Goal: Task Accomplishment & Management: Complete application form

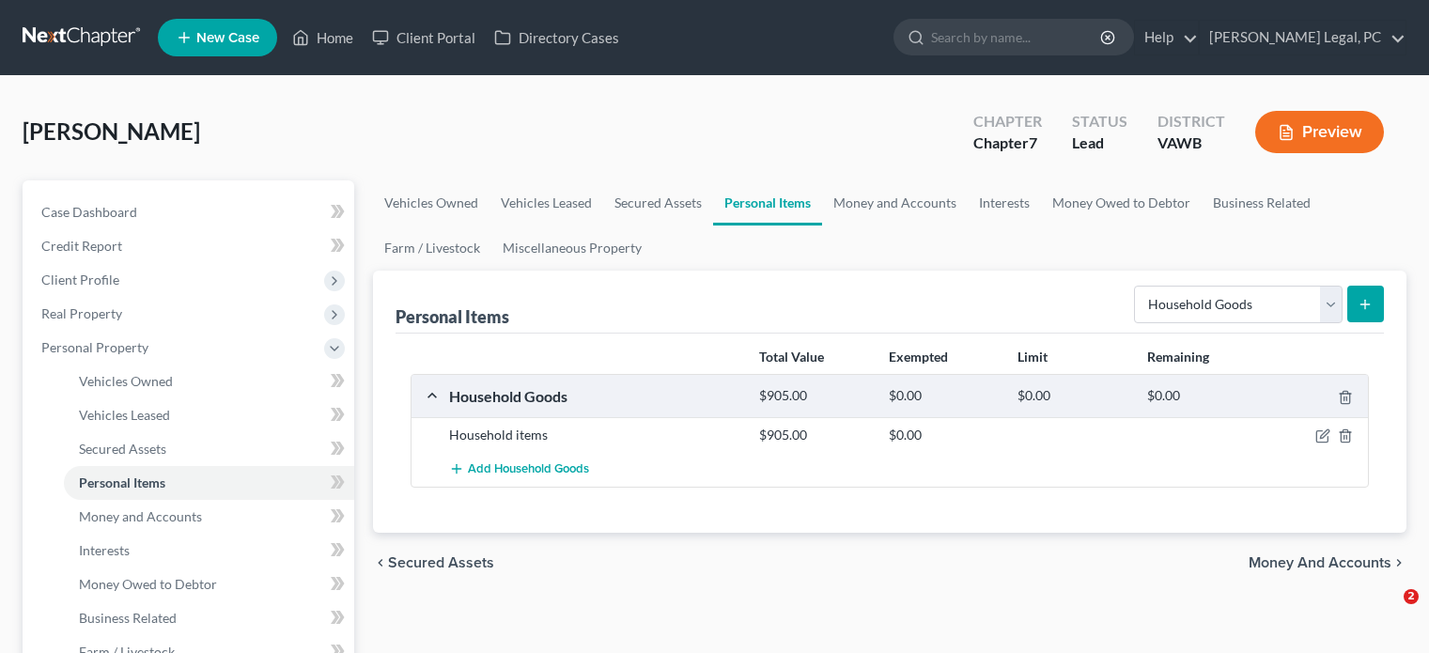
select select "household_goods"
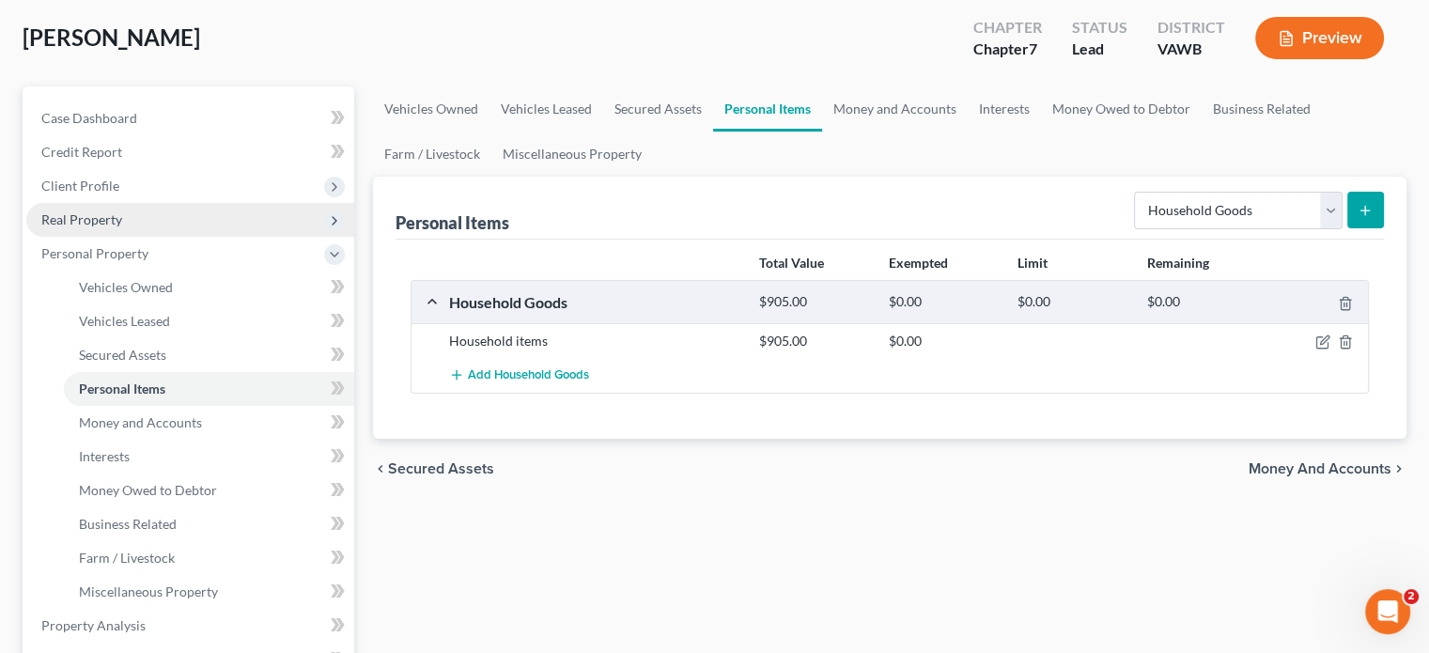
scroll to position [188, 0]
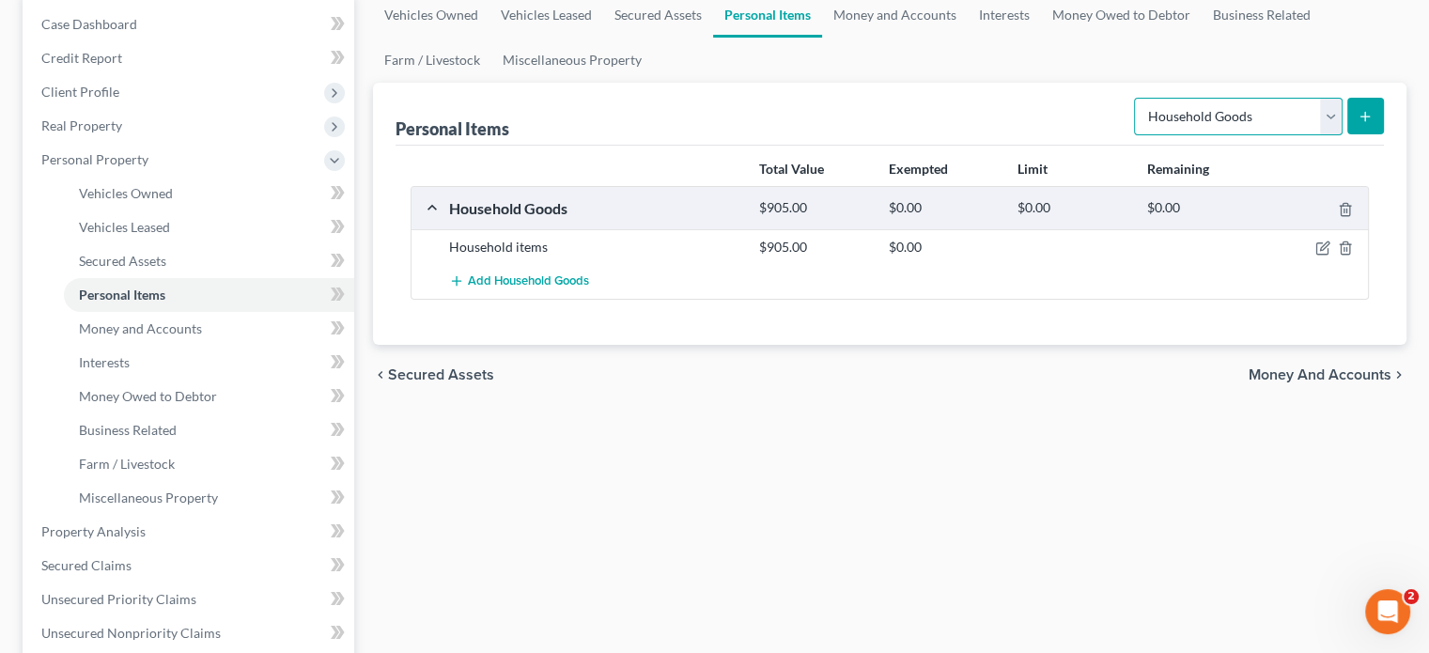
click at [1334, 108] on select "Select Item Type Clothing Collectibles Of Value Electronics Firearms Household …" at bounding box center [1238, 117] width 209 height 38
click at [116, 326] on span "Money and Accounts" at bounding box center [140, 328] width 123 height 16
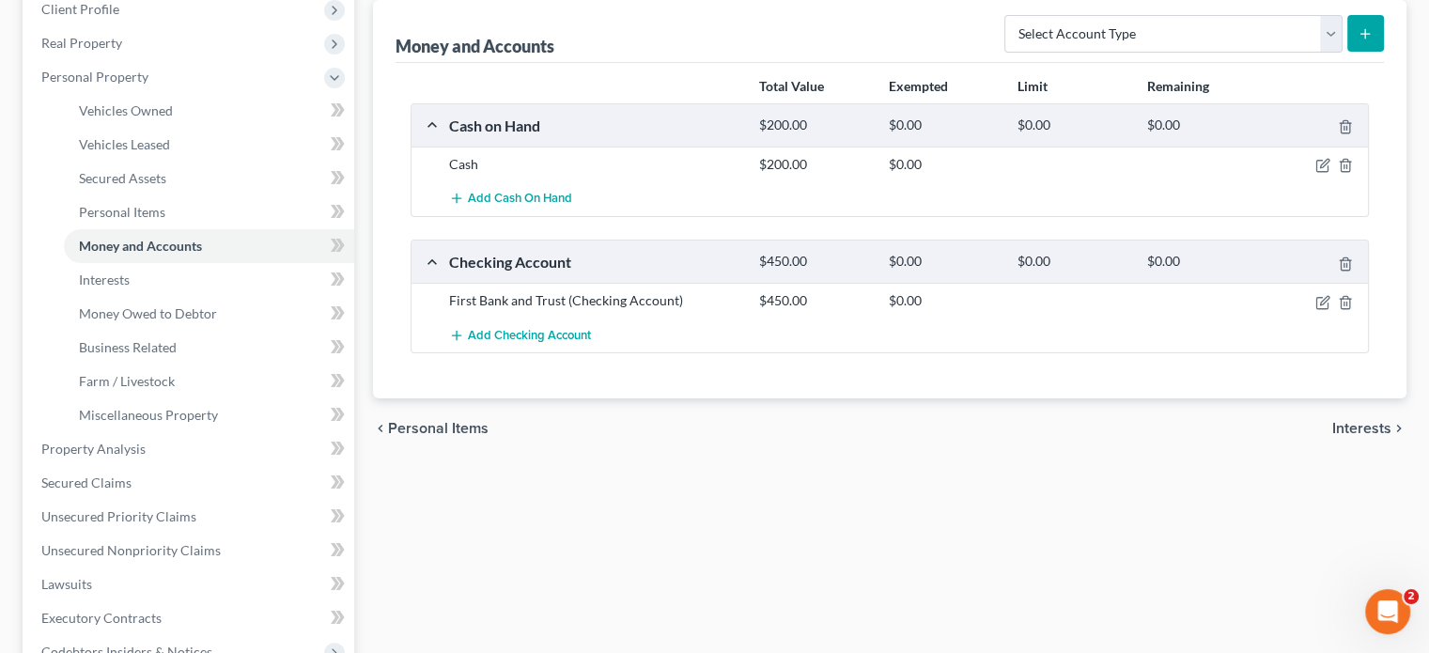
scroll to position [282, 0]
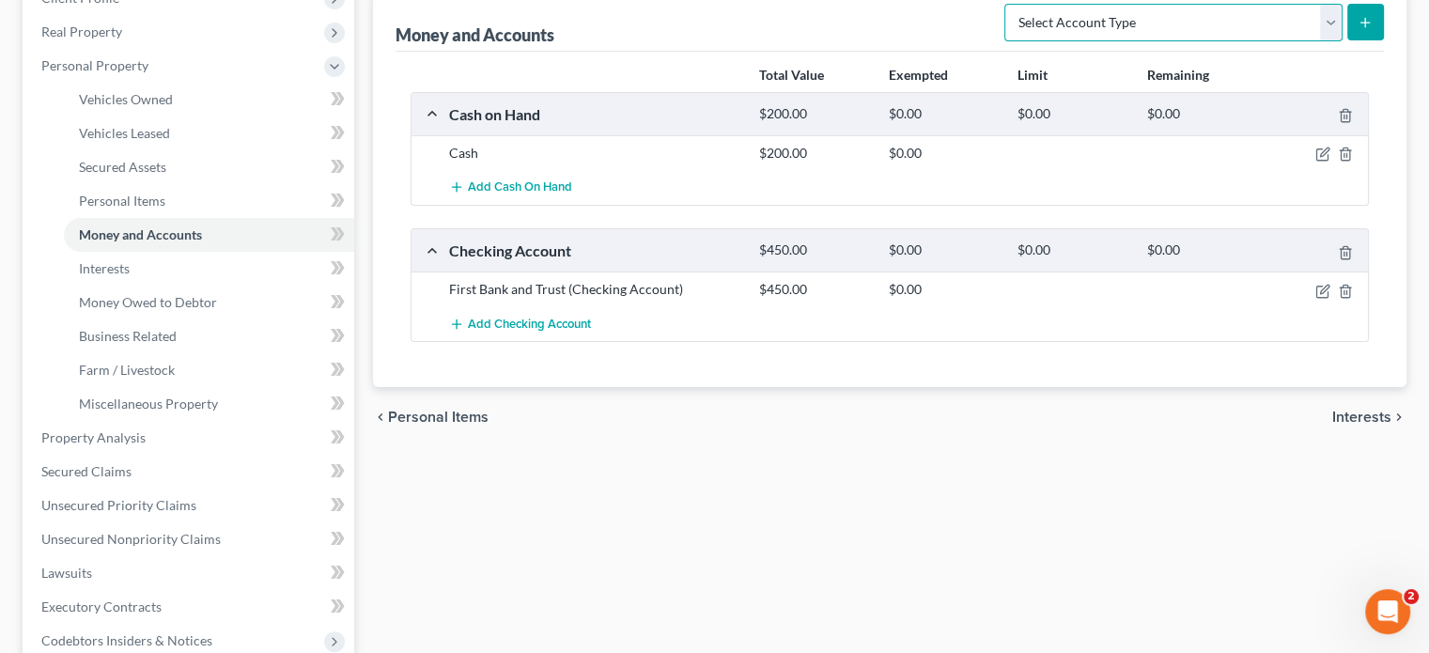
click at [1326, 18] on select "Select Account Type Brokerage Cash on Hand Certificates of Deposit Checking Acc…" at bounding box center [1173, 23] width 338 height 38
click at [1159, 514] on div "Vehicles Owned Vehicles Leased Secured Assets Personal Items Money and Accounts…" at bounding box center [890, 441] width 1052 height 1085
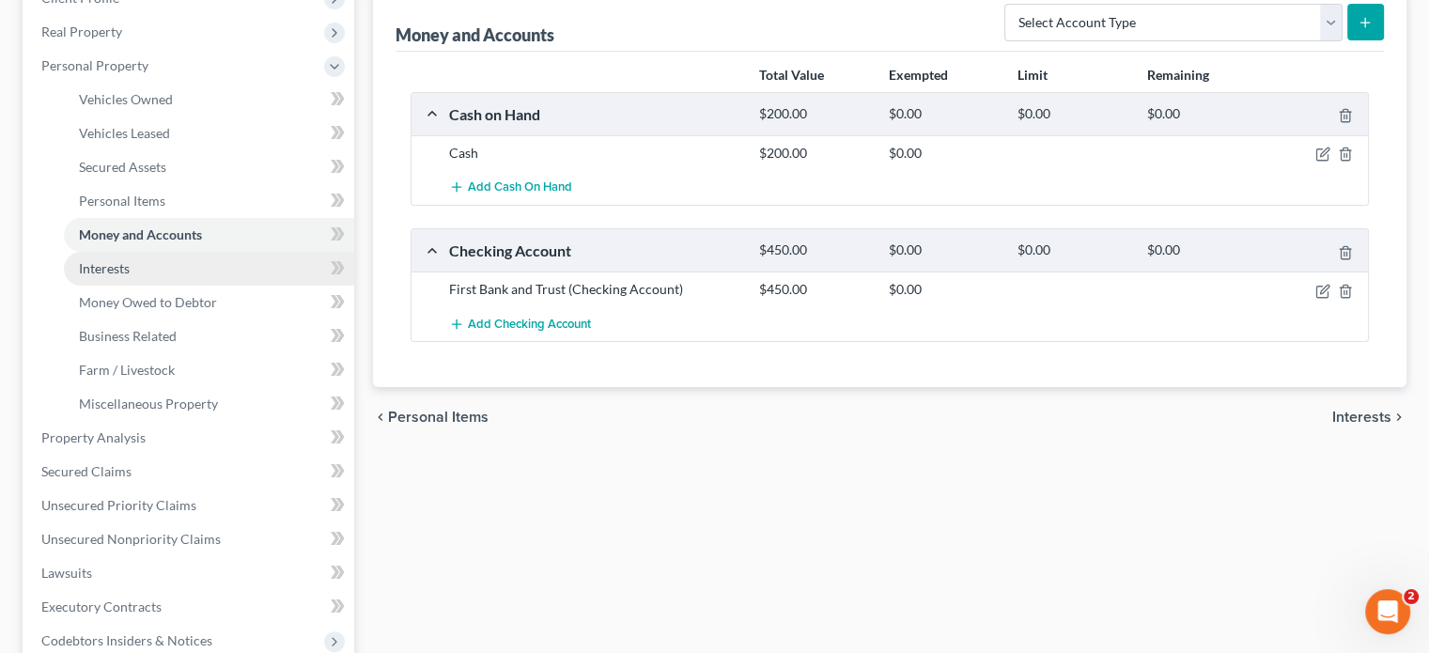
click at [115, 270] on span "Interests" at bounding box center [104, 268] width 51 height 16
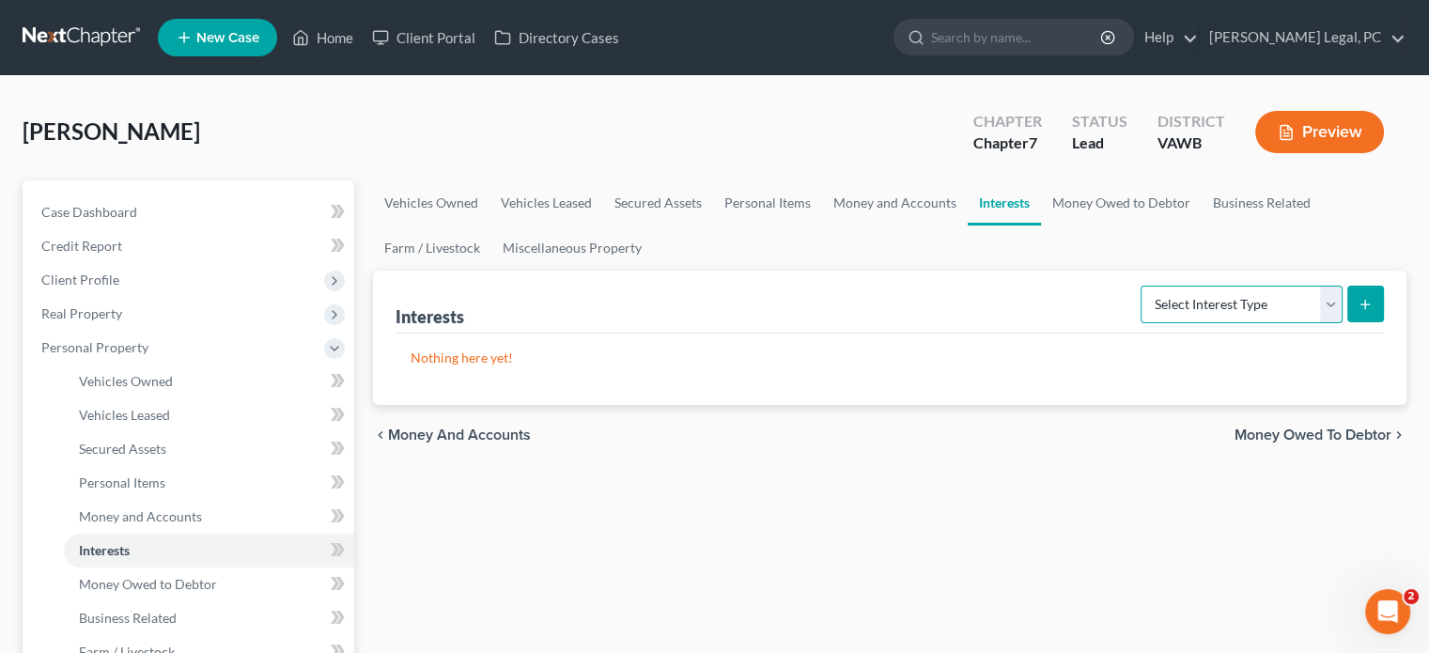
click at [1328, 292] on select "Select Interest Type 401K Annuity Bond Education IRA Government Bond Government…" at bounding box center [1241, 305] width 202 height 38
select select "term_life_insurance"
click at [1142, 286] on select "Select Interest Type 401K Annuity Bond Education IRA Government Bond Government…" at bounding box center [1241, 305] width 202 height 38
click at [1357, 297] on icon "submit" at bounding box center [1364, 304] width 15 height 15
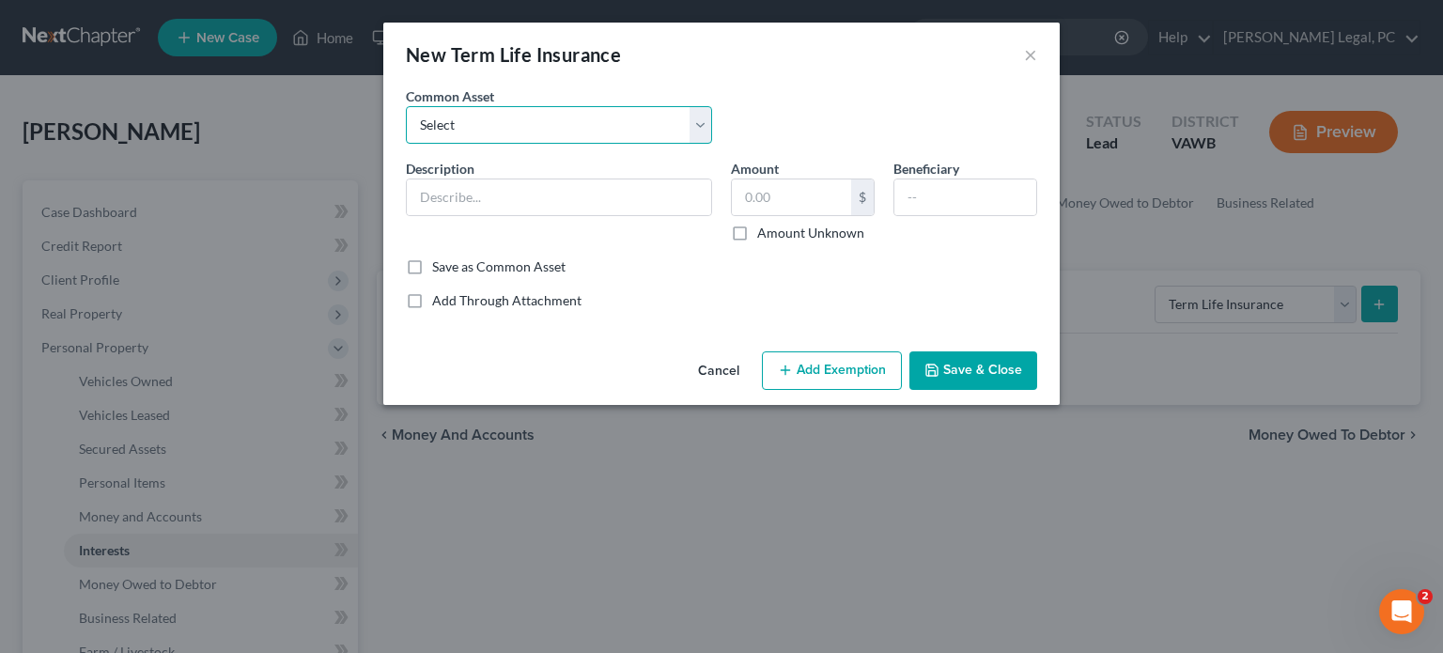
click at [702, 128] on select "Select Term Life Insurance Policy through work" at bounding box center [559, 125] width 306 height 38
select select "0"
click at [406, 106] on select "Select Term Life Insurance Policy through work" at bounding box center [559, 125] width 306 height 38
type input "Term Life Insurance Policy through work"
type input "1.00"
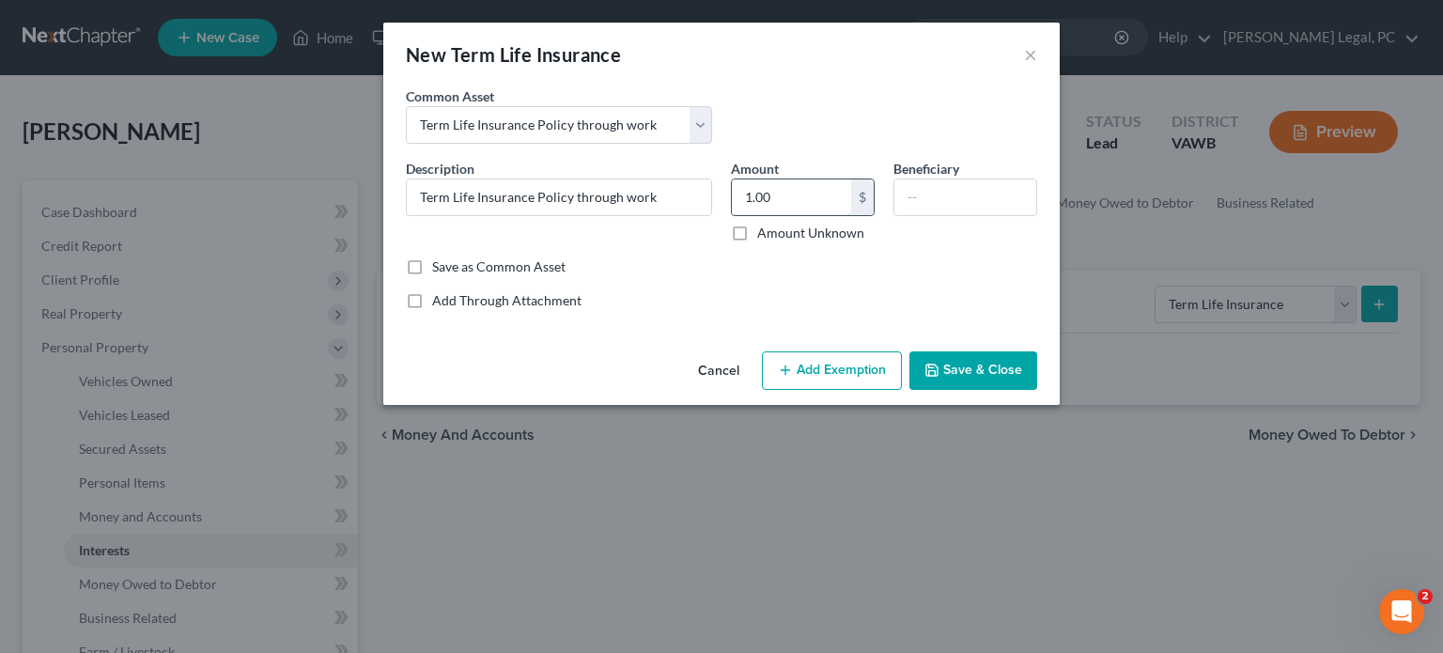
click at [747, 197] on input "1.00" at bounding box center [791, 197] width 119 height 36
click at [943, 360] on button "Save & Close" at bounding box center [973, 370] width 128 height 39
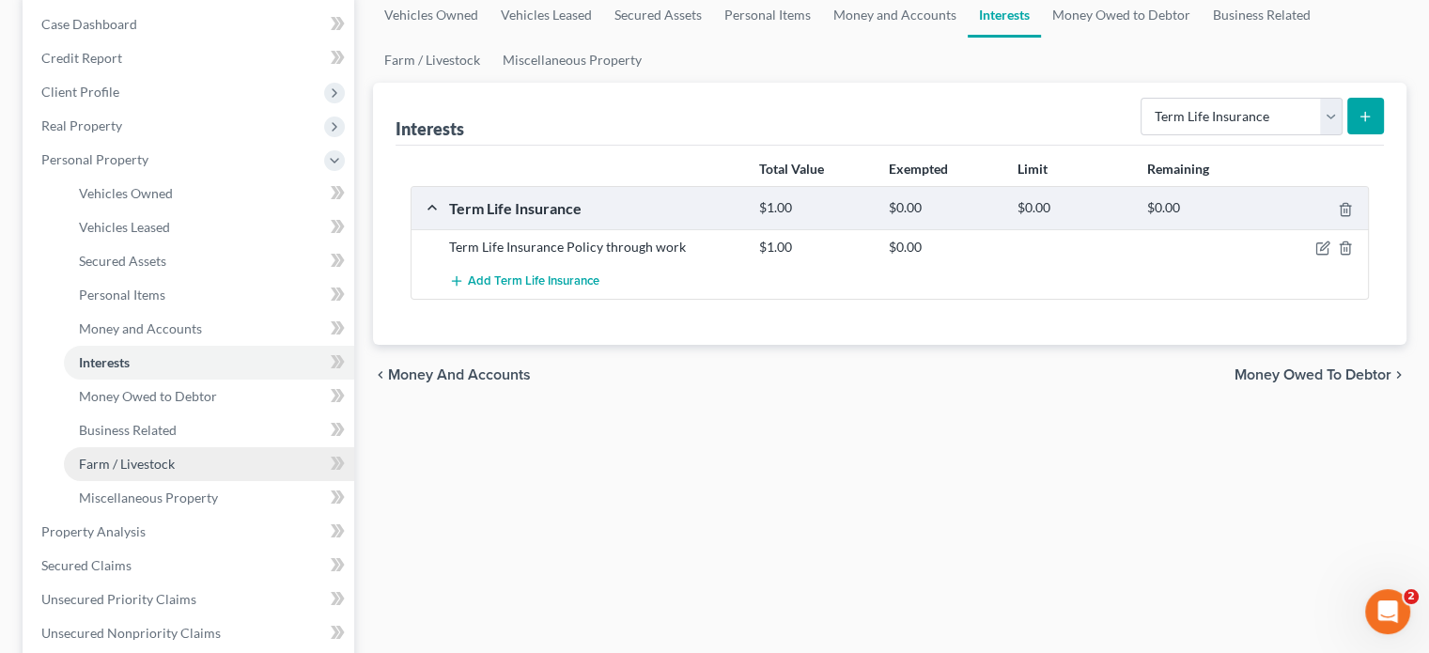
scroll to position [282, 0]
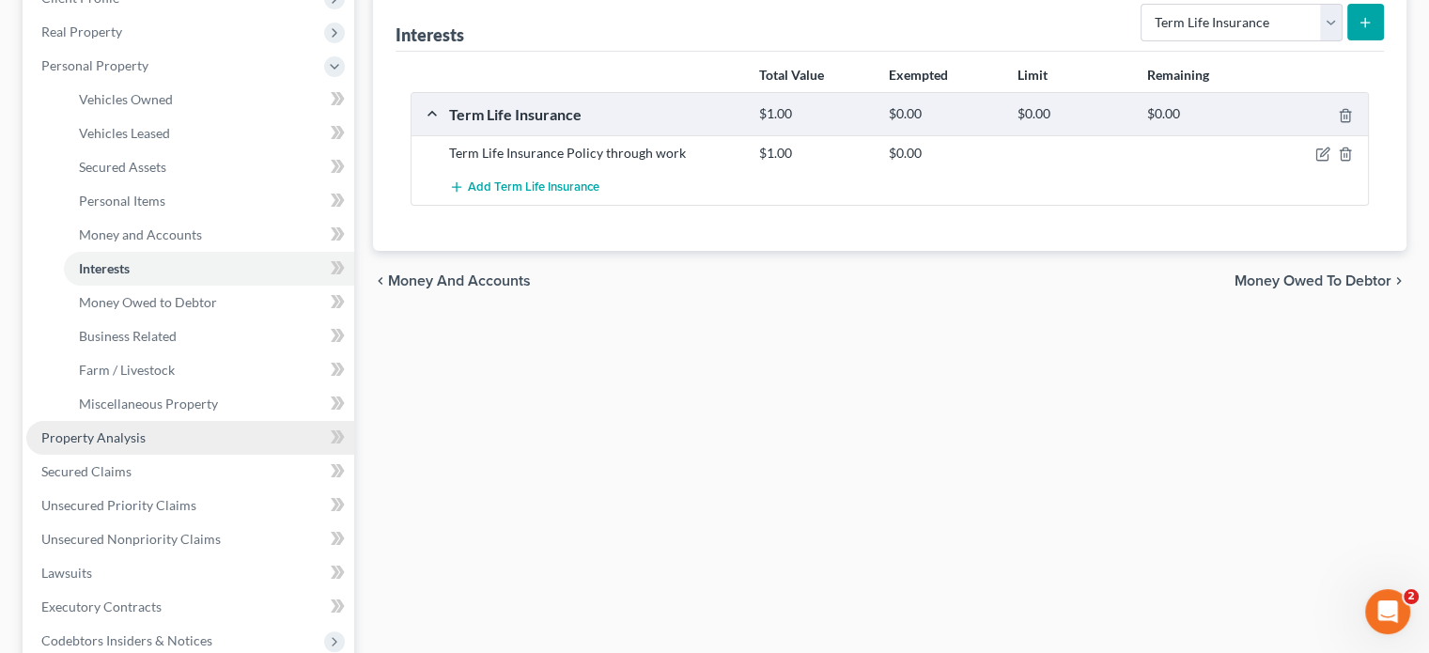
click at [118, 440] on span "Property Analysis" at bounding box center [93, 437] width 104 height 16
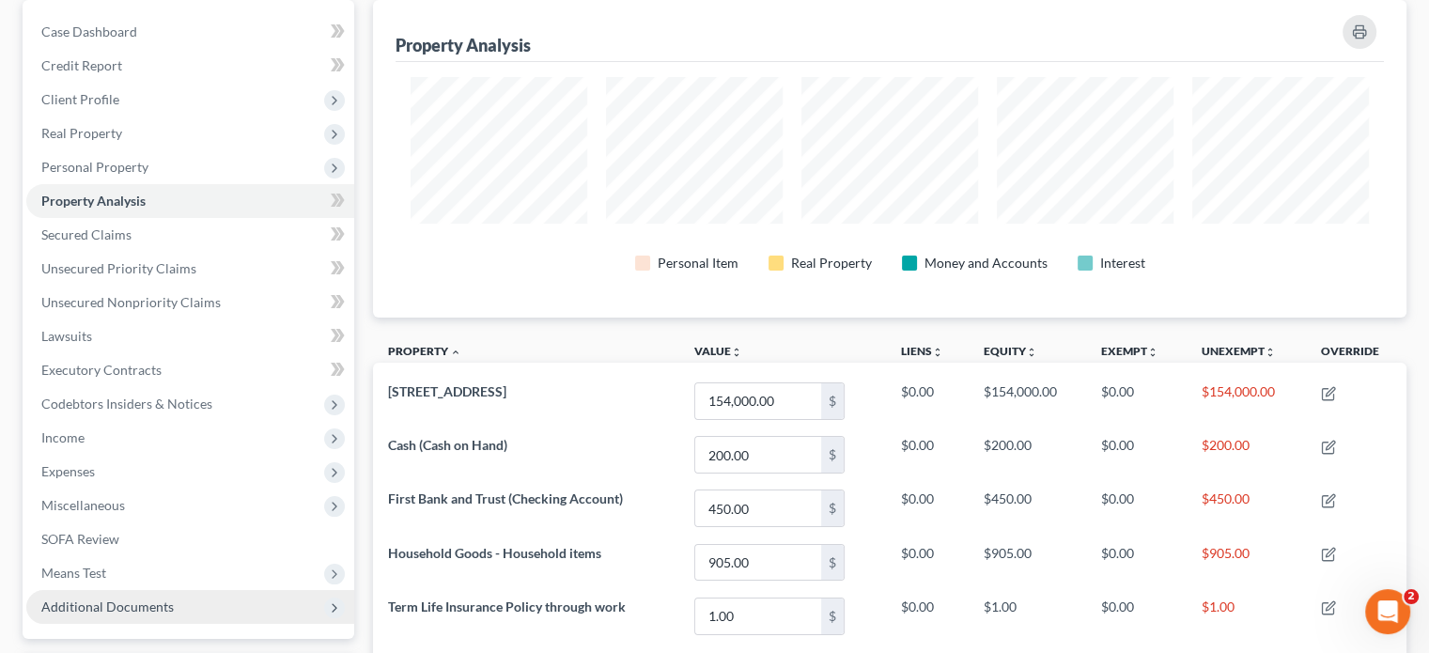
scroll to position [163, 0]
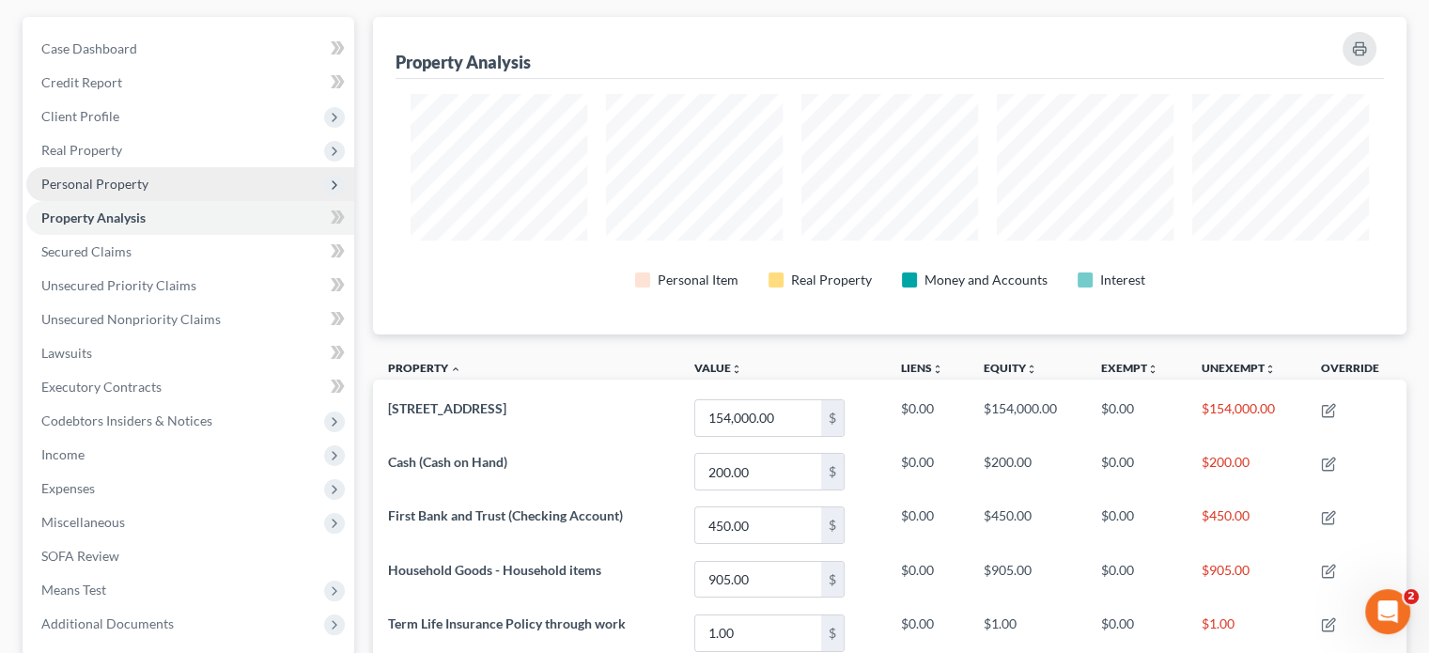
click at [88, 180] on span "Personal Property" at bounding box center [94, 184] width 107 height 16
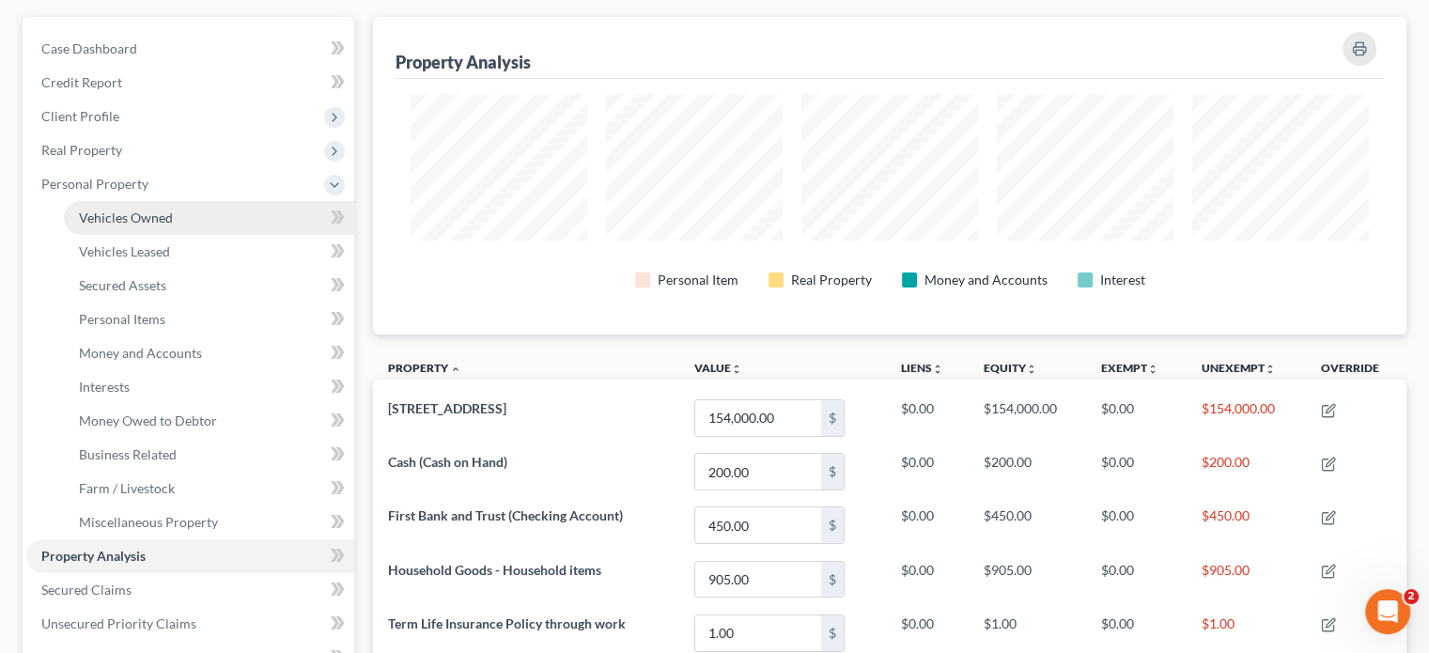
click at [95, 209] on span "Vehicles Owned" at bounding box center [126, 217] width 94 height 16
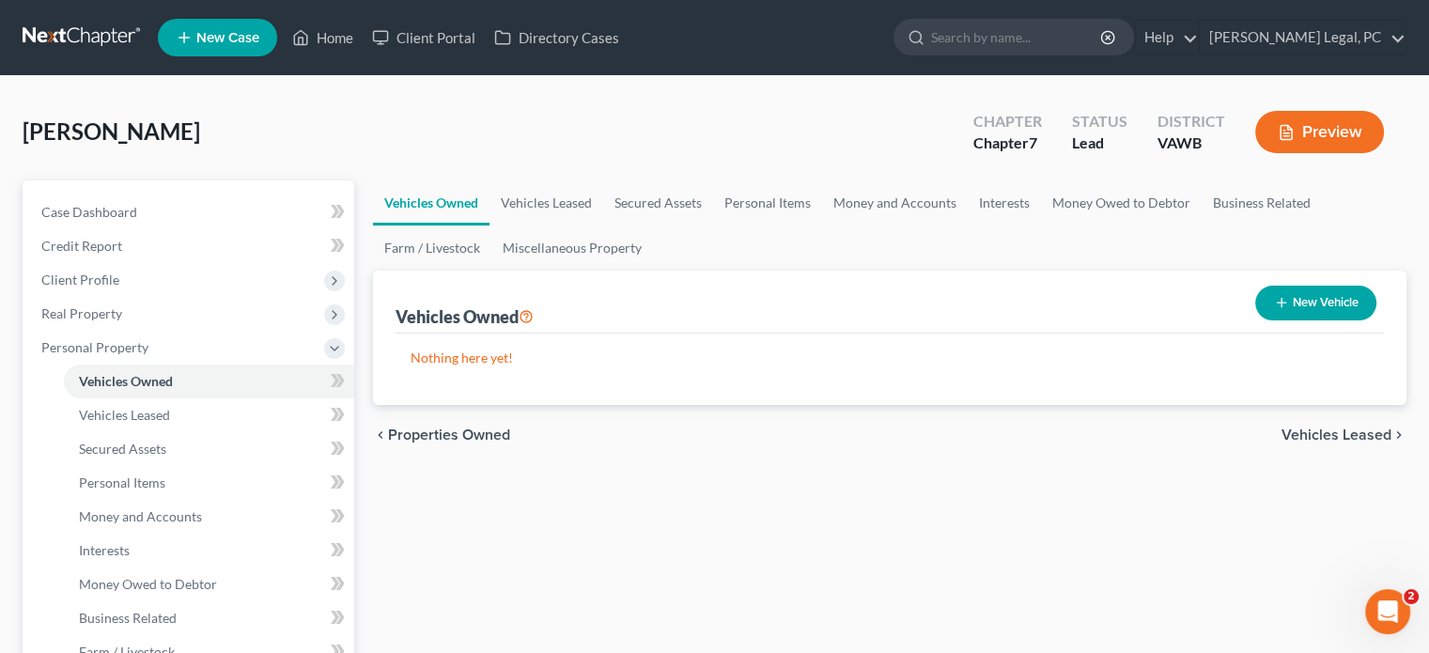
click at [1328, 304] on button "New Vehicle" at bounding box center [1315, 303] width 121 height 35
select select "0"
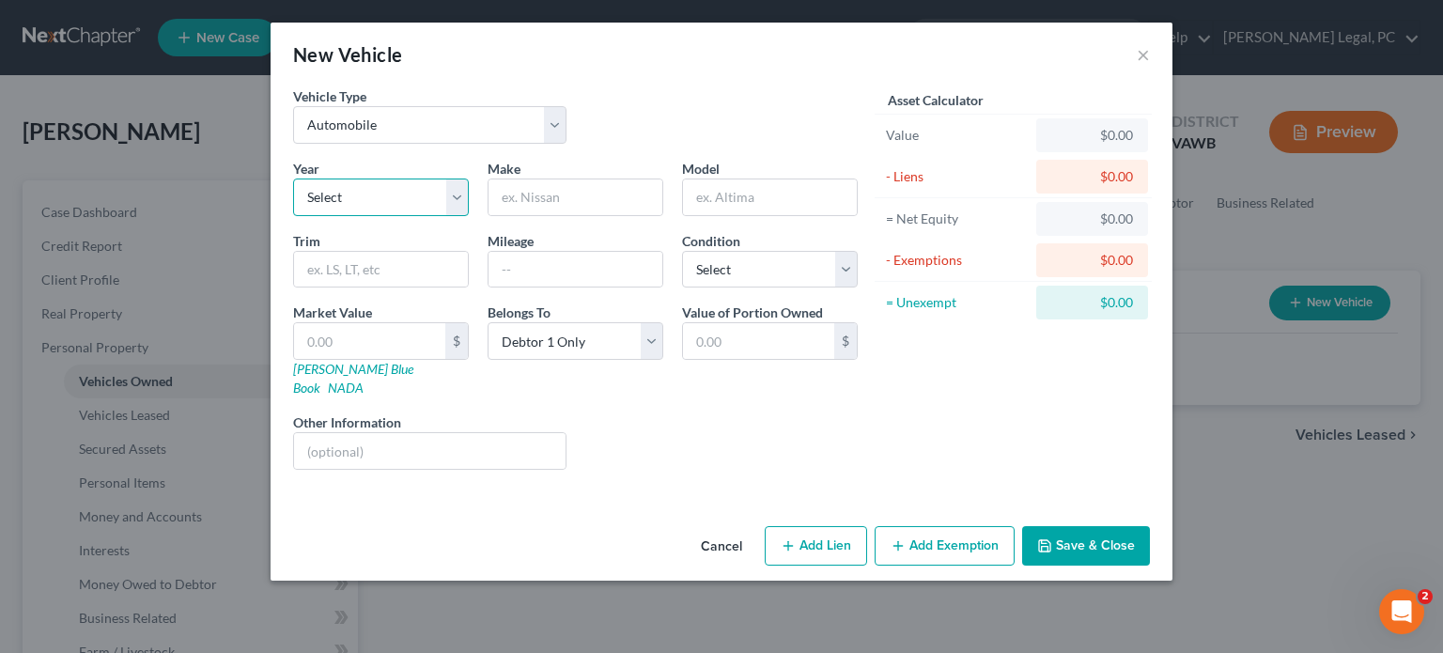
click at [458, 183] on select "Select 2026 2025 2024 2023 2022 2021 2020 2019 2018 2017 2016 2015 2014 2013 20…" at bounding box center [381, 197] width 176 height 38
select select "9"
click at [293, 178] on select "Select 2026 2025 2024 2023 2022 2021 2020 2019 2018 2017 2016 2015 2014 2013 20…" at bounding box center [381, 197] width 176 height 38
click at [587, 207] on input "text" at bounding box center [575, 197] width 174 height 36
type input "Dodge"
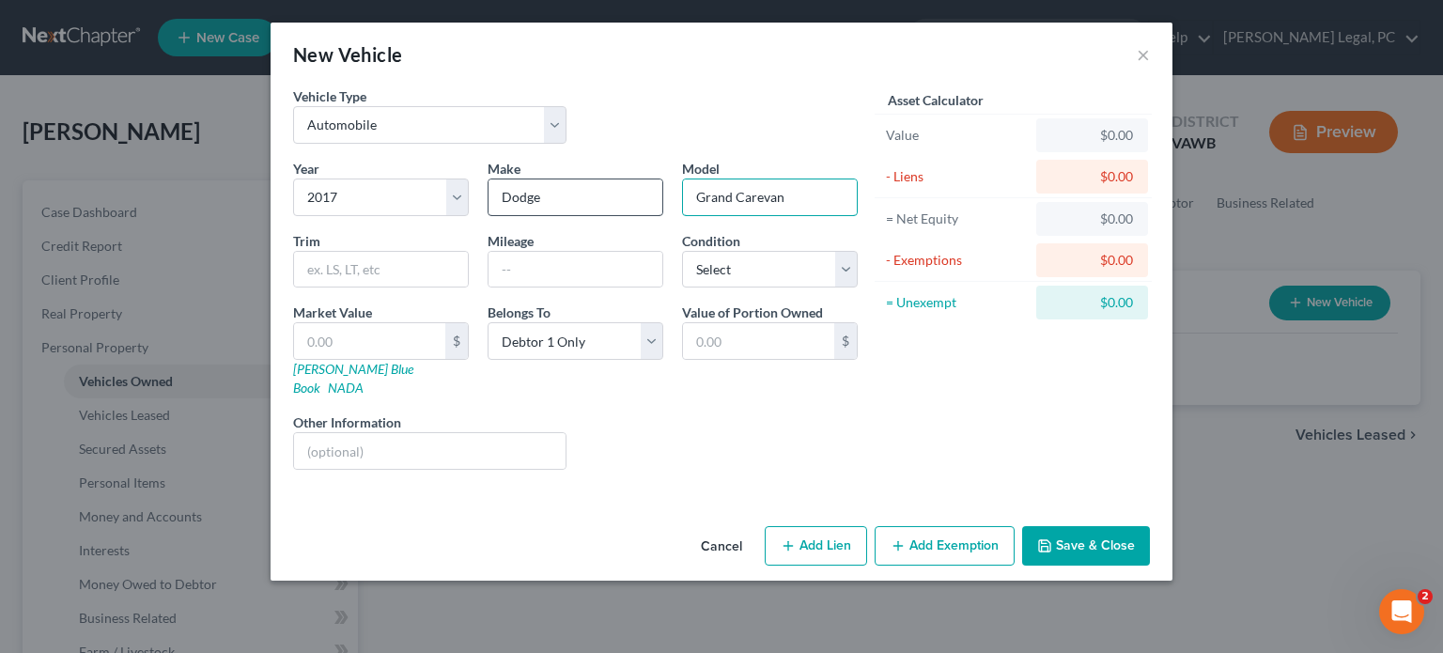
type input "Grand Carevan"
click at [501, 262] on input "text" at bounding box center [575, 270] width 174 height 36
click at [564, 275] on input "," at bounding box center [575, 270] width 174 height 36
click at [488, 263] on input "," at bounding box center [575, 270] width 174 height 36
type input "115,114"
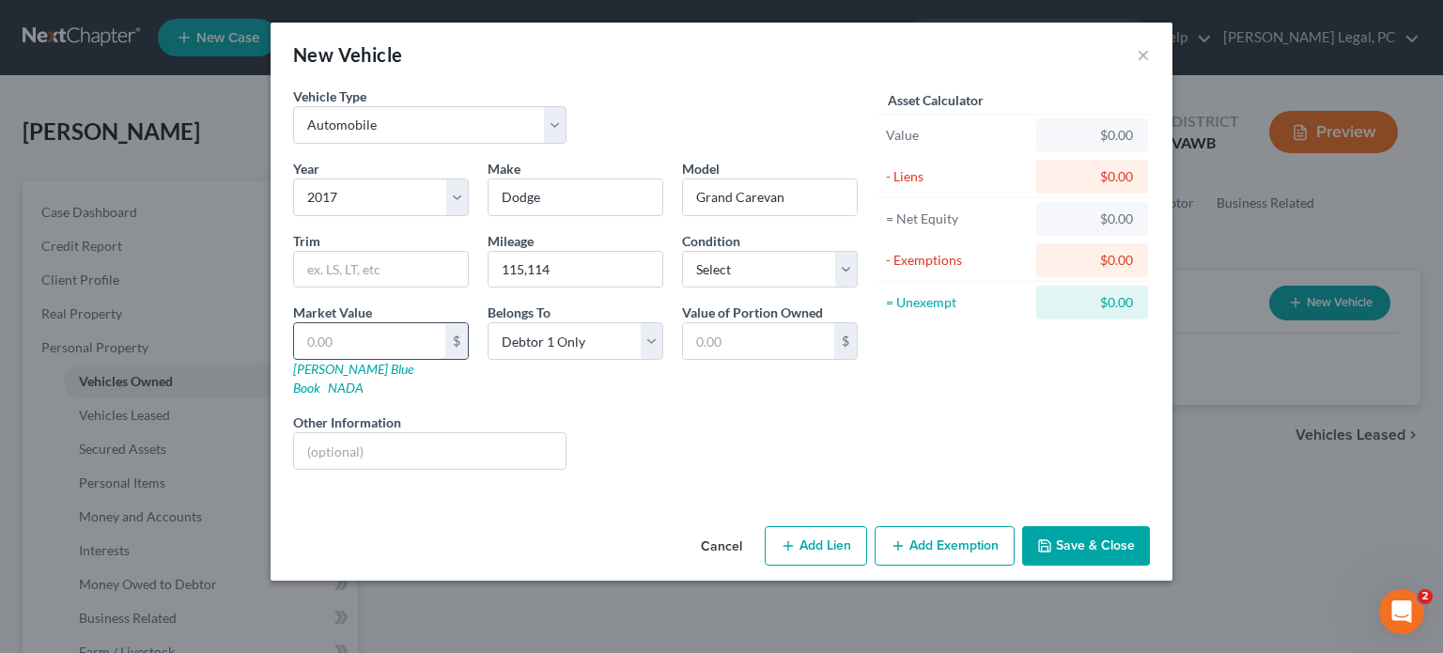
click at [312, 341] on input "text" at bounding box center [369, 341] width 151 height 36
click at [399, 350] on input "text" at bounding box center [369, 341] width 151 height 36
type input "3"
type input "3.00"
type input "37"
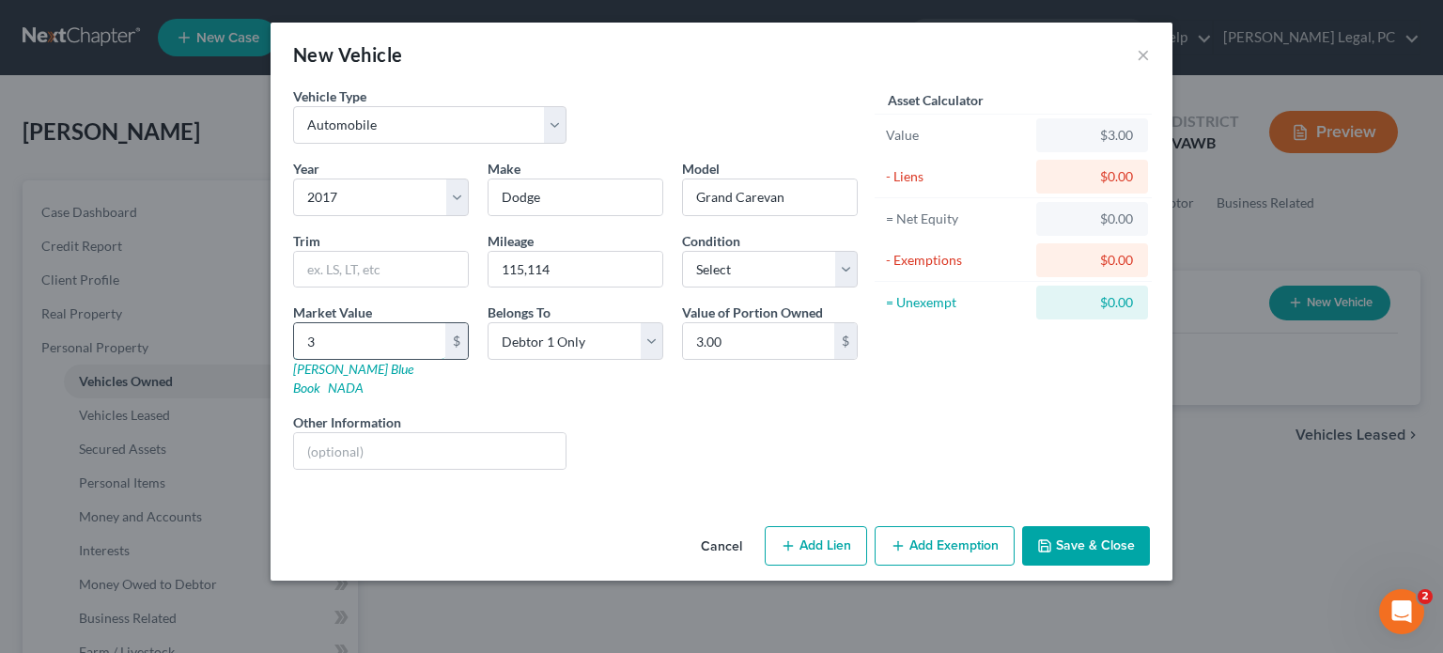
type input "37.00"
type input "377"
type input "377.00"
type input "3777"
type input "3,777.00"
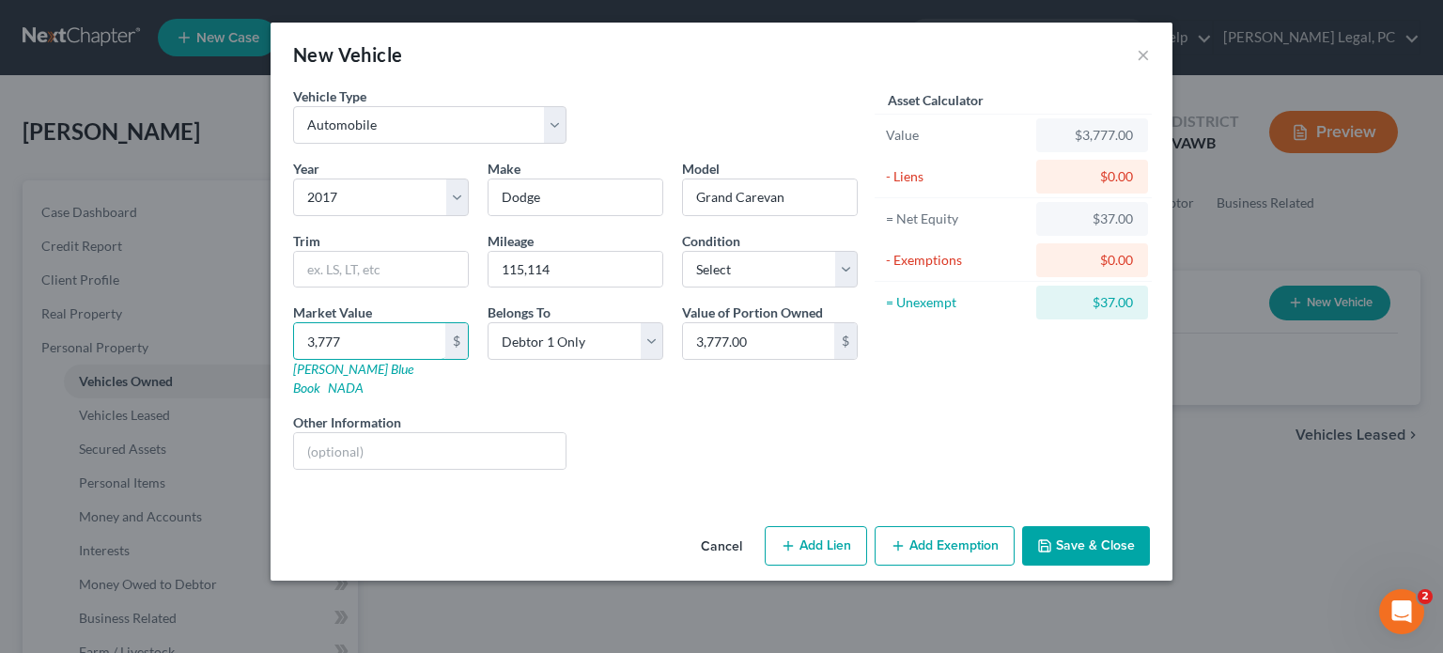
type input "3,777"
click at [1111, 526] on button "Save & Close" at bounding box center [1086, 545] width 128 height 39
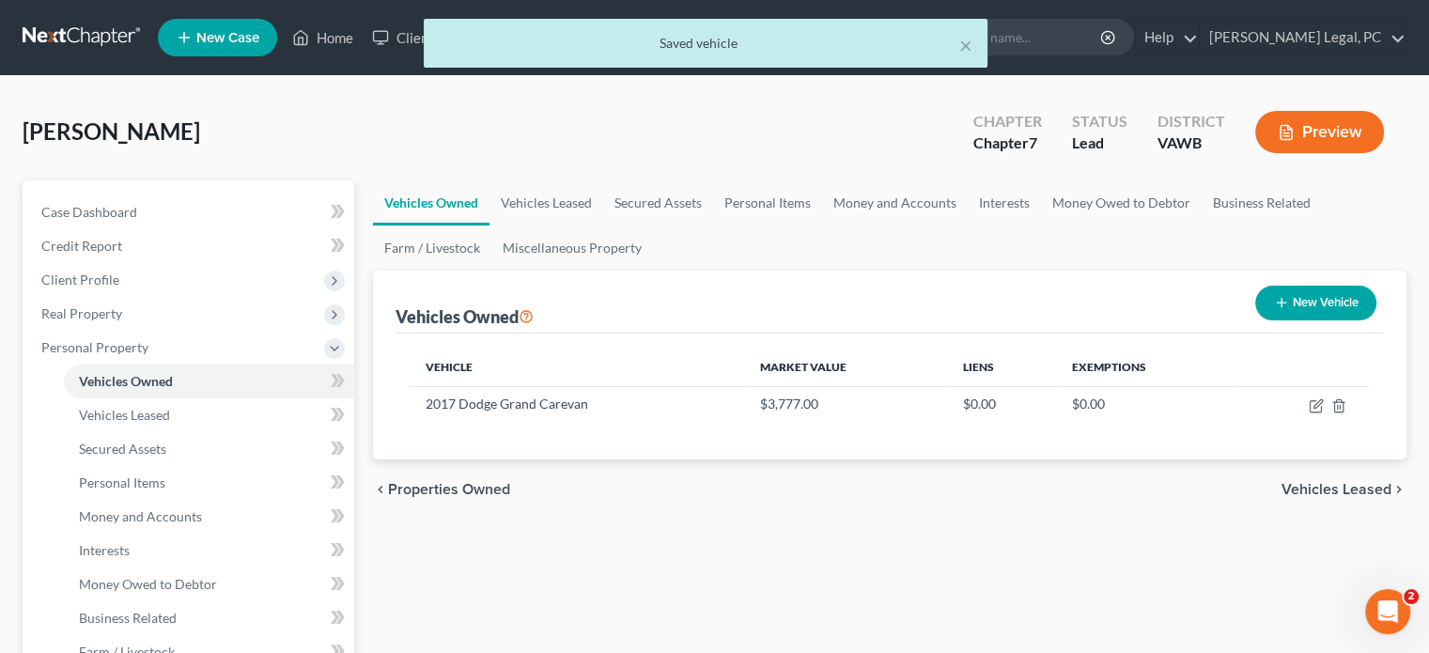
scroll to position [94, 0]
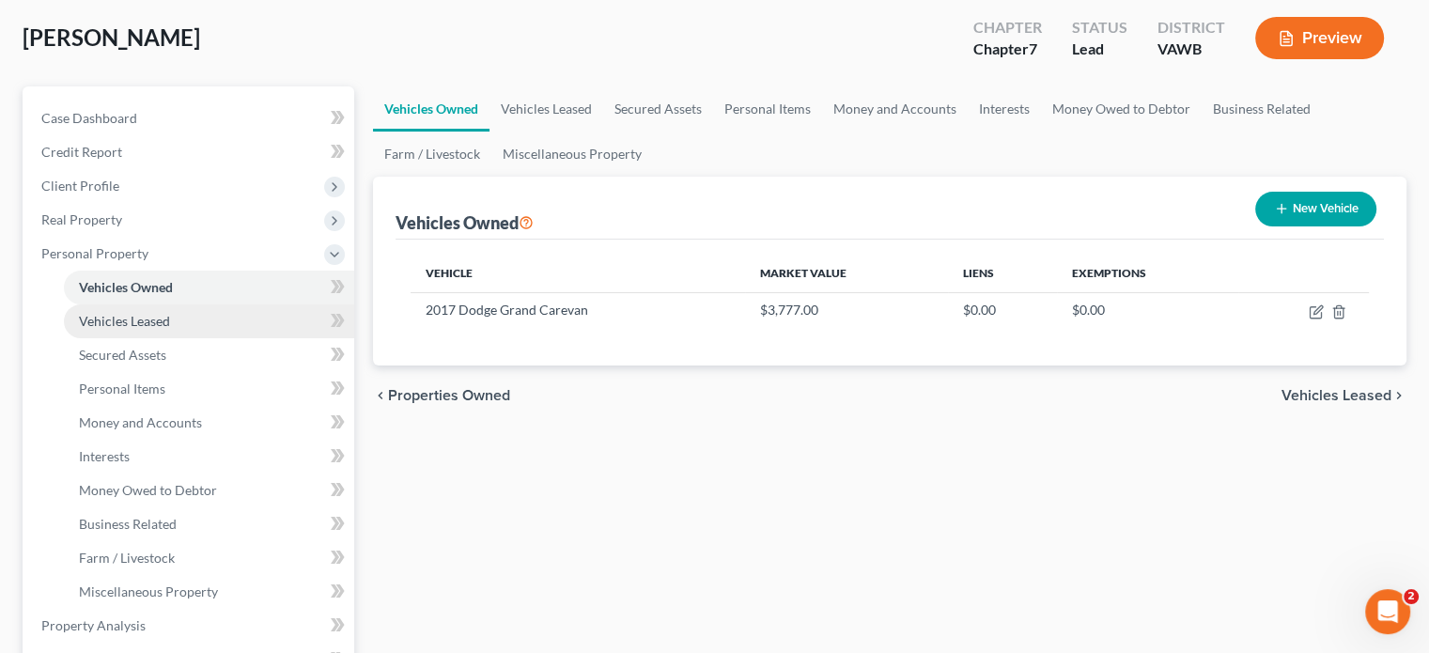
click at [87, 328] on span "Vehicles Leased" at bounding box center [124, 321] width 91 height 16
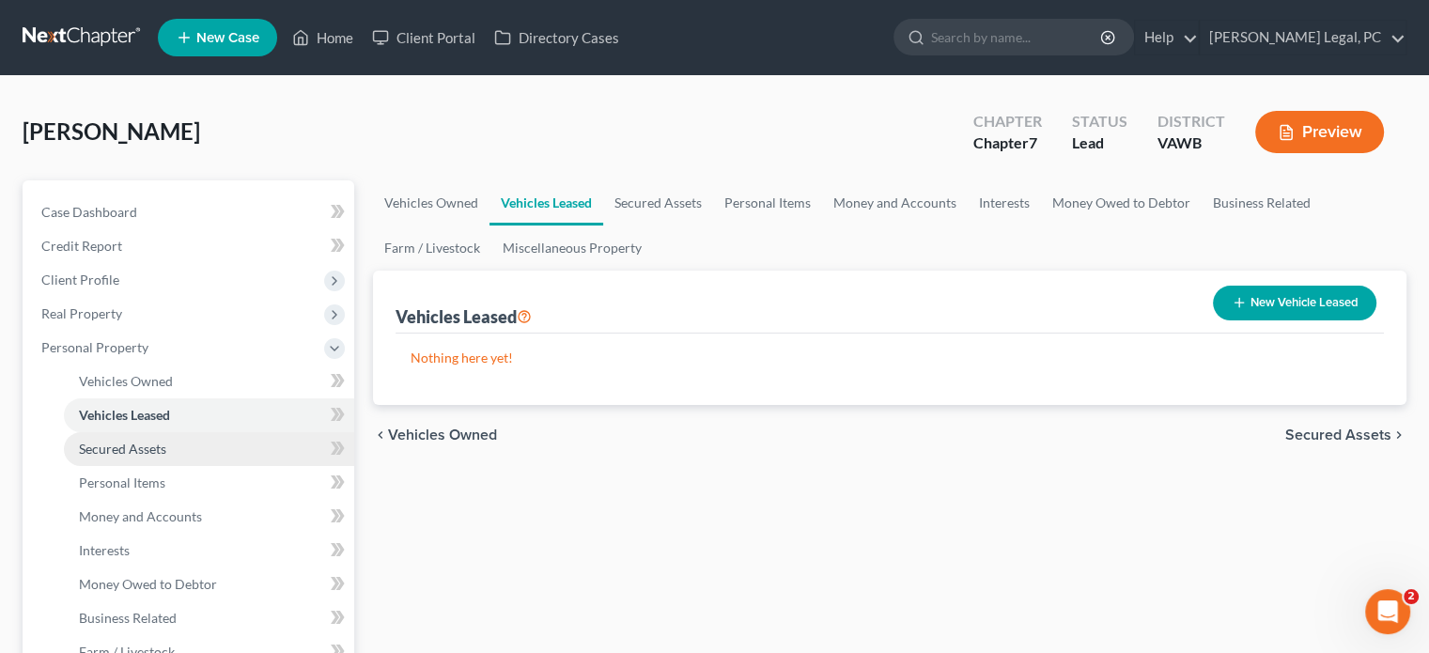
click at [105, 439] on link "Secured Assets" at bounding box center [209, 449] width 290 height 34
click at [88, 426] on link "Vehicles Leased" at bounding box center [209, 415] width 290 height 34
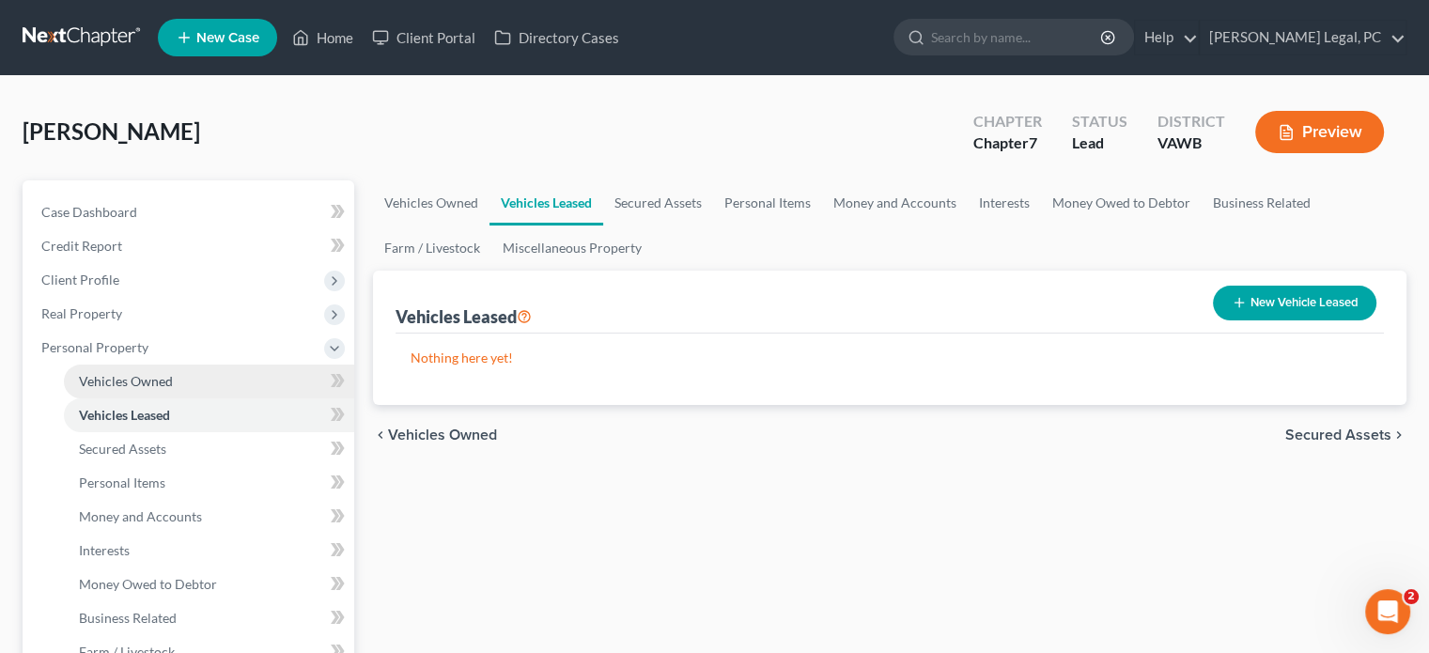
click at [130, 390] on link "Vehicles Owned" at bounding box center [209, 381] width 290 height 34
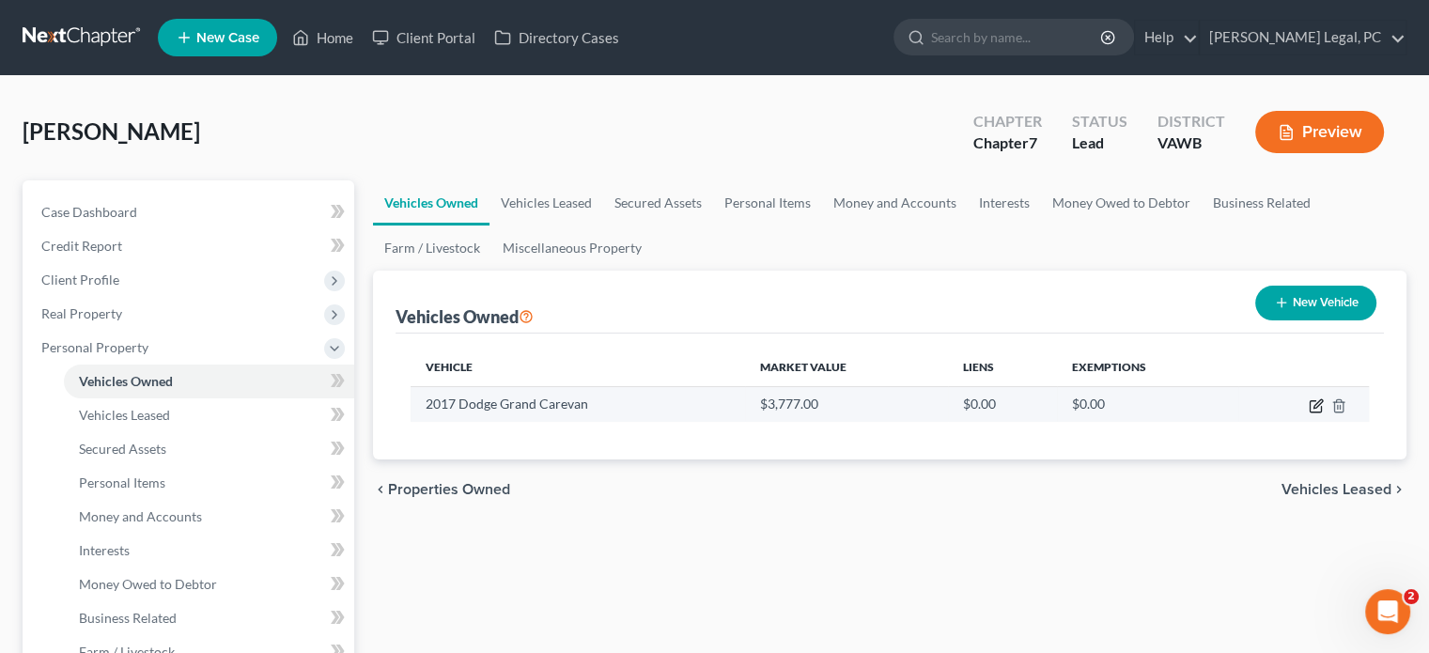
click at [1314, 405] on icon "button" at bounding box center [1317, 403] width 8 height 8
select select "0"
select select "9"
select select "0"
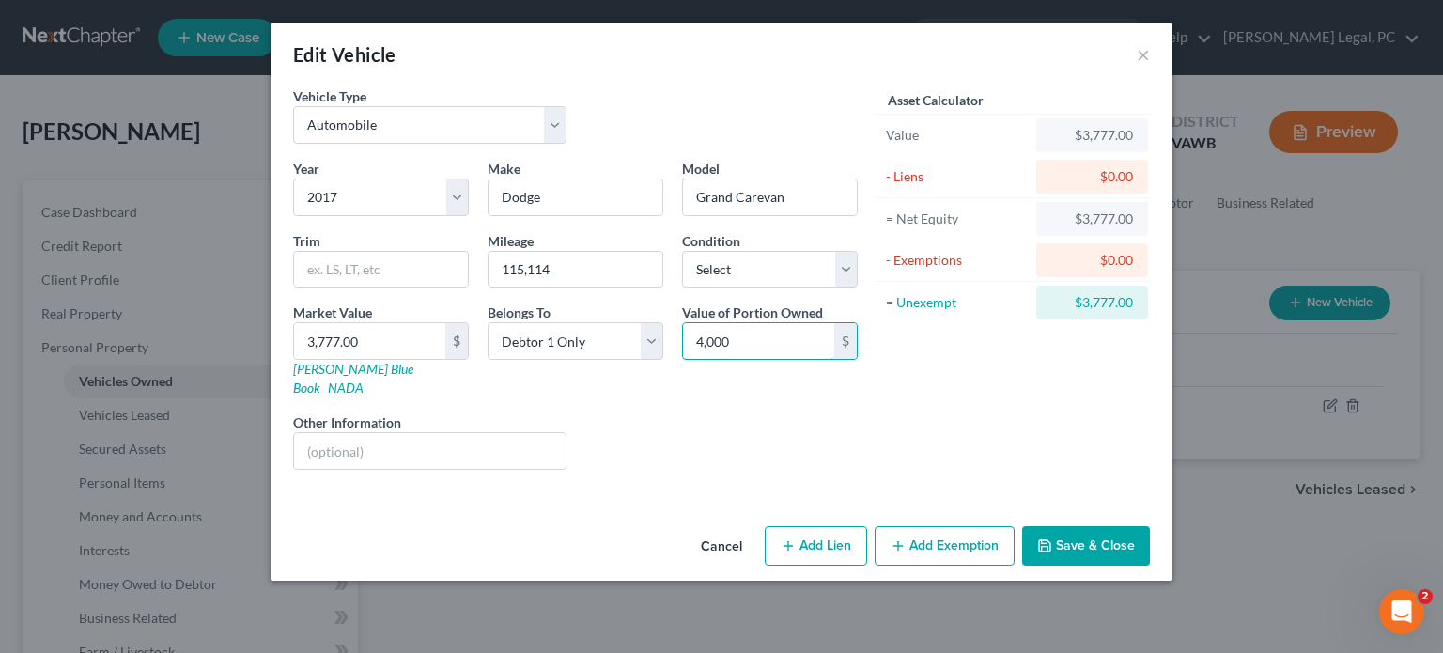
type input "4,000"
click at [1086, 526] on button "Save & Close" at bounding box center [1086, 545] width 128 height 39
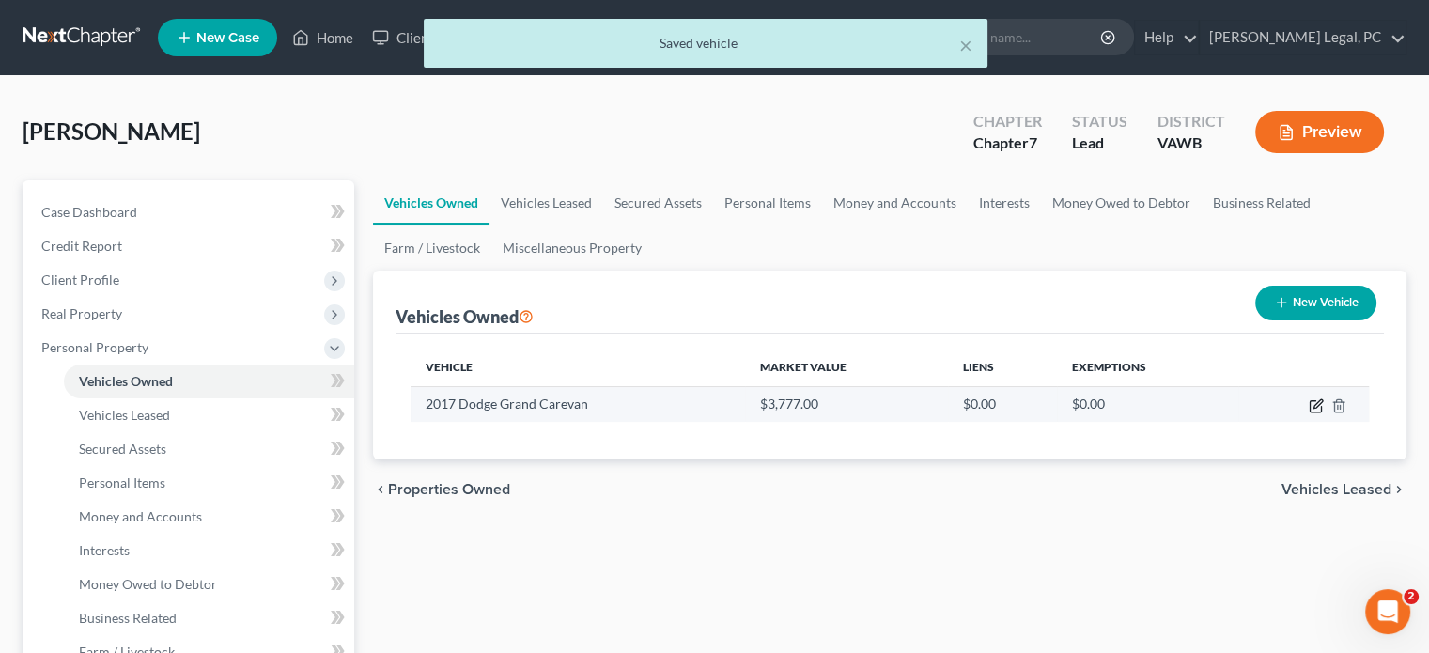
click at [1310, 406] on icon "button" at bounding box center [1316, 405] width 15 height 15
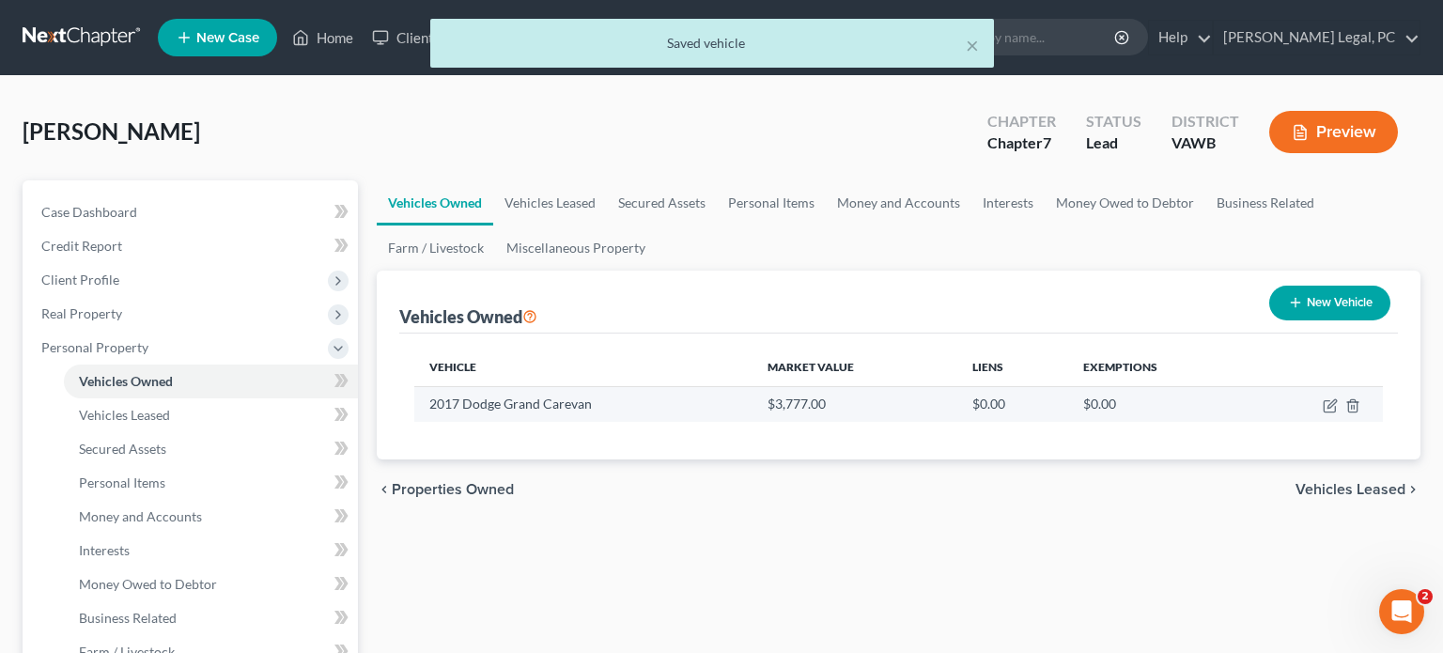
select select "0"
select select "9"
select select "0"
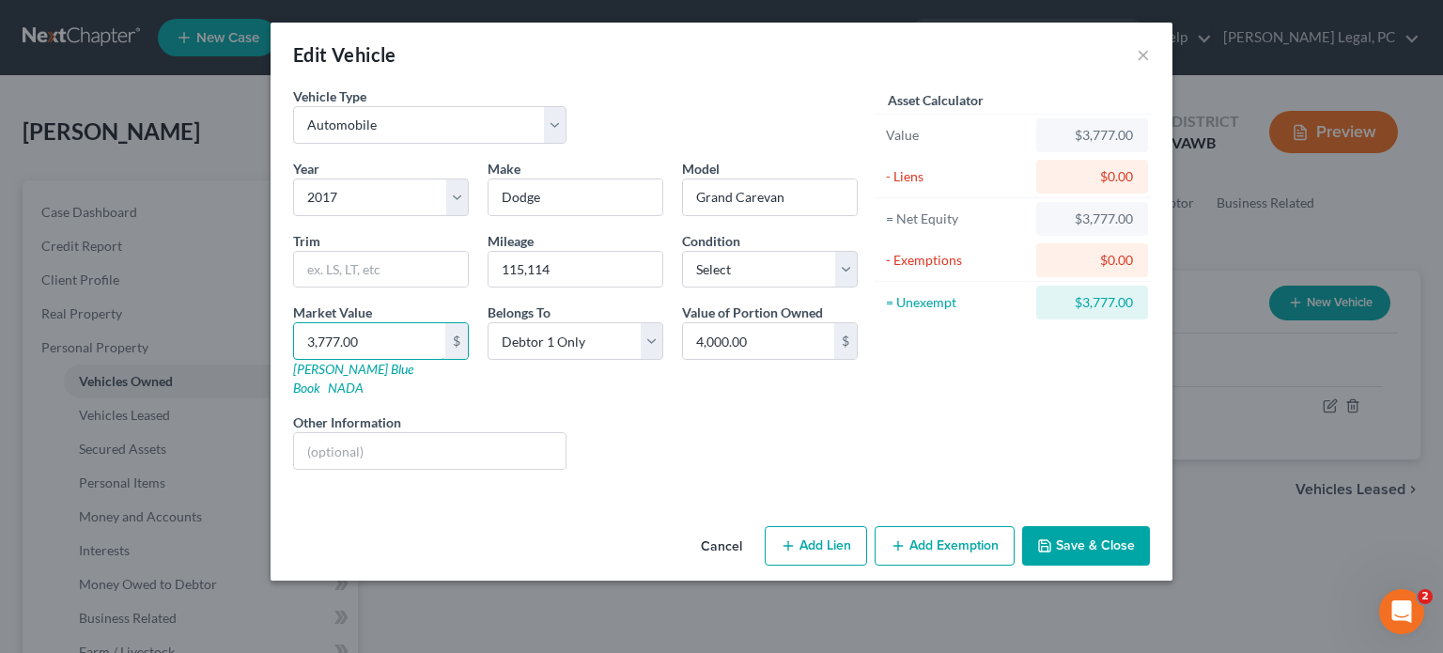
type input "4"
type input "4.00"
type input "40"
type input "40.00"
type input "400"
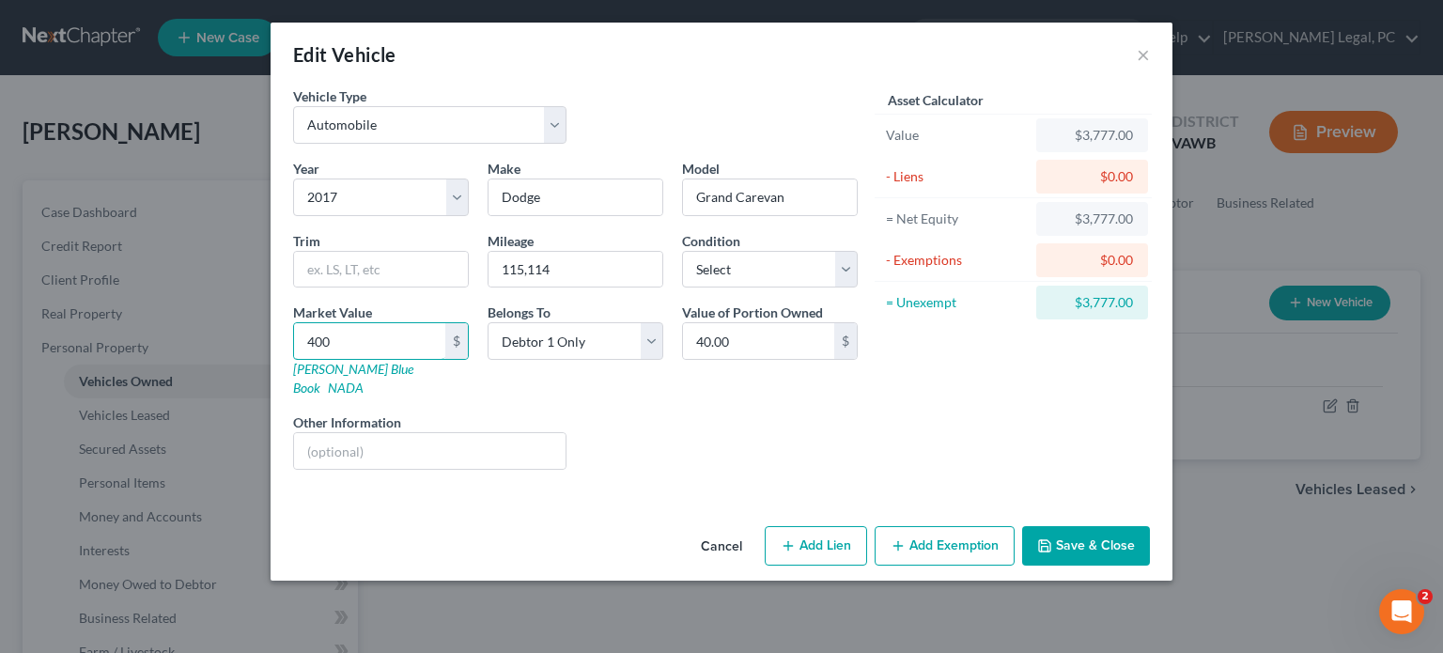
type input "400.00"
type input "4000"
type input "4,000.00"
type input "4,000"
click at [1086, 530] on button "Save & Close" at bounding box center [1086, 545] width 128 height 39
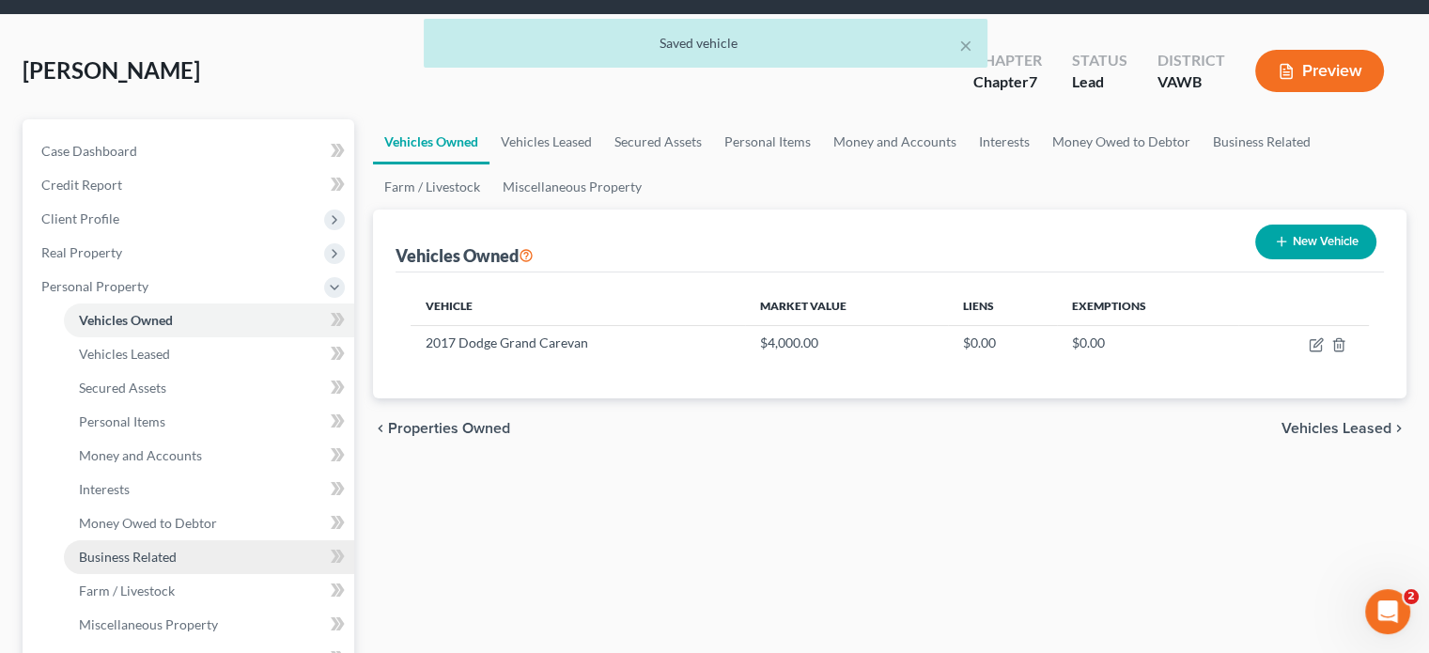
scroll to position [94, 0]
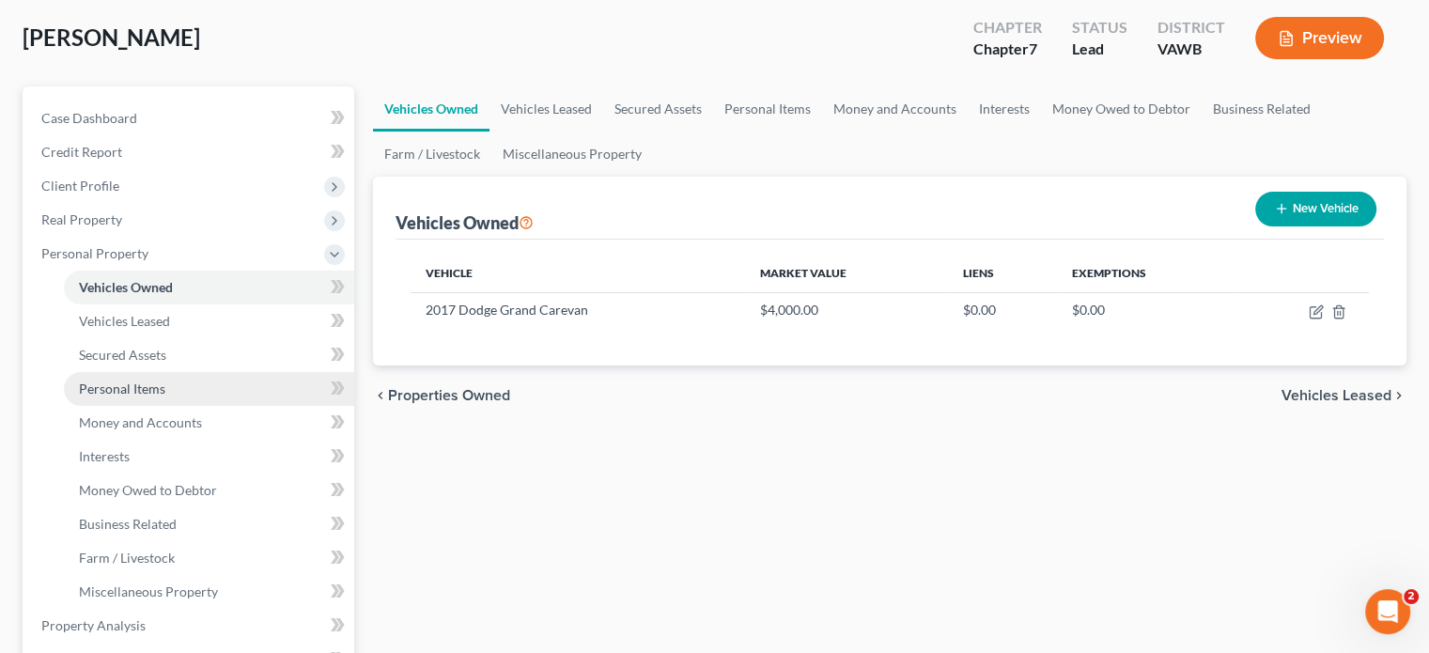
click at [134, 384] on span "Personal Items" at bounding box center [122, 388] width 86 height 16
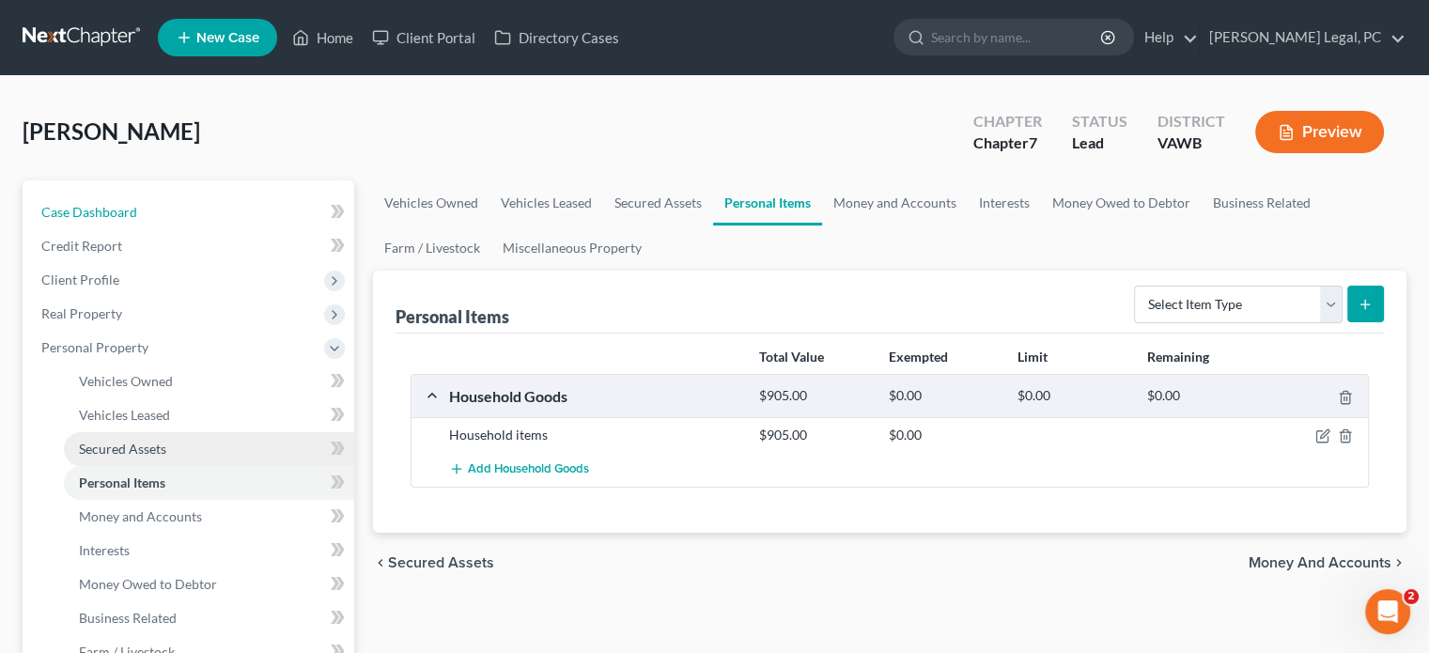
drag, startPoint x: 95, startPoint y: 199, endPoint x: 84, endPoint y: 438, distance: 238.9
click at [95, 199] on link "Case Dashboard" at bounding box center [190, 212] width 328 height 34
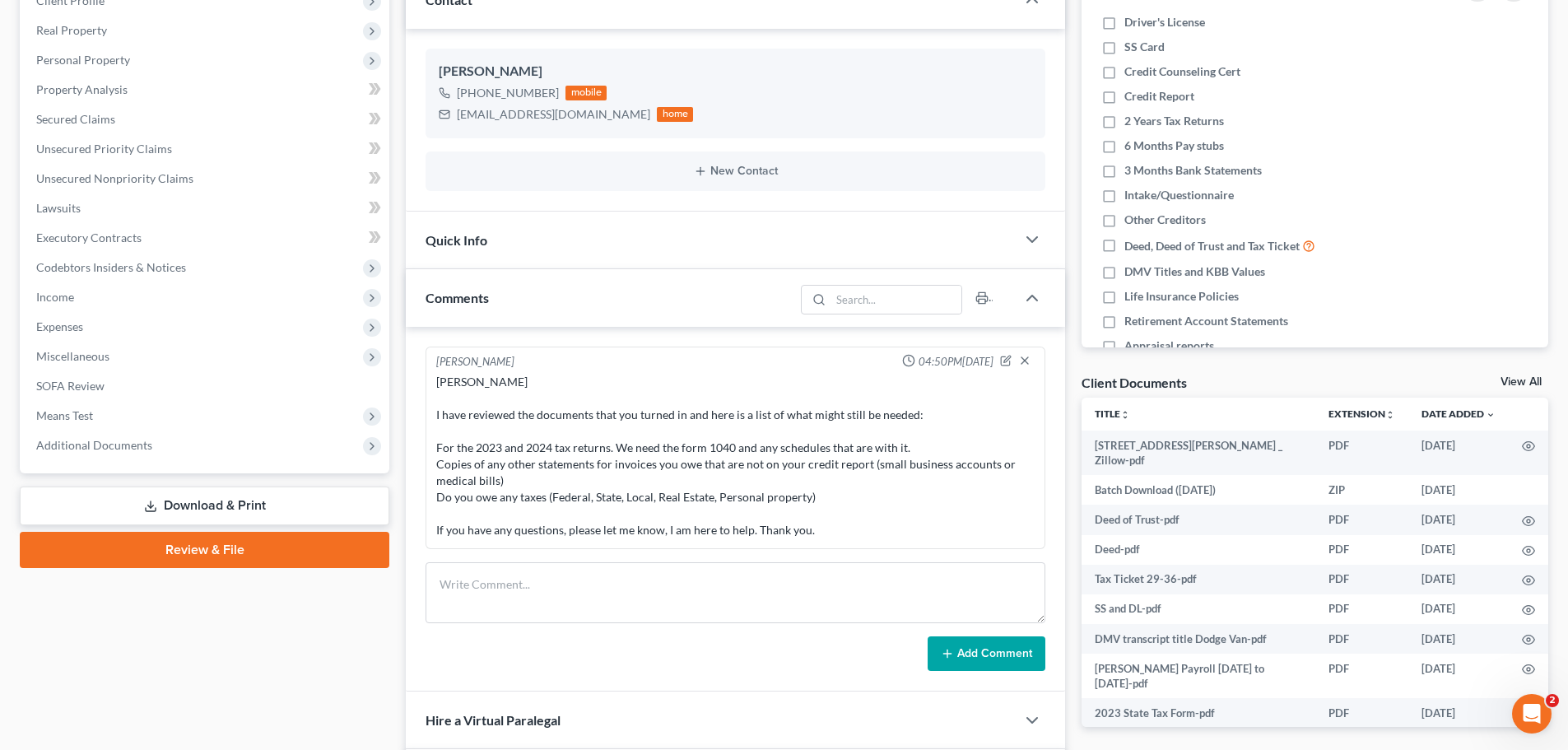
scroll to position [412, 0]
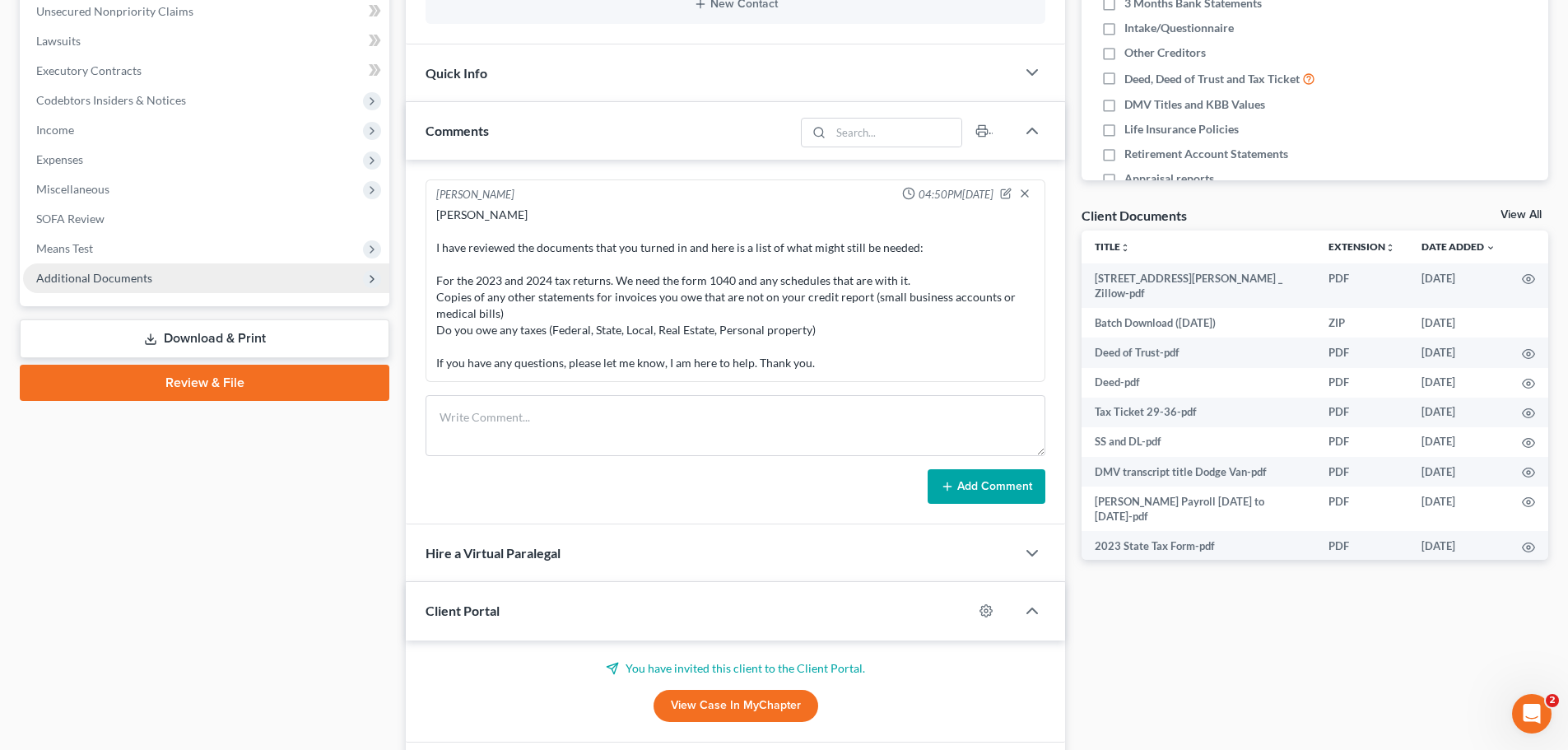
click at [109, 290] on span "Additional Documents" at bounding box center [206, 279] width 366 height 30
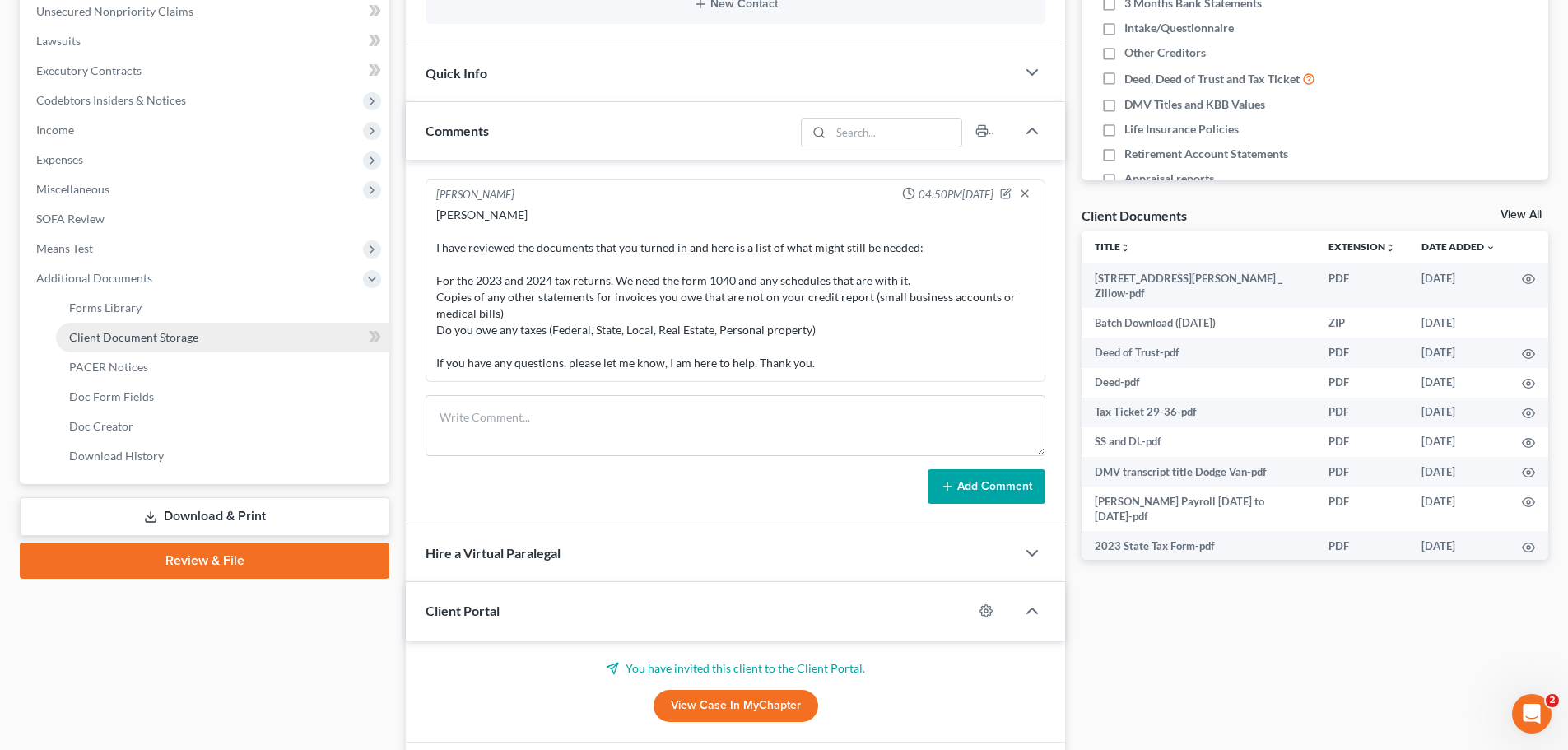
click at [111, 343] on span "Client Document Storage" at bounding box center [133, 337] width 129 height 14
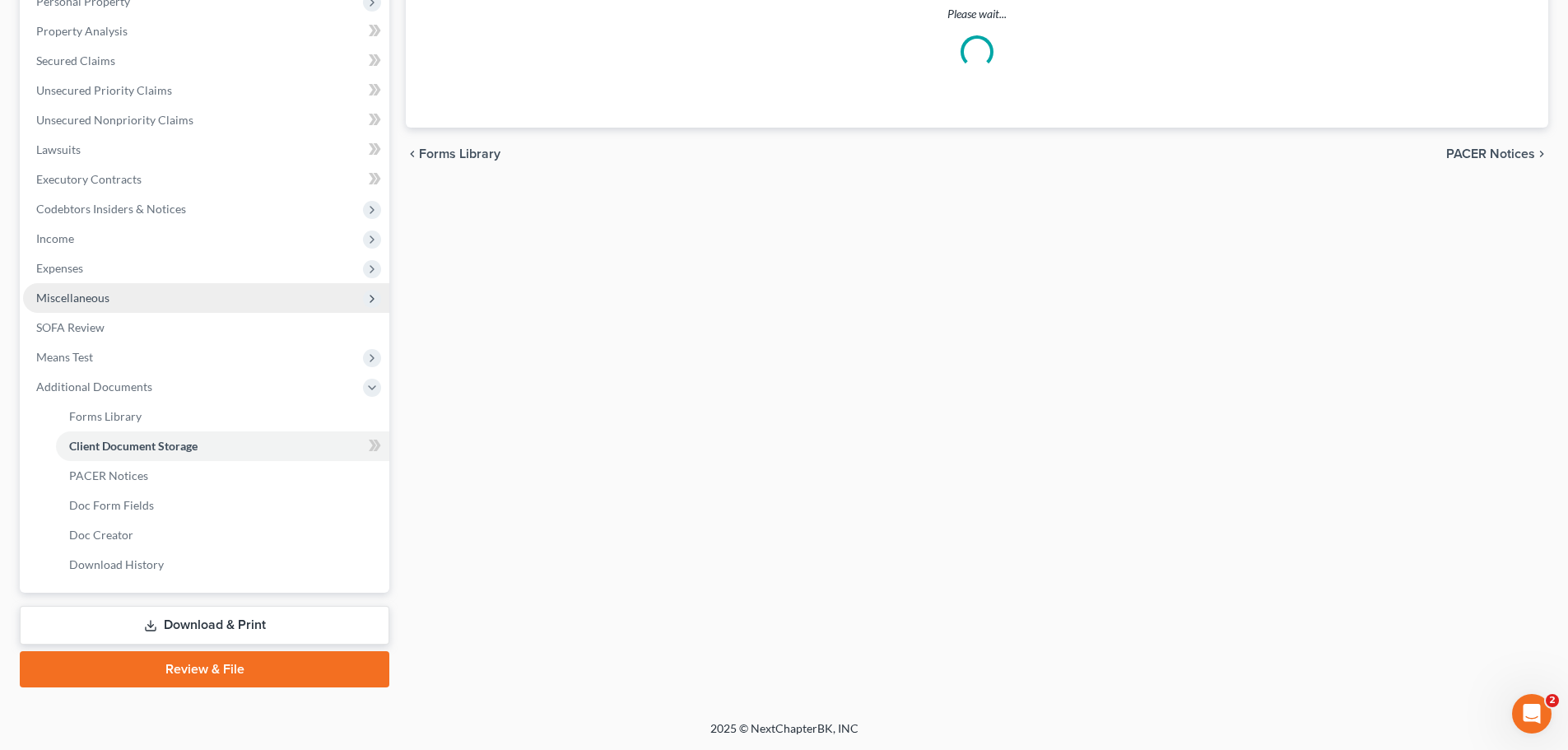
scroll to position [303, 0]
select select "0"
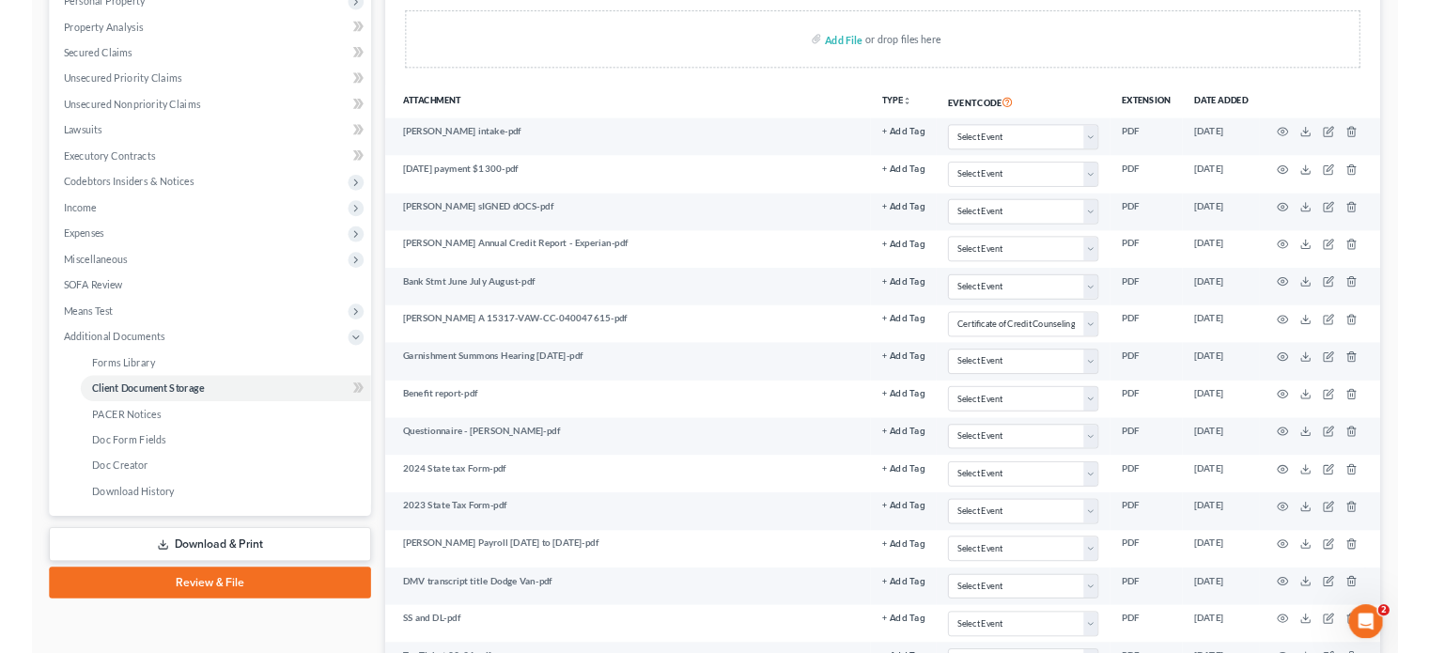
scroll to position [0, 0]
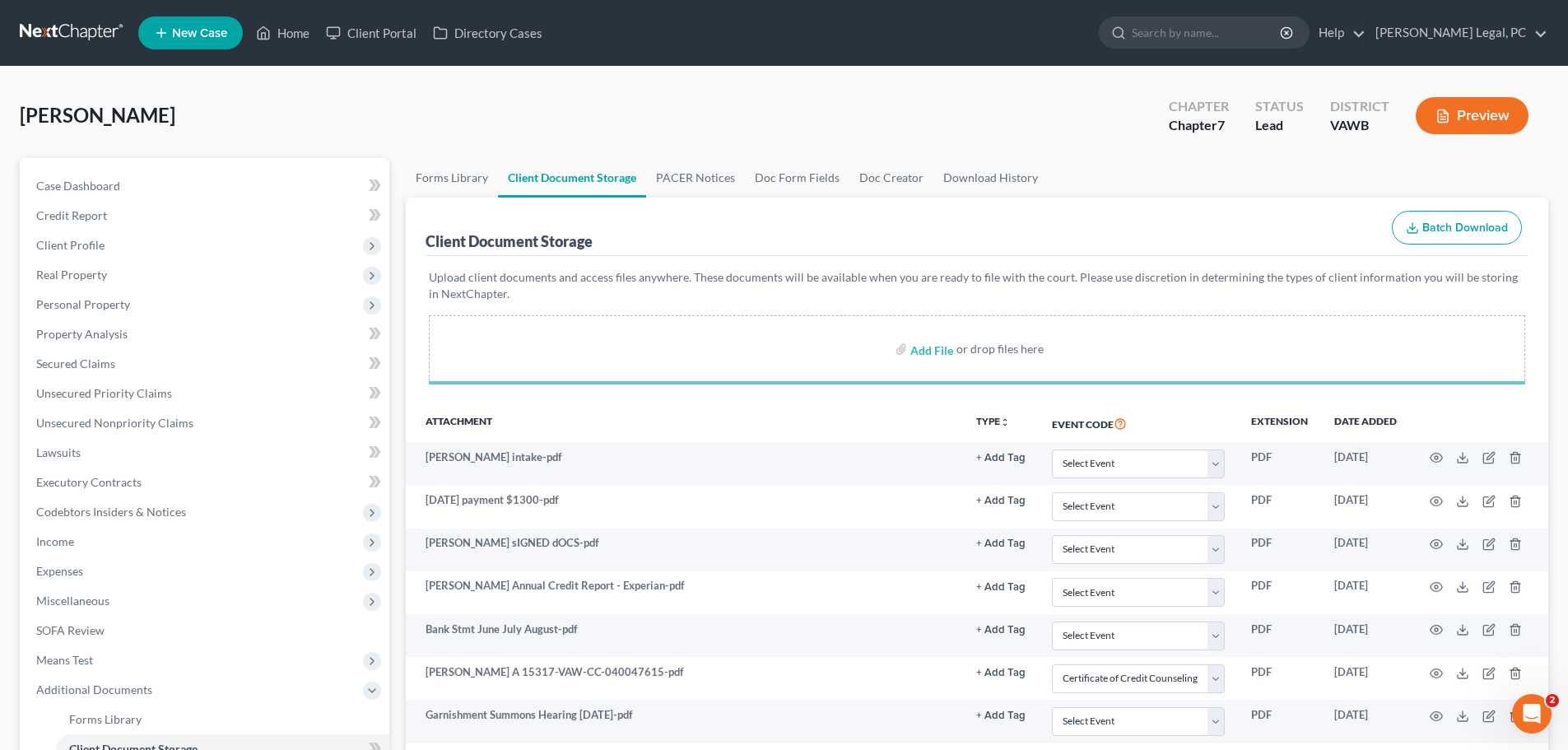
select select "0"
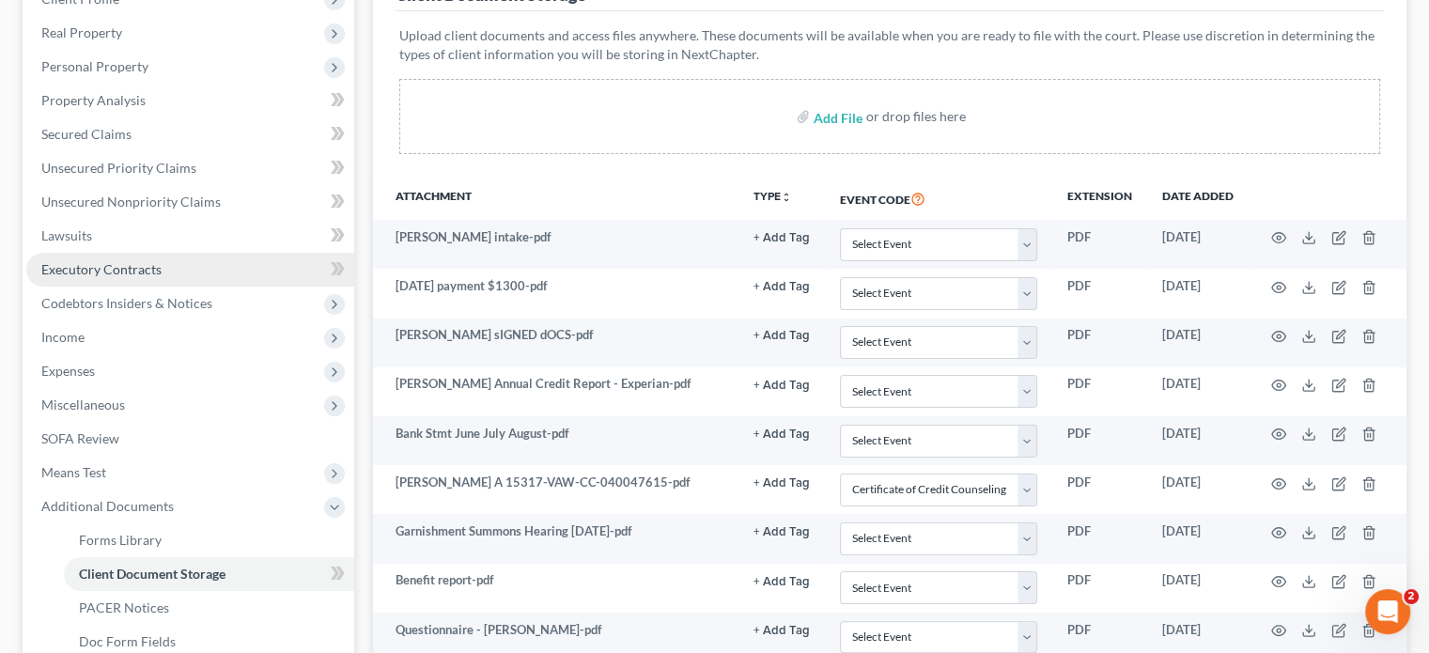
scroll to position [282, 0]
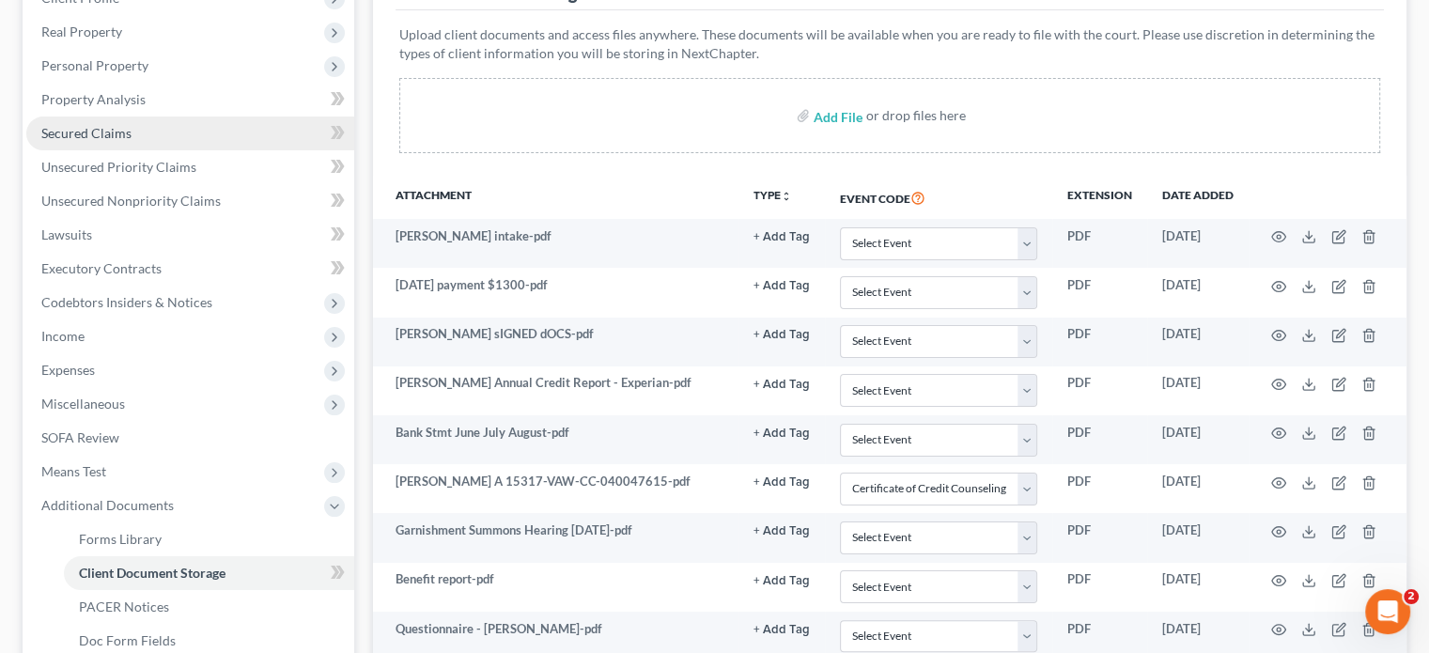
drag, startPoint x: 112, startPoint y: 134, endPoint x: 265, endPoint y: 142, distance: 153.3
click at [112, 134] on span "Secured Claims" at bounding box center [86, 133] width 90 height 16
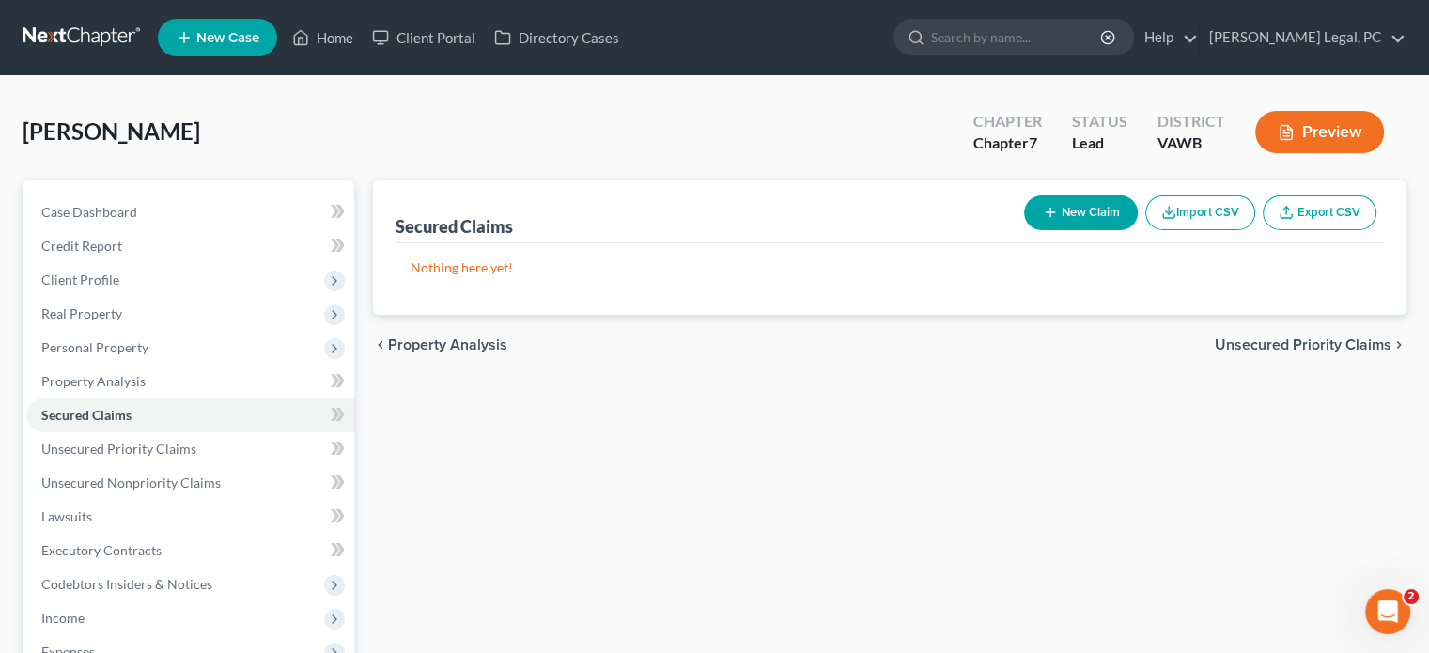
click at [1100, 210] on button "New Claim" at bounding box center [1081, 212] width 114 height 35
select select "0"
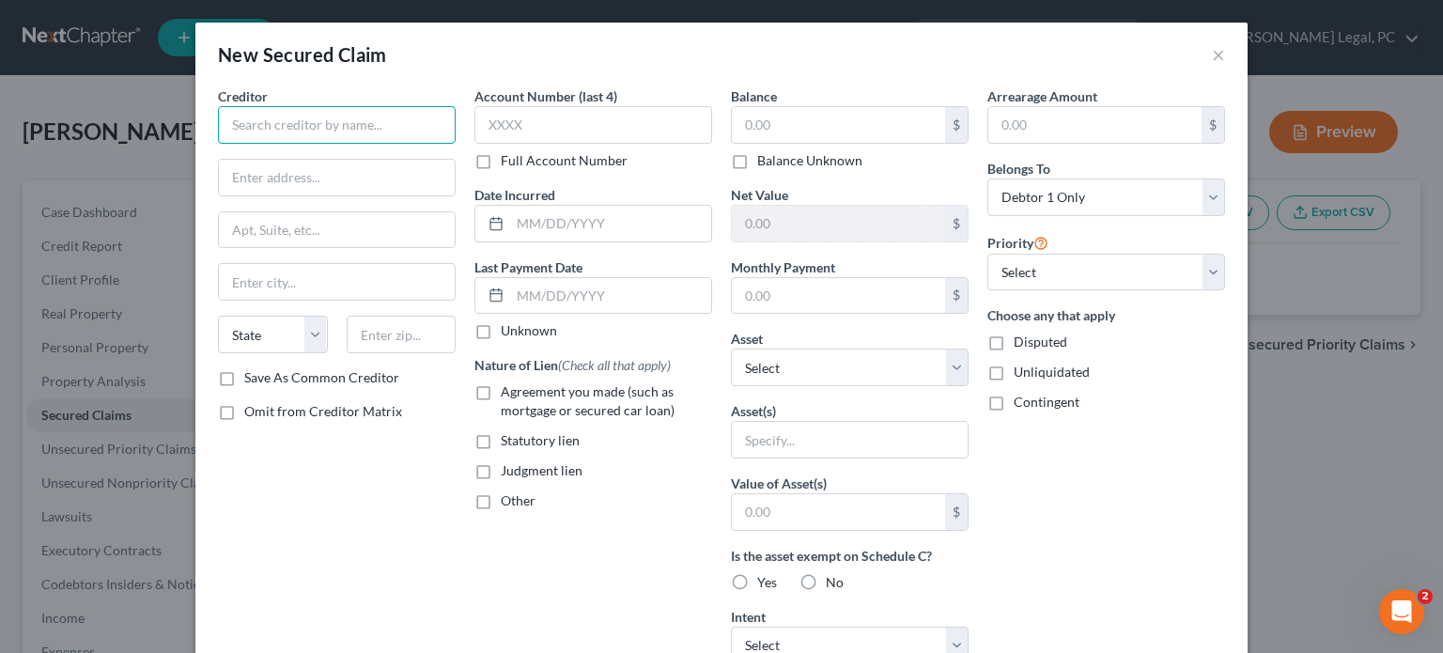
click at [256, 117] on input "text" at bounding box center [337, 125] width 238 height 38
type input "First Sentinel Bank"
click at [513, 127] on input "text" at bounding box center [593, 125] width 238 height 38
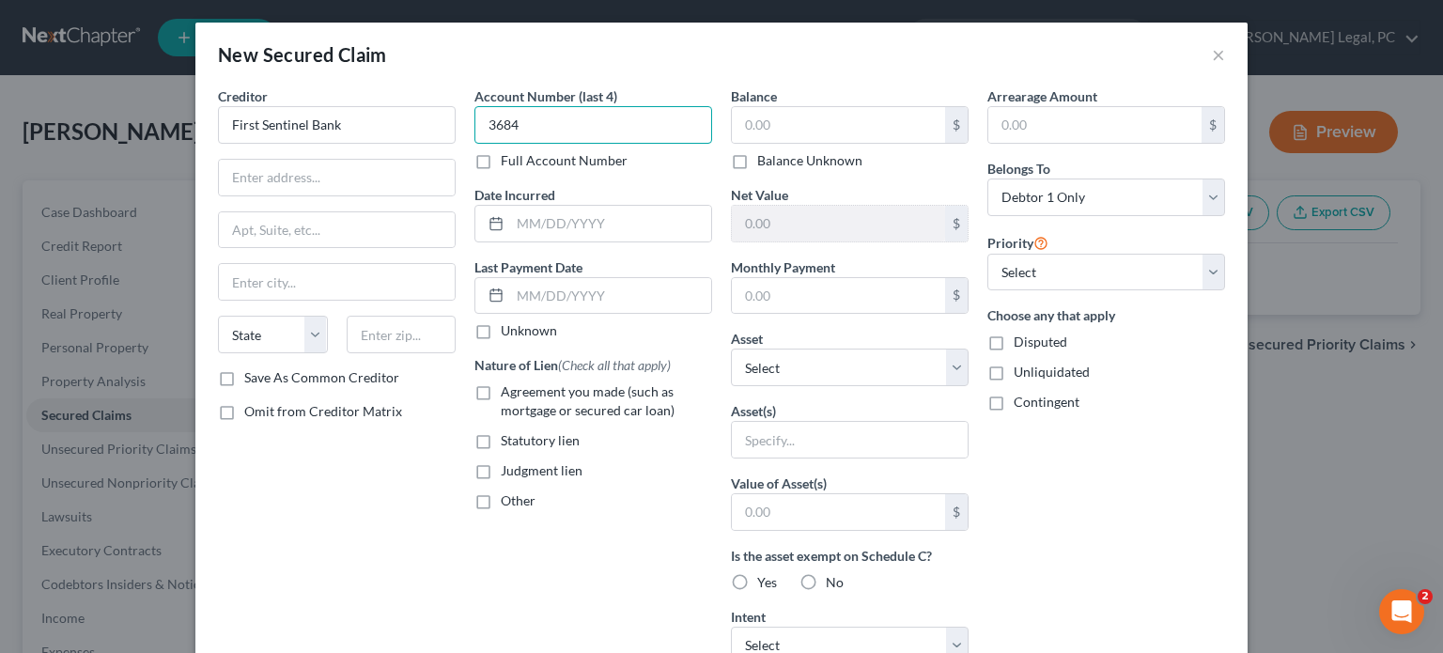
type input "3684"
click at [763, 122] on input "text" at bounding box center [838, 125] width 213 height 36
type input "7,869.88"
click at [276, 181] on input "text" at bounding box center [337, 178] width 236 height 36
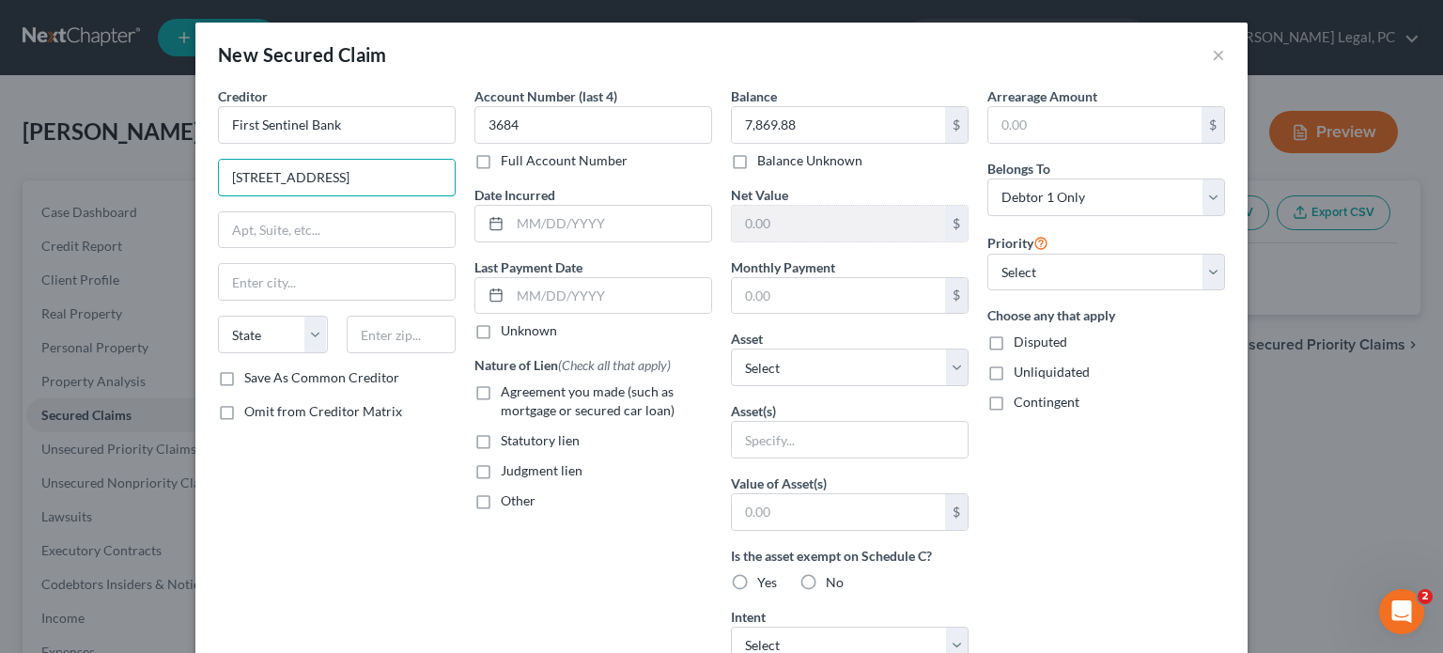
type input "[STREET_ADDRESS]"
type input "[GEOGRAPHIC_DATA]"
select select "48"
type input "24382"
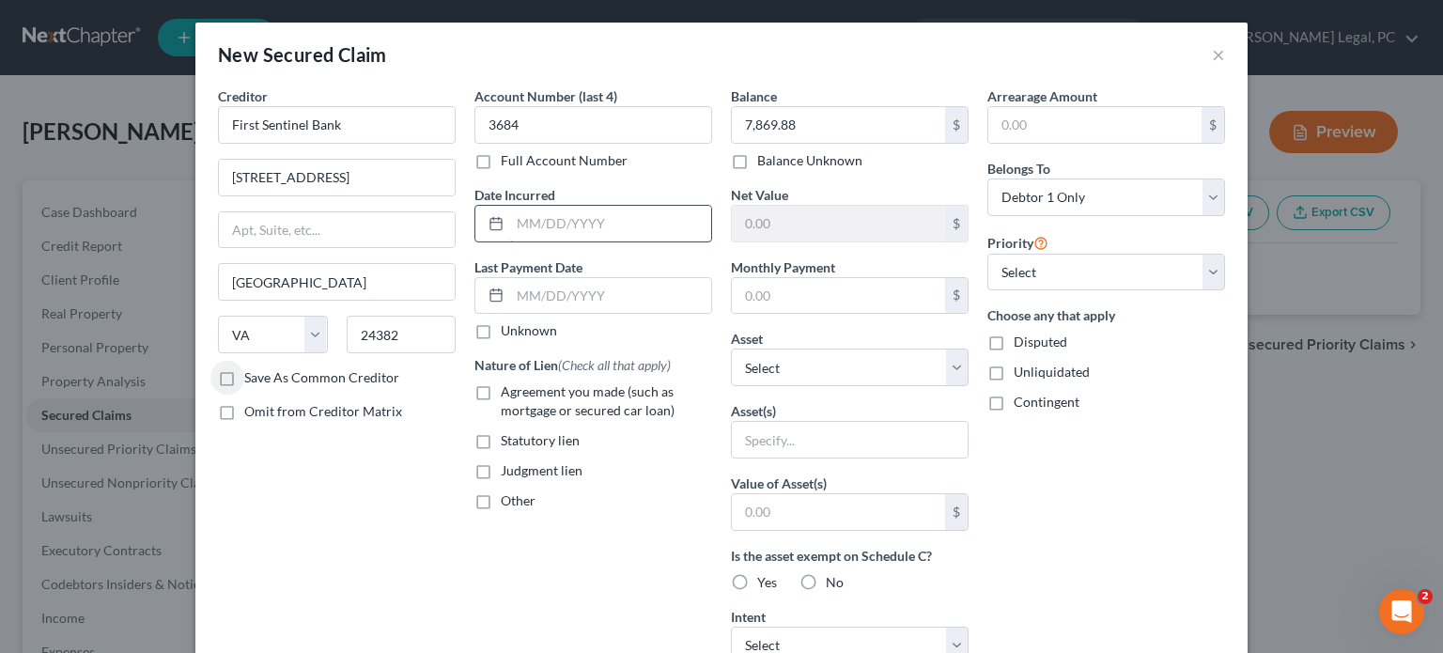
click at [555, 222] on input "text" at bounding box center [610, 224] width 201 height 36
type input "[DATE]"
click at [778, 302] on input "text" at bounding box center [838, 296] width 213 height 36
type input "380"
click at [1007, 449] on div "Arrearage Amount $ Belongs To * Select Debtor 1 Only Debtor 2 Only Debtor 1 And…" at bounding box center [1106, 505] width 256 height 838
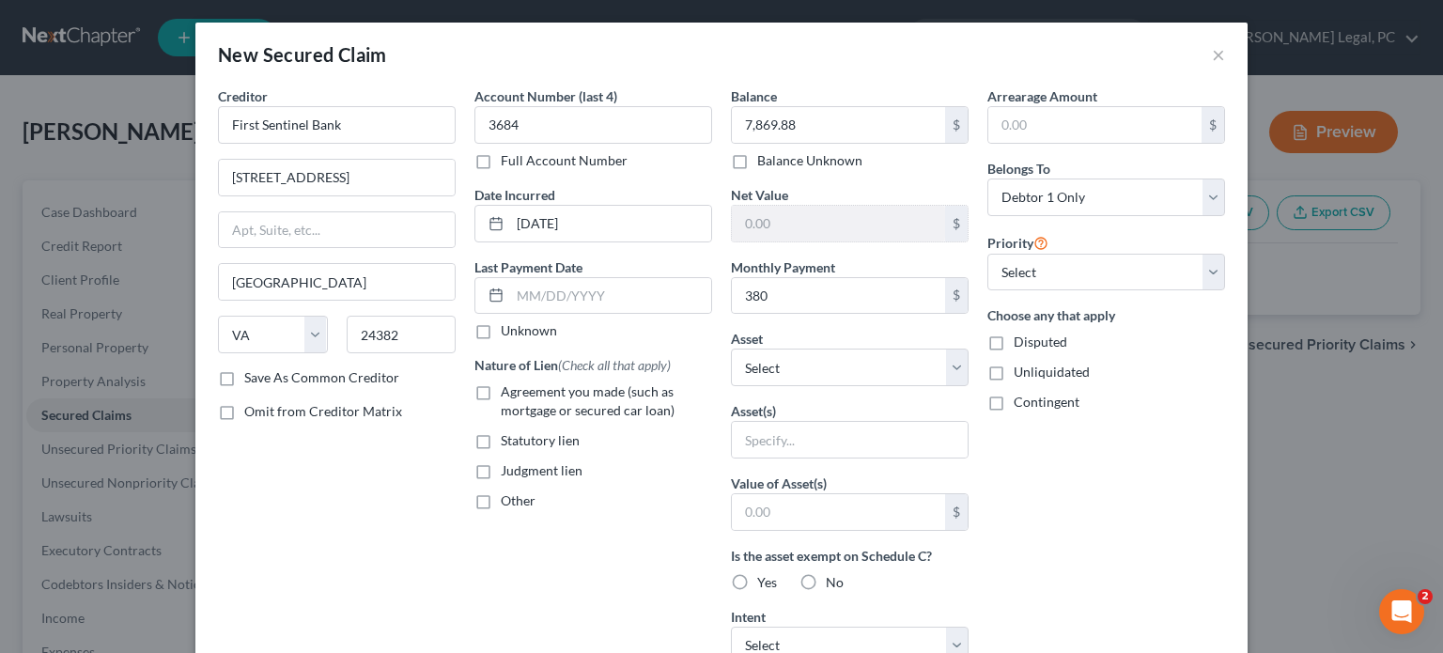
drag, startPoint x: 470, startPoint y: 329, endPoint x: 511, endPoint y: 425, distance: 104.4
click at [501, 329] on label "Unknown" at bounding box center [529, 330] width 56 height 19
click at [508, 329] on input "Unknown" at bounding box center [514, 327] width 12 height 12
checkbox input "true"
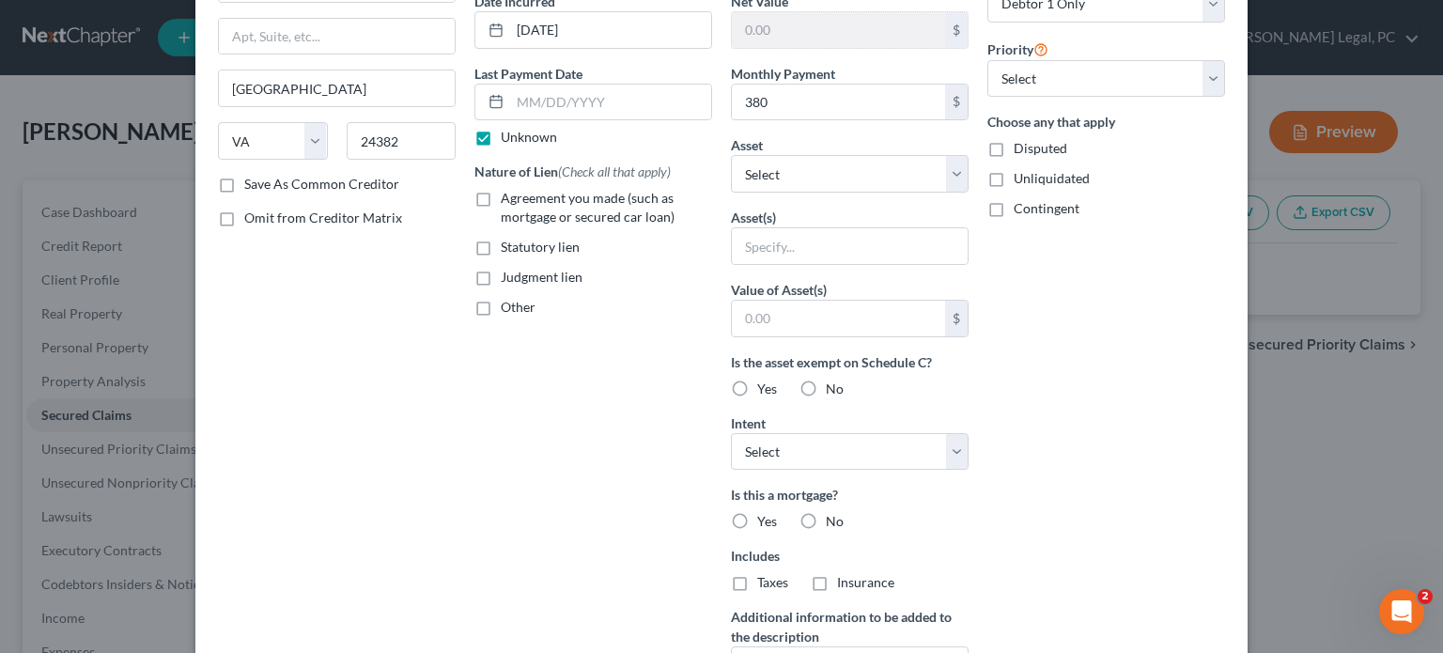
scroll to position [282, 0]
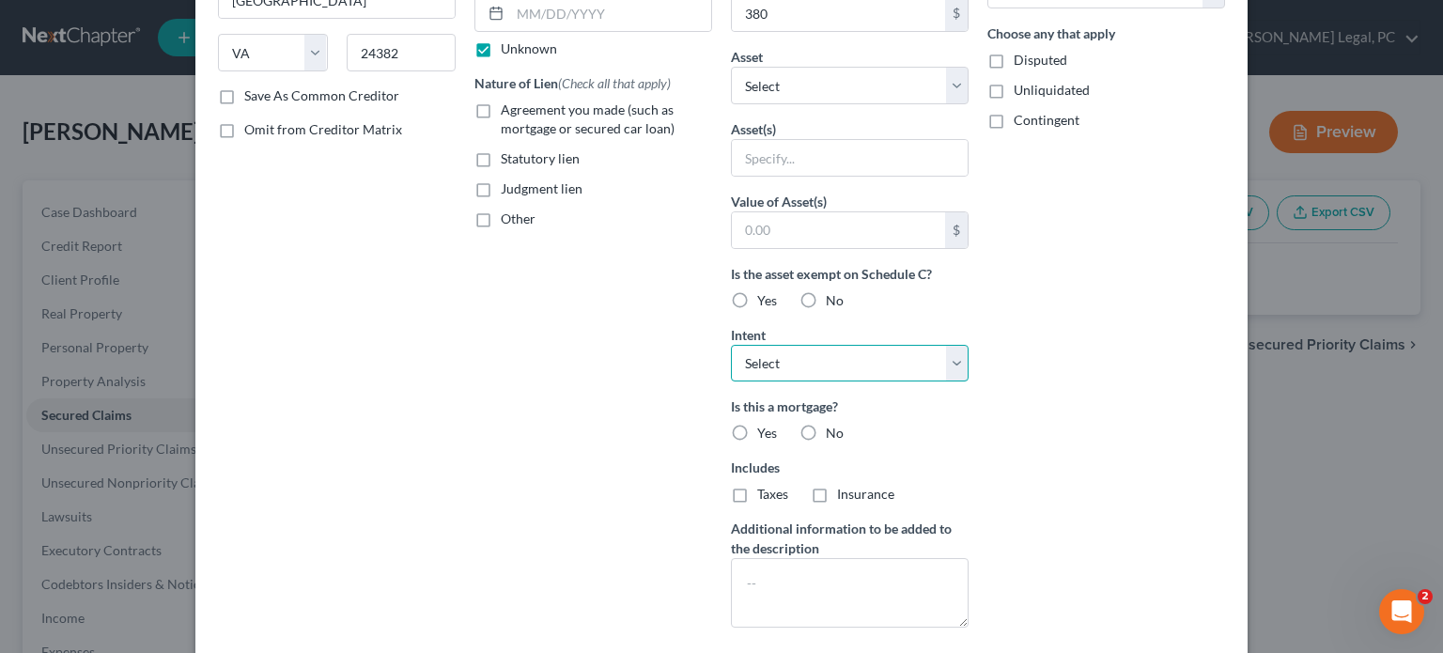
click at [938, 359] on select "Select Surrender Redeem Reaffirm Avoid Other" at bounding box center [850, 364] width 238 height 38
select select "0"
click at [731, 345] on select "Select Surrender Redeem Reaffirm Avoid Other" at bounding box center [850, 364] width 238 height 38
click at [826, 432] on label "No" at bounding box center [835, 433] width 18 height 19
click at [833, 432] on input "No" at bounding box center [839, 430] width 12 height 12
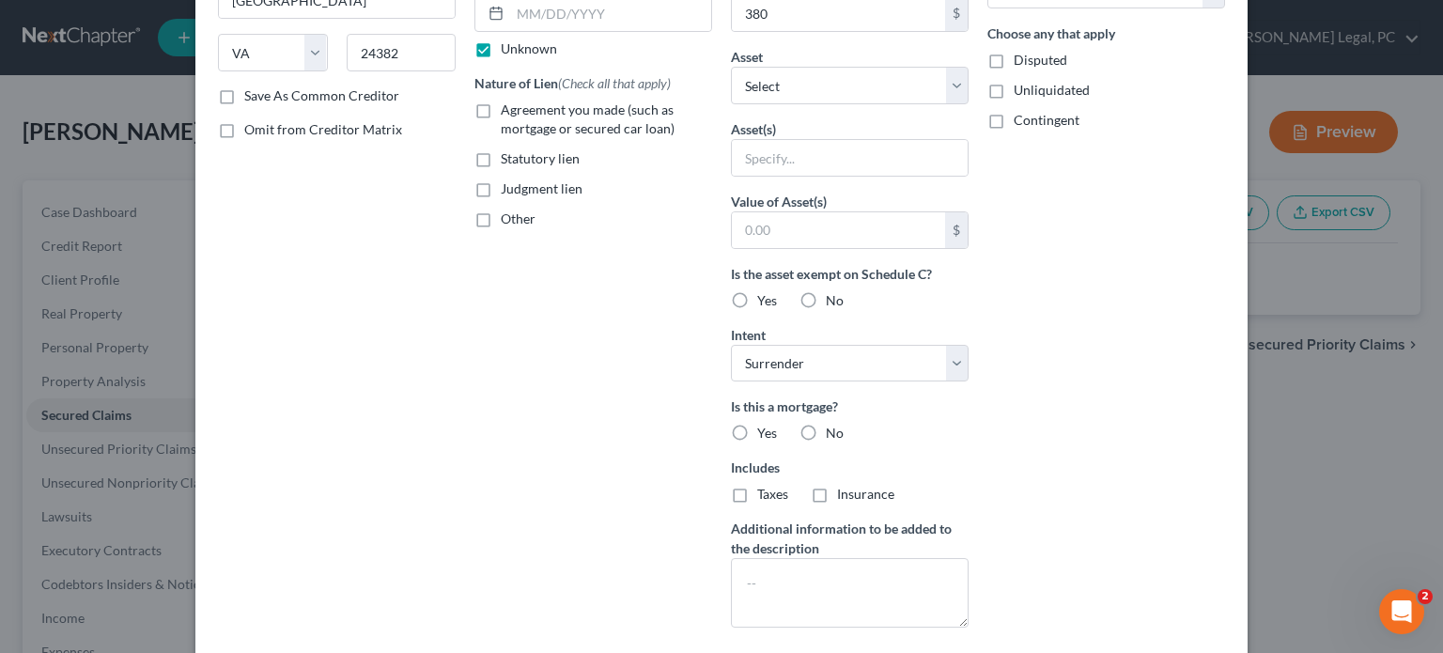
radio input "true"
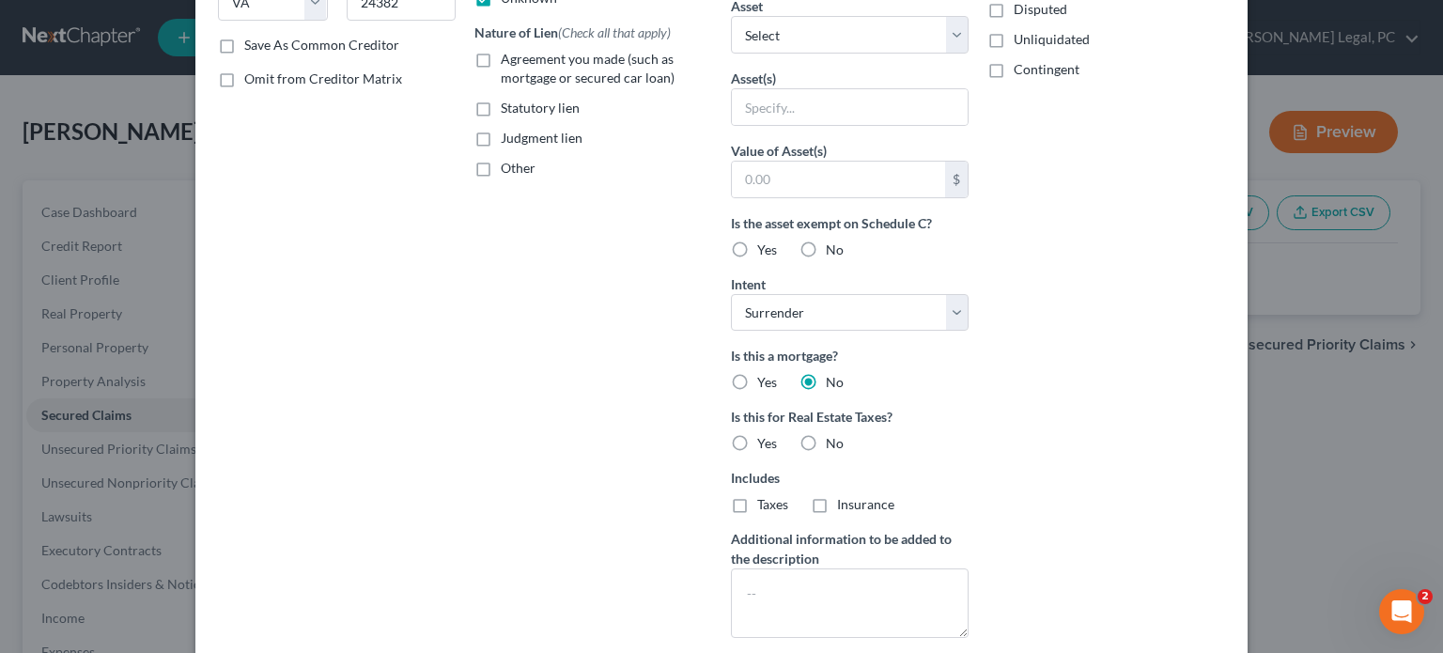
scroll to position [376, 0]
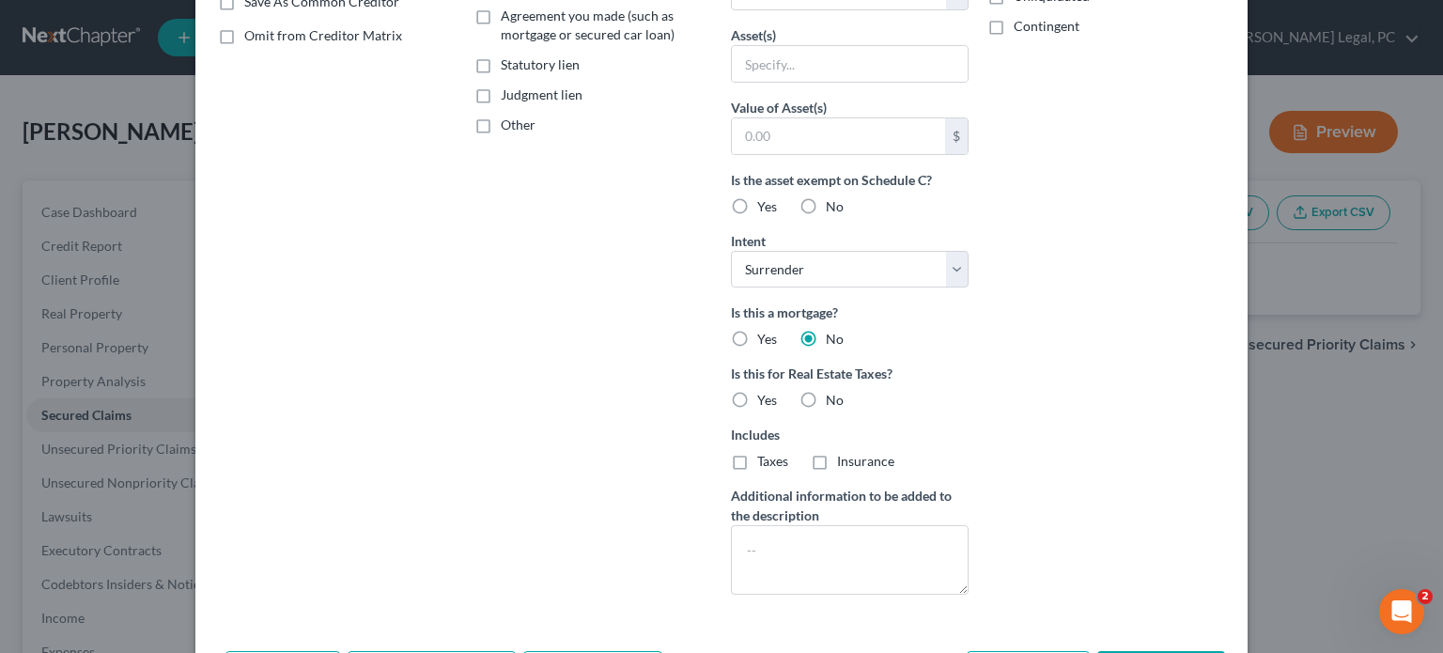
click at [826, 394] on label "No" at bounding box center [835, 400] width 18 height 19
click at [833, 394] on input "No" at bounding box center [839, 397] width 12 height 12
radio input "true"
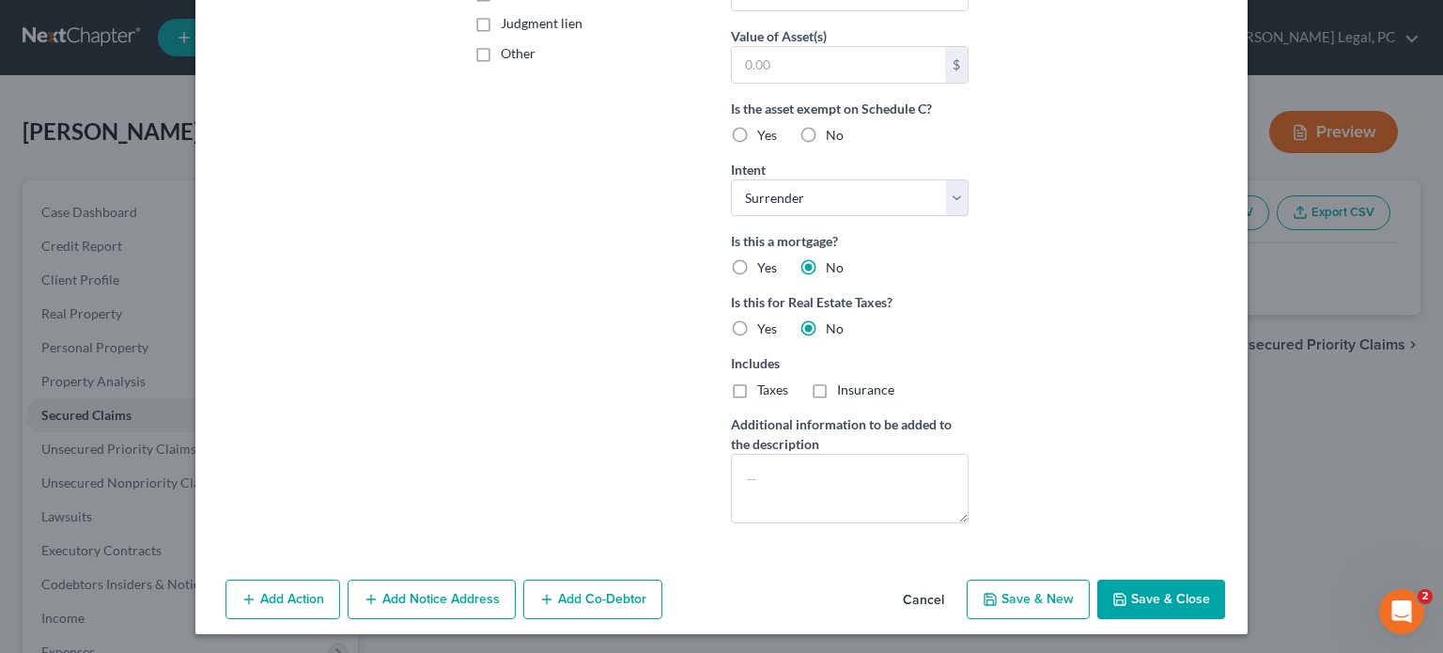
click at [1146, 592] on button "Save & Close" at bounding box center [1161, 599] width 128 height 39
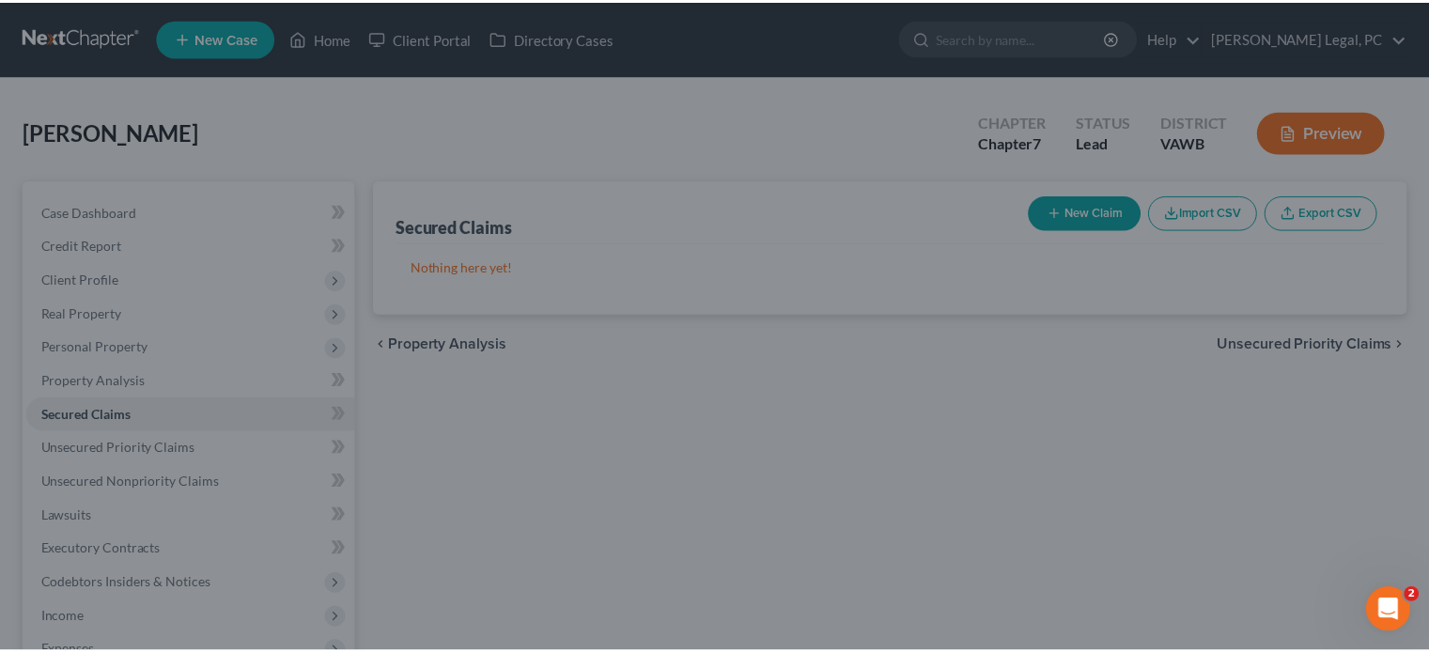
scroll to position [243, 0]
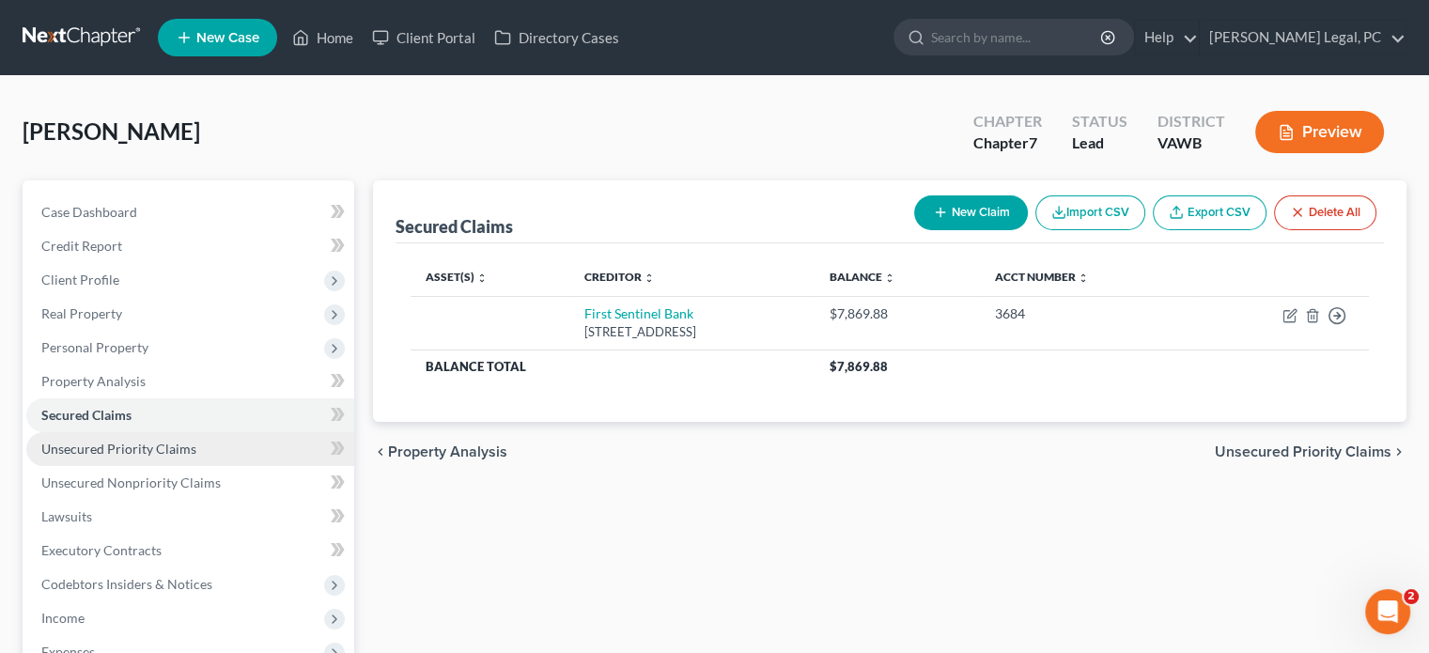
click at [167, 449] on span "Unsecured Priority Claims" at bounding box center [118, 449] width 155 height 16
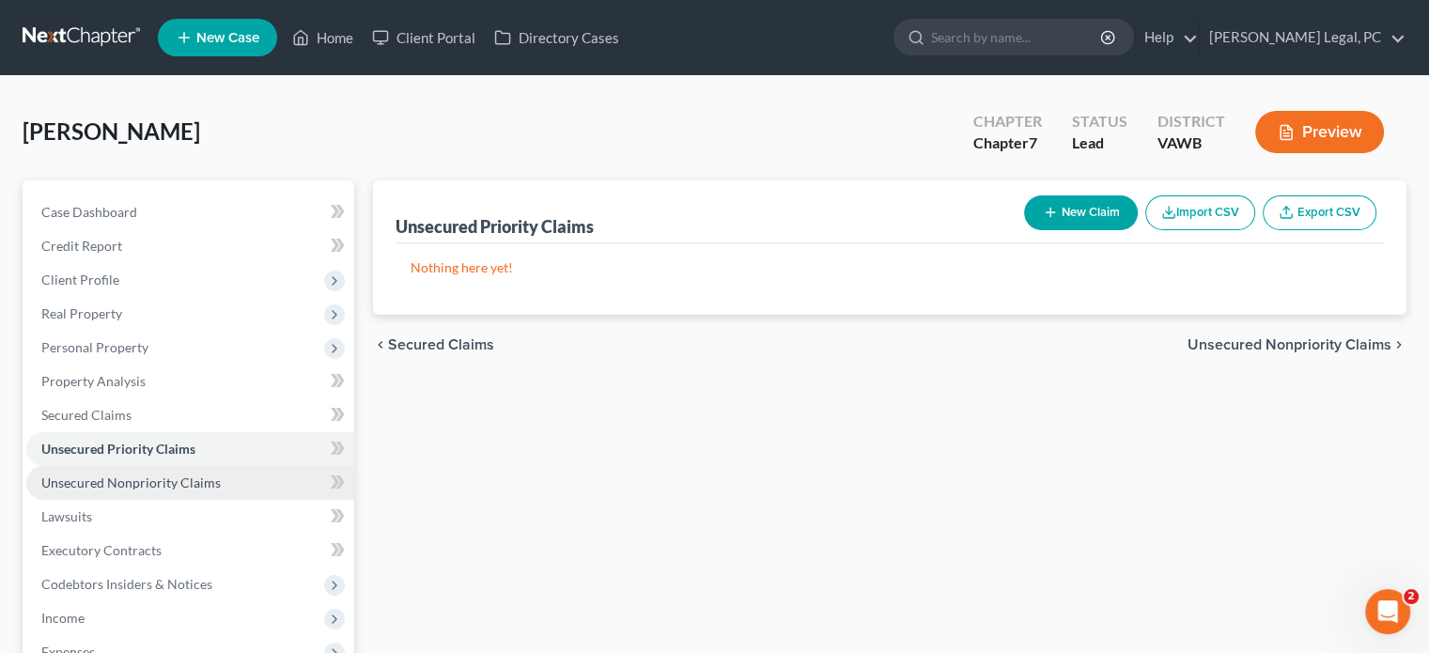
click at [216, 487] on link "Unsecured Nonpriority Claims" at bounding box center [190, 483] width 328 height 34
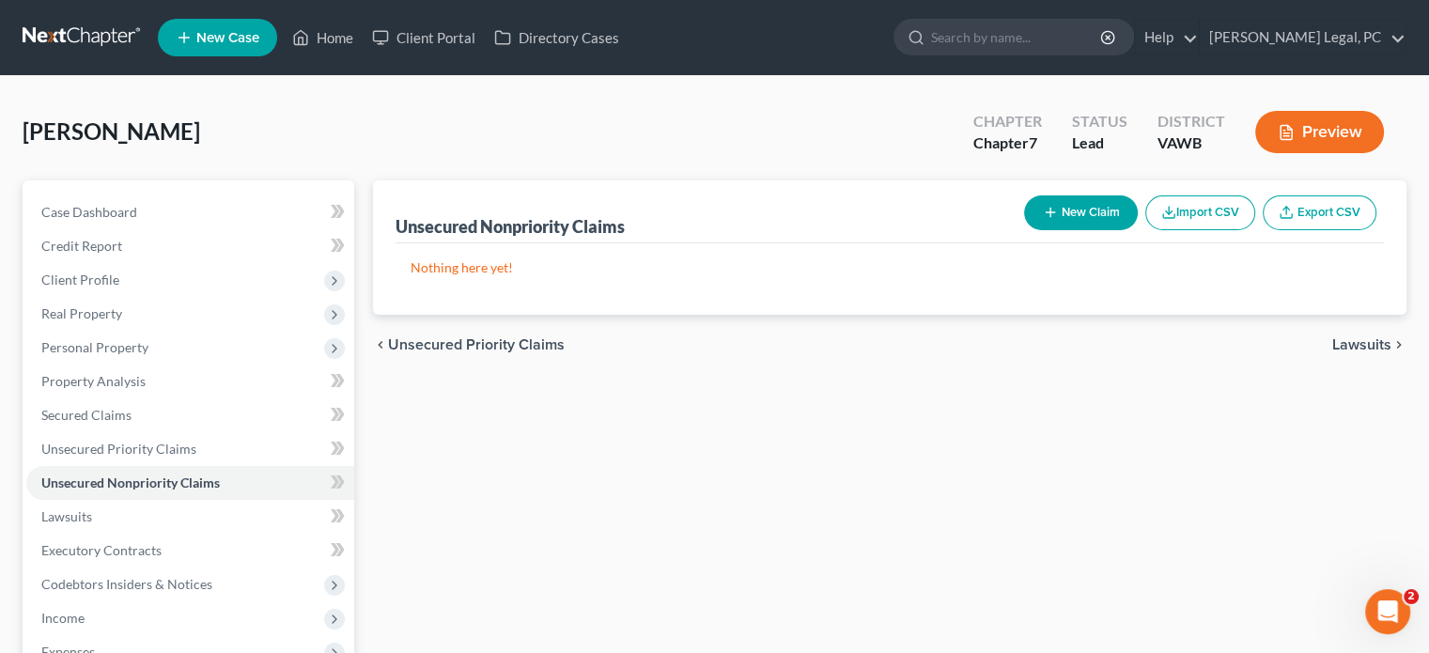
click at [1096, 217] on button "New Claim" at bounding box center [1081, 212] width 114 height 35
select select "0"
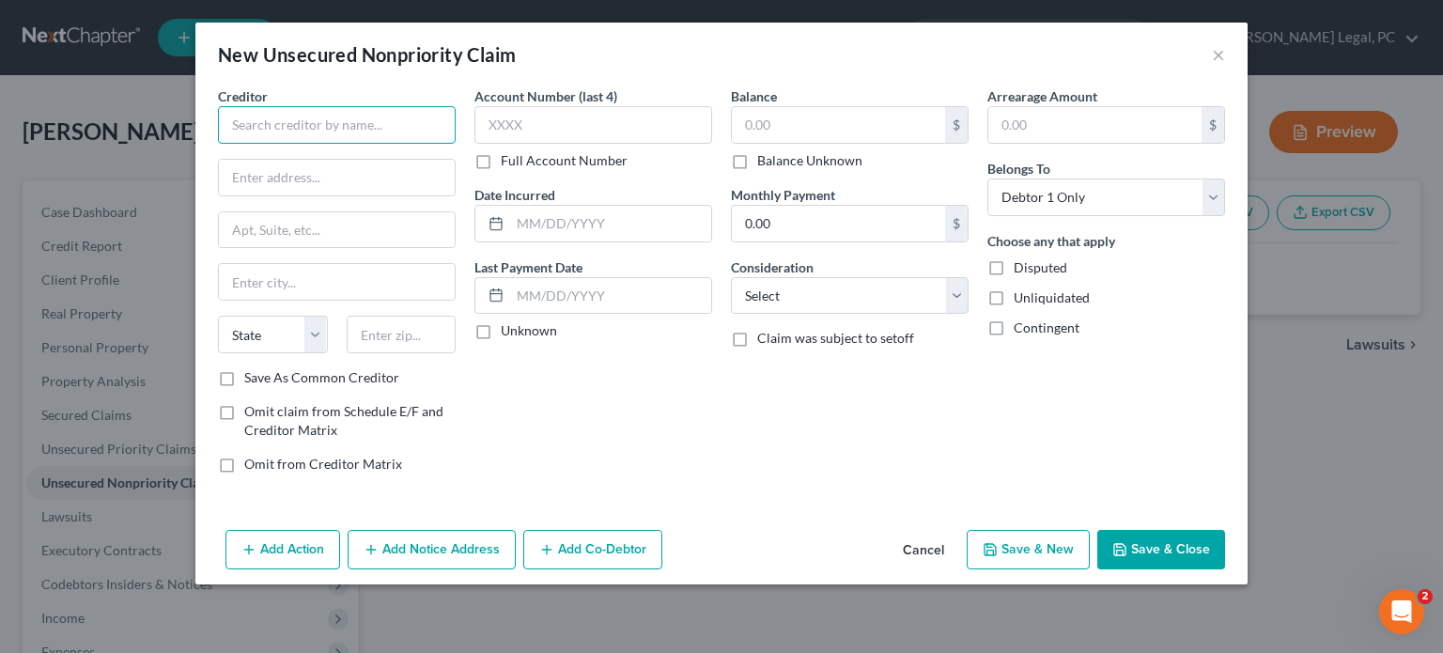
click at [294, 119] on input "text" at bounding box center [337, 125] width 238 height 38
type input "Capital One"
type input "P.O. Box 31293"
type input "A"
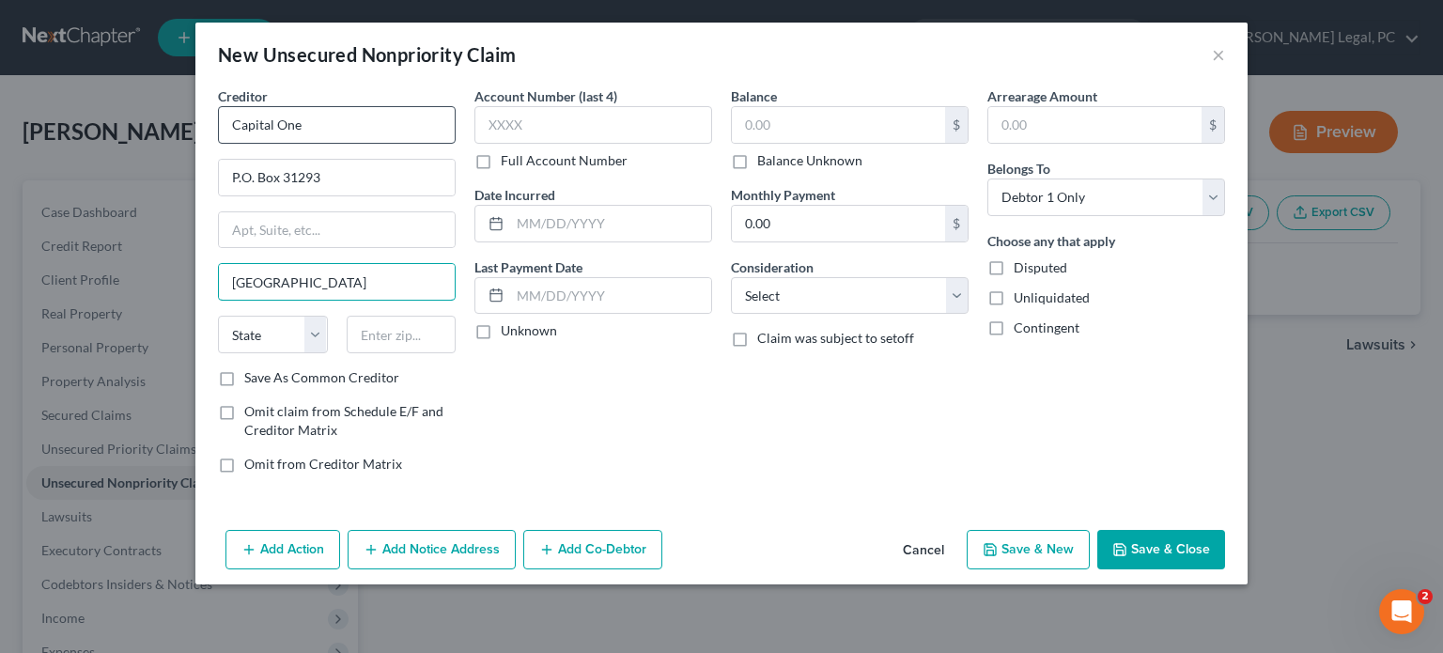
type input "[GEOGRAPHIC_DATA]"
select select "46"
type input "84131"
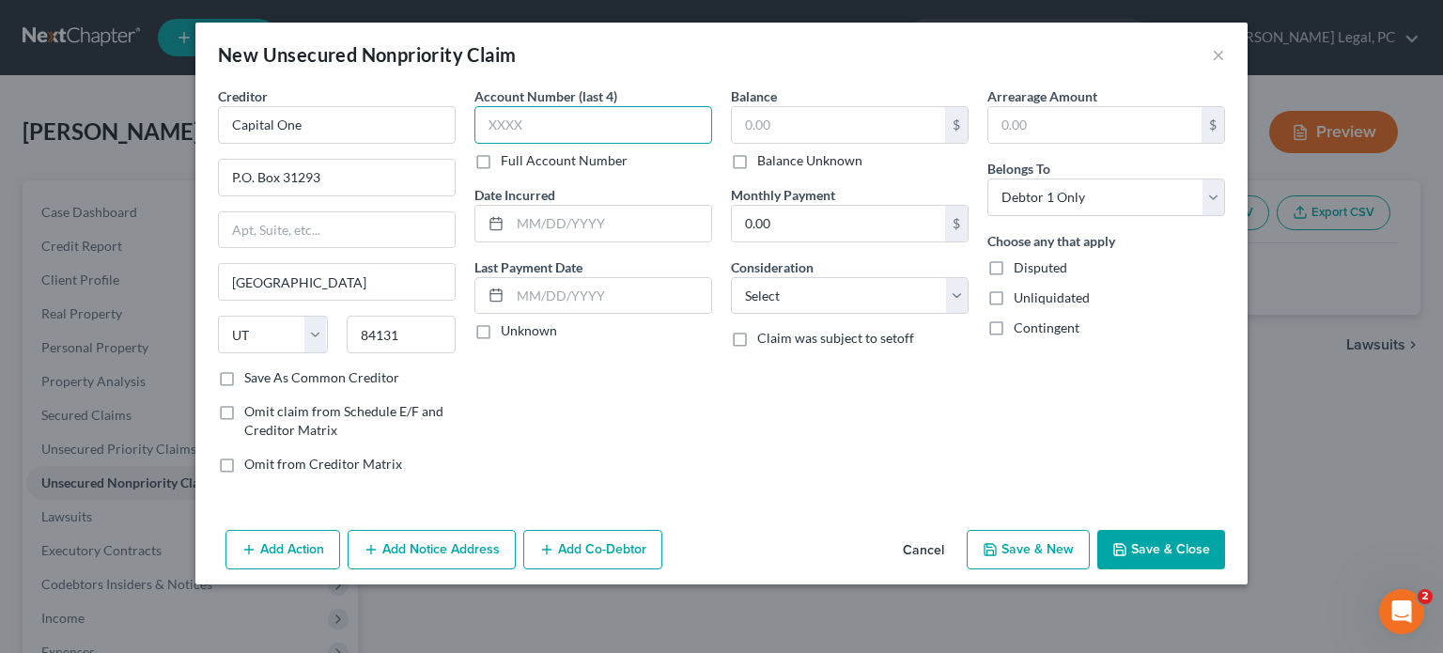
click at [519, 123] on input "text" at bounding box center [593, 125] width 238 height 38
type input "5178"
type input "5044"
click at [738, 118] on input "text" at bounding box center [838, 125] width 213 height 36
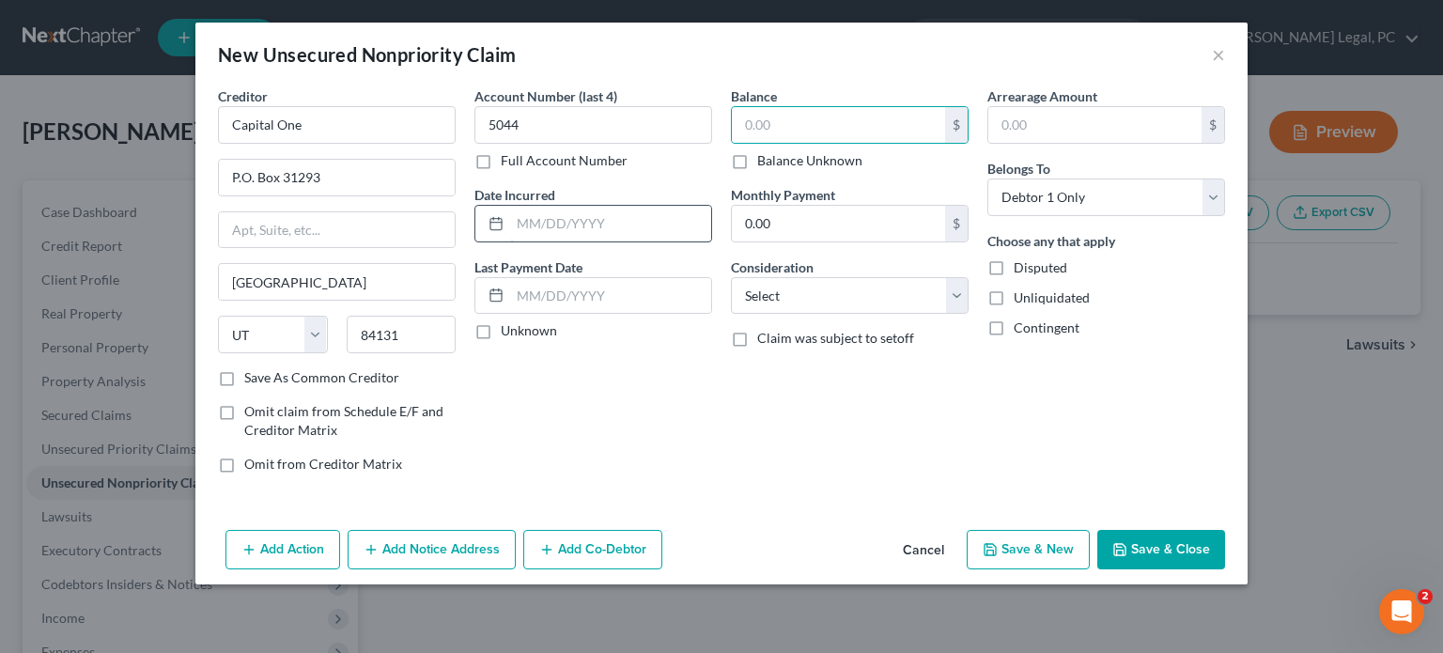
click at [757, 154] on label "Balance Unknown" at bounding box center [809, 160] width 105 height 19
click at [765, 154] on input "Balance Unknown" at bounding box center [771, 157] width 12 height 12
checkbox input "true"
type input "0.00"
click at [1150, 545] on button "Save & Close" at bounding box center [1161, 549] width 128 height 39
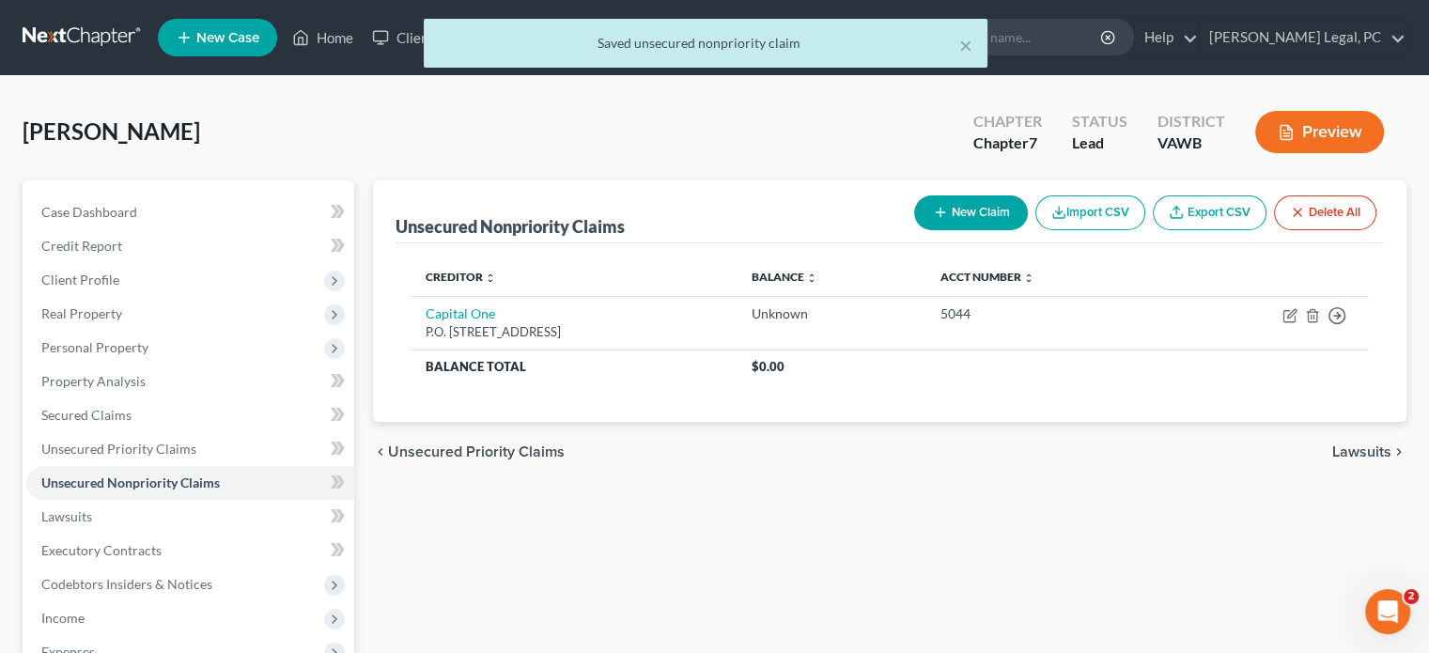
click at [940, 219] on icon "button" at bounding box center [940, 212] width 15 height 15
select select "0"
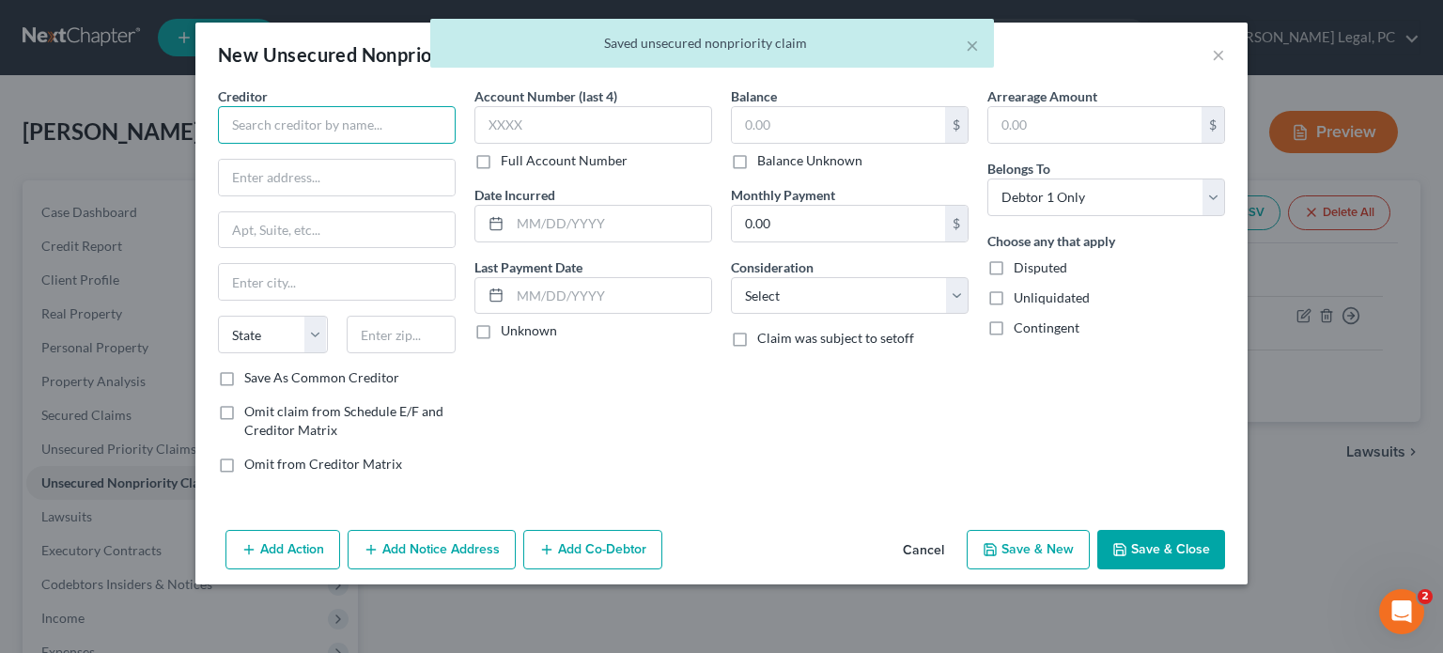
click at [328, 131] on input "text" at bounding box center [337, 125] width 238 height 38
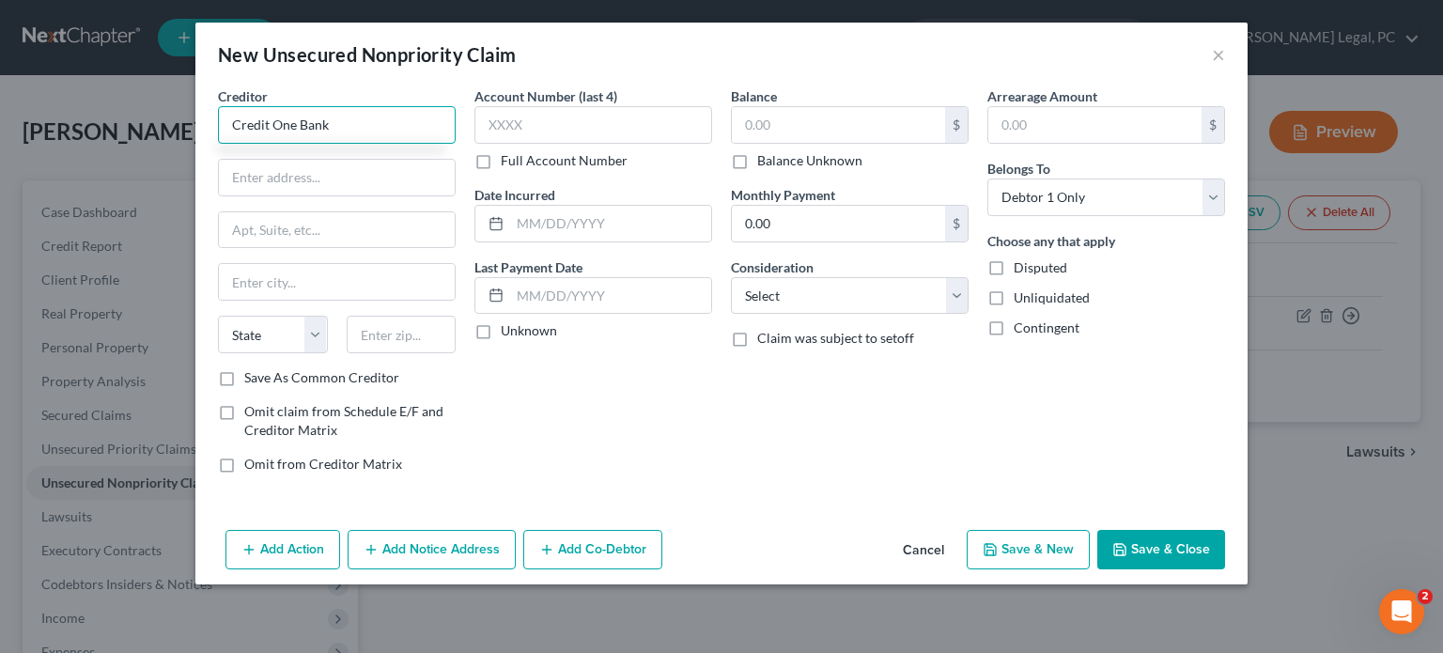
type input "Credit One Bank"
type input "P.O. Box 98875"
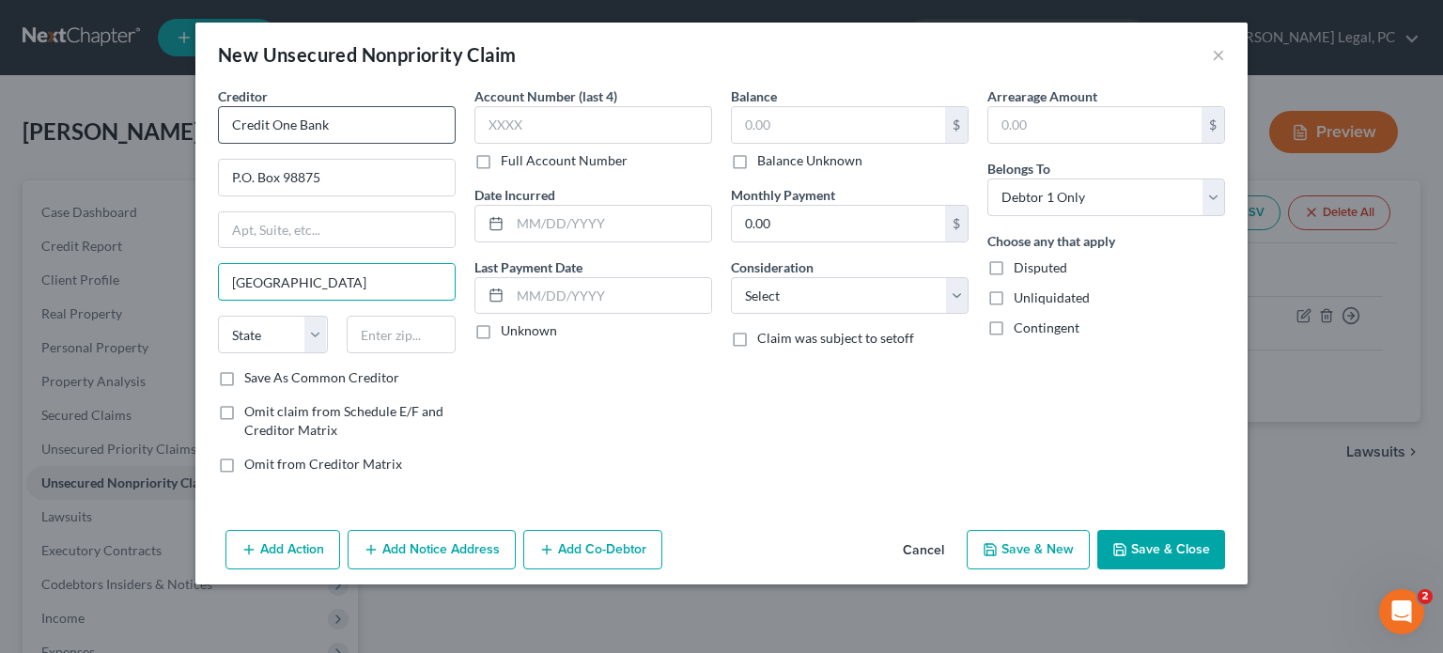
type input "[GEOGRAPHIC_DATA]"
select select "31"
type input "89193"
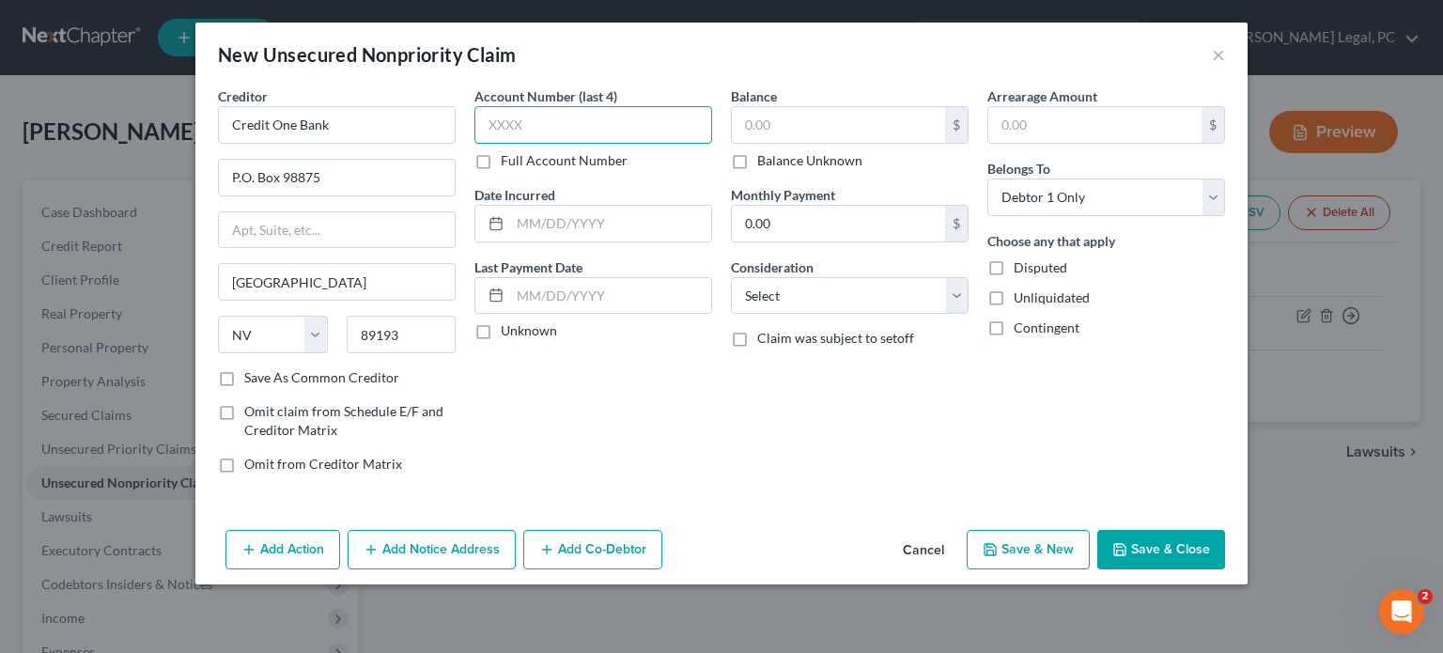
click at [534, 112] on input "text" at bounding box center [593, 125] width 238 height 38
type input "7"
click at [501, 162] on label "Full Account Number" at bounding box center [564, 160] width 127 height 19
click at [508, 162] on input "Full Account Number" at bounding box center [514, 157] width 12 height 12
click at [507, 127] on input "text" at bounding box center [593, 125] width 238 height 38
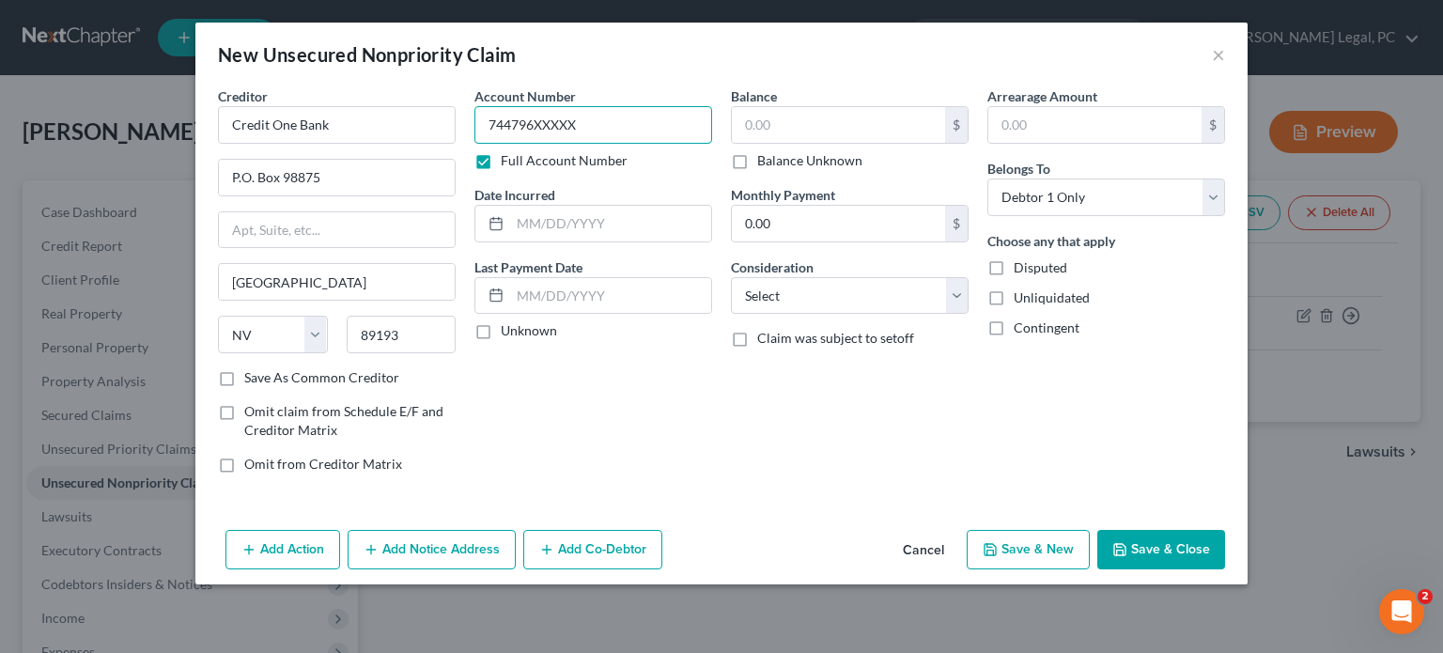
click at [587, 119] on input "744796XXXXX" at bounding box center [593, 125] width 238 height 38
type input "744796XXXXXXXXX"
click at [752, 134] on input "text" at bounding box center [838, 125] width 213 height 36
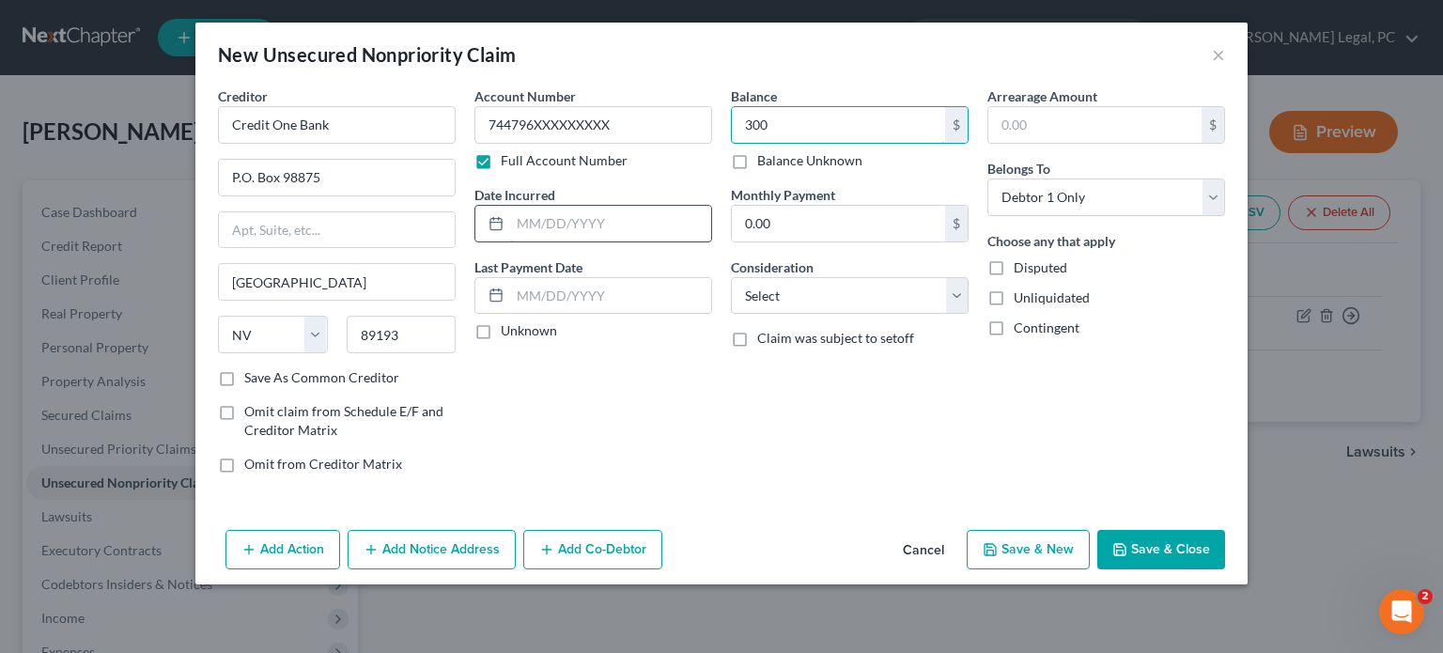
type input "300"
click at [537, 213] on input "text" at bounding box center [610, 224] width 201 height 36
type input "[DATE]"
click at [520, 300] on input "text" at bounding box center [610, 296] width 201 height 36
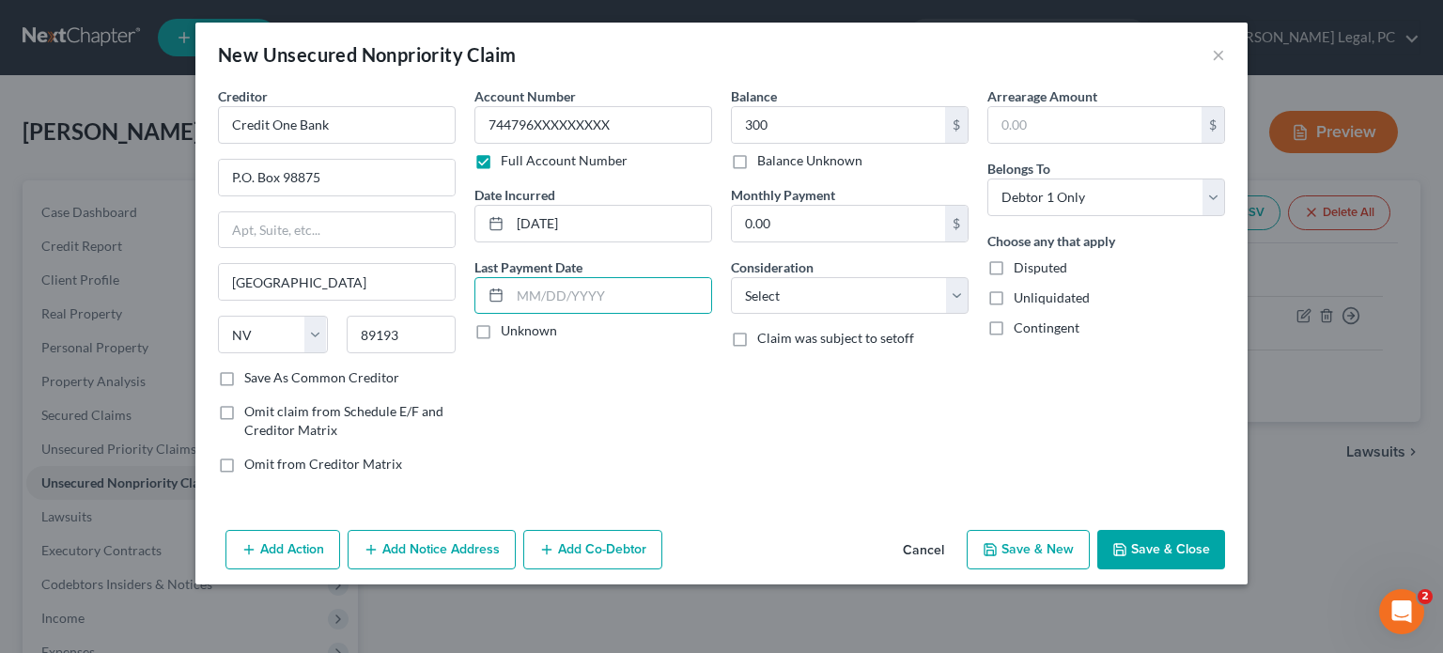
click at [501, 333] on label "Unknown" at bounding box center [529, 330] width 56 height 19
click at [508, 333] on input "Unknown" at bounding box center [514, 327] width 12 height 12
checkbox input "true"
click at [778, 225] on input "0.00" at bounding box center [838, 224] width 213 height 36
click at [1164, 546] on button "Save & Close" at bounding box center [1161, 549] width 128 height 39
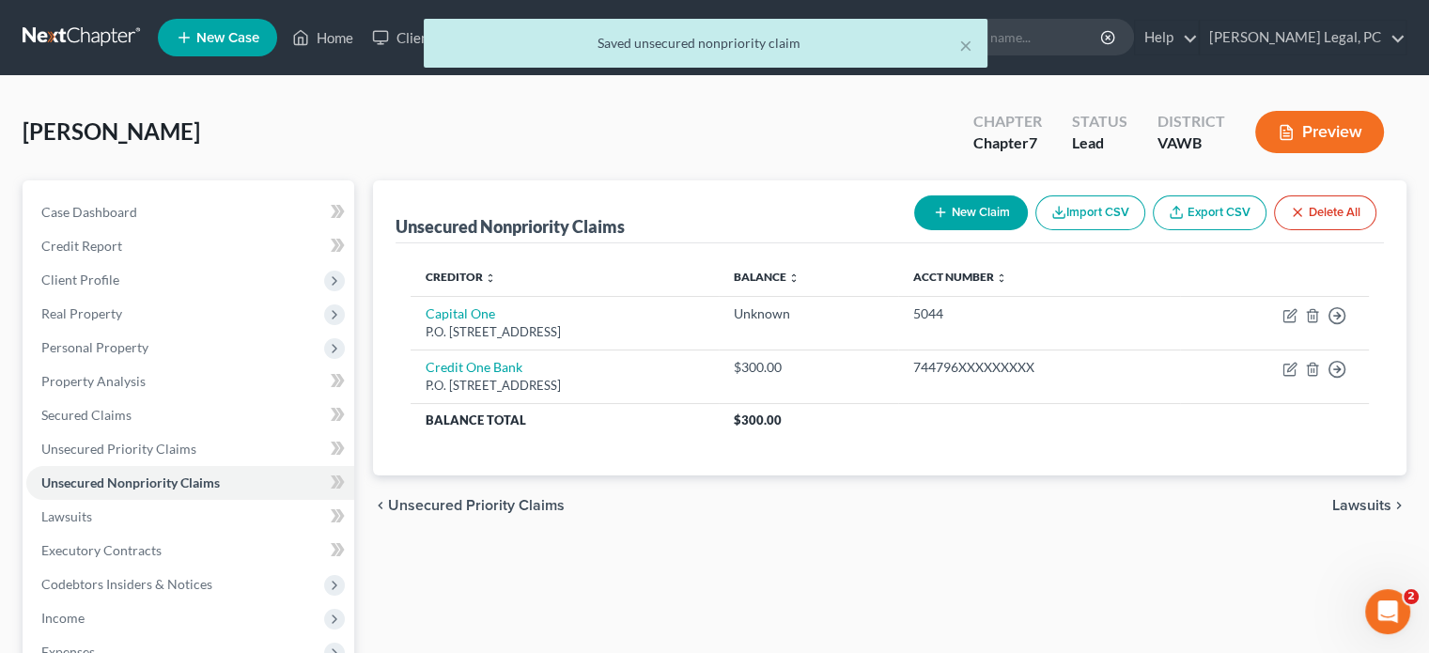
click at [974, 209] on button "New Claim" at bounding box center [971, 212] width 114 height 35
select select "0"
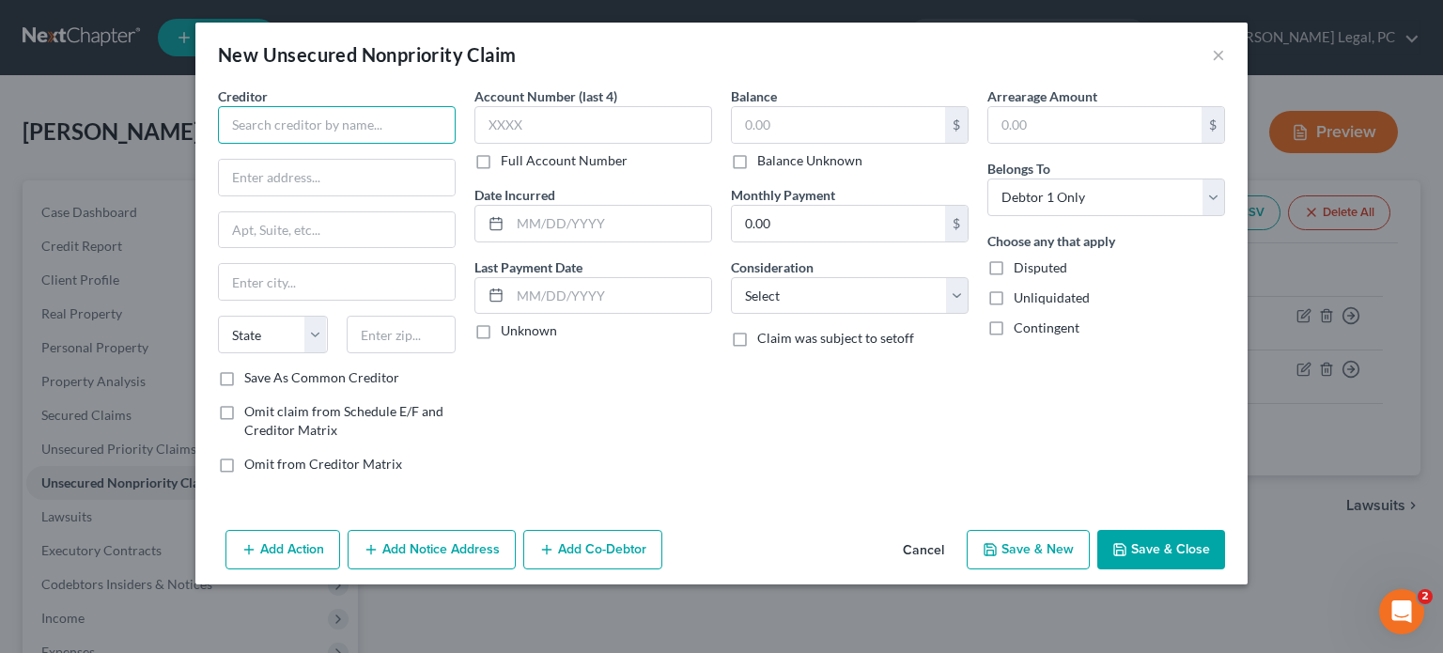
click at [319, 133] on input "text" at bounding box center [337, 125] width 238 height 38
drag, startPoint x: 367, startPoint y: 125, endPoint x: 445, endPoint y: 125, distance: 78.0
click at [355, 128] on input "Jefferson Capital Sustem" at bounding box center [337, 125] width 238 height 38
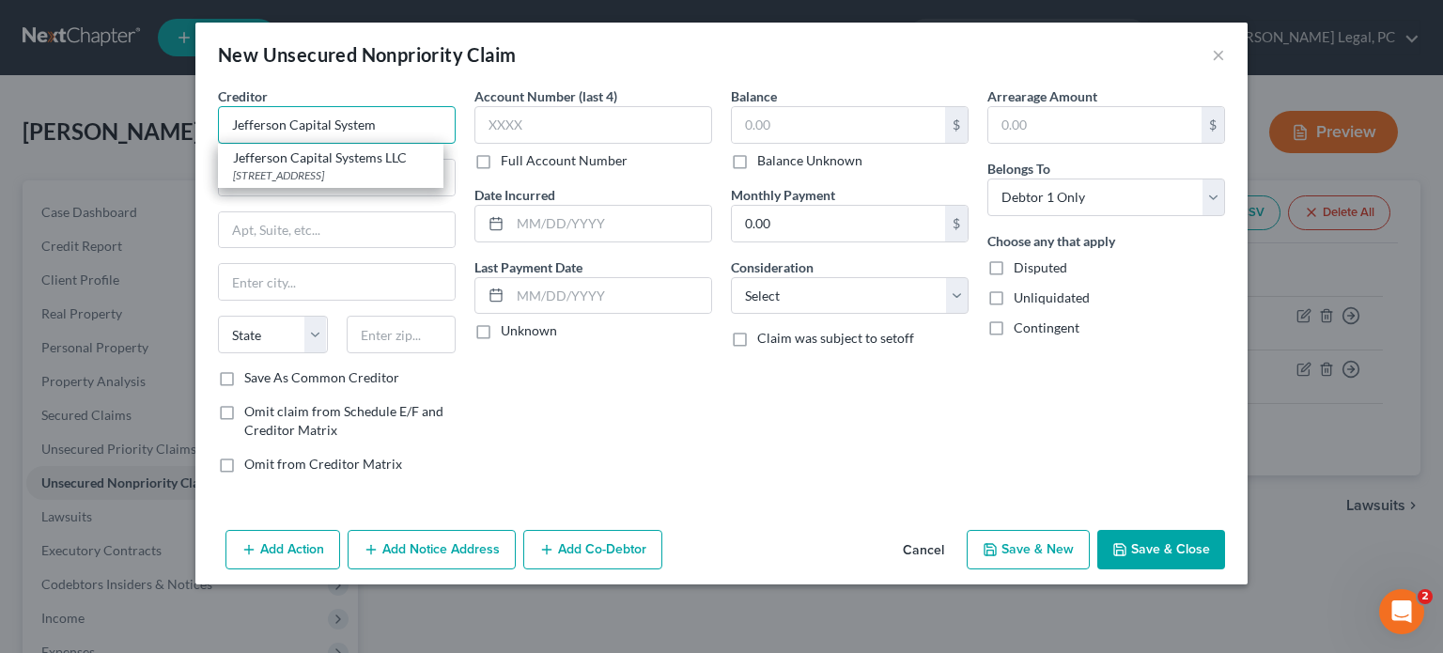
type input "Jefferson Capital System"
click at [312, 198] on div "Creditor * Jefferson Capital System Jefferson Capital Systems LLC [GEOGRAPHIC_D…" at bounding box center [337, 227] width 238 height 282
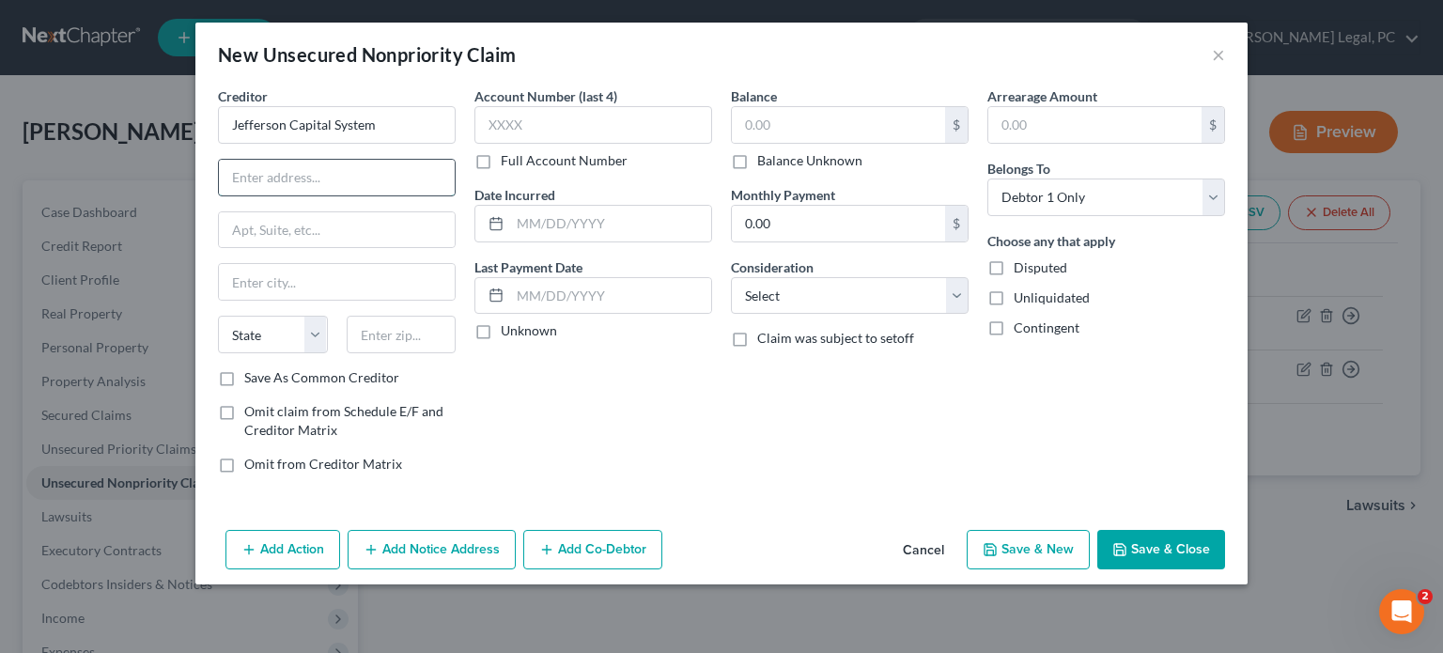
click at [301, 168] on input "text" at bounding box center [337, 178] width 236 height 36
type input "[STREET_ADDRESS]"
type input "Sartell"
select select "24"
type input "56377"
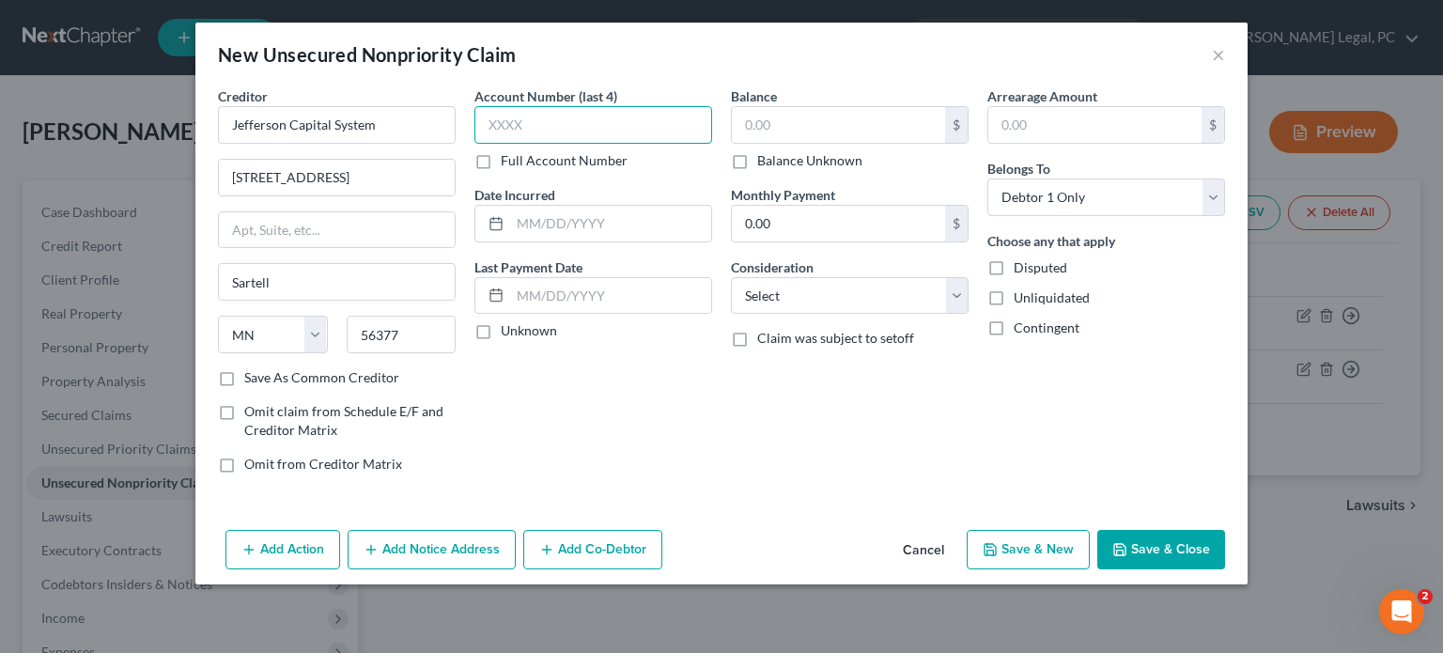
click at [549, 122] on input "text" at bounding box center [593, 125] width 238 height 38
type input "2"
type input "4240"
click at [769, 132] on input "text" at bounding box center [838, 125] width 213 height 36
click at [757, 162] on label "Balance Unknown" at bounding box center [809, 160] width 105 height 19
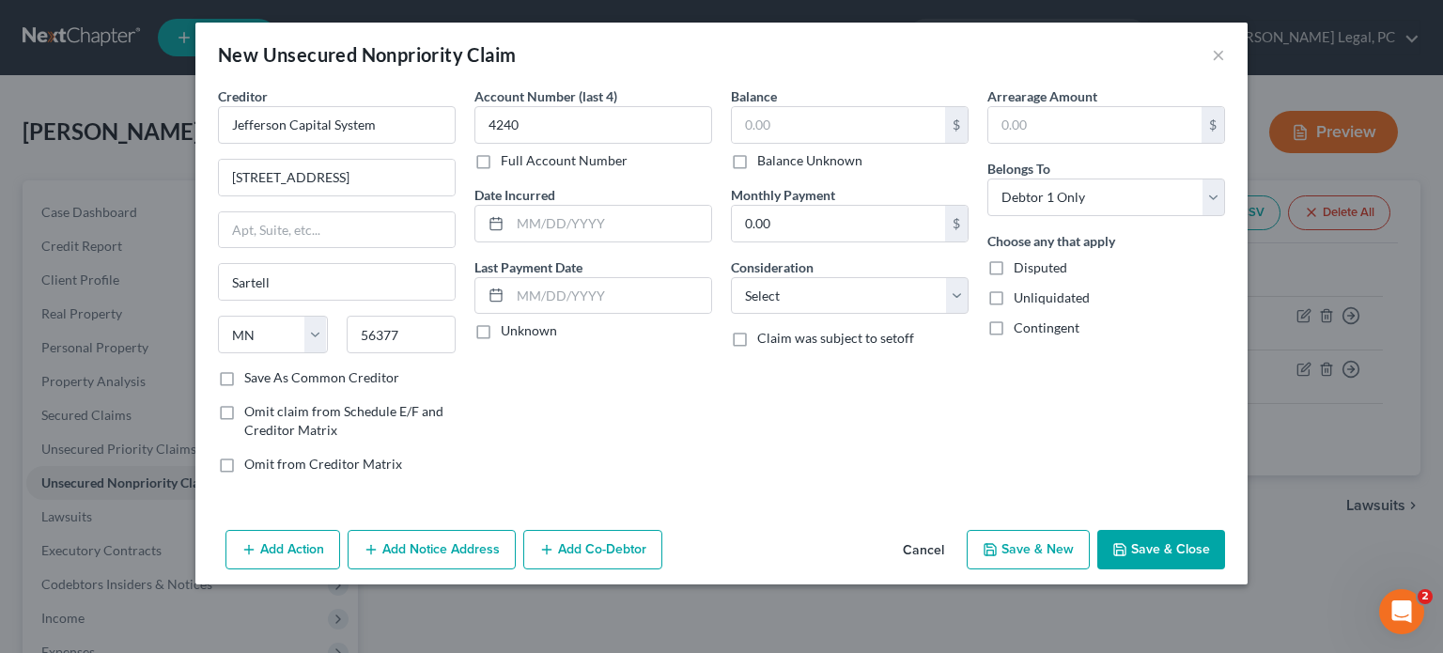
click at [765, 162] on input "Balance Unknown" at bounding box center [771, 157] width 12 height 12
checkbox input "true"
type input "0.00"
click at [759, 219] on input "0.00" at bounding box center [838, 224] width 213 height 36
click at [757, 168] on label "Balance Unknown" at bounding box center [809, 160] width 105 height 19
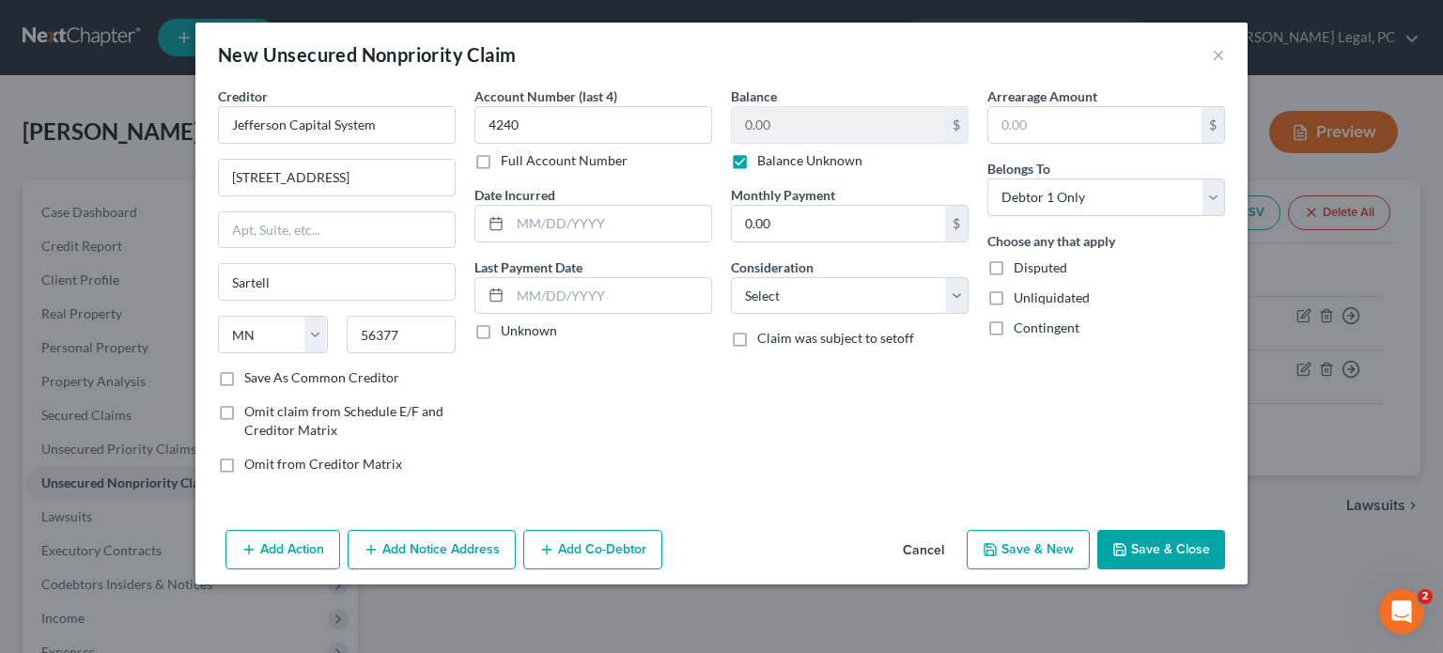
click at [765, 163] on input "Balance Unknown" at bounding box center [771, 157] width 12 height 12
checkbox input "false"
click at [738, 130] on input "0.00" at bounding box center [838, 125] width 213 height 36
type input "188.00"
drag, startPoint x: 596, startPoint y: 209, endPoint x: 606, endPoint y: 210, distance: 10.4
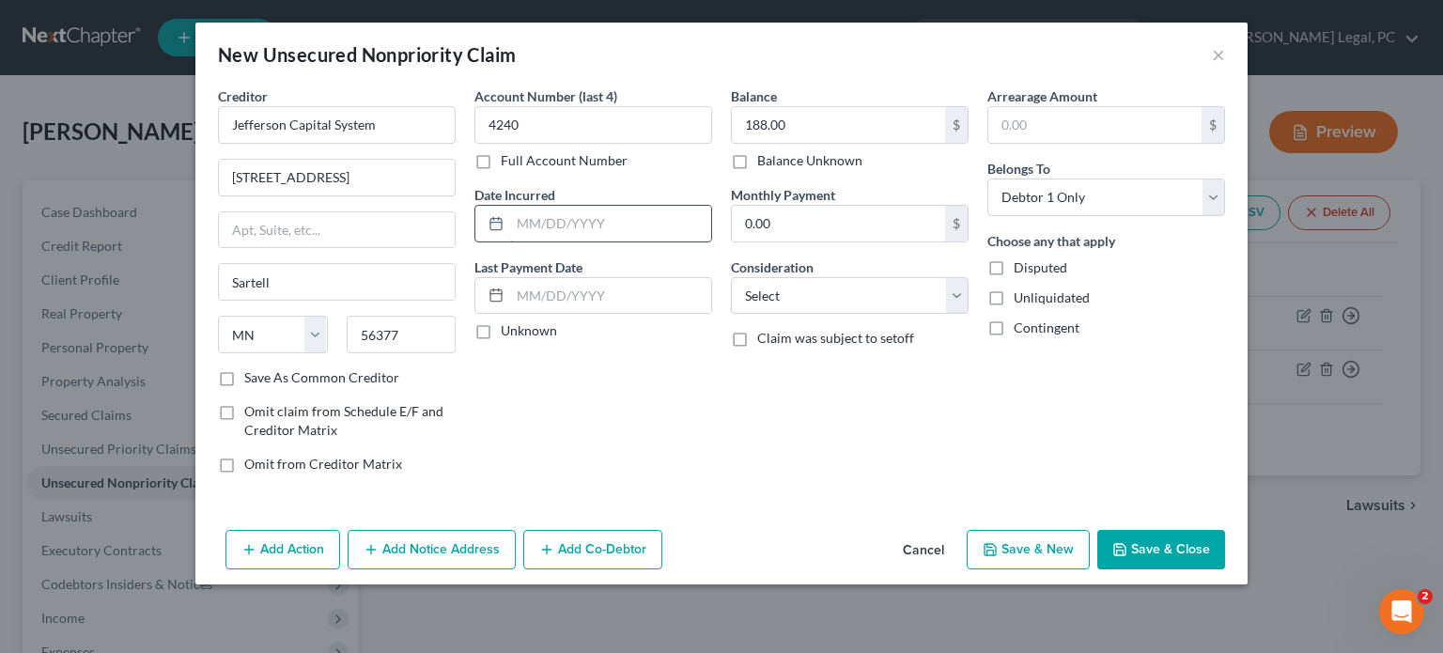
click at [597, 209] on input "text" at bounding box center [610, 224] width 201 height 36
click at [844, 239] on input "0.00" at bounding box center [838, 224] width 213 height 36
click at [534, 222] on input "06142024" at bounding box center [610, 224] width 201 height 36
click at [553, 222] on input "06/142024" at bounding box center [610, 224] width 201 height 36
type input "[DATE]"
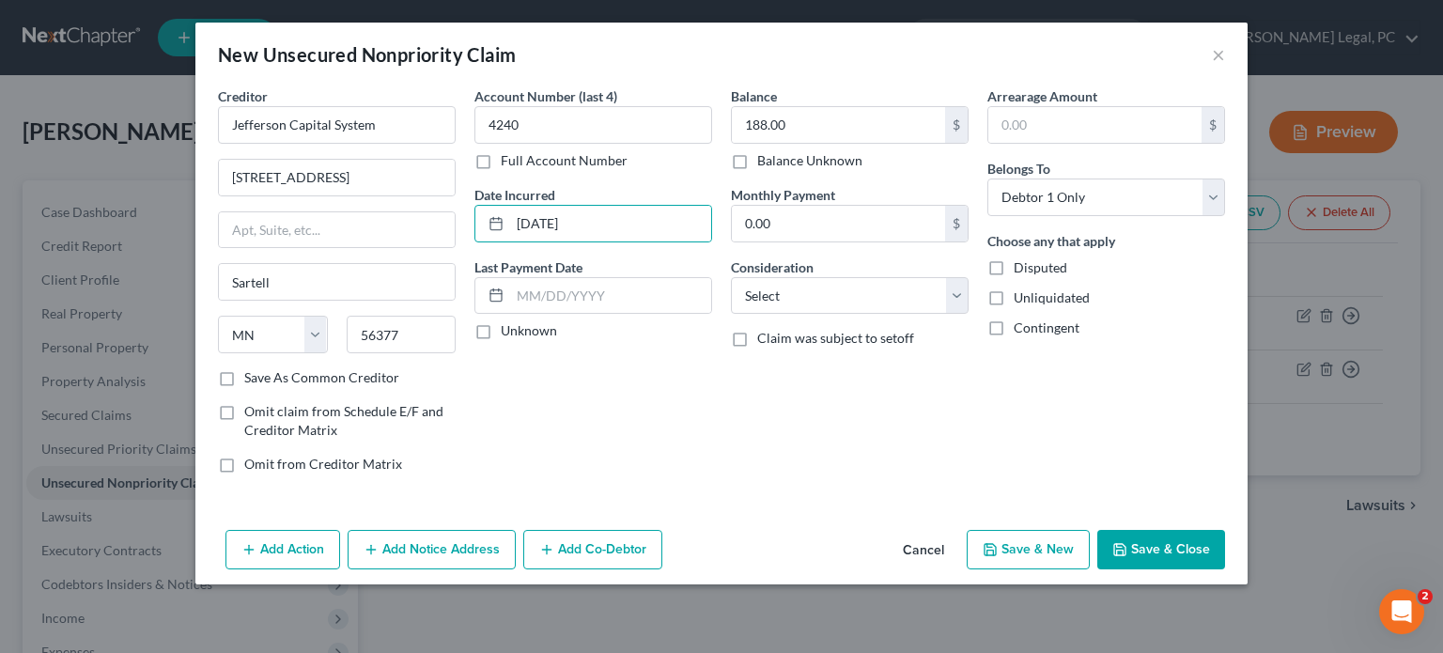
click at [628, 258] on div "Last Payment Date Unknown" at bounding box center [593, 299] width 238 height 84
click at [1180, 540] on button "Save & Close" at bounding box center [1161, 549] width 128 height 39
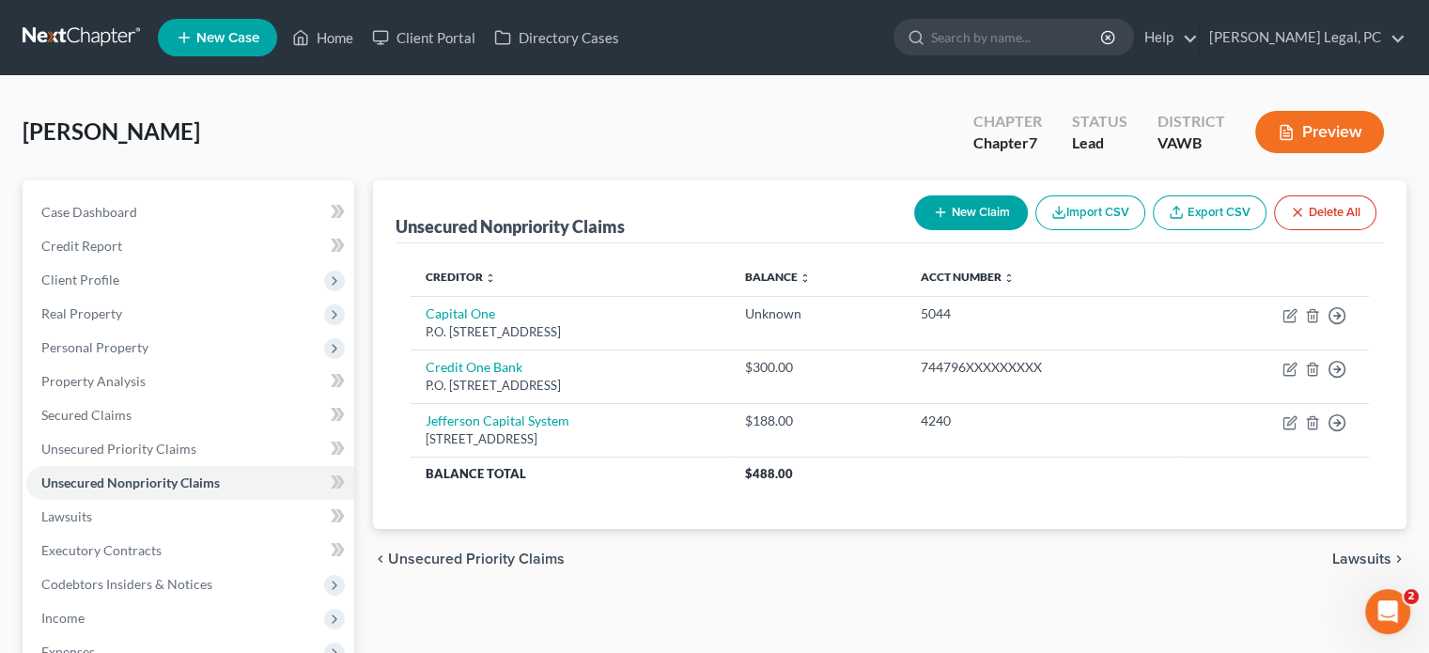
click at [933, 217] on icon "button" at bounding box center [940, 212] width 15 height 15
select select "0"
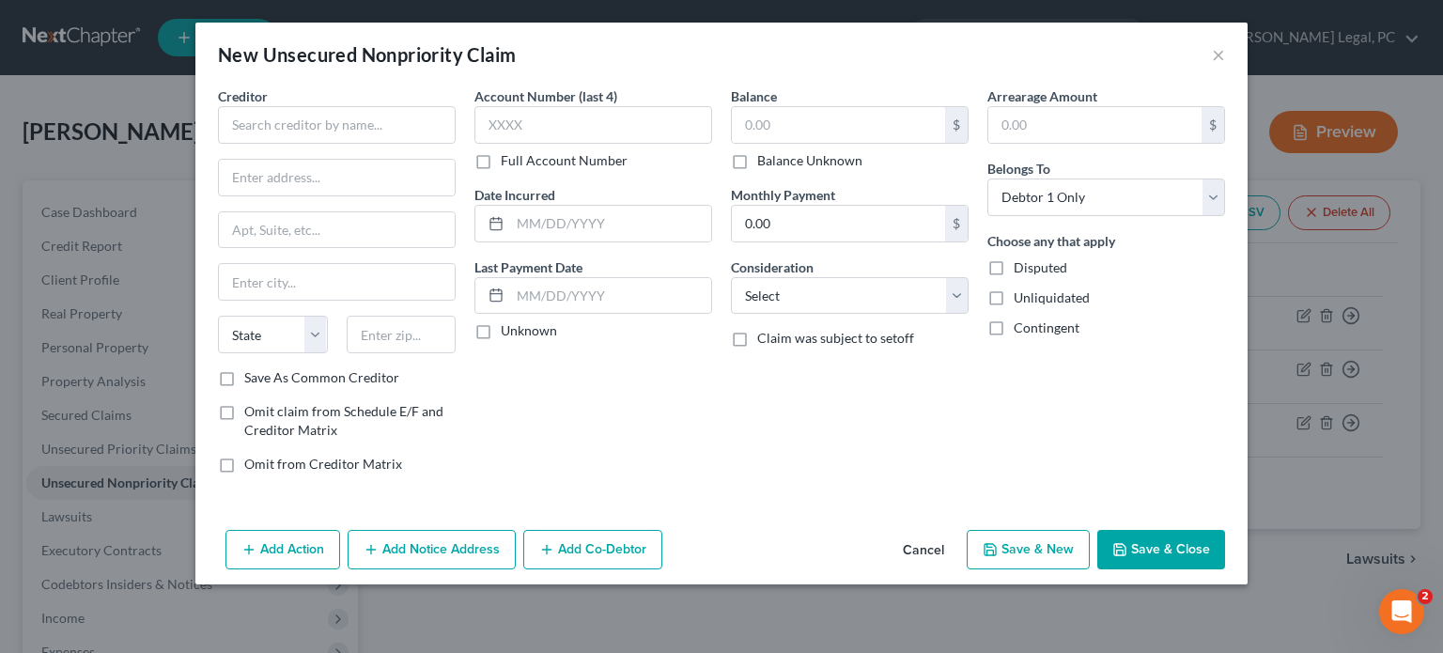
click at [306, 144] on div "Creditor * State [US_STATE] AK AR AZ CA CO [GEOGRAPHIC_DATA] DE DC [GEOGRAPHIC_…" at bounding box center [337, 227] width 238 height 282
click at [311, 127] on input "text" at bounding box center [337, 125] width 238 height 38
type input "Lendmark Financial"
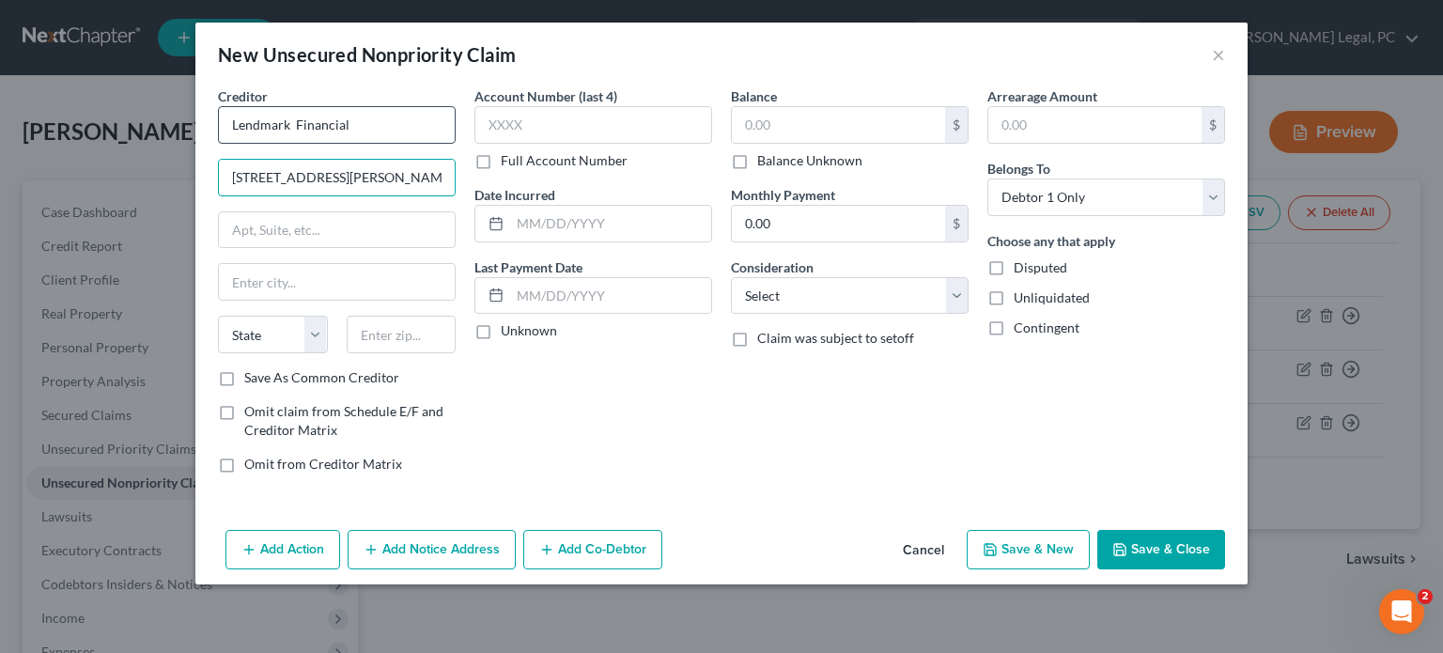
type input "[STREET_ADDRESS][PERSON_NAME]"
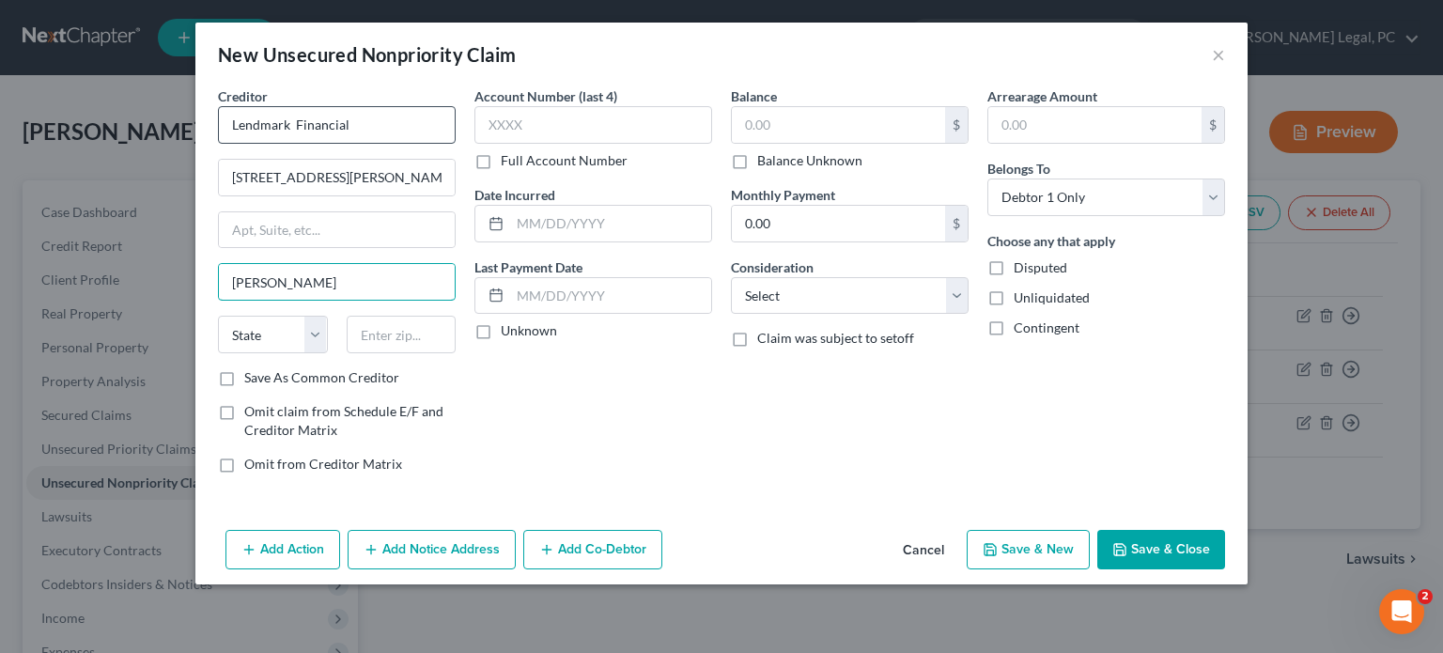
type input "[PERSON_NAME]"
select select "10"
type input "30014"
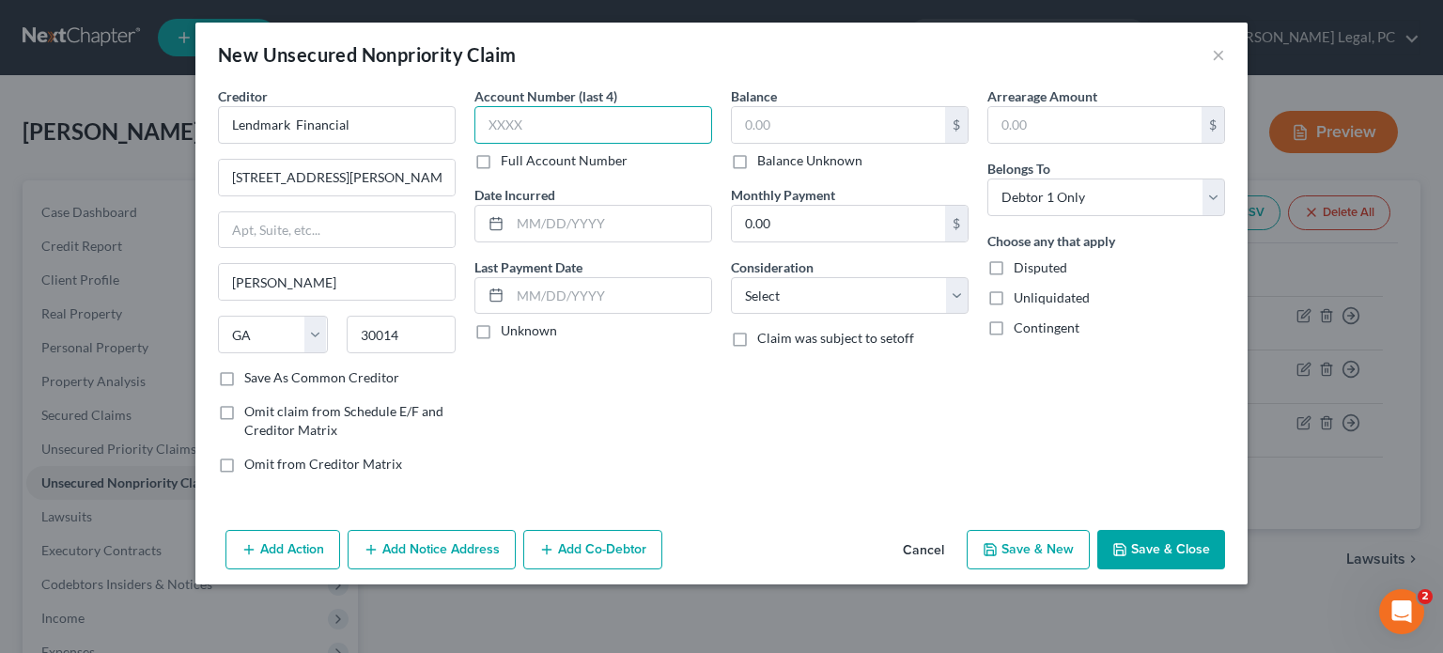
click at [561, 119] on input "text" at bounding box center [593, 125] width 238 height 38
type input "0124"
click at [532, 209] on input "text" at bounding box center [610, 224] width 201 height 36
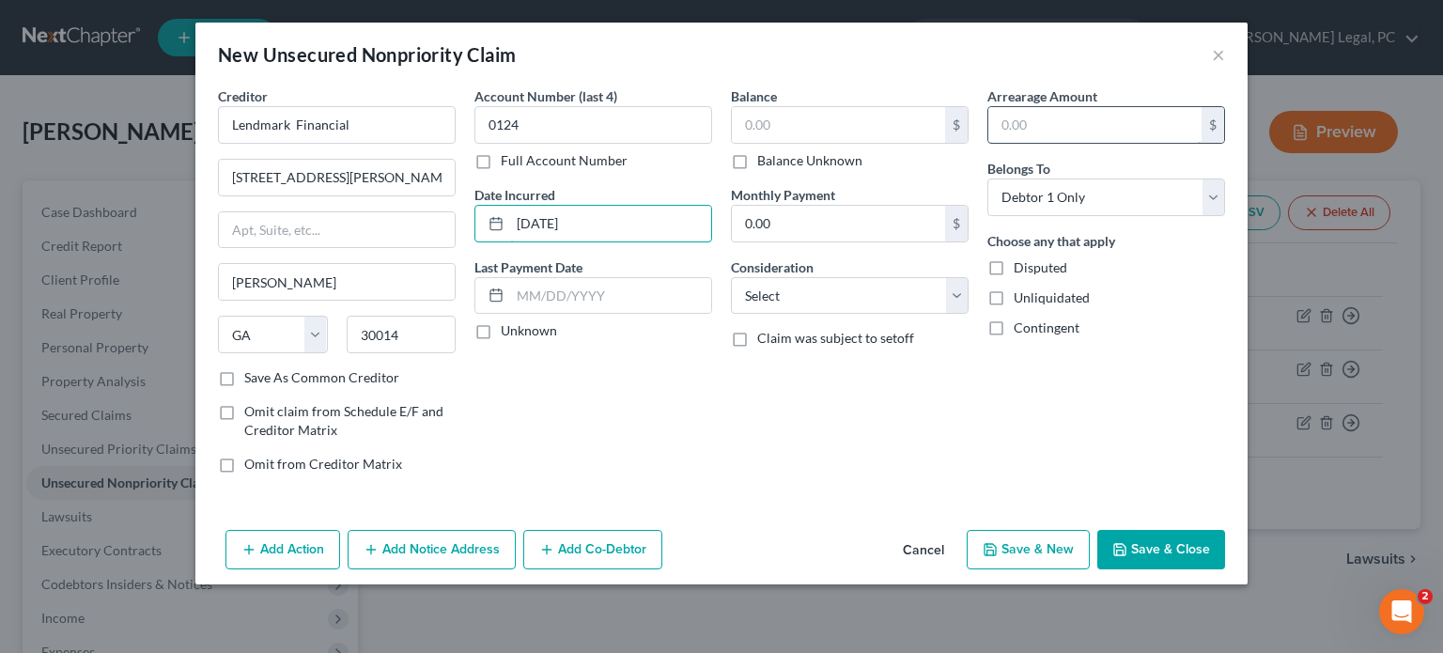
type input "[DATE]"
click at [1090, 134] on input "text" at bounding box center [1094, 125] width 213 height 36
click at [1208, 194] on select "Select Debtor 1 Only Debtor 2 Only Debtor 1 And Debtor 2 Only At Least One Of T…" at bounding box center [1106, 197] width 238 height 38
click at [1162, 530] on button "Save & Close" at bounding box center [1161, 549] width 128 height 39
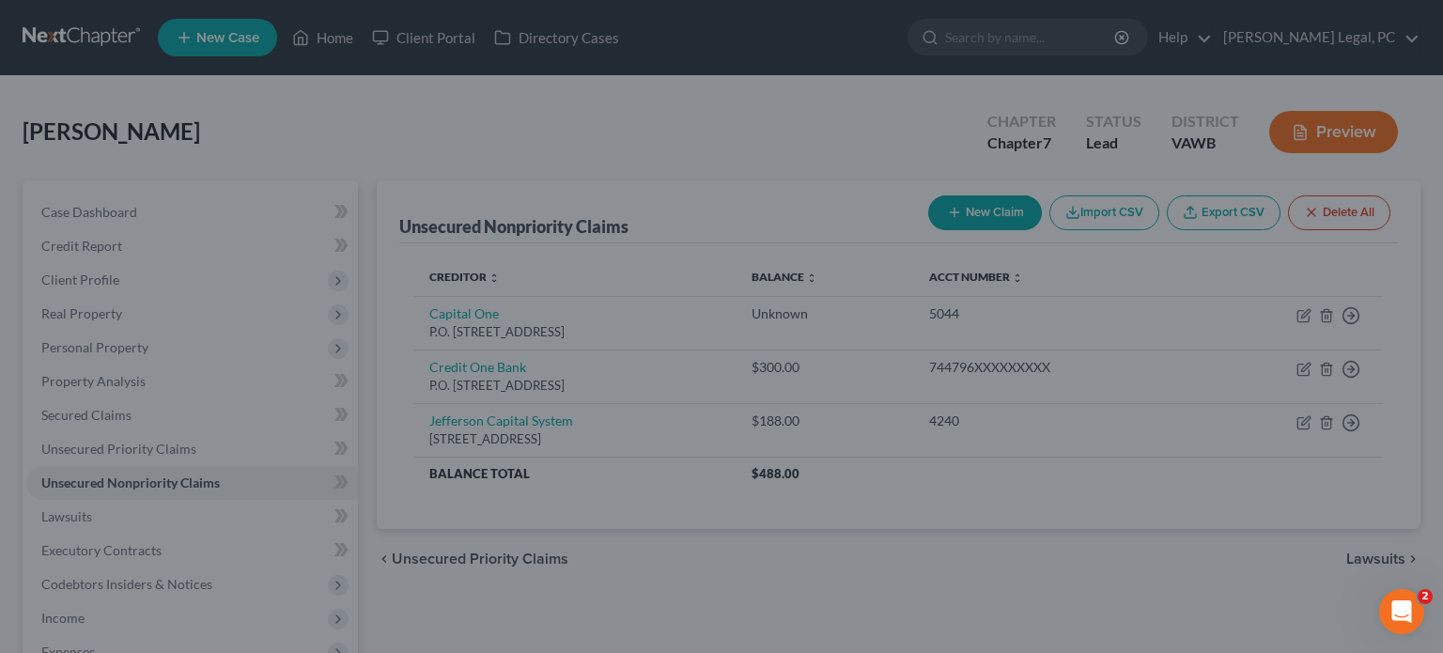
type input "0.00"
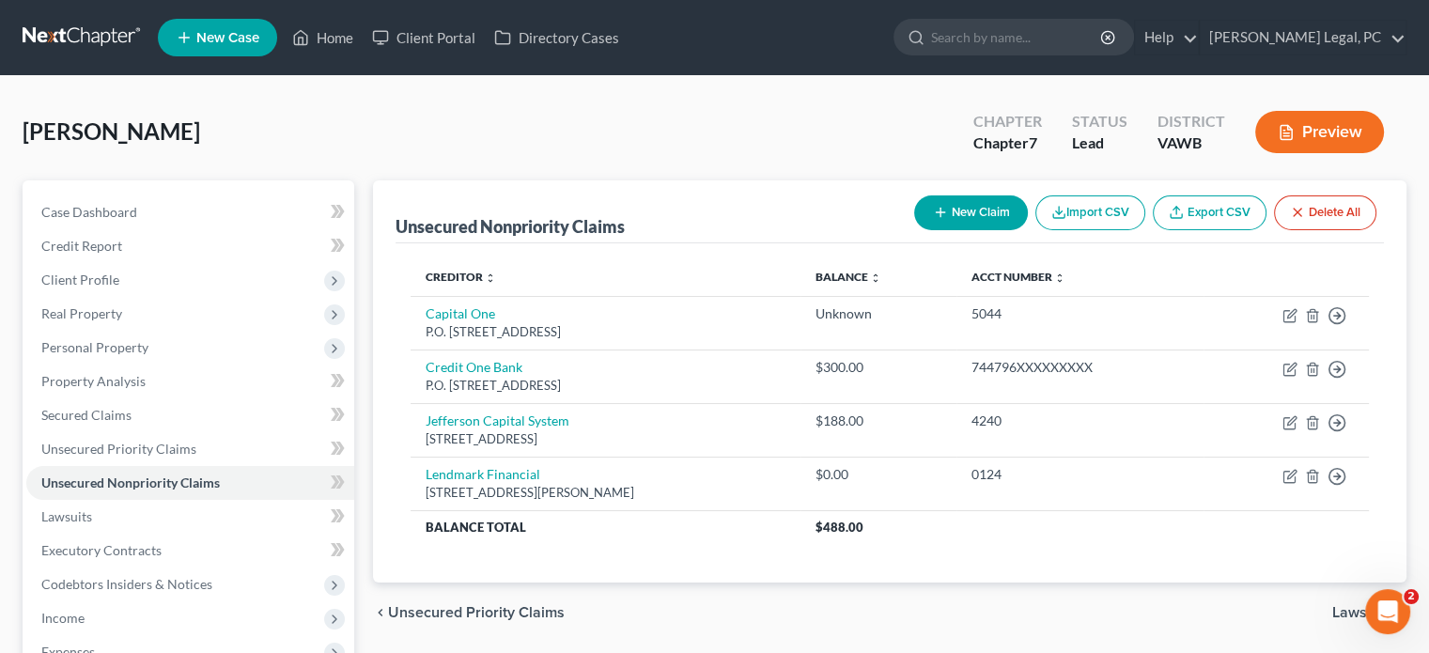
click at [999, 209] on button "New Claim" at bounding box center [971, 212] width 114 height 35
select select "0"
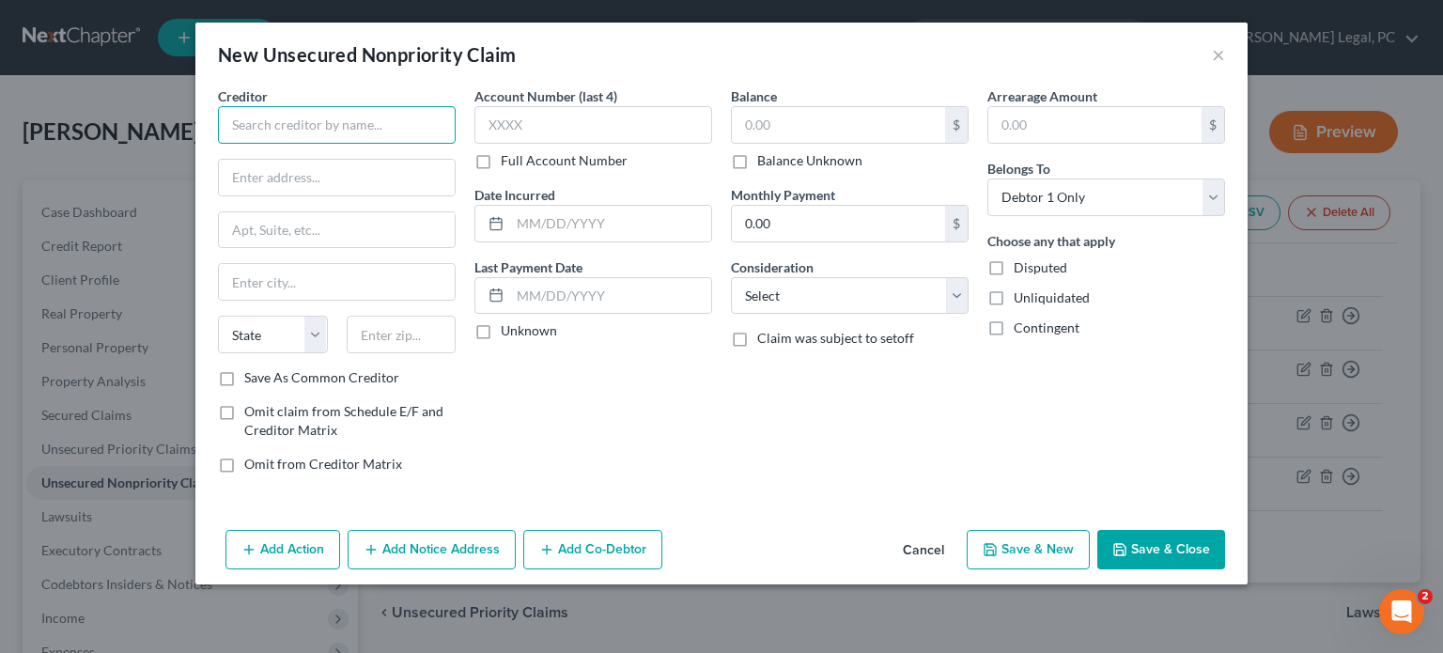
click at [328, 123] on input "text" at bounding box center [337, 125] width 238 height 38
type input "M"
type input "Mission Lane Bank"
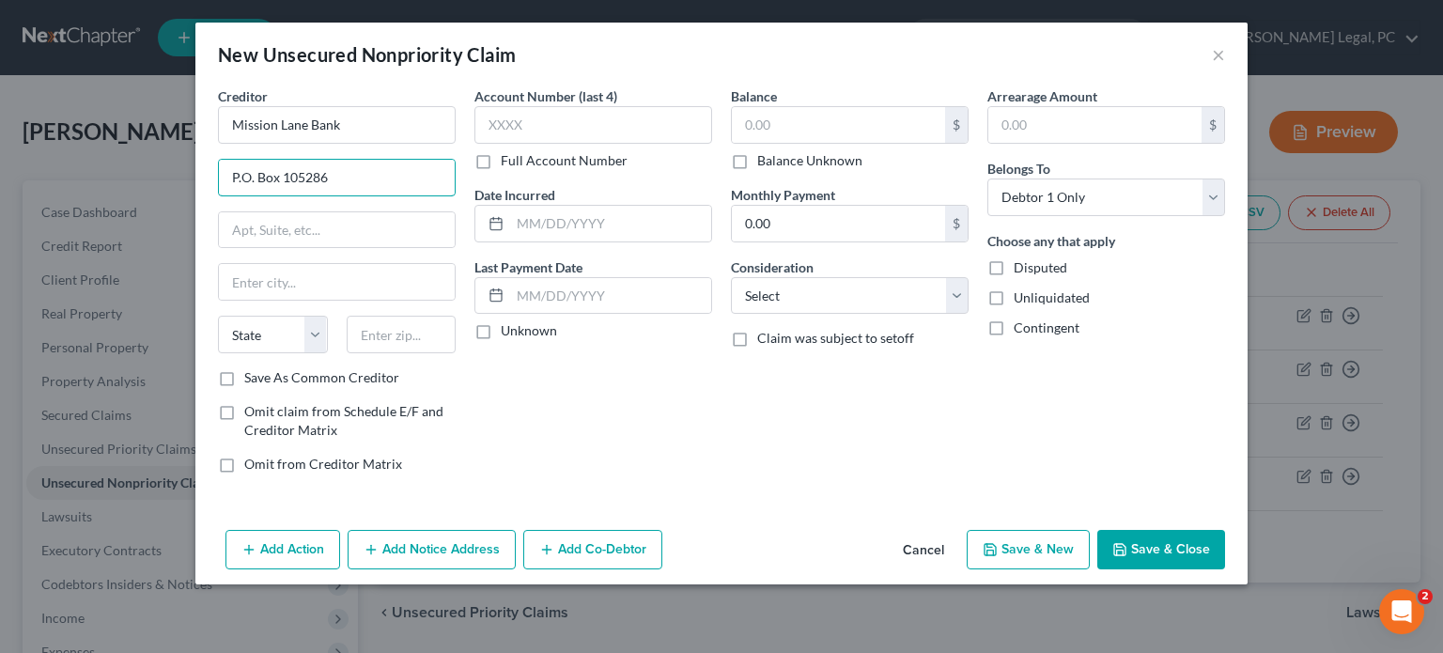
type input "P.O. Box 105286"
click at [240, 289] on input "text" at bounding box center [337, 282] width 236 height 36
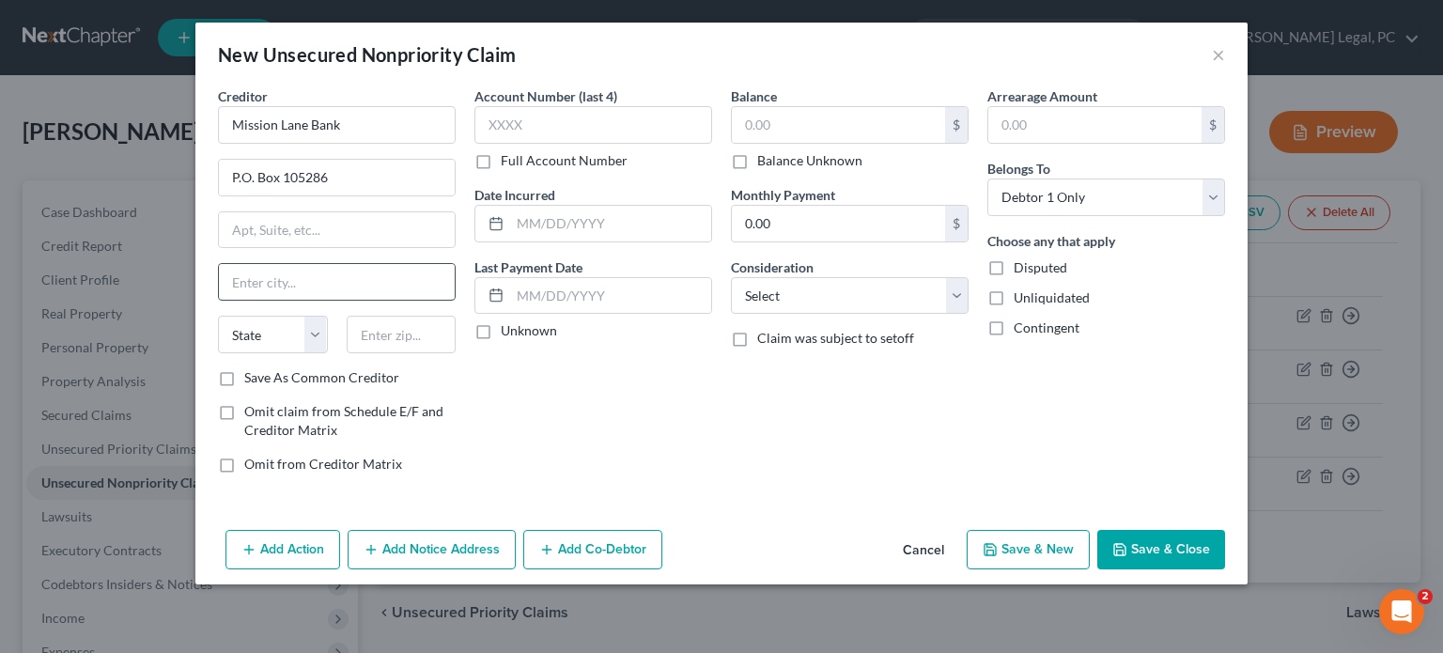
type input "z"
type input "Alanta"
type input "30348"
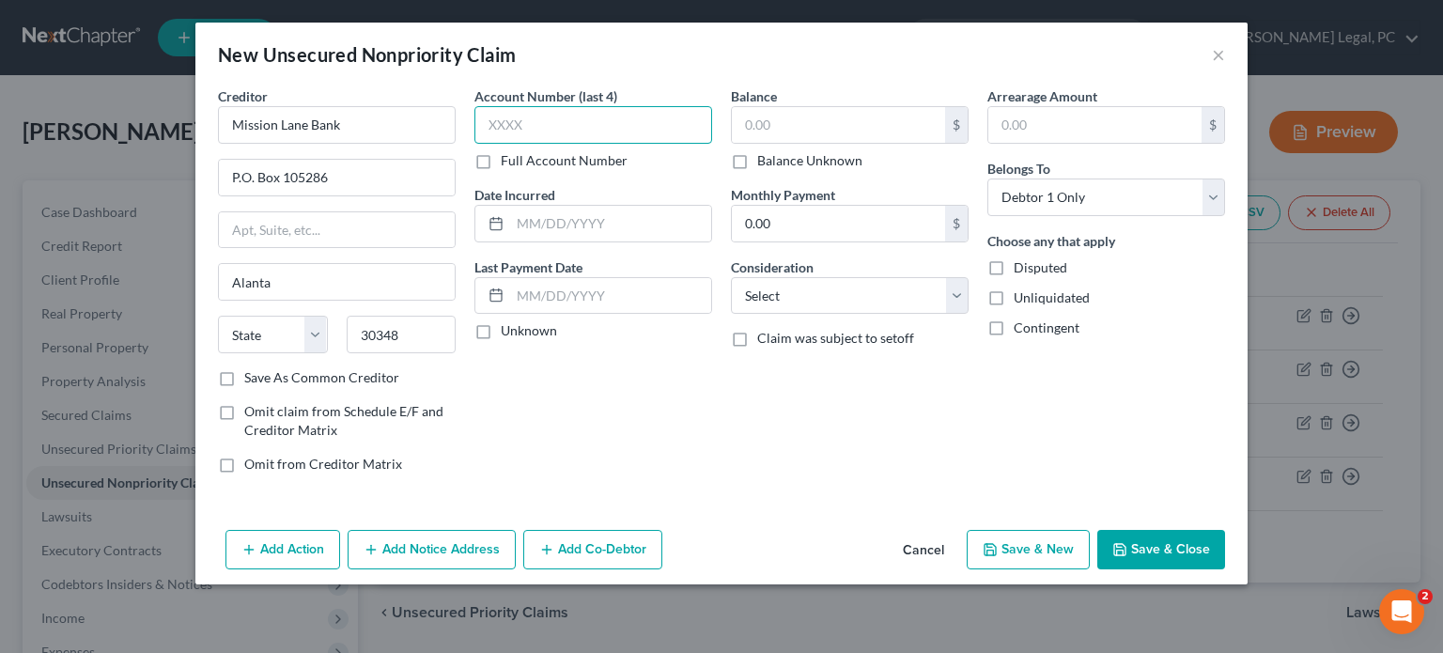
click at [538, 119] on input "text" at bounding box center [593, 125] width 238 height 38
type input "[GEOGRAPHIC_DATA]"
select select "10"
type input "1503"
click at [767, 126] on input "text" at bounding box center [838, 125] width 213 height 36
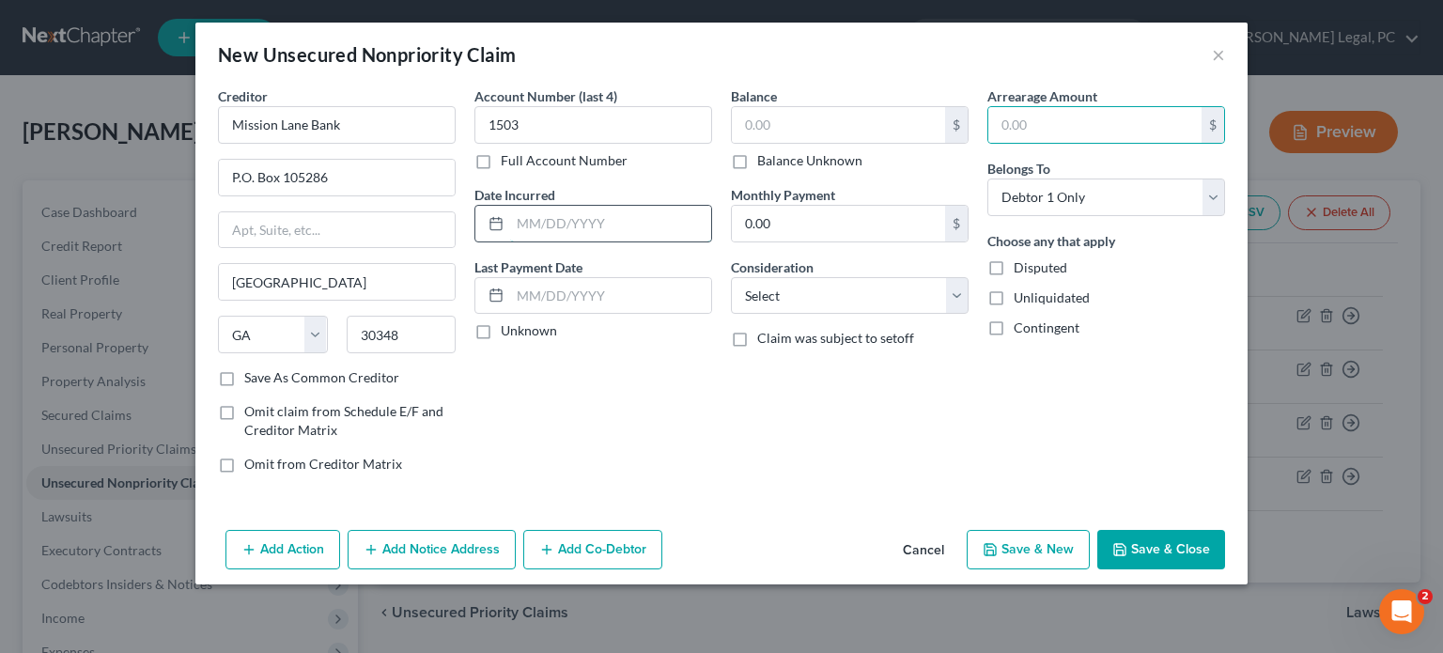
click at [519, 226] on input "text" at bounding box center [610, 224] width 201 height 36
type input "[DATE]"
click at [1211, 130] on div "$" at bounding box center [1212, 125] width 23 height 36
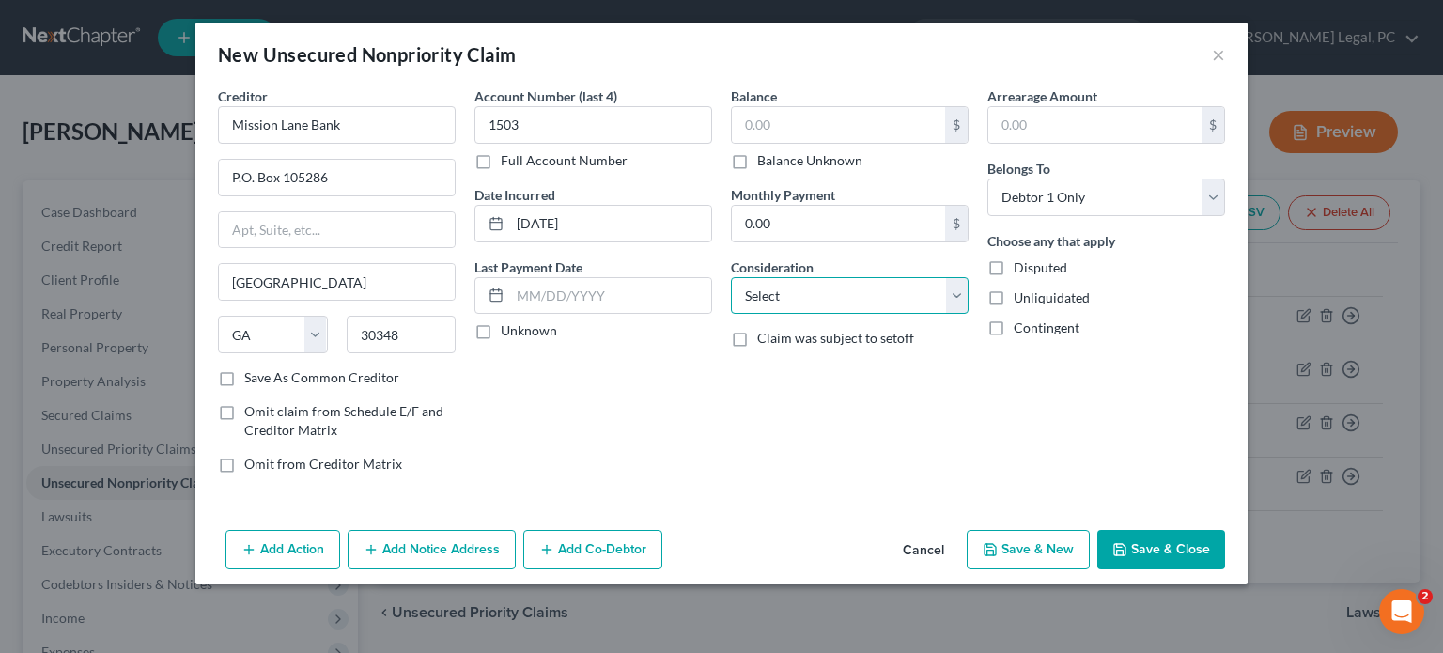
click at [956, 298] on select "Select Cable / Satellite Services Collection Agency Credit Card Debt Debt Couns…" at bounding box center [850, 296] width 238 height 38
select select "2"
click at [731, 277] on select "Select Cable / Satellite Services Collection Agency Credit Card Debt Debt Couns…" at bounding box center [850, 296] width 238 height 38
click at [954, 232] on div "$" at bounding box center [956, 224] width 23 height 36
click at [956, 224] on div "$" at bounding box center [956, 224] width 23 height 36
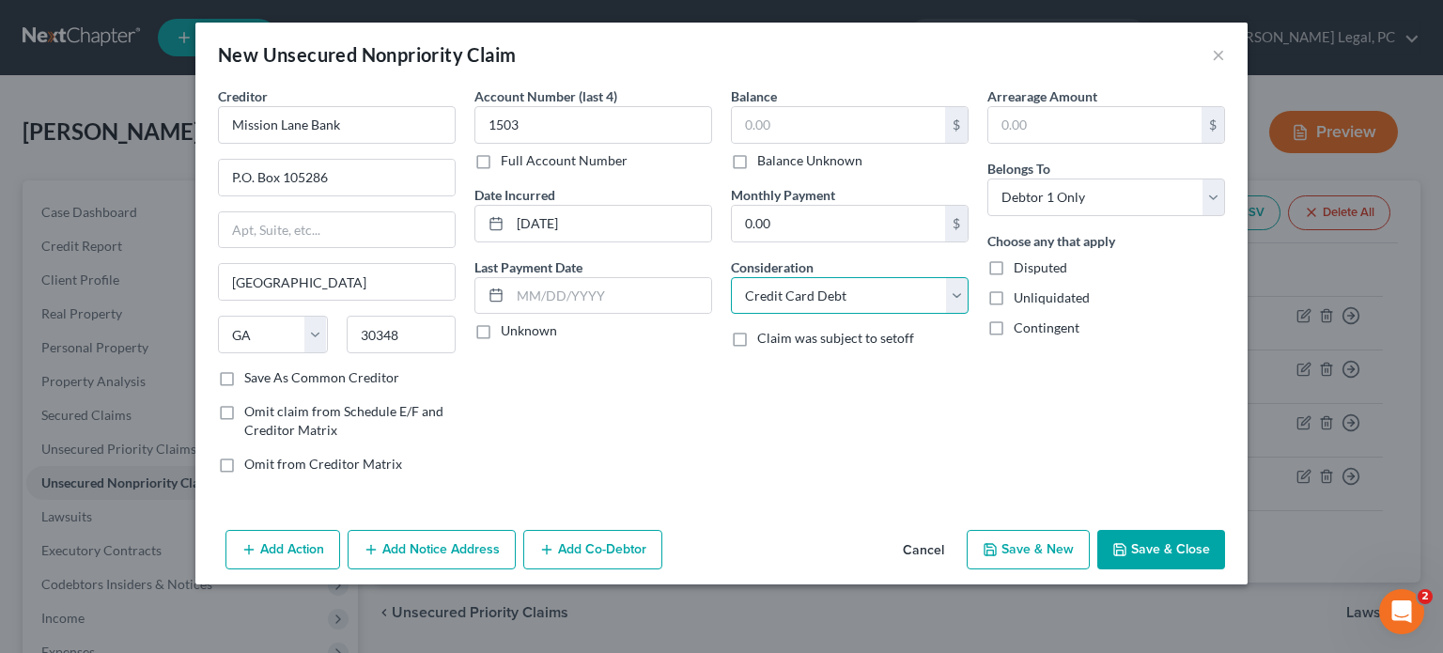
click at [953, 294] on select "Select Cable / Satellite Services Collection Agency Credit Card Debt Debt Couns…" at bounding box center [850, 296] width 238 height 38
click at [731, 277] on select "Select Cable / Satellite Services Collection Agency Credit Card Debt Debt Couns…" at bounding box center [850, 296] width 238 height 38
click at [1163, 539] on button "Save & Close" at bounding box center [1161, 549] width 128 height 39
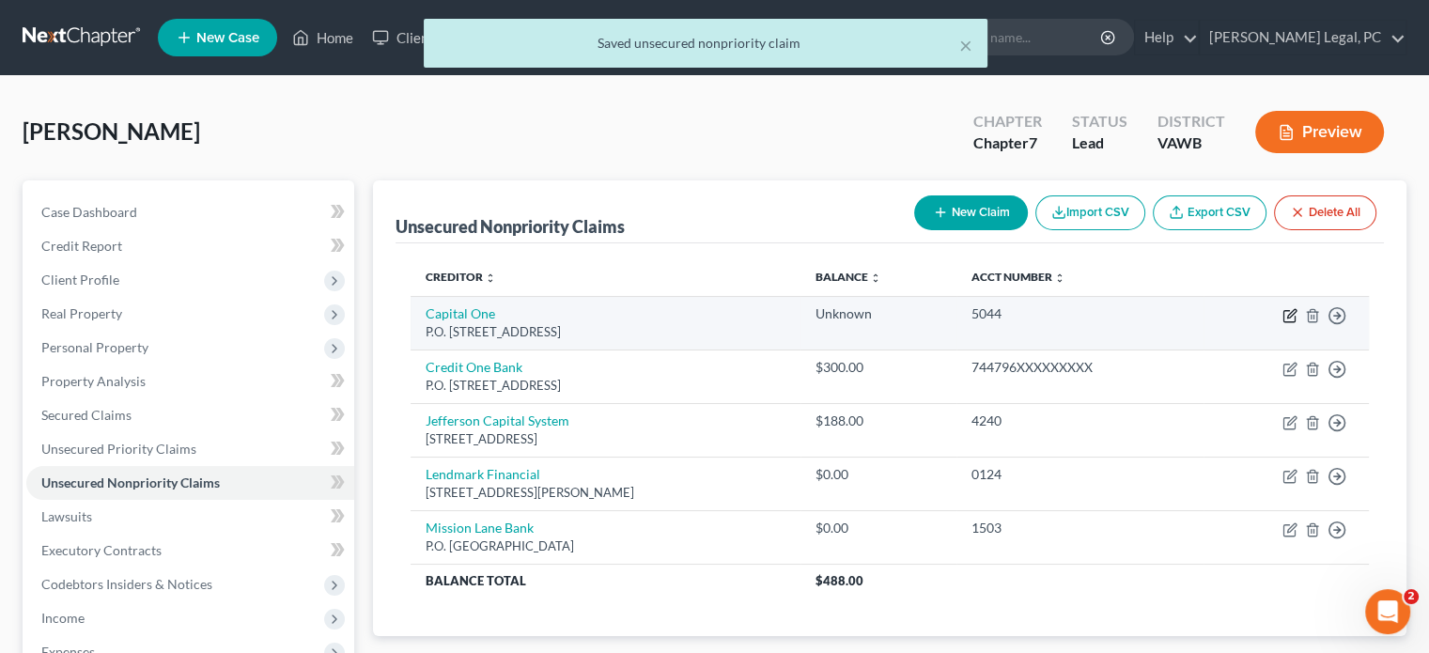
click at [1286, 318] on icon "button" at bounding box center [1289, 315] width 15 height 15
select select "46"
select select "0"
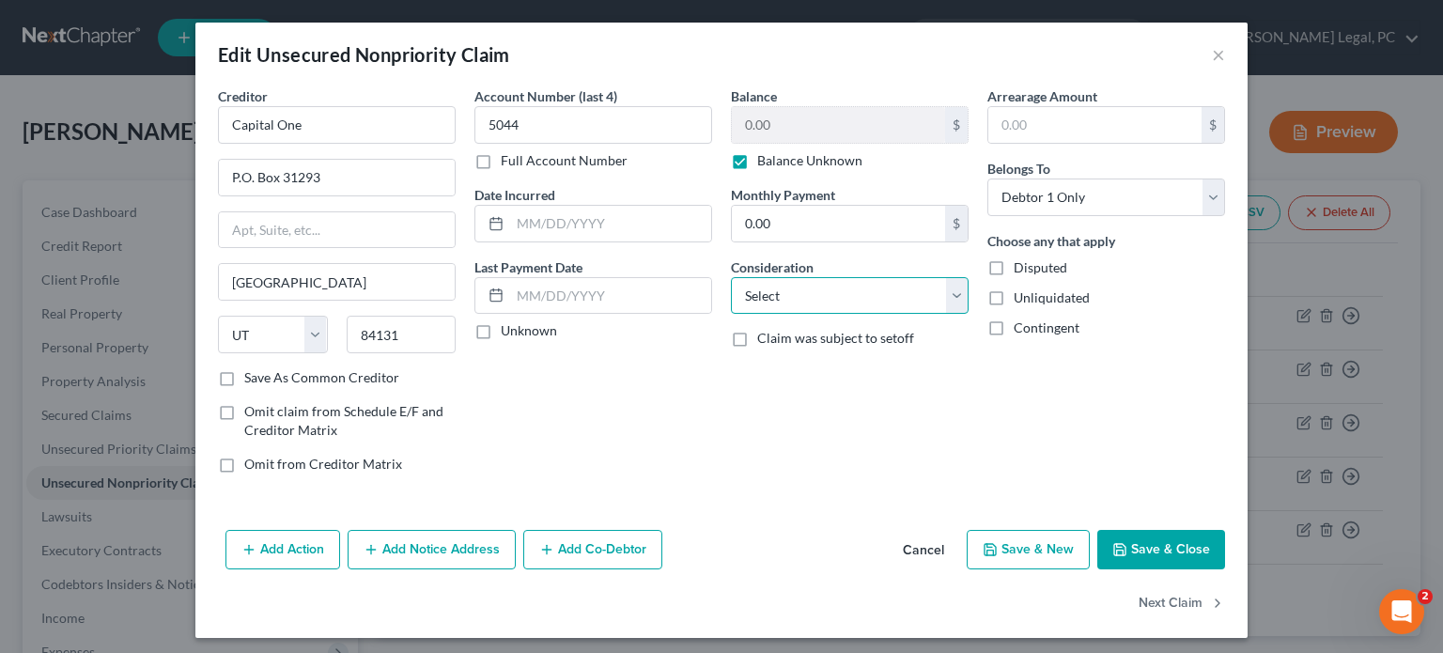
click at [955, 295] on select "Select Cable / Satellite Services Collection Agency Credit Card Debt Debt Couns…" at bounding box center [850, 296] width 238 height 38
select select "2"
click at [731, 277] on select "Select Cable / Satellite Services Collection Agency Credit Card Debt Debt Couns…" at bounding box center [850, 296] width 238 height 38
click at [1118, 538] on button "Save & Close" at bounding box center [1161, 549] width 128 height 39
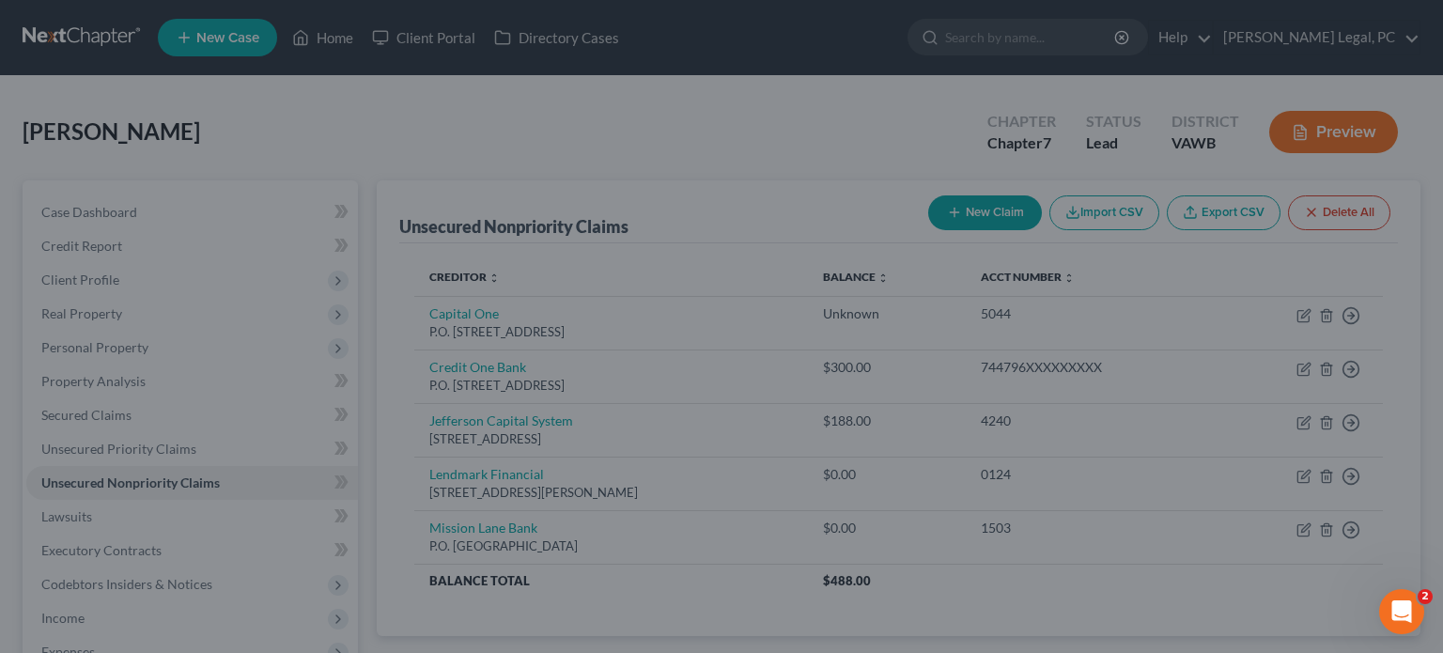
type input "0"
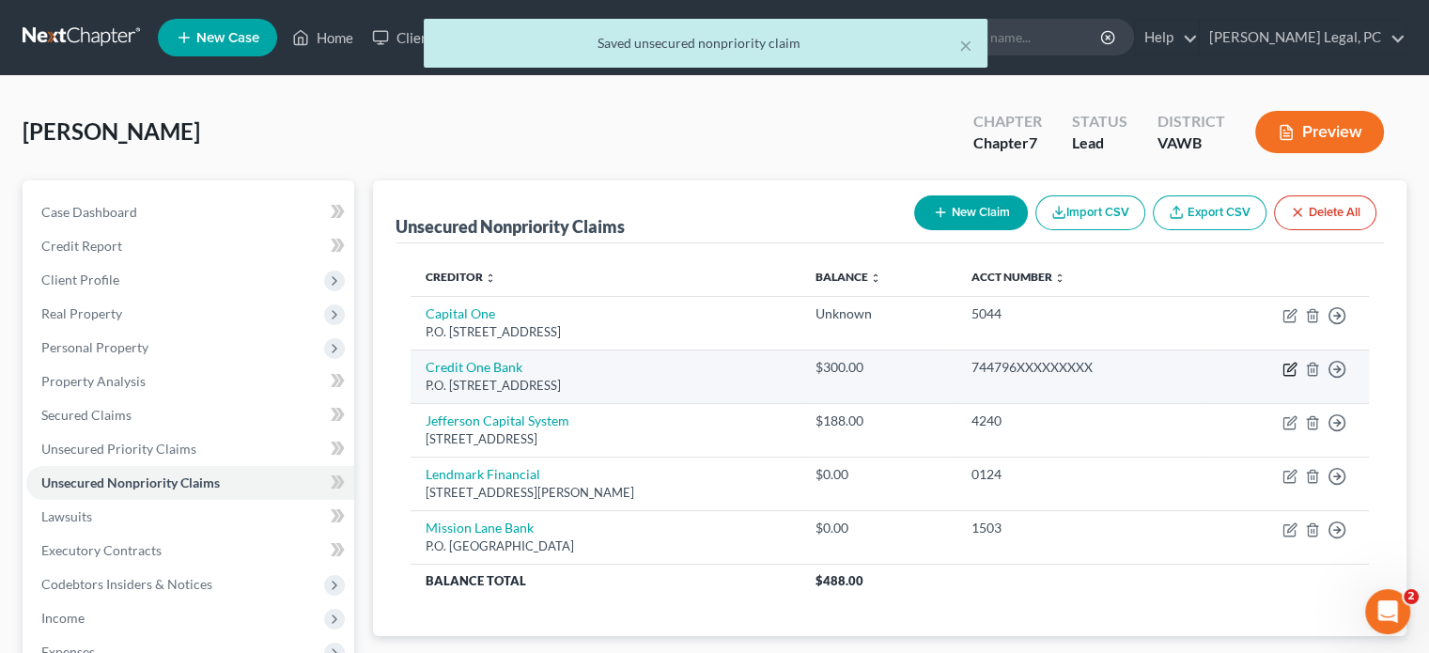
click at [1289, 364] on icon "button" at bounding box center [1289, 369] width 15 height 15
select select "31"
select select "0"
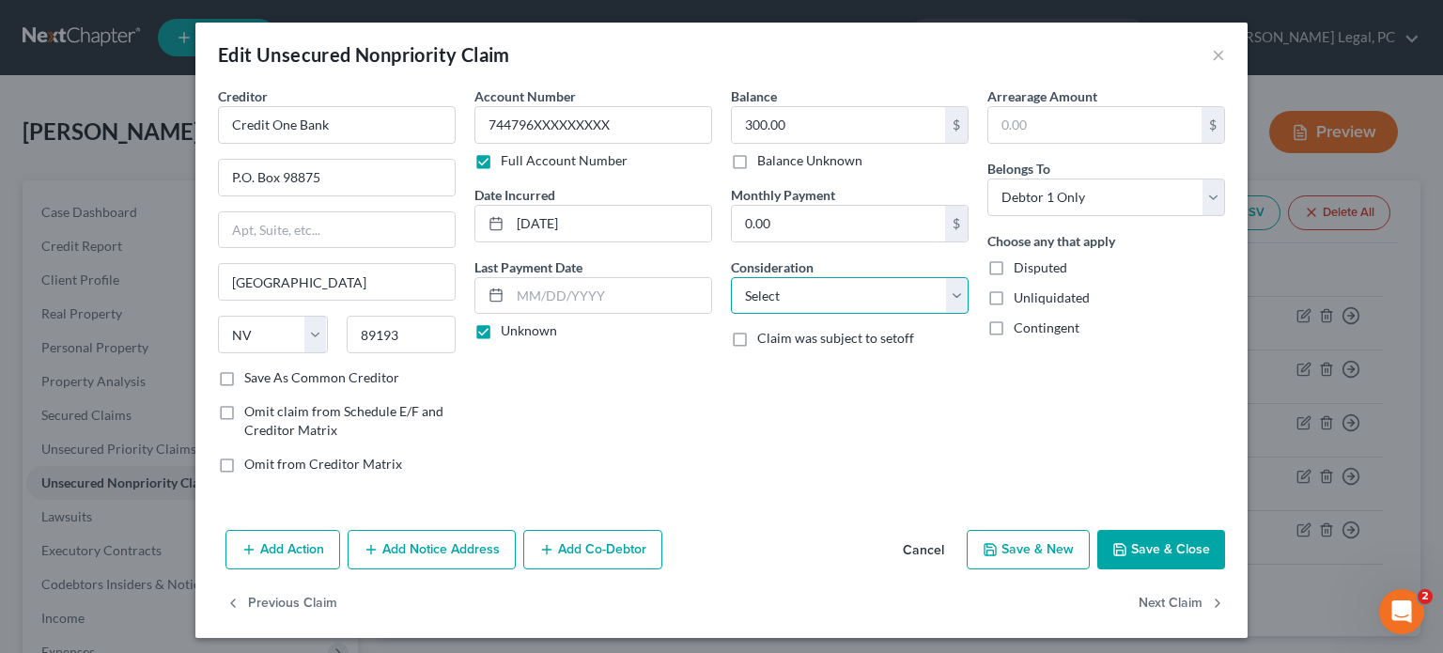
click at [960, 306] on select "Select Cable / Satellite Services Collection Agency Credit Card Debt Debt Couns…" at bounding box center [850, 296] width 238 height 38
select select "2"
click at [731, 277] on select "Select Cable / Satellite Services Collection Agency Credit Card Debt Debt Couns…" at bounding box center [850, 296] width 238 height 38
click at [1139, 542] on button "Save & Close" at bounding box center [1161, 549] width 128 height 39
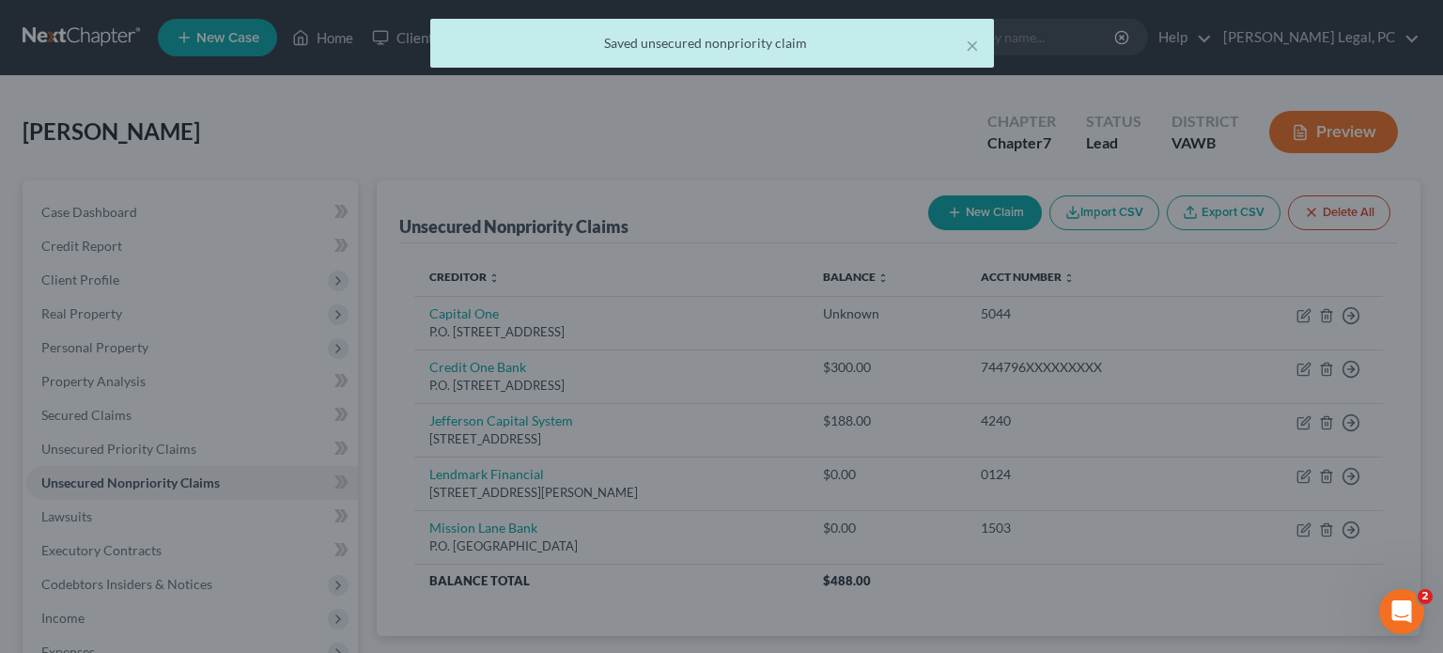
type input "0"
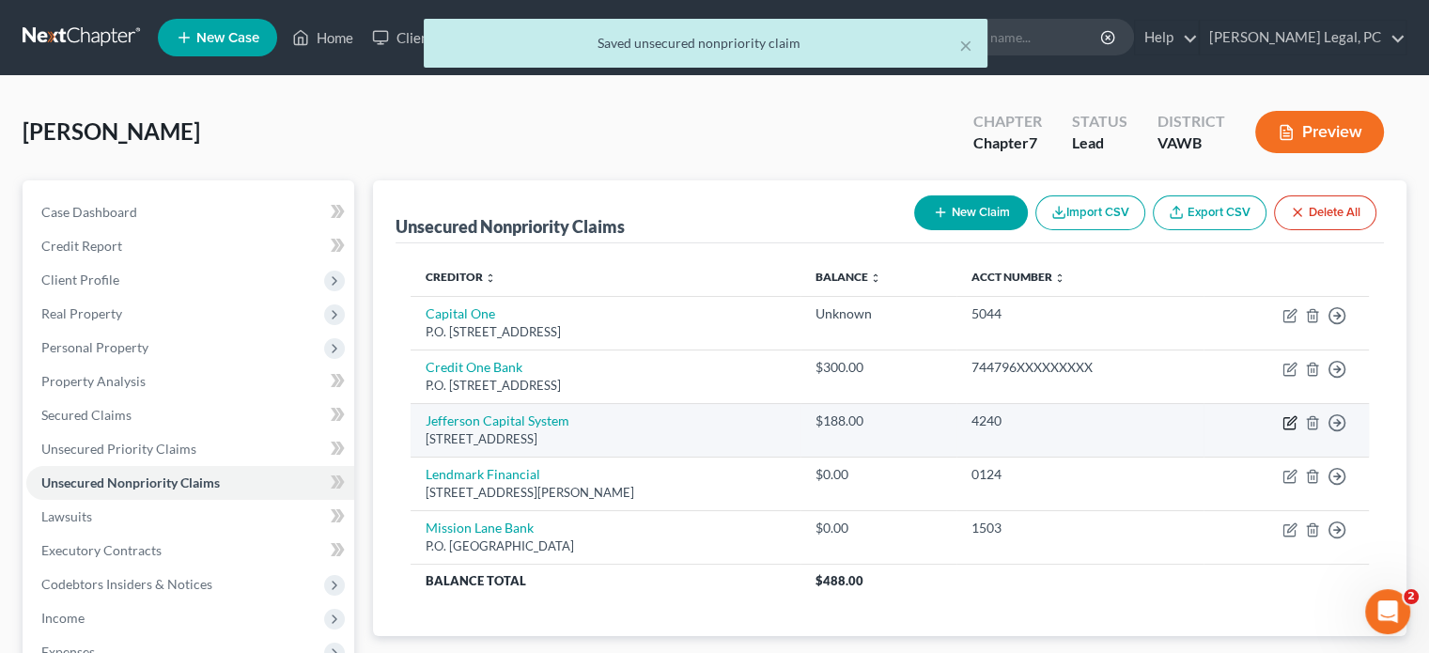
click at [1285, 427] on icon "button" at bounding box center [1288, 423] width 11 height 11
select select "24"
select select "0"
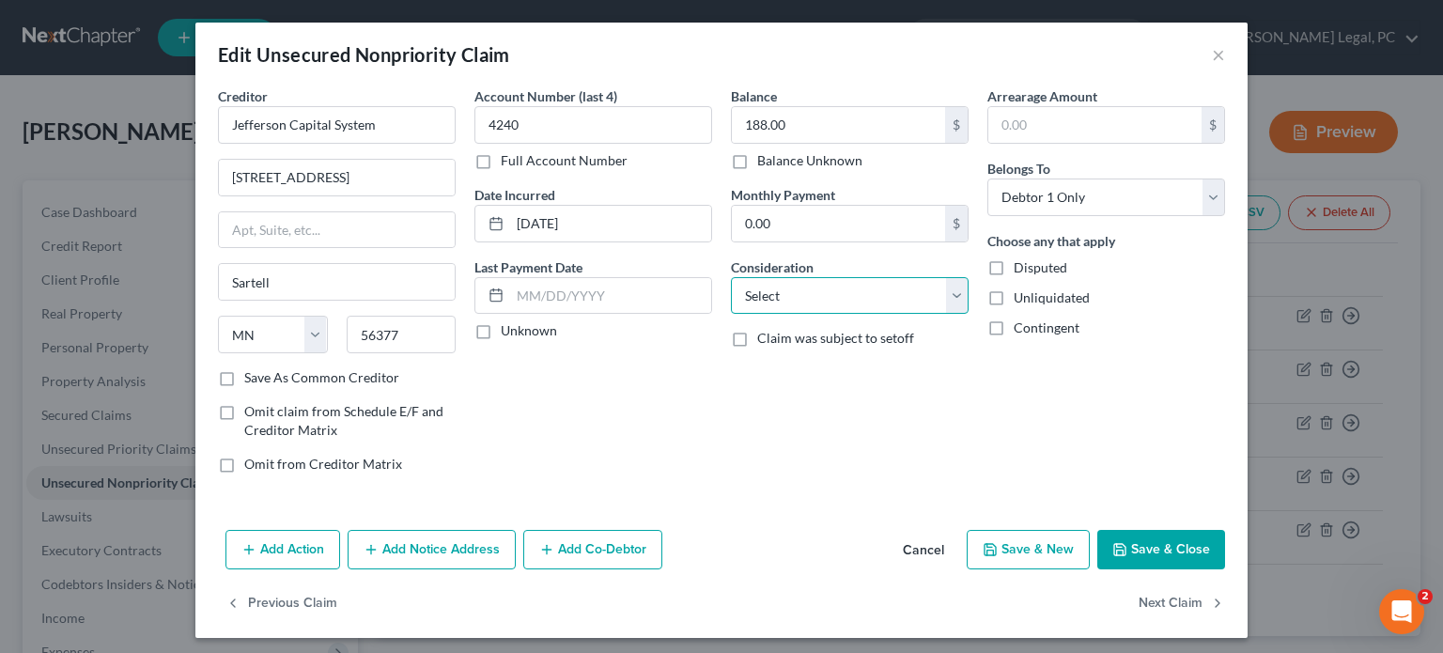
click at [950, 294] on select "Select Cable / Satellite Services Collection Agency Credit Card Debt Debt Couns…" at bounding box center [850, 296] width 238 height 38
select select "1"
click at [731, 277] on select "Select Cable / Satellite Services Collection Agency Credit Card Debt Debt Couns…" at bounding box center [850, 296] width 238 height 38
click at [1118, 542] on icon "button" at bounding box center [1119, 549] width 15 height 15
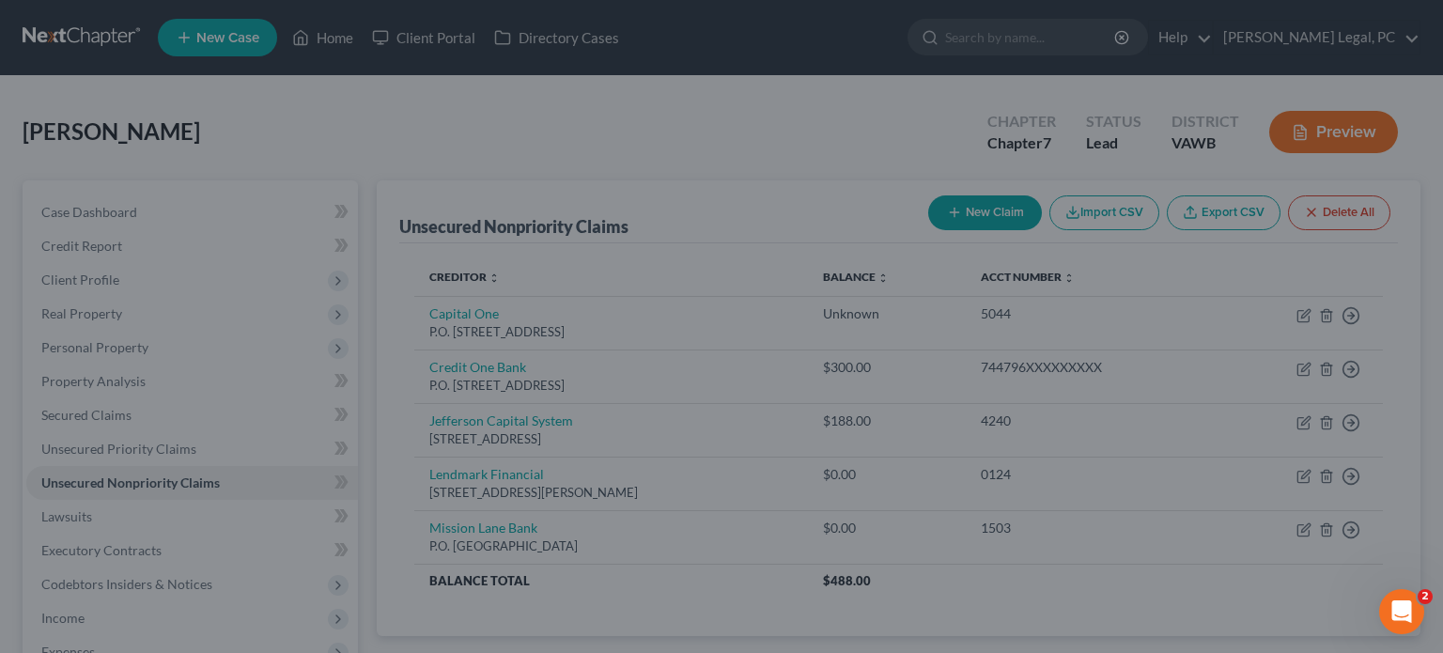
type input "0"
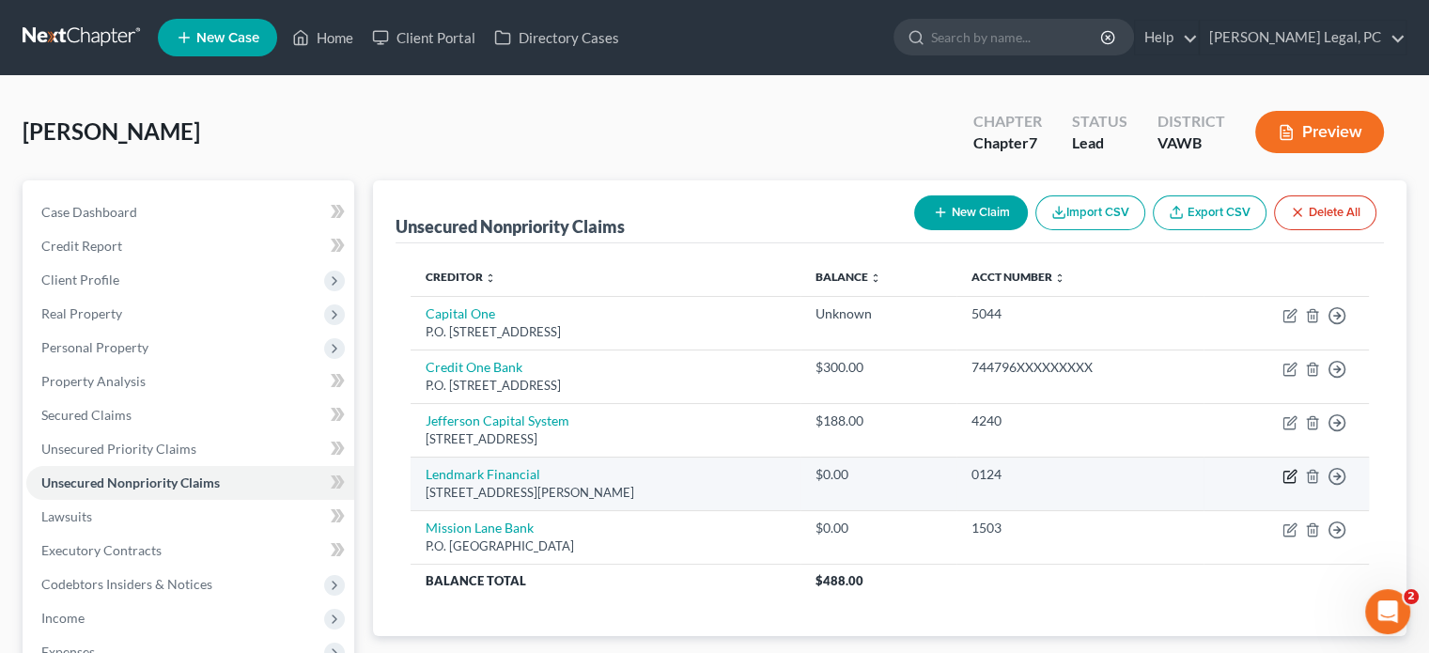
click at [1289, 471] on icon "button" at bounding box center [1288, 476] width 11 height 11
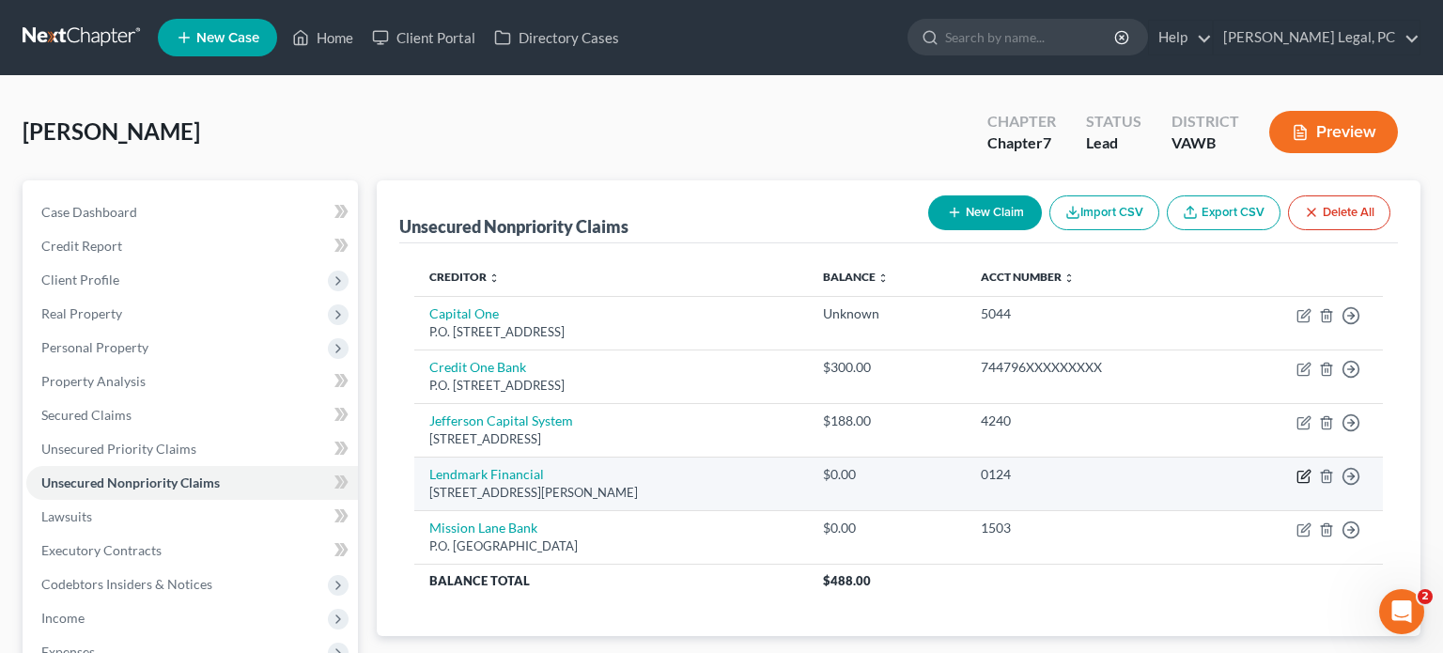
select select "10"
select select "0"
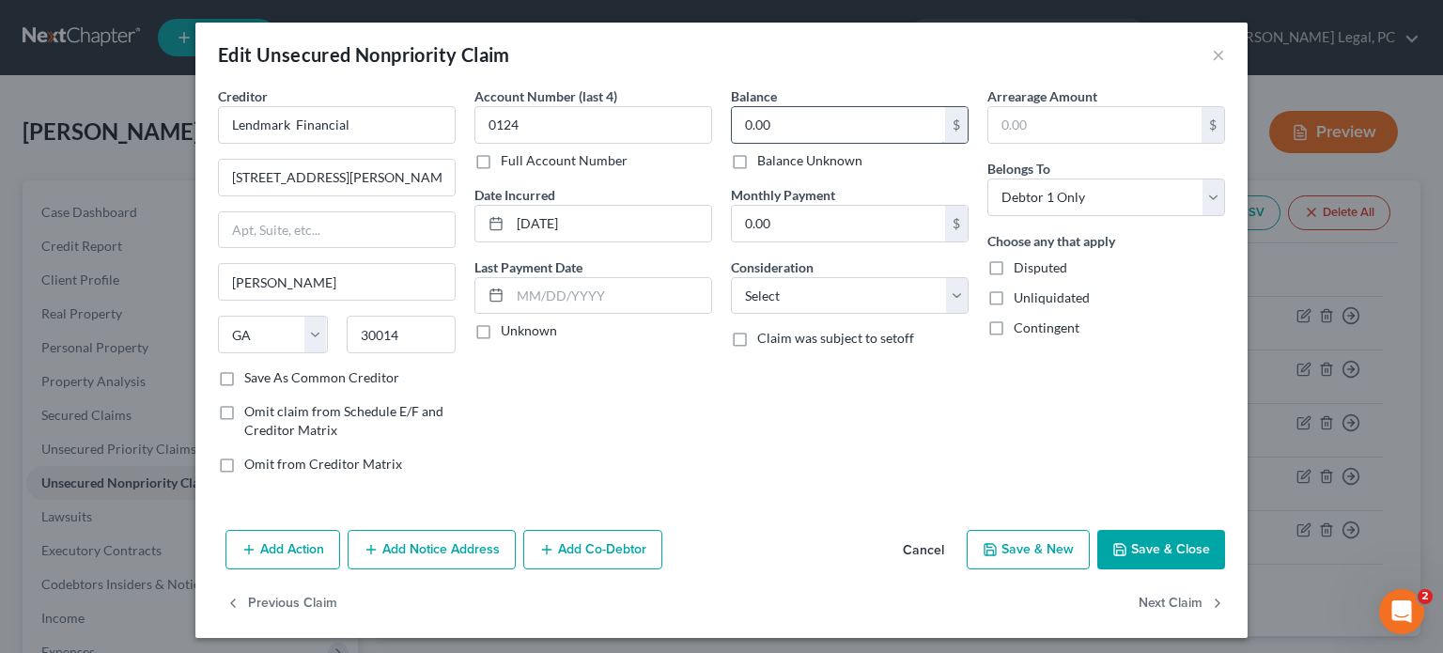
click at [736, 130] on input "0.00" at bounding box center [838, 125] width 213 height 36
type input "4,494"
click at [952, 300] on select "Select Cable / Satellite Services Collection Agency Credit Card Debt Debt Couns…" at bounding box center [850, 296] width 238 height 38
select select "14"
click at [731, 277] on select "Select Cable / Satellite Services Collection Agency Credit Card Debt Debt Couns…" at bounding box center [850, 296] width 238 height 38
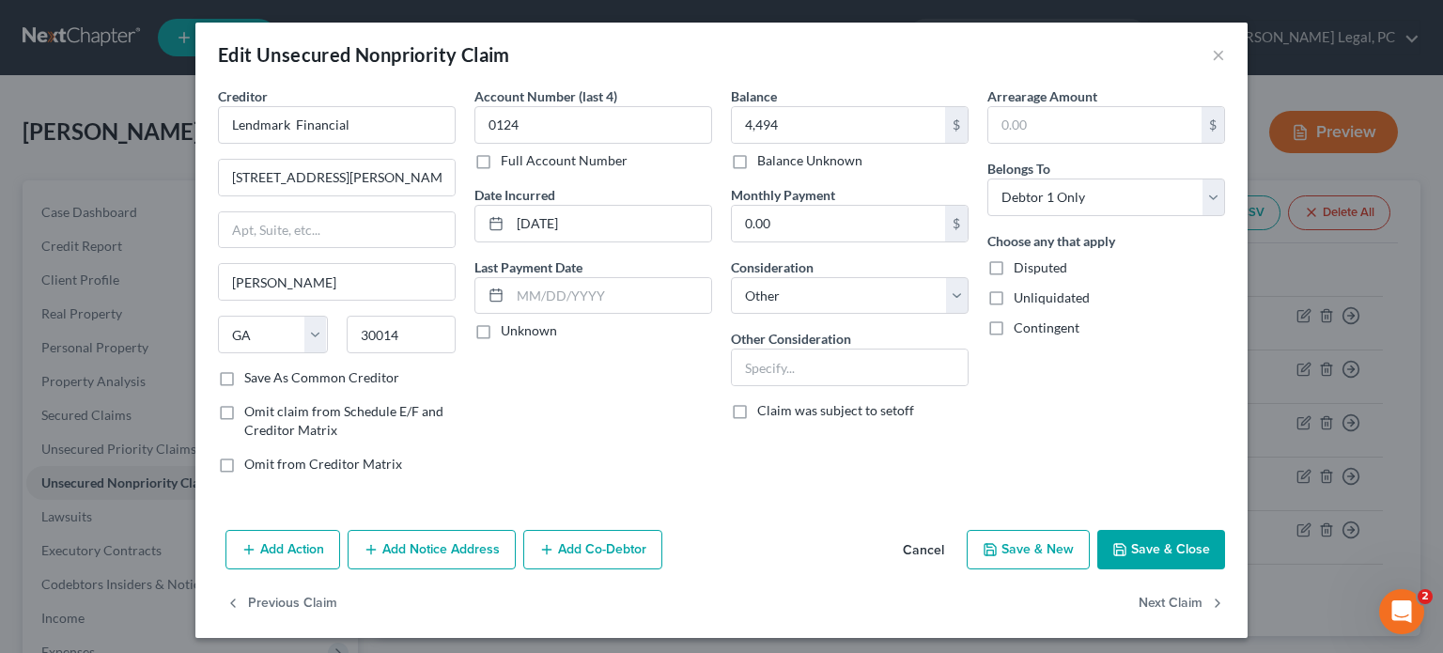
drag, startPoint x: 1139, startPoint y: 540, endPoint x: 1094, endPoint y: 550, distance: 45.3
click at [1139, 540] on button "Save & Close" at bounding box center [1161, 549] width 128 height 39
type input "4,494.00"
type input "0"
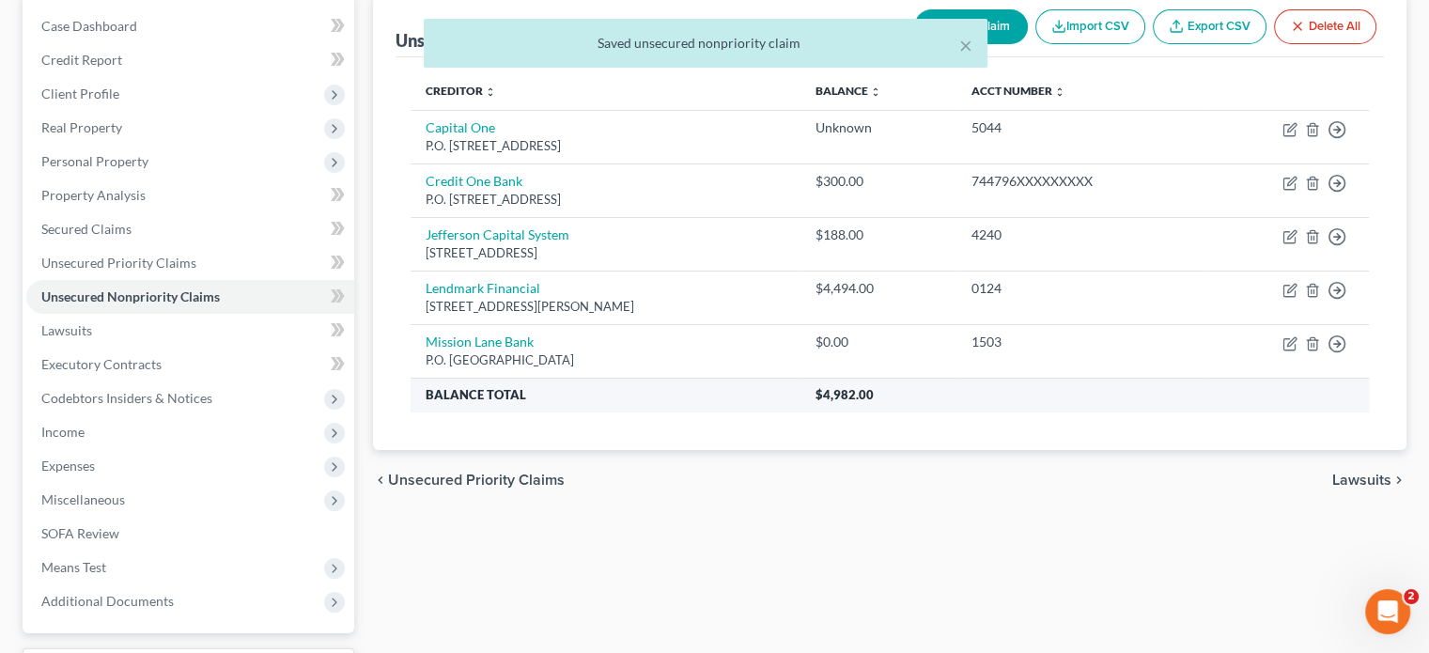
scroll to position [188, 0]
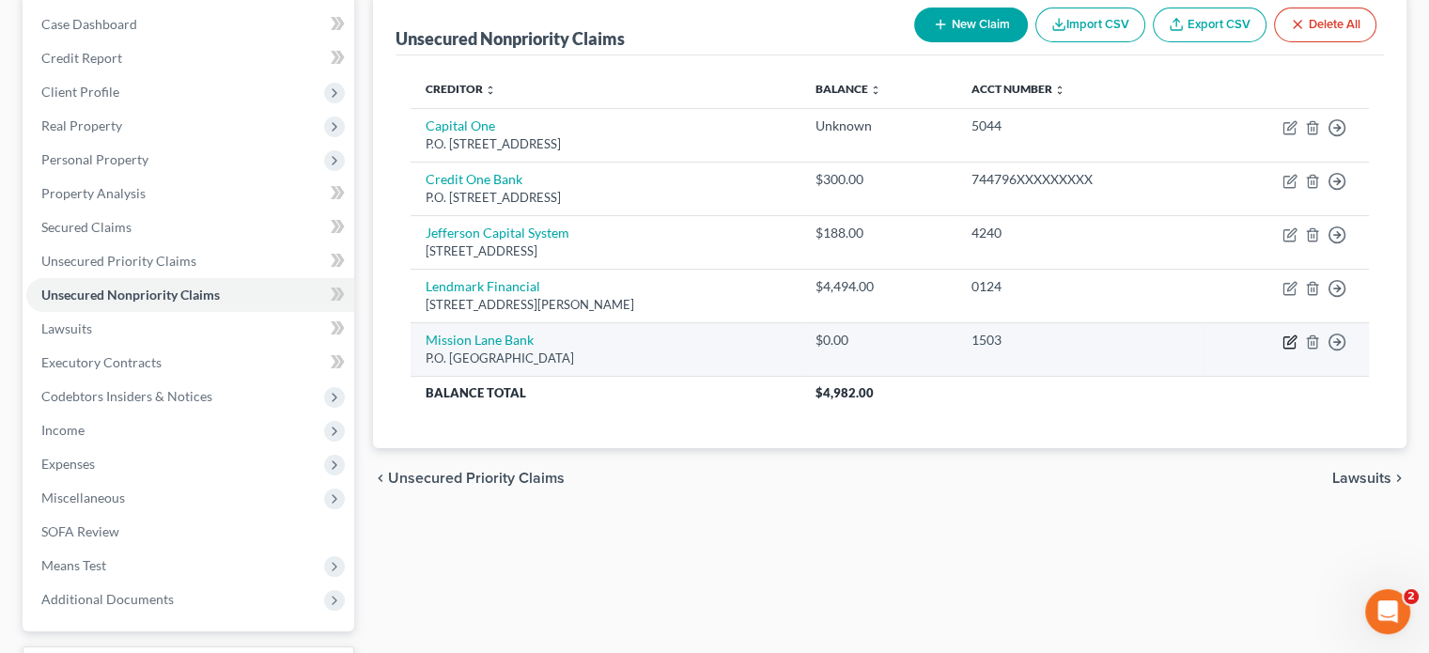
click at [1284, 337] on icon "button" at bounding box center [1289, 341] width 15 height 15
select select "10"
select select "2"
select select "0"
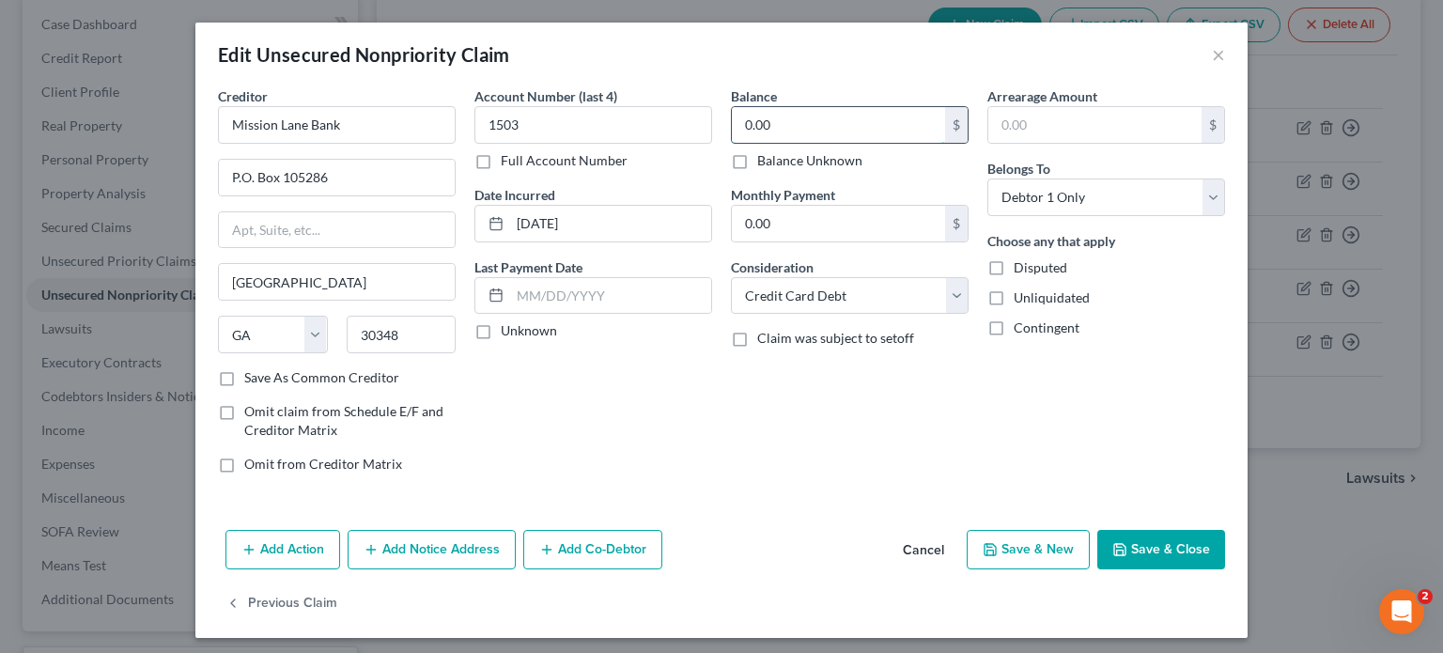
click at [774, 119] on input "0.00" at bounding box center [838, 125] width 213 height 36
type input "503"
click at [1030, 548] on button "Save & New" at bounding box center [1028, 549] width 123 height 39
select select "0"
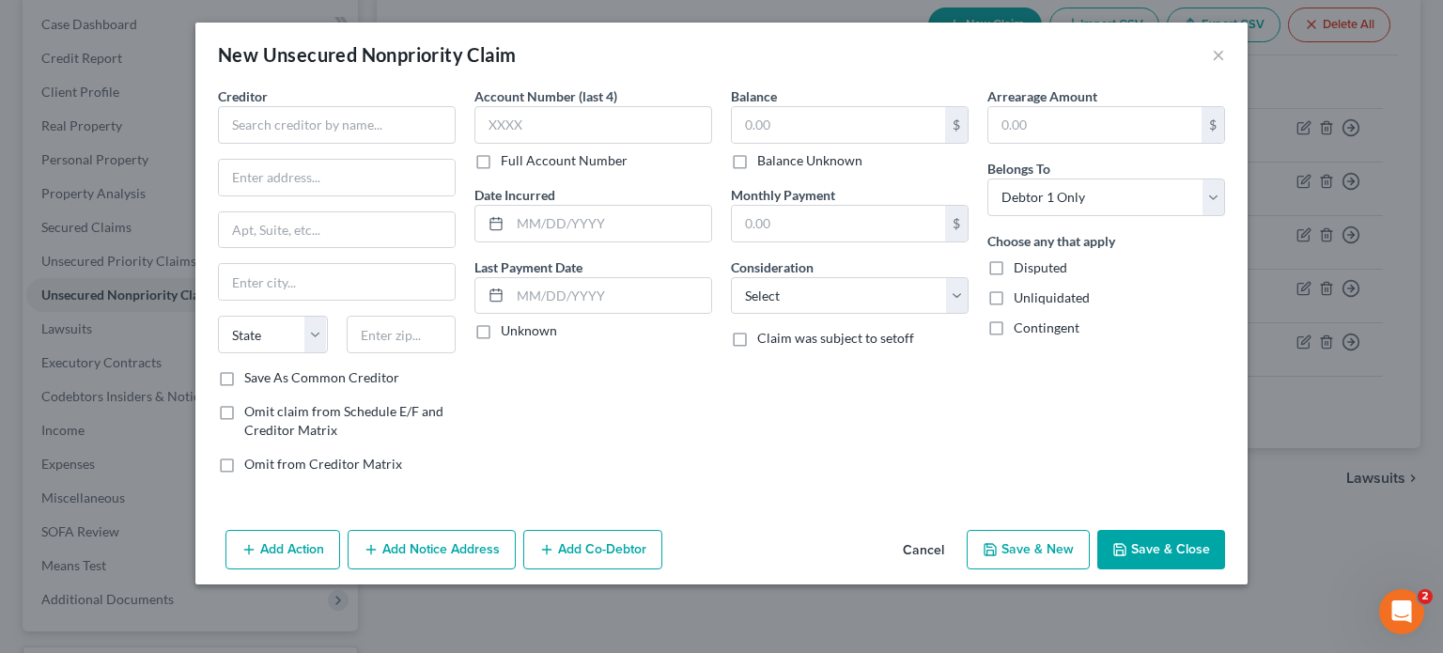
type input "503.00"
type input "0"
click at [1162, 535] on button "Save & Close" at bounding box center [1161, 549] width 128 height 39
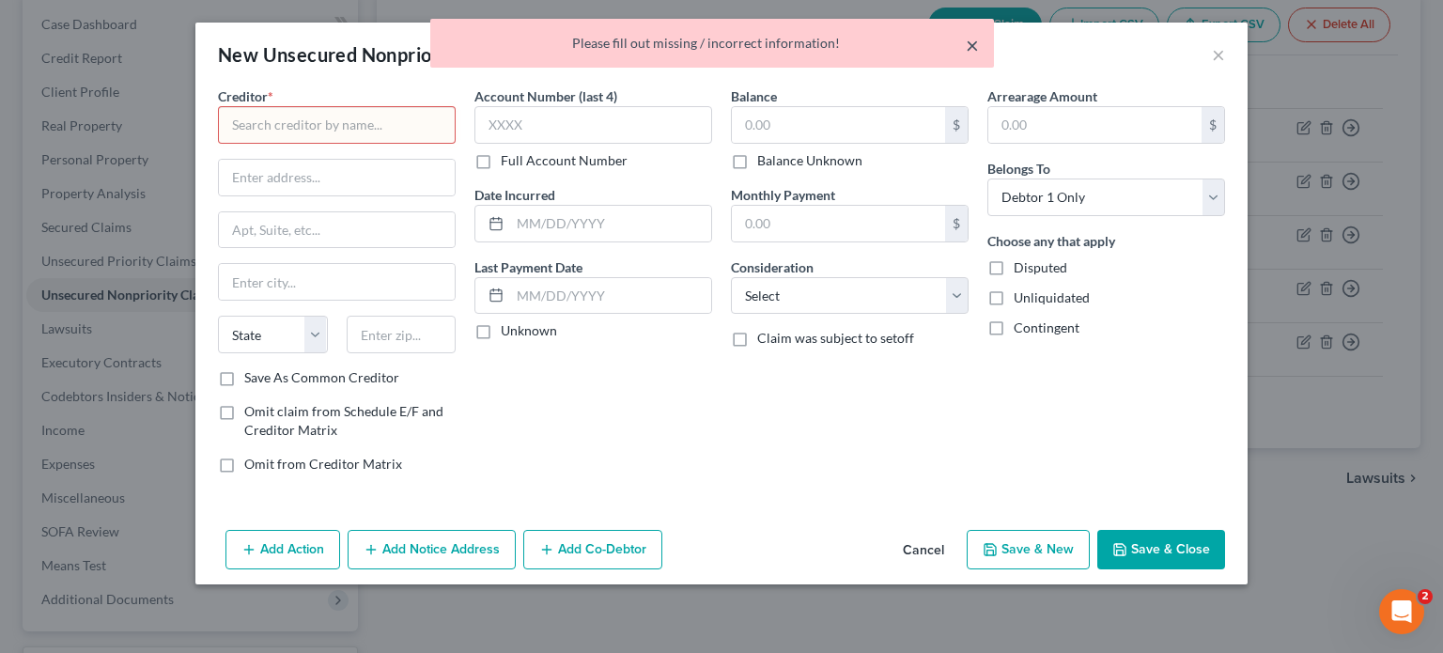
click at [969, 48] on button "×" at bounding box center [972, 45] width 13 height 23
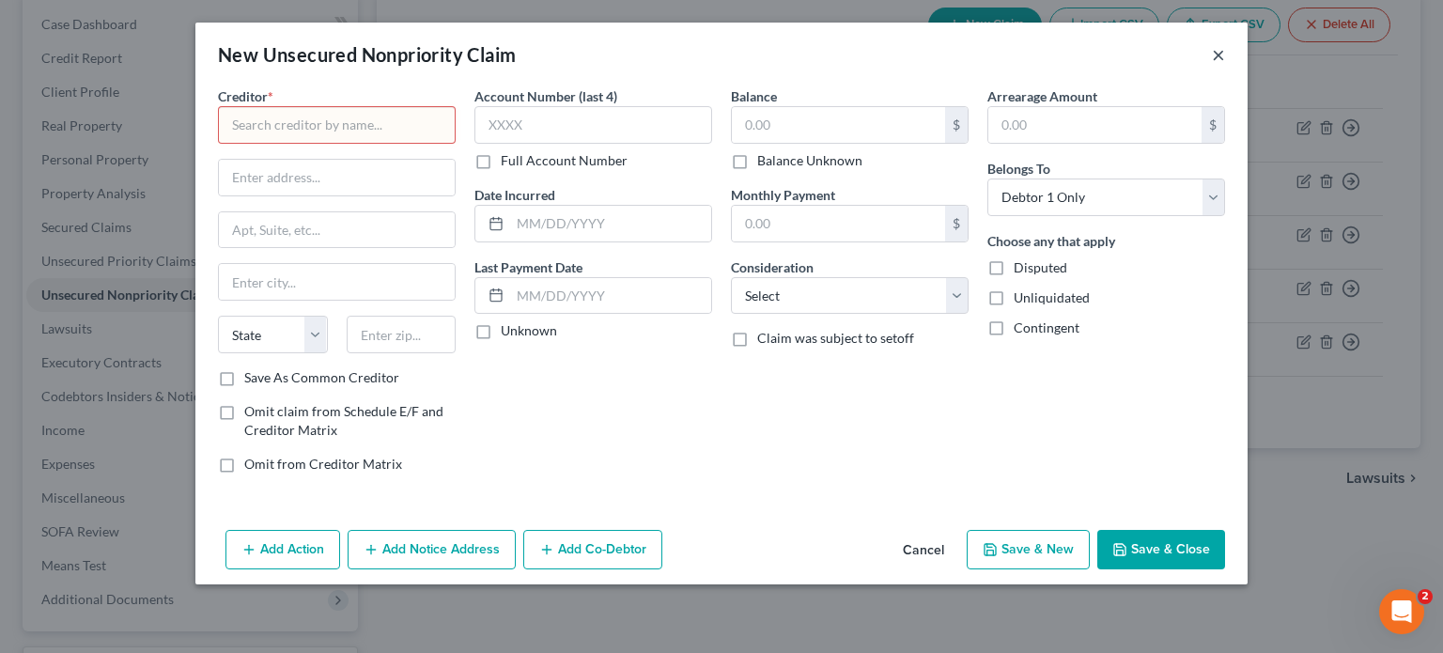
drag, startPoint x: 1215, startPoint y: 57, endPoint x: 1037, endPoint y: 154, distance: 202.2
click at [1208, 59] on div "New Unsecured Nonpriority Claim ×" at bounding box center [721, 55] width 1052 height 64
click at [1217, 59] on button "×" at bounding box center [1218, 54] width 13 height 23
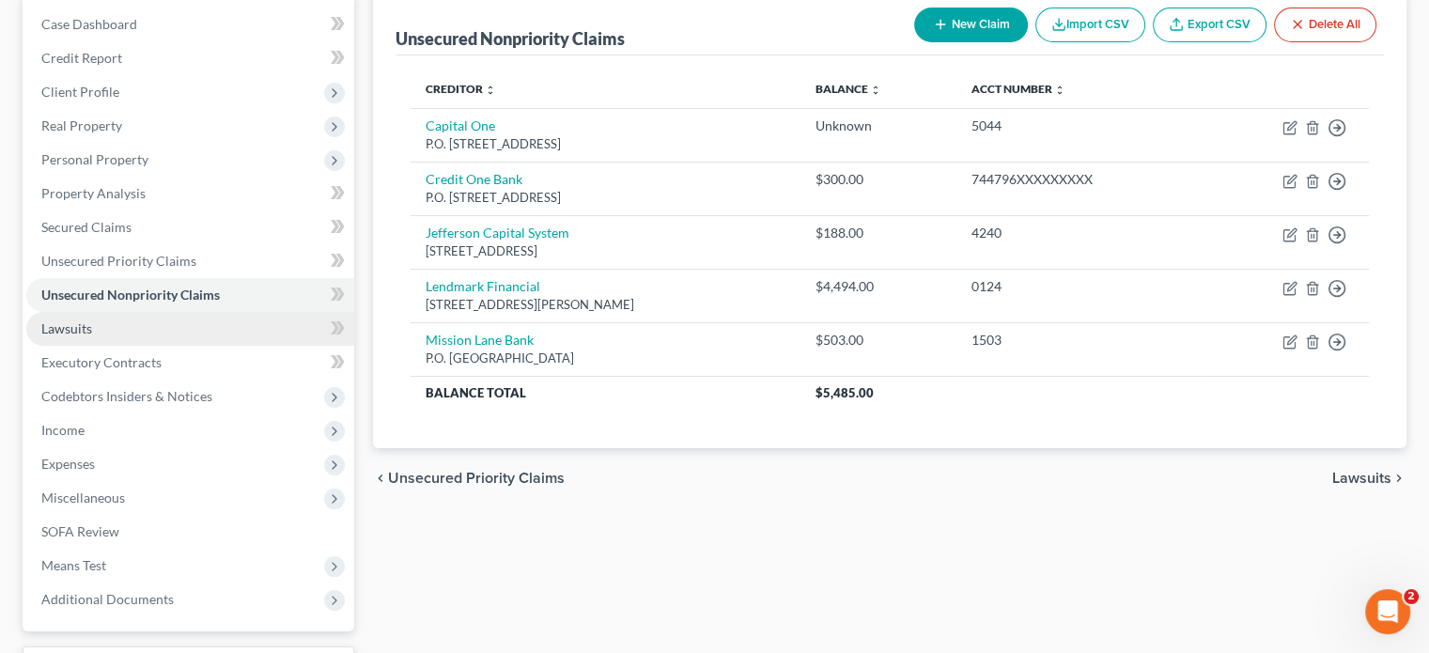
click at [49, 329] on span "Lawsuits" at bounding box center [66, 328] width 51 height 16
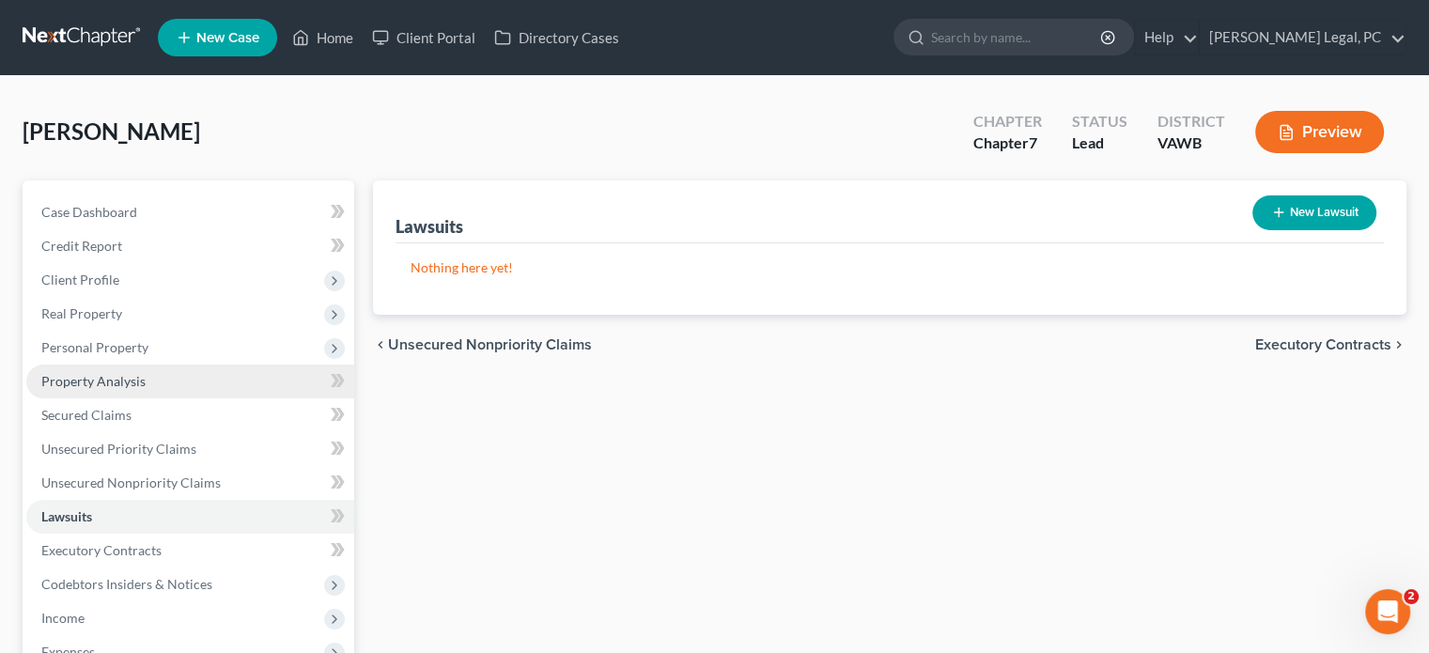
scroll to position [94, 0]
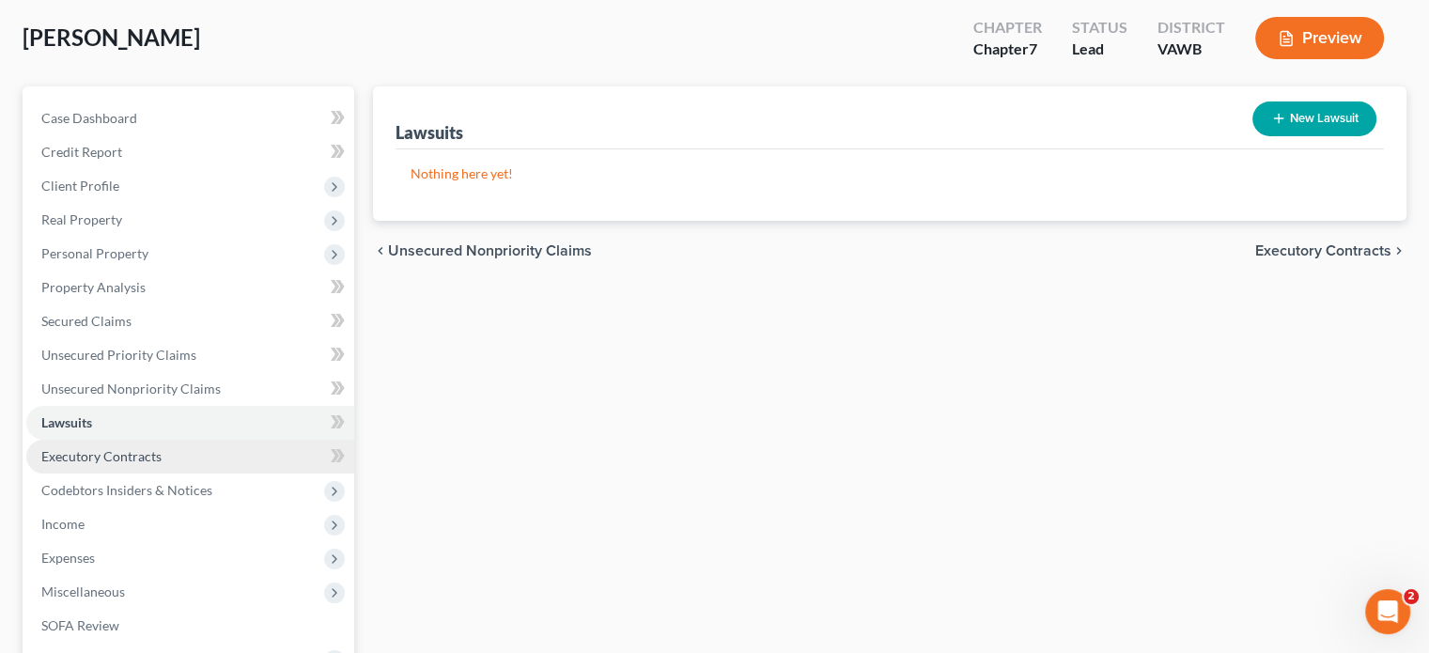
click at [84, 464] on link "Executory Contracts" at bounding box center [190, 457] width 328 height 34
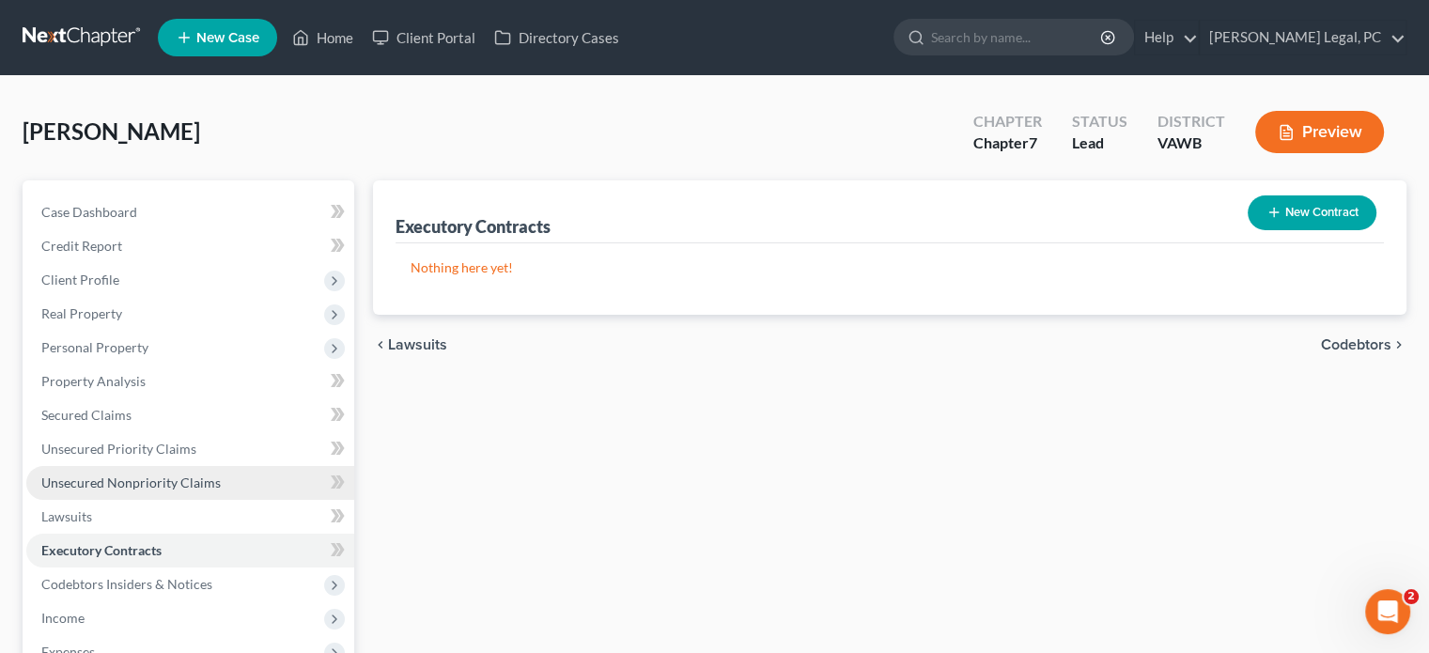
scroll to position [188, 0]
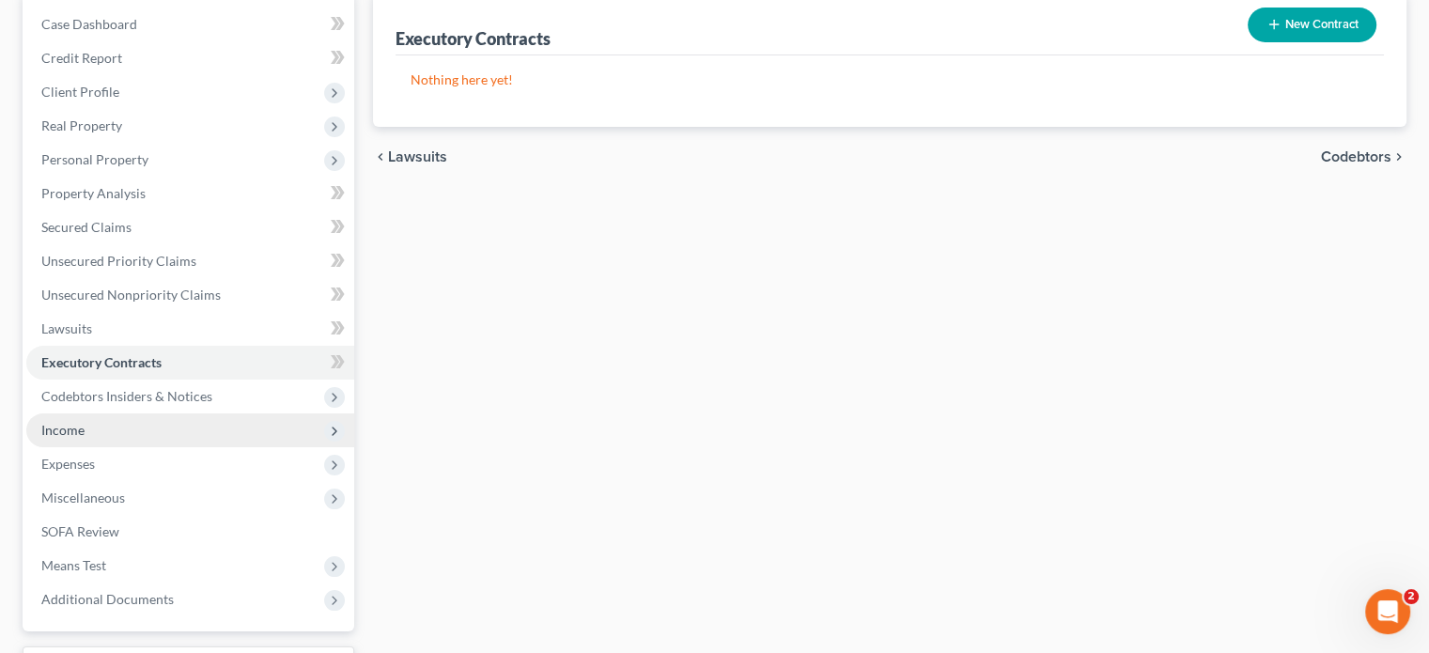
click at [77, 428] on span "Income" at bounding box center [62, 430] width 43 height 16
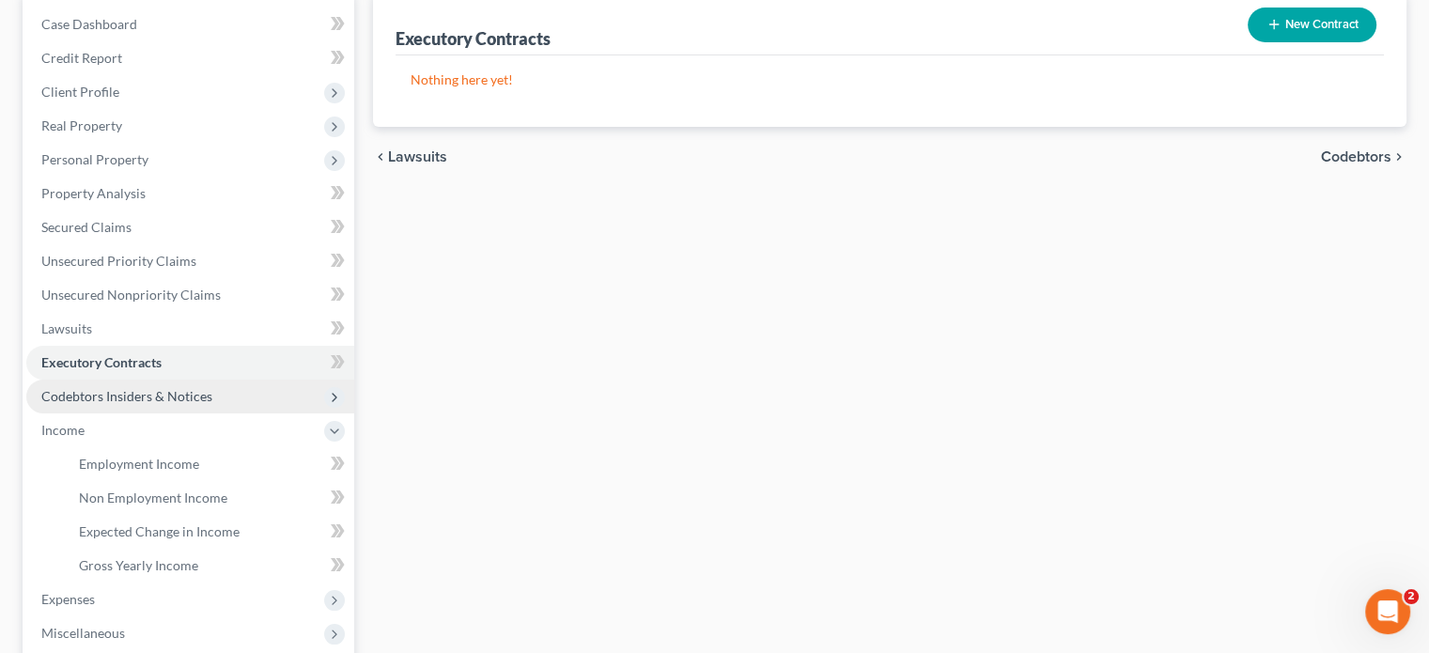
click at [95, 399] on span "Codebtors Insiders & Notices" at bounding box center [126, 396] width 171 height 16
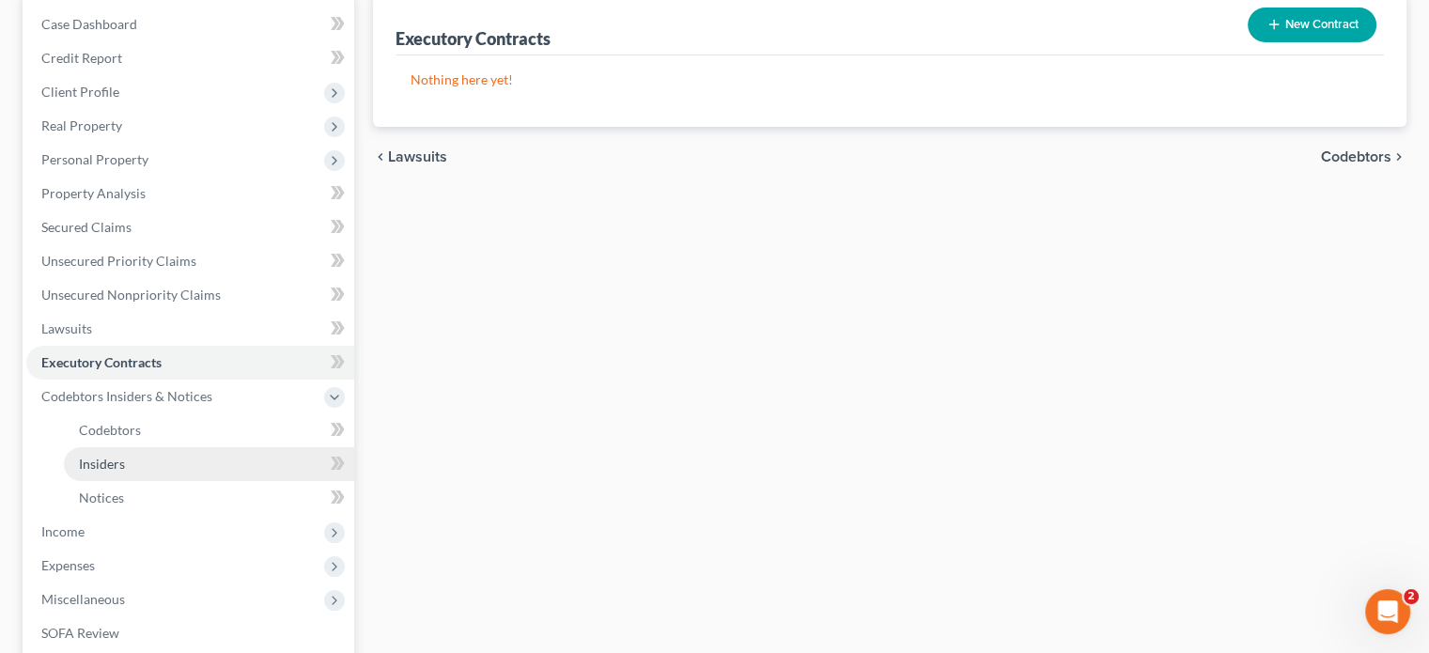
click at [85, 467] on span "Insiders" at bounding box center [102, 464] width 46 height 16
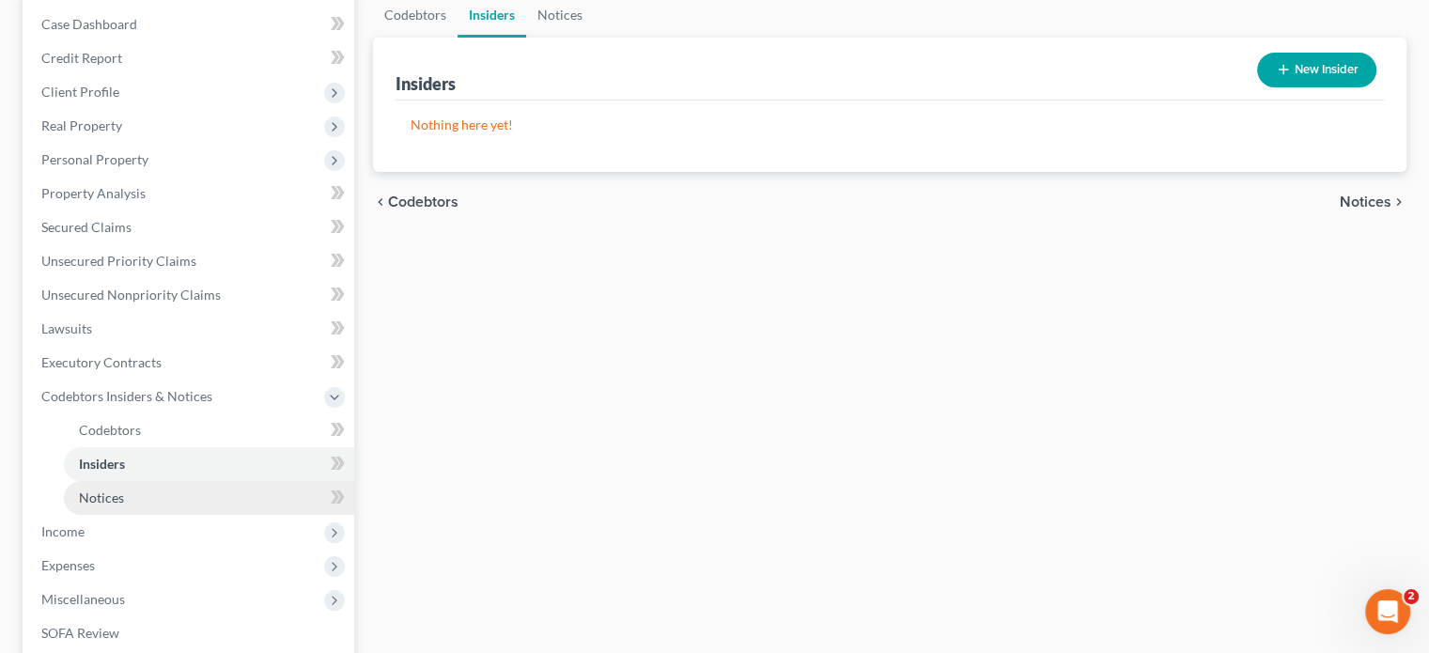
click at [105, 487] on link "Notices" at bounding box center [209, 498] width 290 height 34
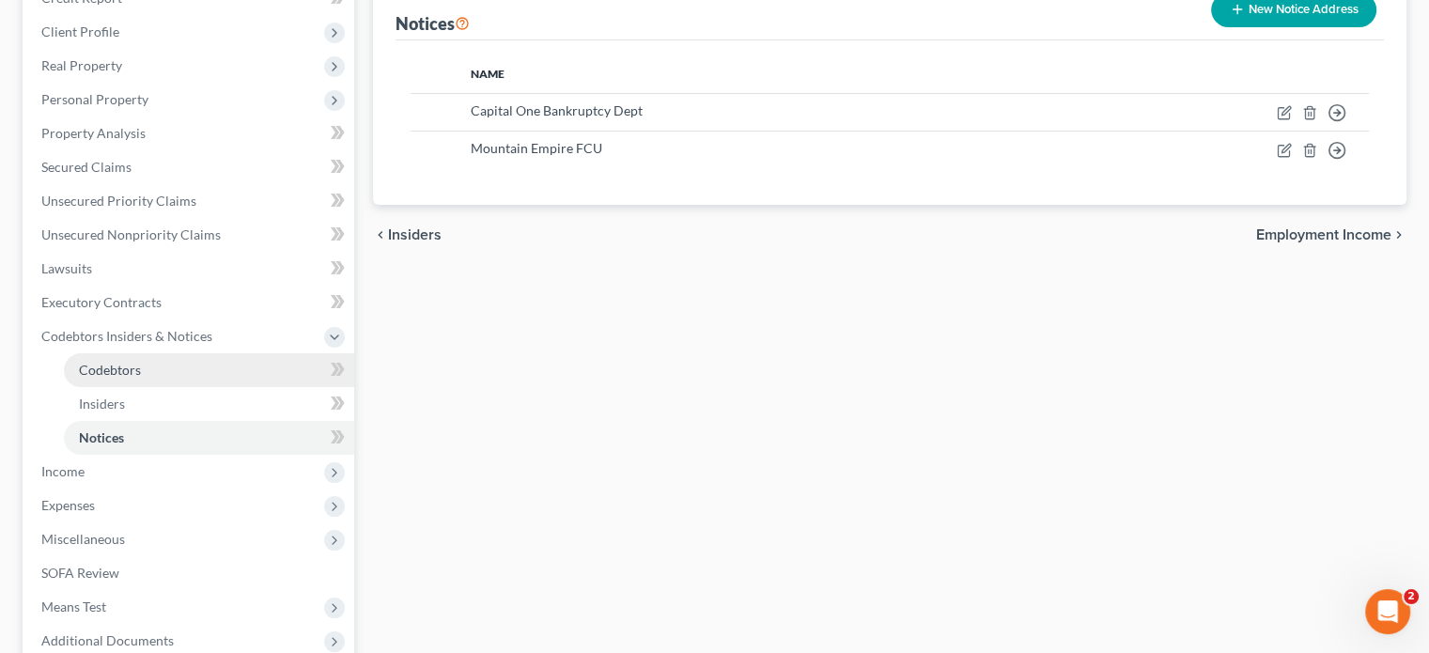
scroll to position [282, 0]
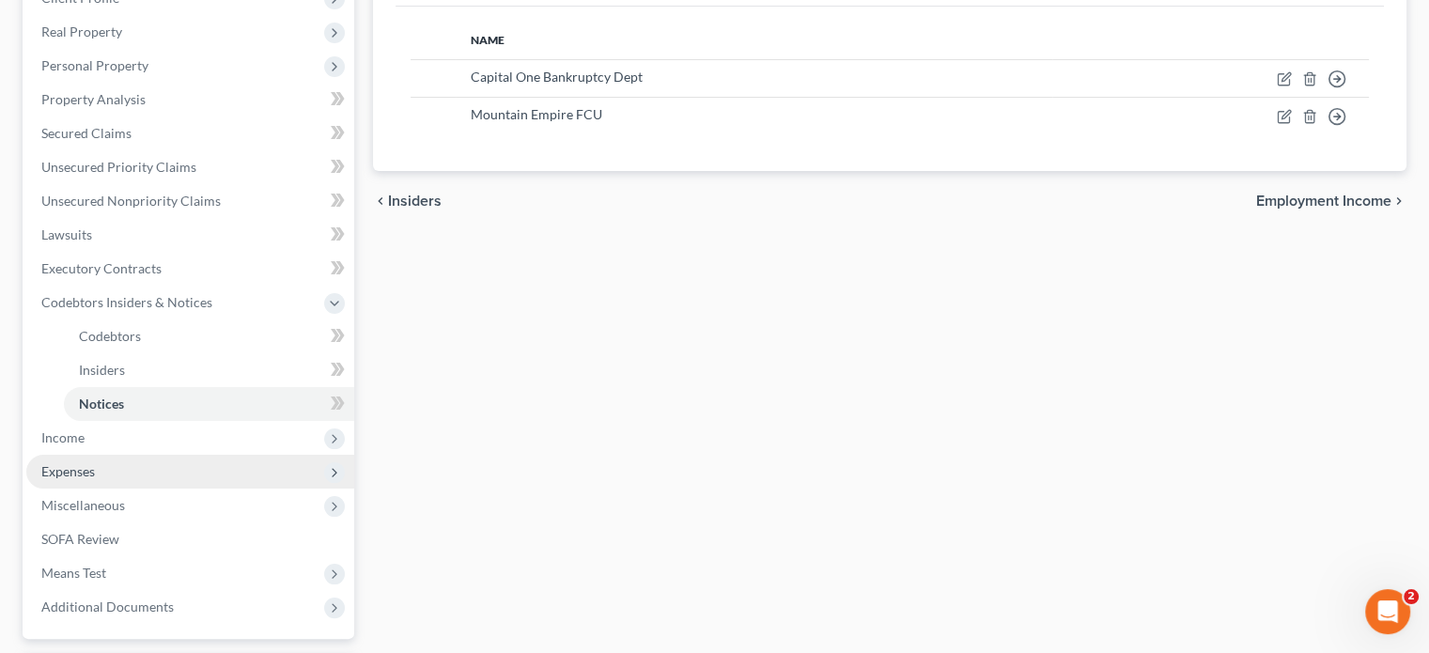
click at [90, 461] on span "Expenses" at bounding box center [190, 472] width 328 height 34
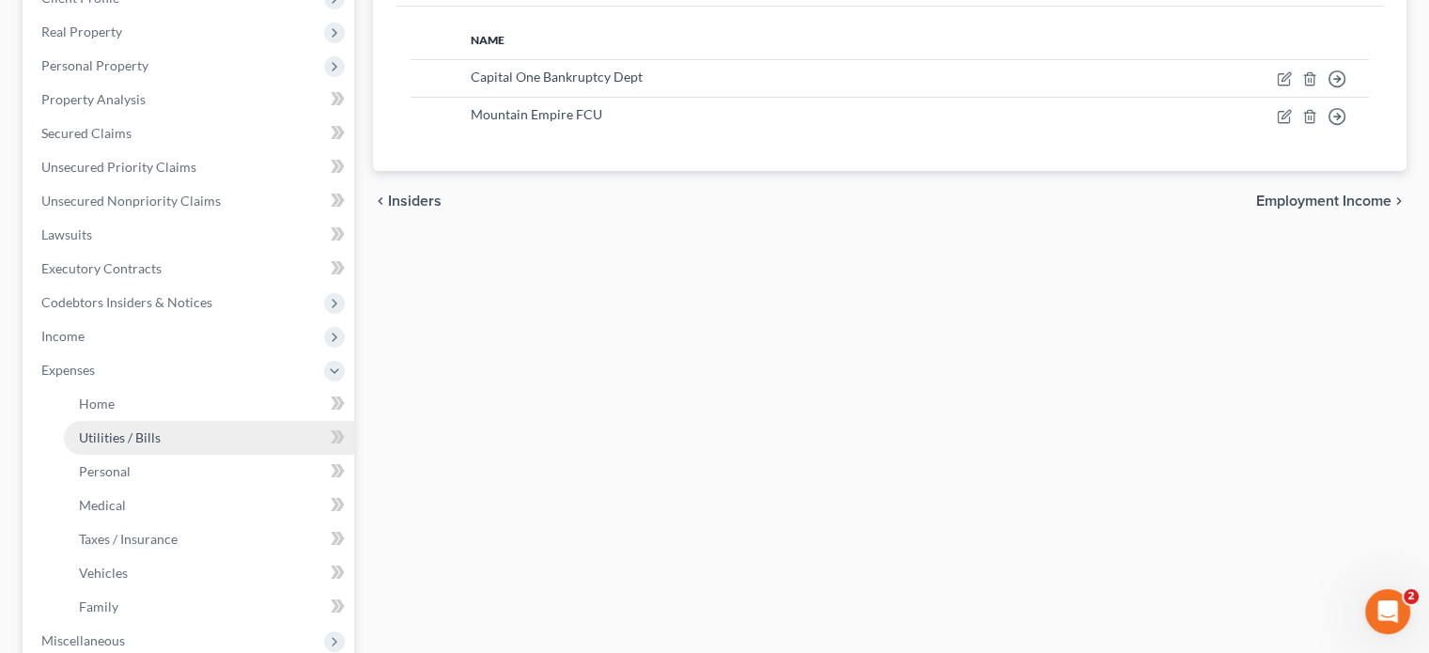
click at [101, 442] on span "Utilities / Bills" at bounding box center [120, 437] width 82 height 16
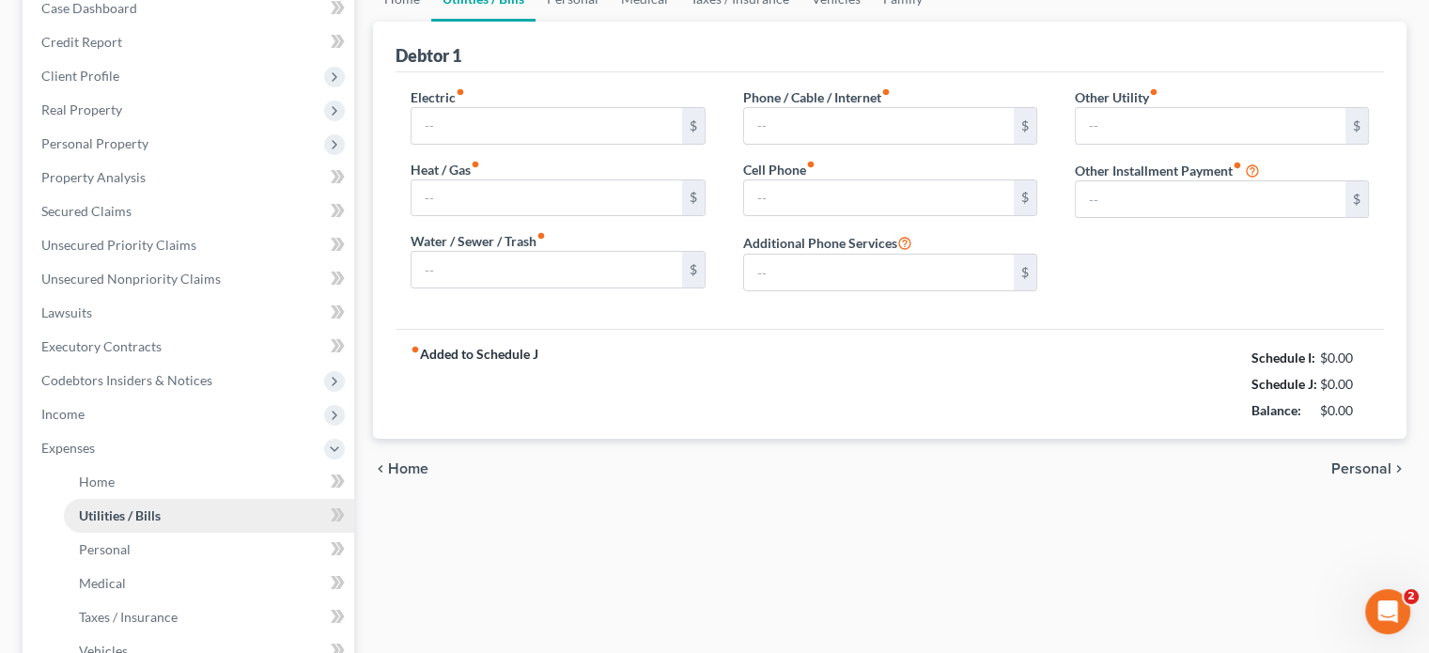
type input "0.00"
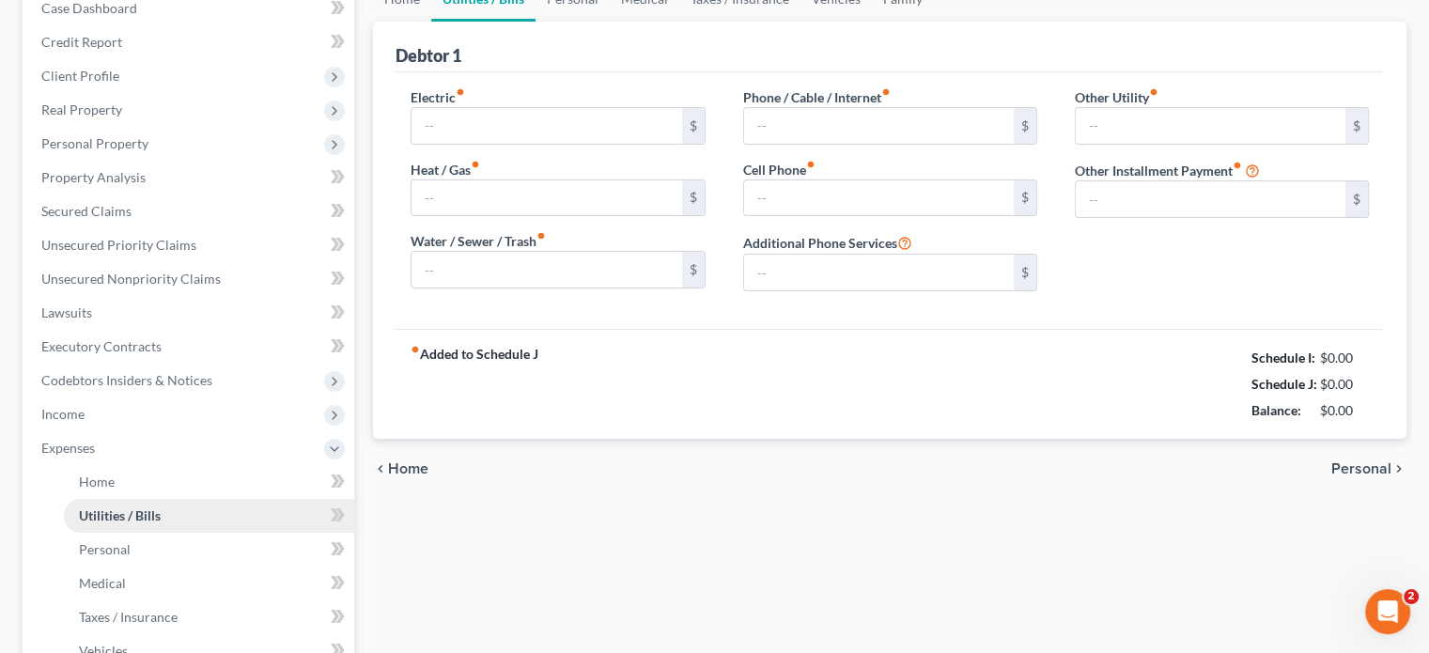
type input "0.00"
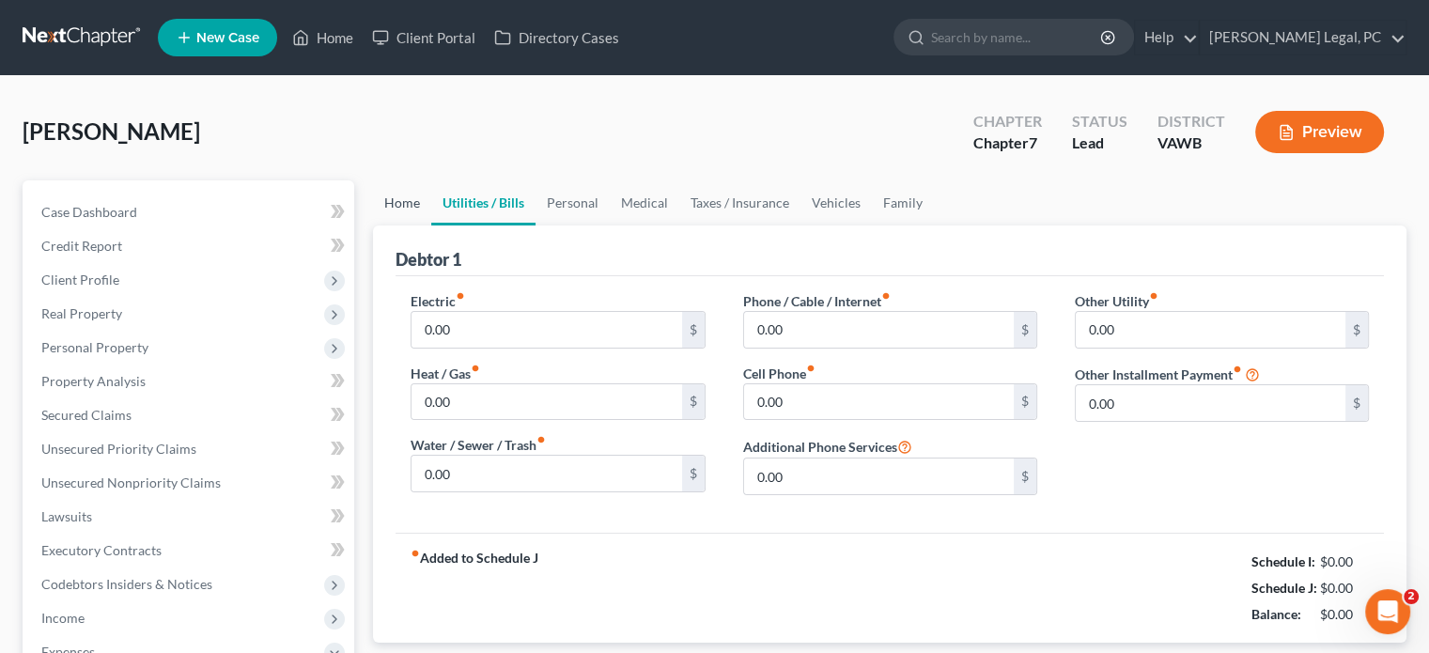
click at [406, 209] on link "Home" at bounding box center [402, 202] width 58 height 45
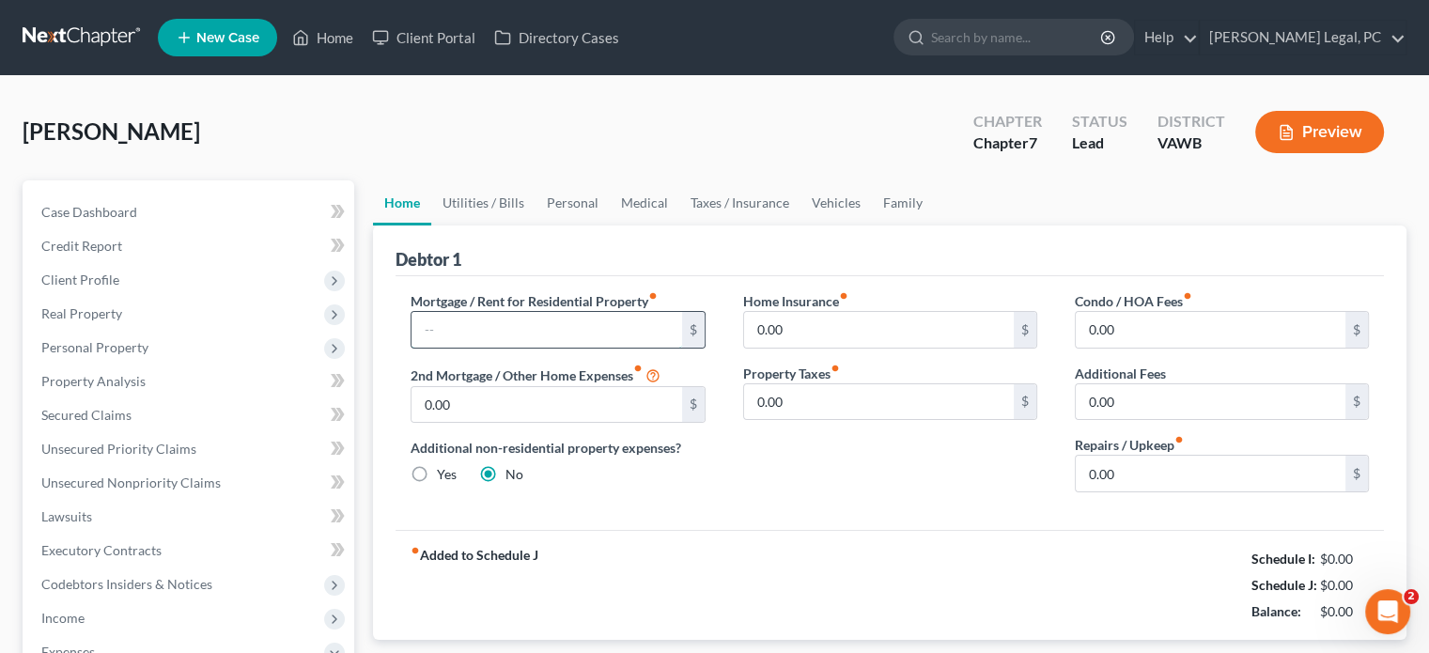
click at [540, 333] on input "text" at bounding box center [546, 330] width 270 height 36
type input "608"
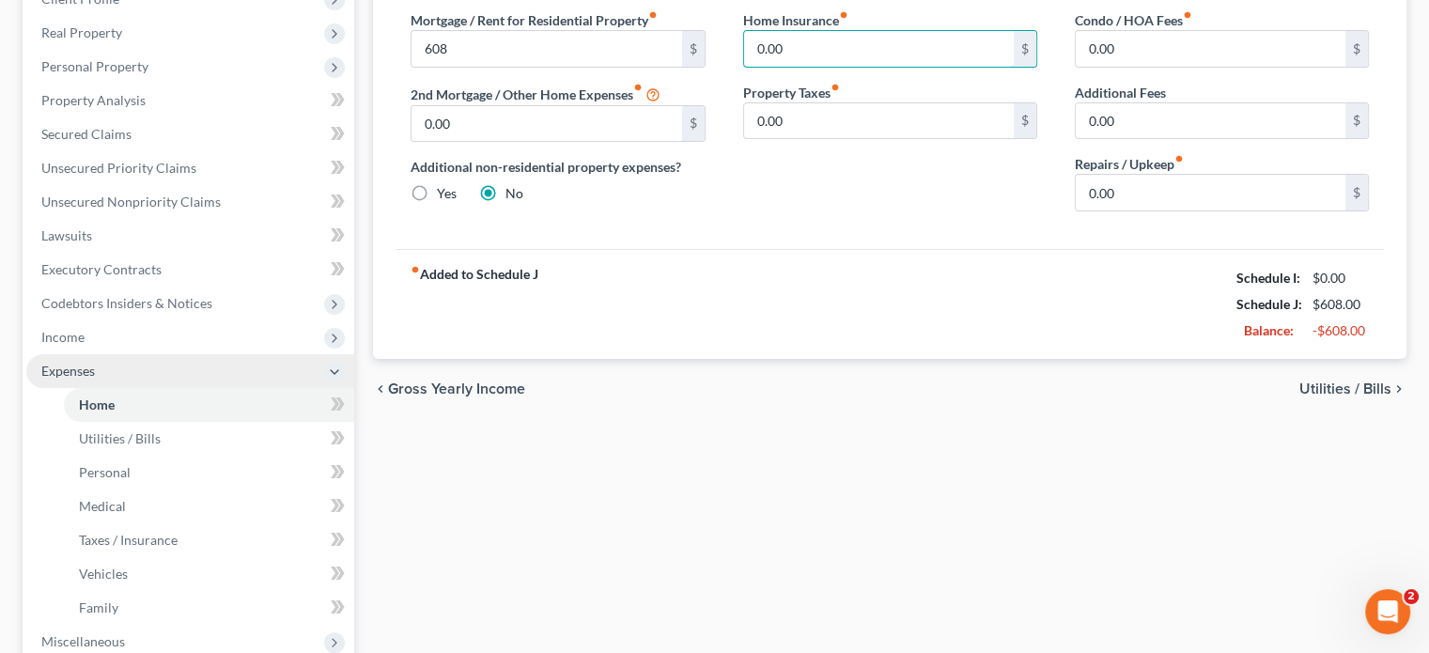
scroll to position [470, 0]
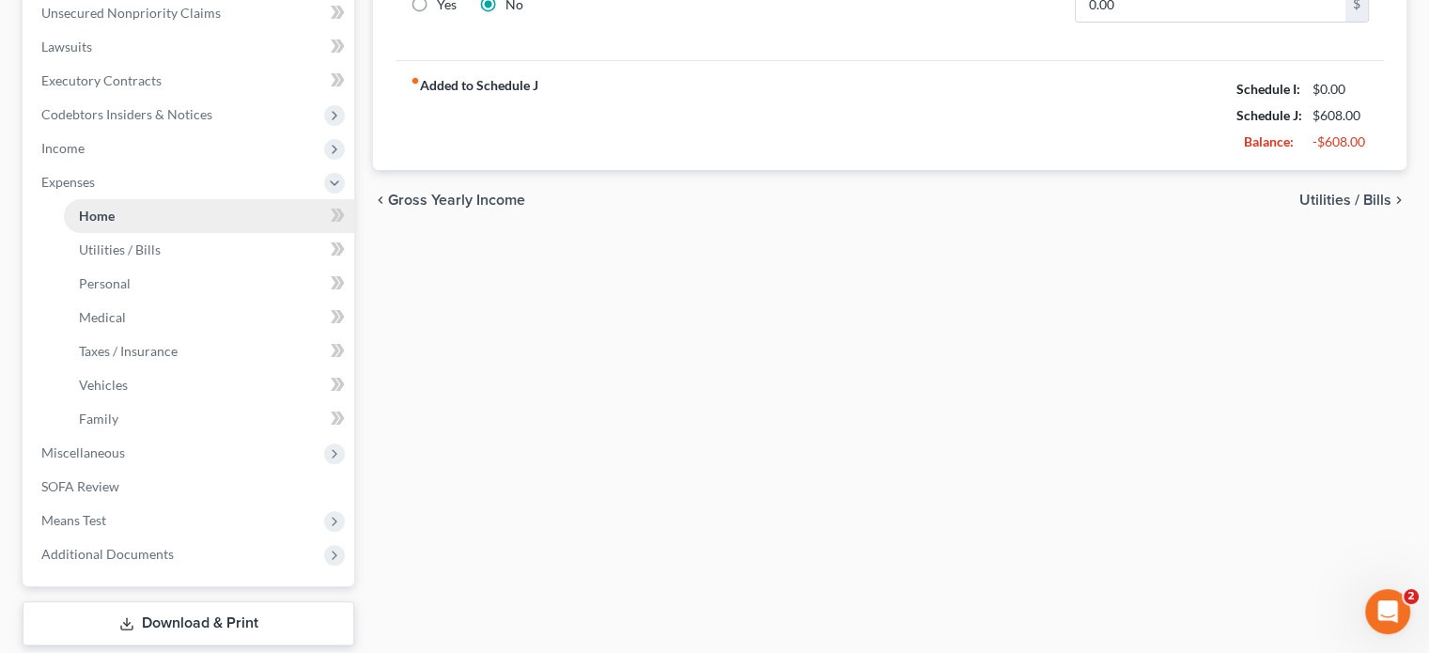
click at [222, 203] on link "Home" at bounding box center [209, 216] width 290 height 34
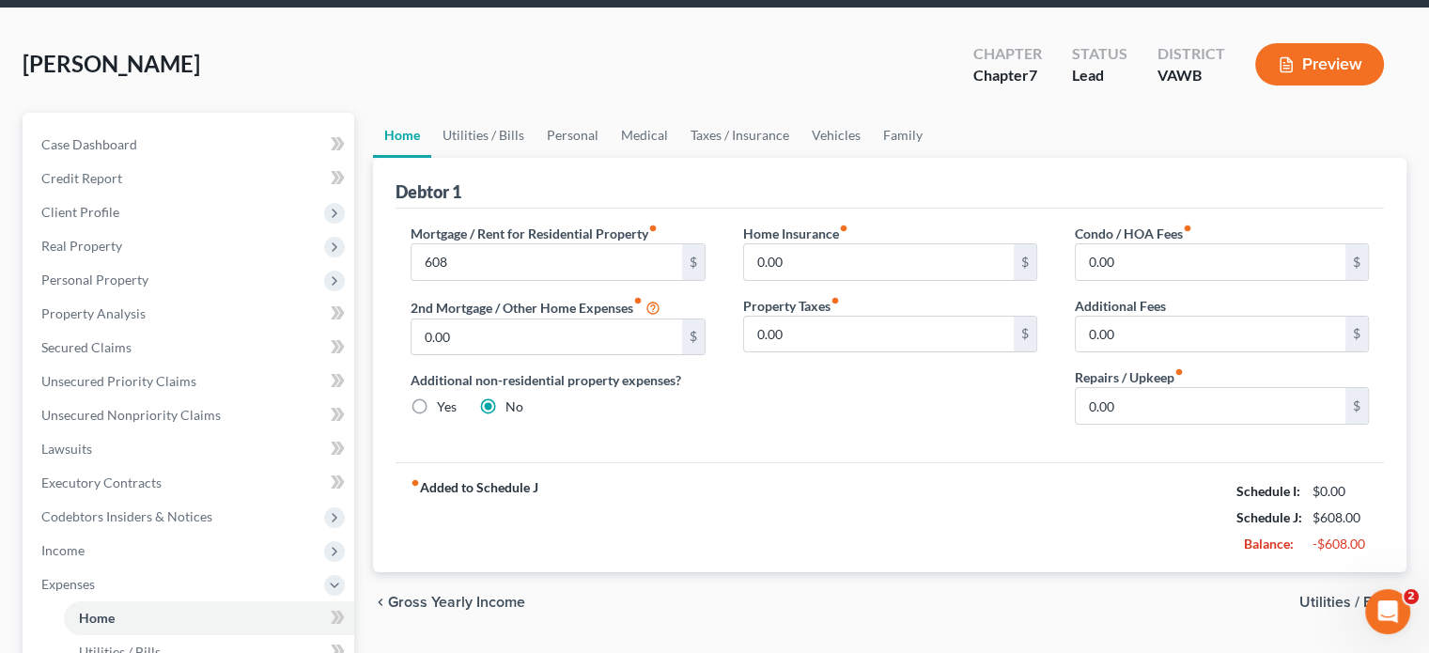
scroll to position [0, 0]
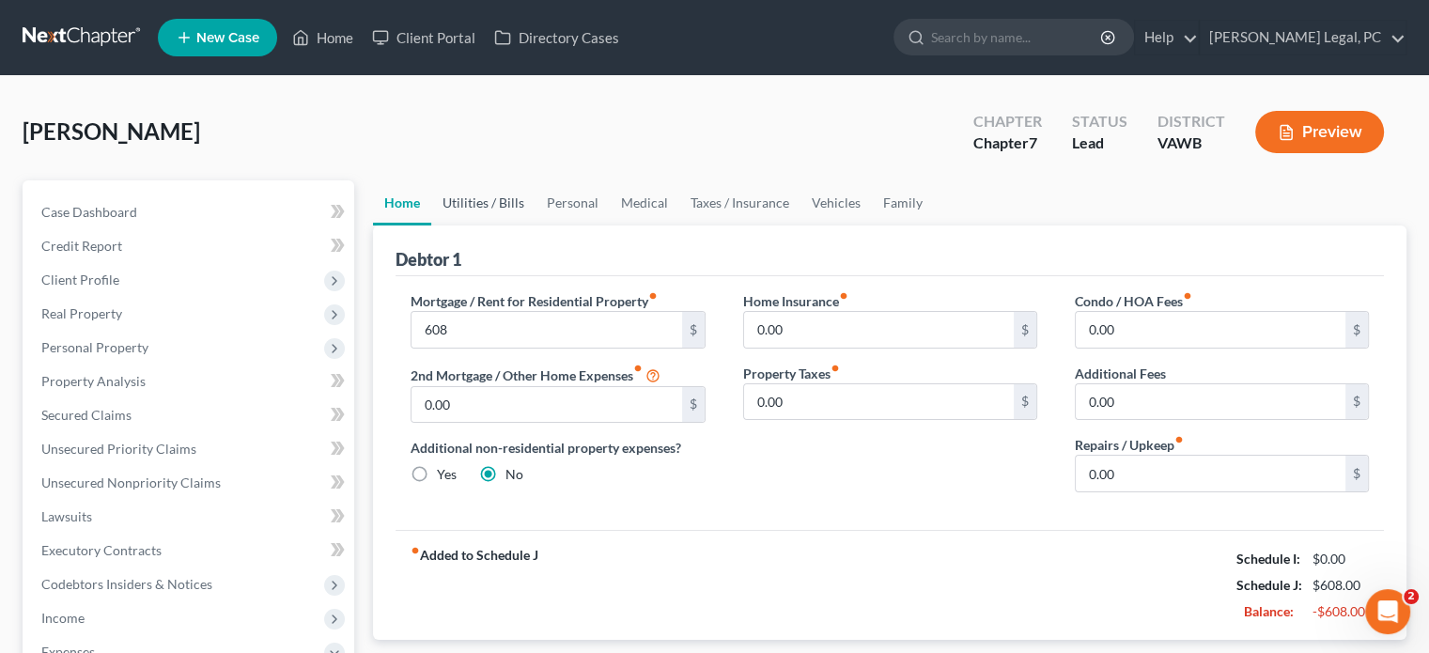
click at [481, 201] on link "Utilities / Bills" at bounding box center [483, 202] width 104 height 45
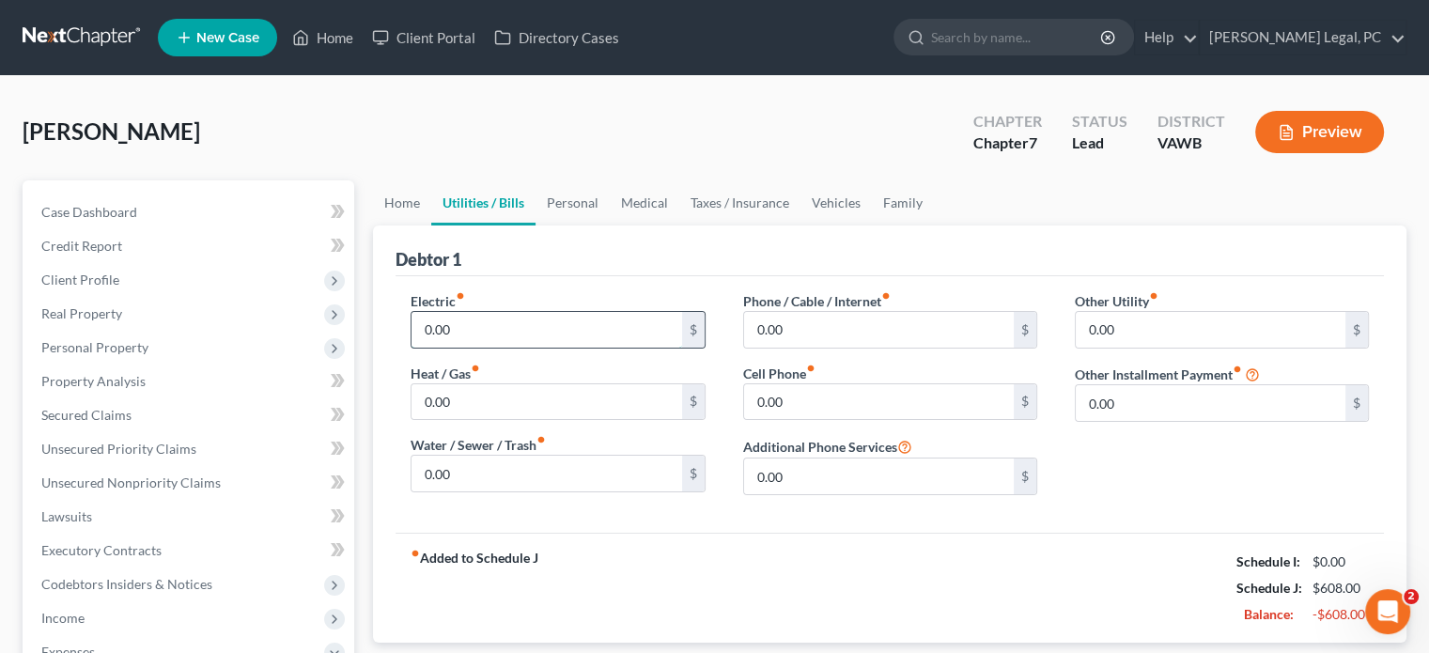
click at [462, 340] on input "0.00" at bounding box center [546, 330] width 270 height 36
type input "300"
type input "105"
click at [581, 209] on link "Personal" at bounding box center [572, 202] width 74 height 45
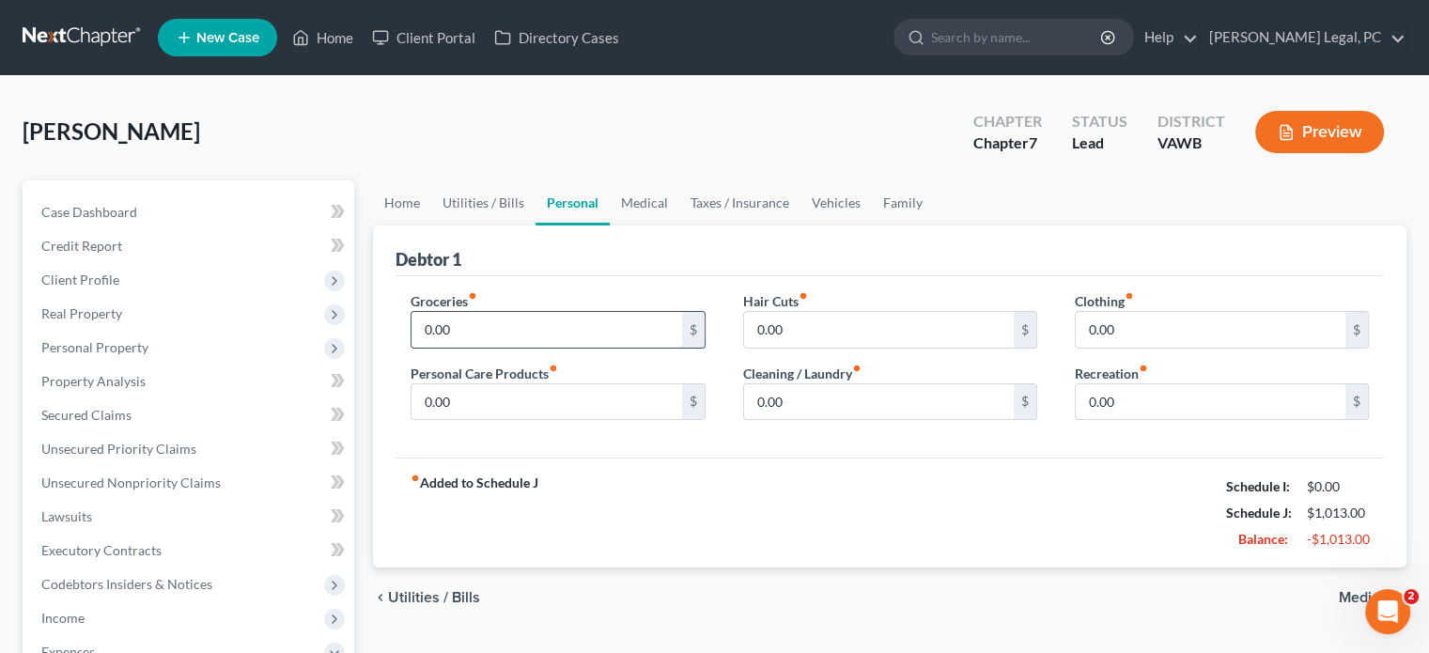
click at [425, 315] on input "0.00" at bounding box center [546, 330] width 270 height 36
type input "900"
click at [1128, 318] on input "0.00" at bounding box center [1211, 330] width 270 height 36
type input "25"
click at [657, 202] on link "Medical" at bounding box center [645, 202] width 70 height 45
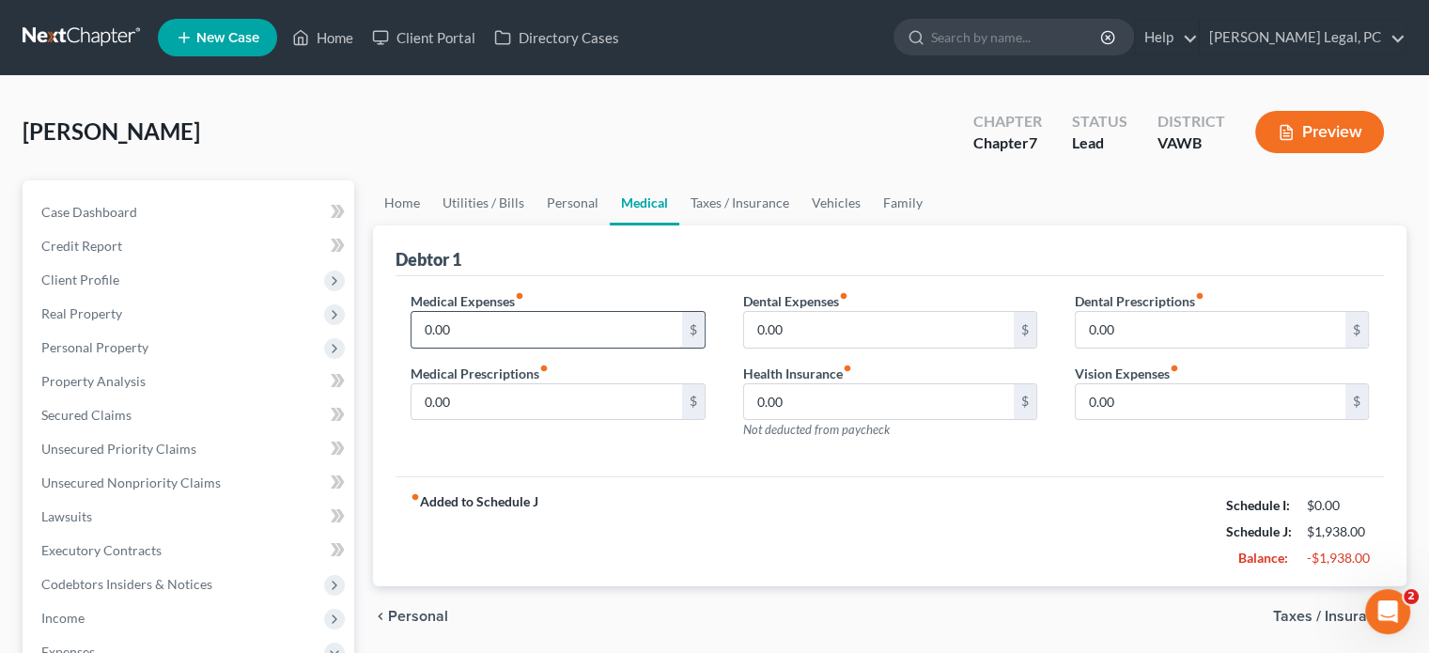
click at [443, 334] on input "0.00" at bounding box center [546, 330] width 270 height 36
click at [443, 328] on input "8,573" at bounding box center [546, 330] width 270 height 36
type input "85.73"
drag, startPoint x: 726, startPoint y: 198, endPoint x: 347, endPoint y: 466, distance: 464.4
click at [726, 198] on link "Taxes / Insurance" at bounding box center [739, 202] width 121 height 45
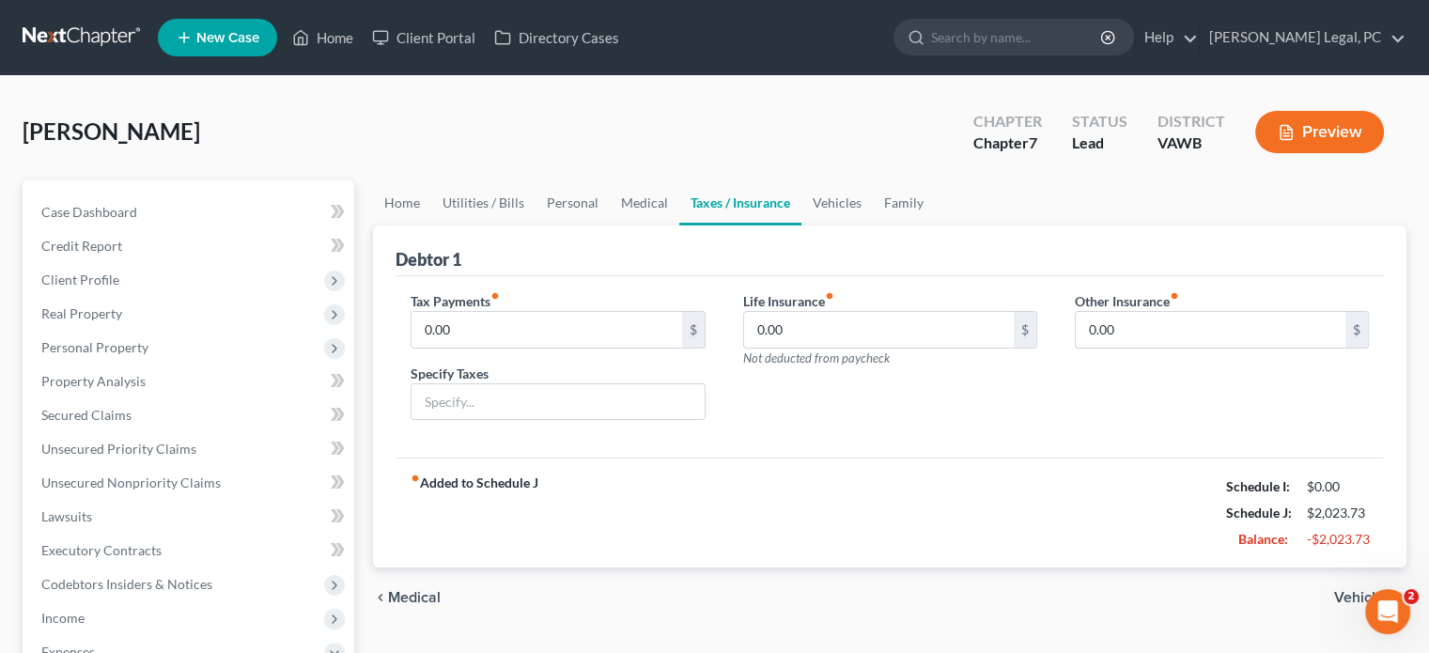
click at [785, 306] on label "Life Insurance fiber_manual_record" at bounding box center [788, 301] width 91 height 20
click at [757, 321] on input "0.00" at bounding box center [879, 330] width 270 height 36
click at [623, 202] on link "Medical" at bounding box center [645, 202] width 70 height 45
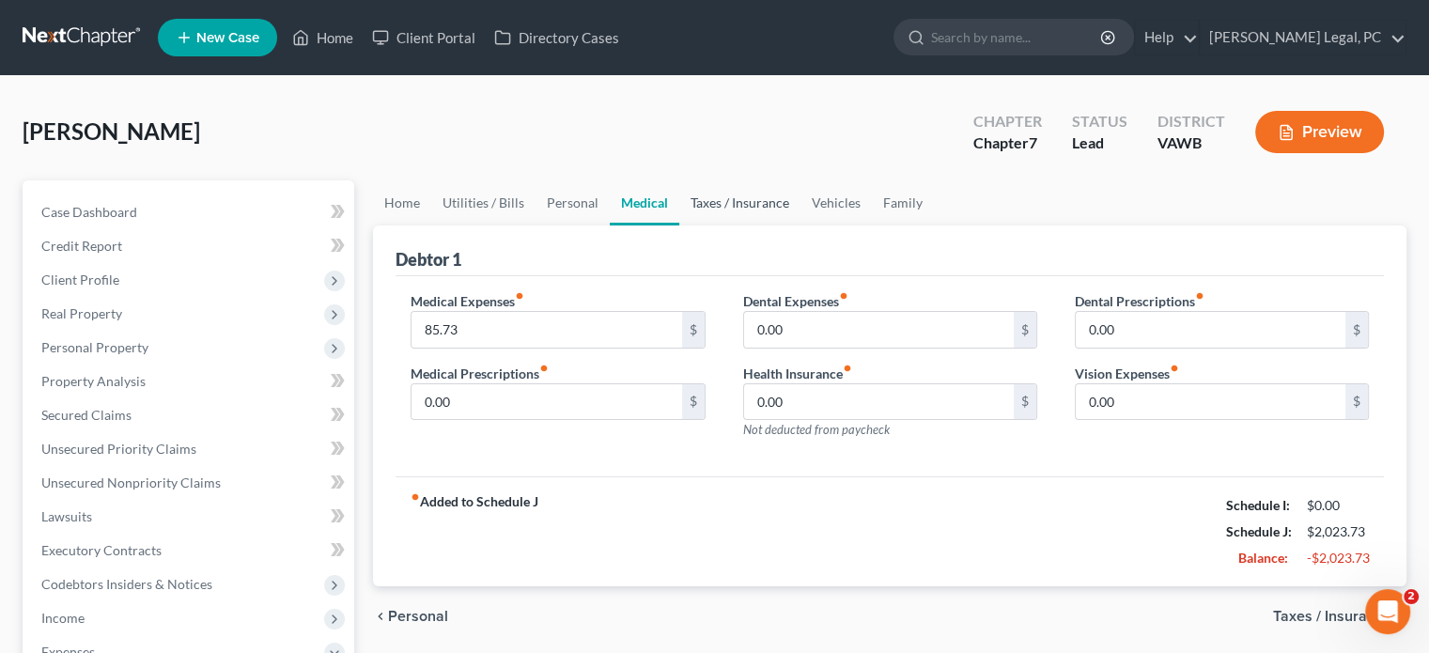
click at [713, 197] on link "Taxes / Insurance" at bounding box center [739, 202] width 121 height 45
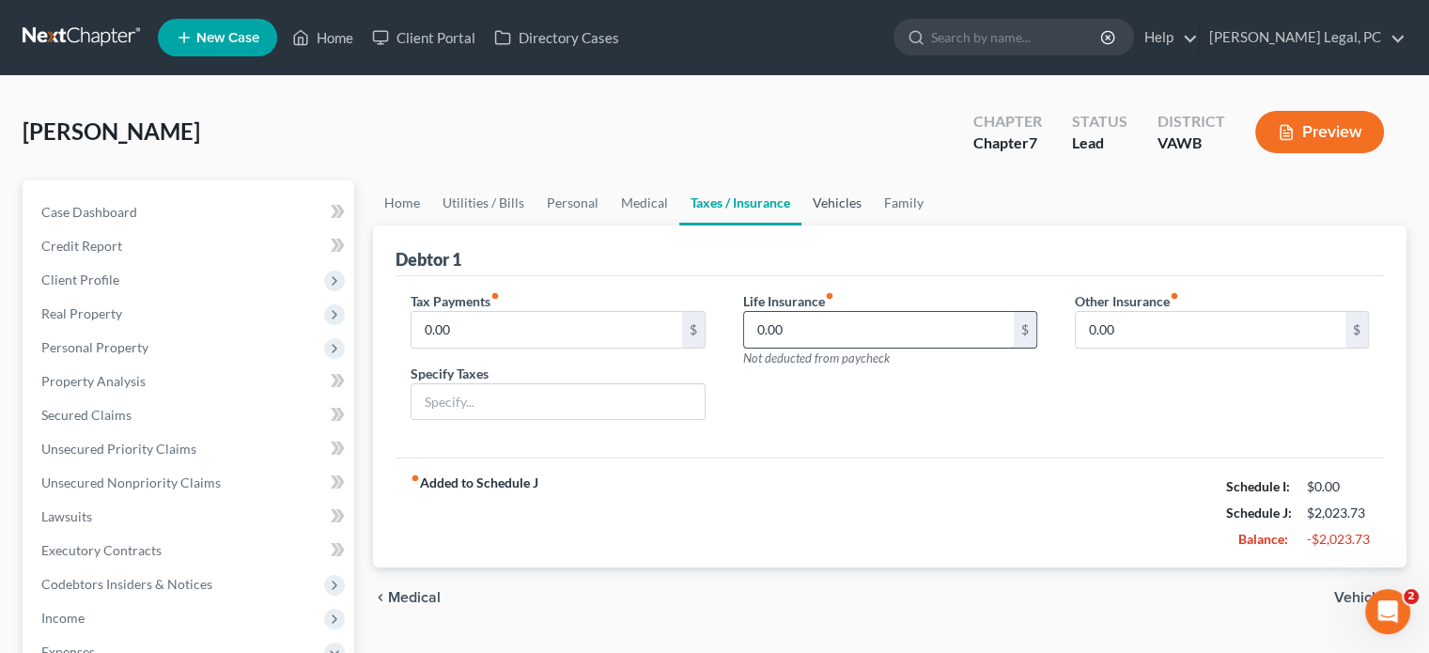
click at [841, 204] on link "Vehicles" at bounding box center [836, 202] width 71 height 45
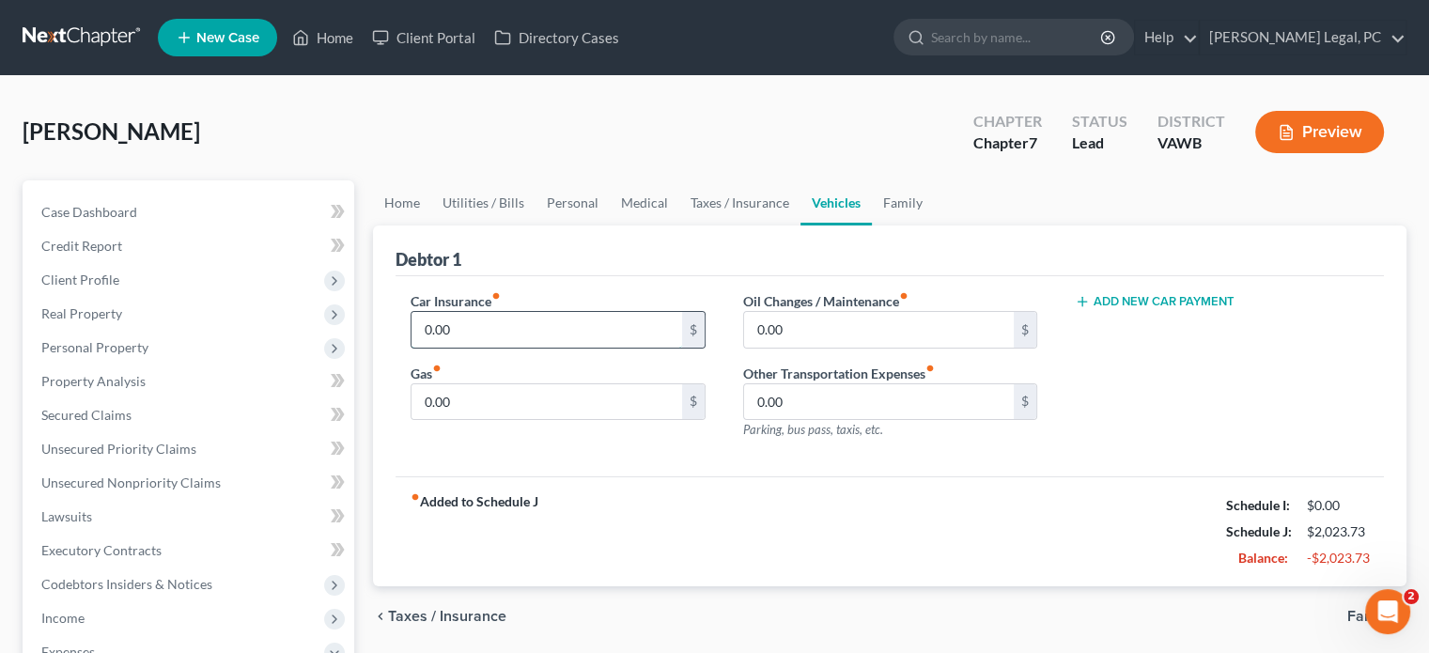
click at [428, 331] on input "0.00" at bounding box center [546, 330] width 270 height 36
type input "262"
click at [887, 327] on input "0.00" at bounding box center [879, 330] width 270 height 36
click at [895, 208] on link "Family" at bounding box center [903, 202] width 62 height 45
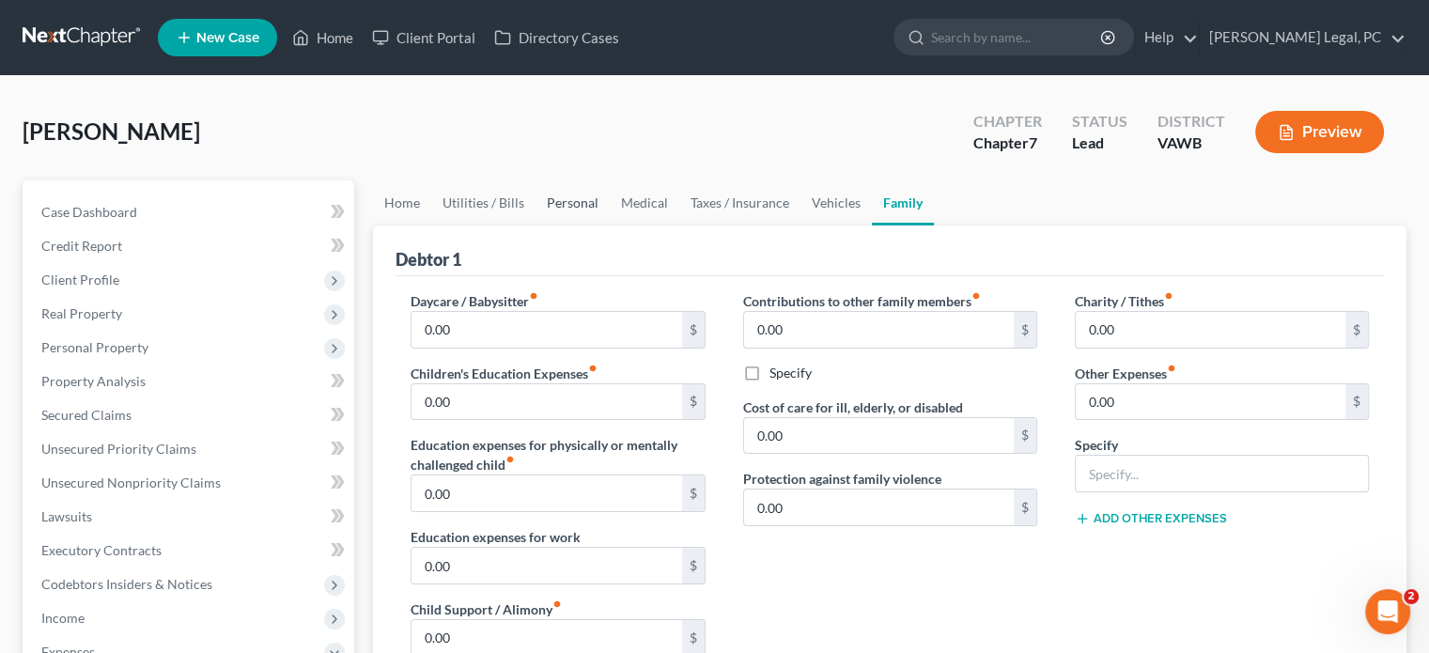
click at [581, 207] on link "Personal" at bounding box center [572, 202] width 74 height 45
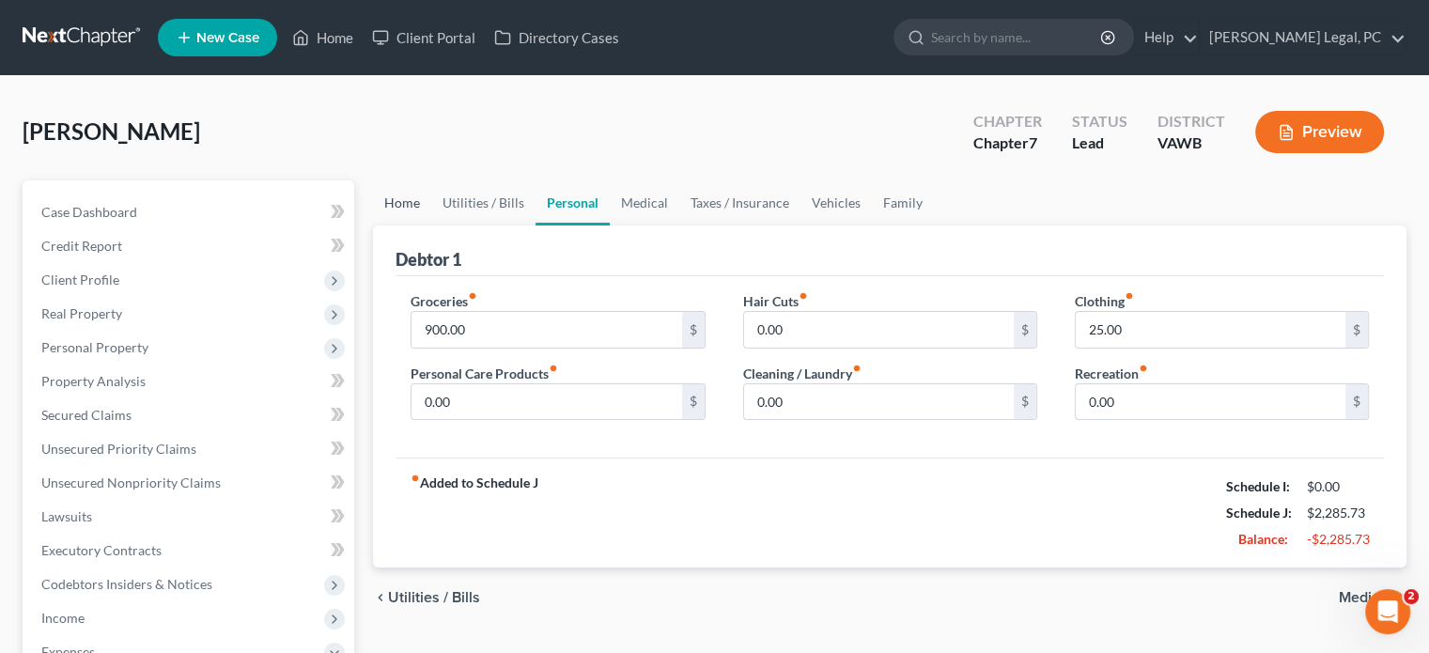
click at [394, 194] on link "Home" at bounding box center [402, 202] width 58 height 45
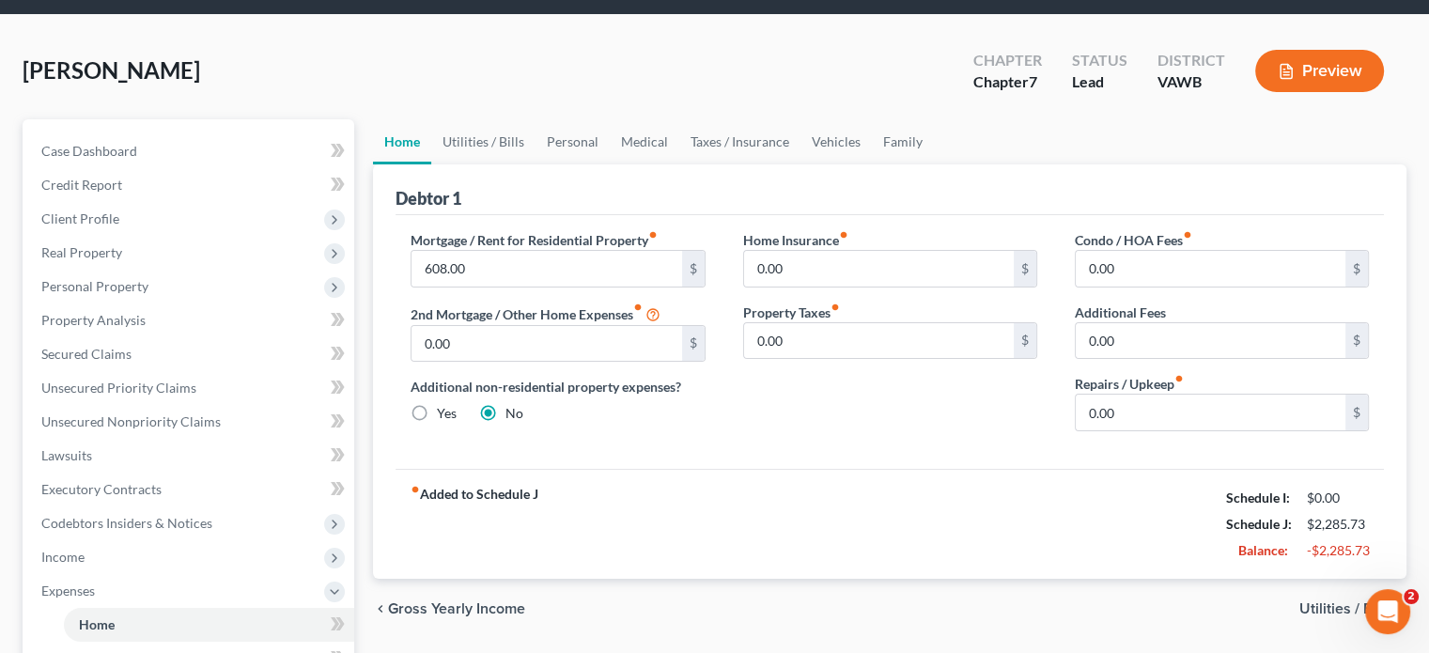
scroll to position [94, 0]
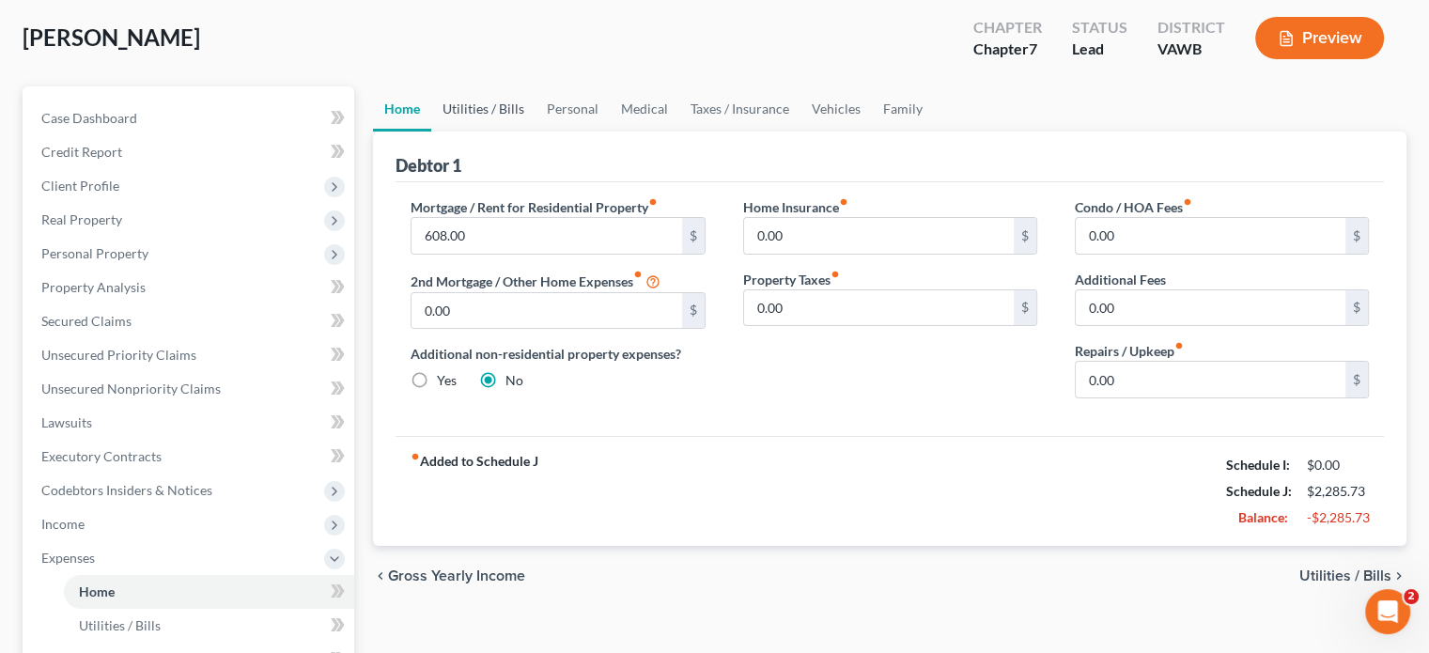
click at [503, 112] on link "Utilities / Bills" at bounding box center [483, 108] width 104 height 45
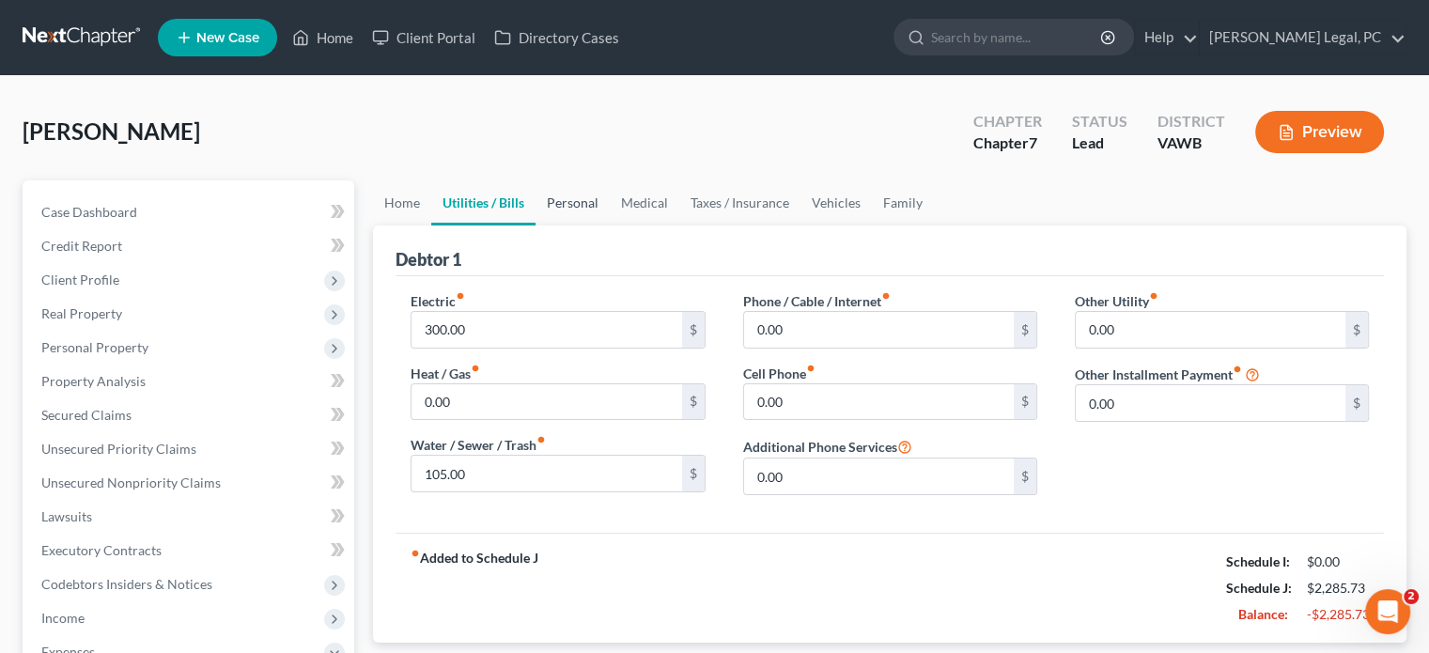
click at [555, 194] on link "Personal" at bounding box center [572, 202] width 74 height 45
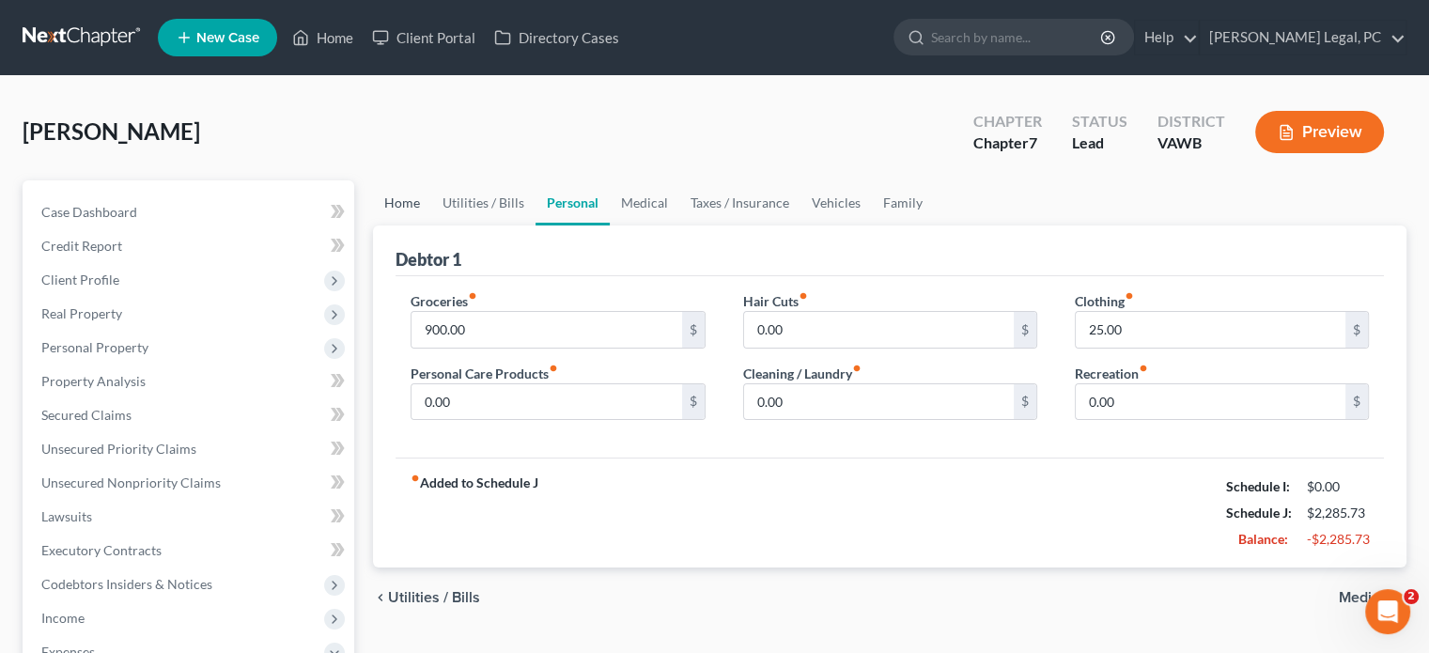
click at [407, 206] on link "Home" at bounding box center [402, 202] width 58 height 45
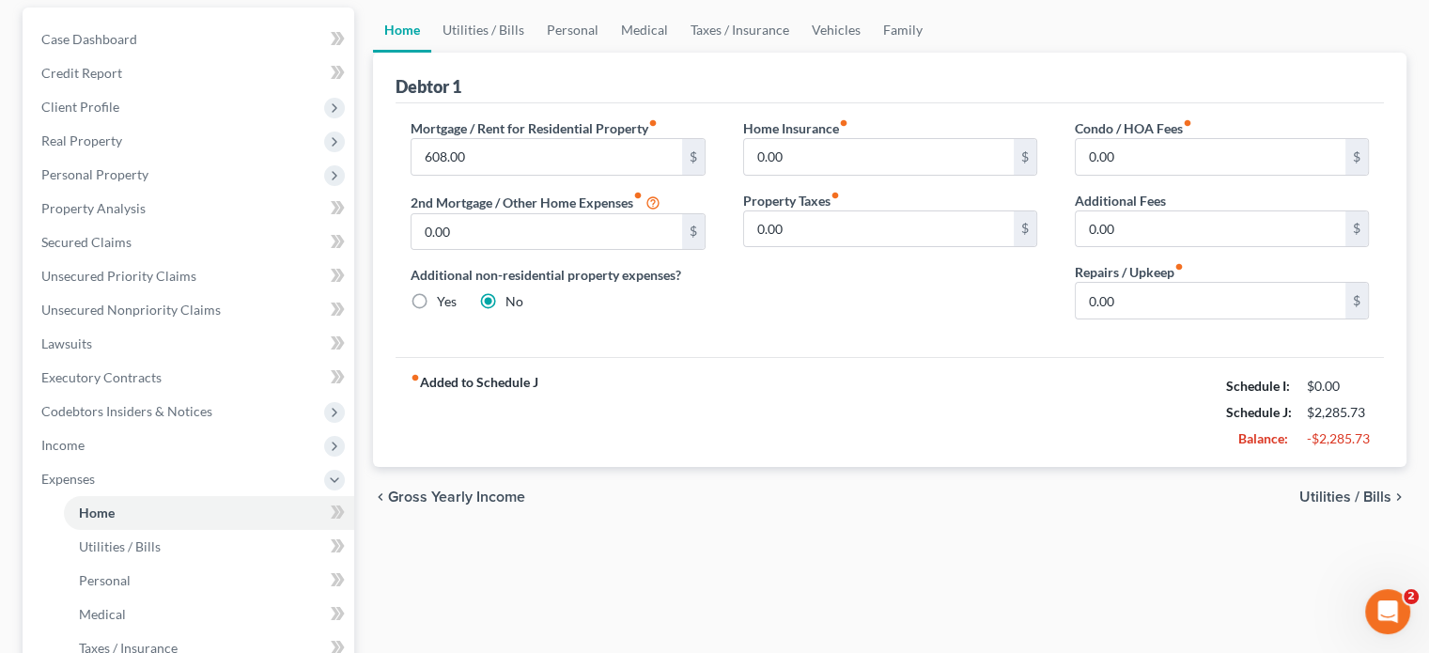
scroll to position [282, 0]
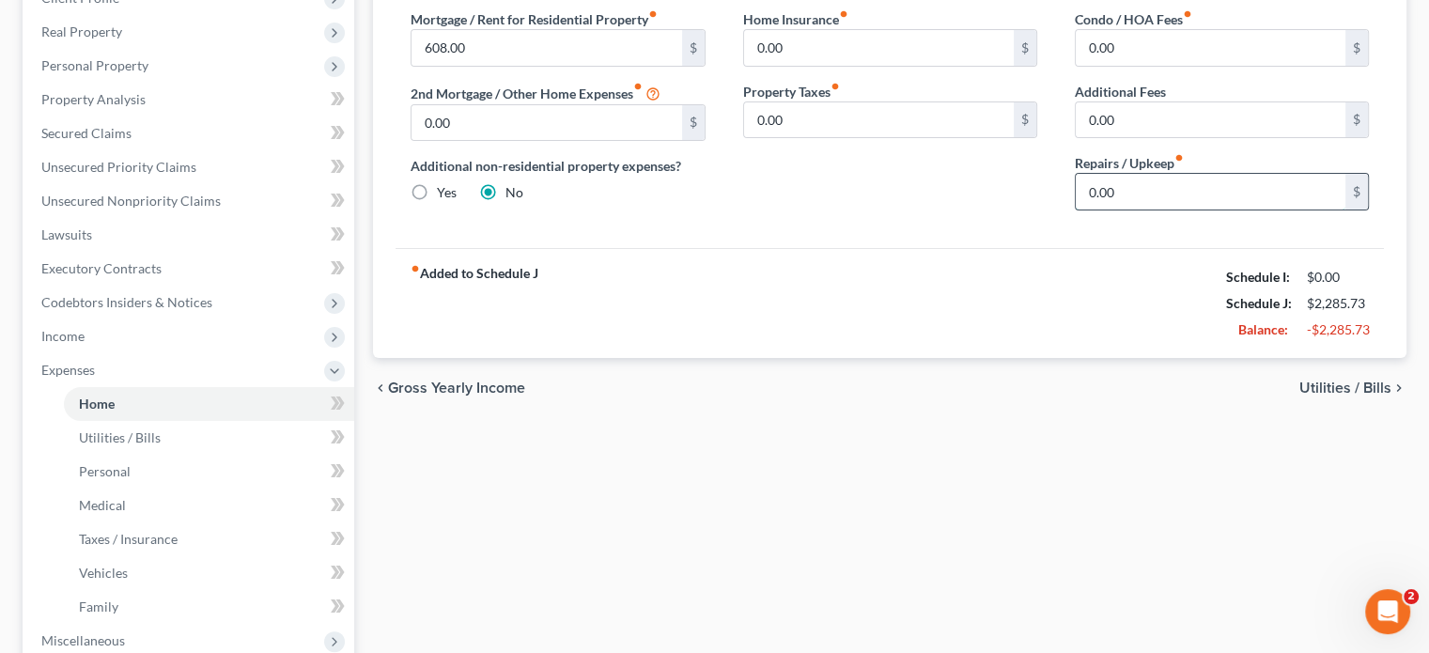
click at [1117, 191] on input "0.00" at bounding box center [1211, 192] width 270 height 36
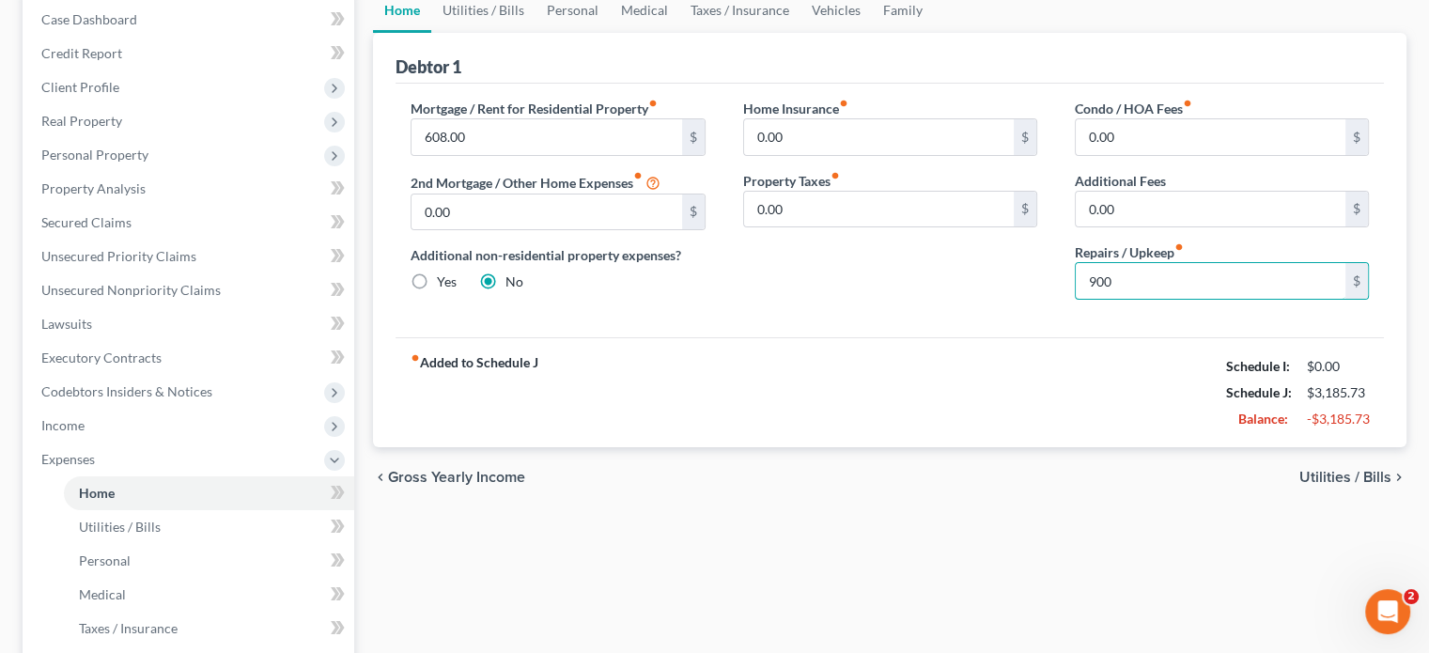
scroll to position [94, 0]
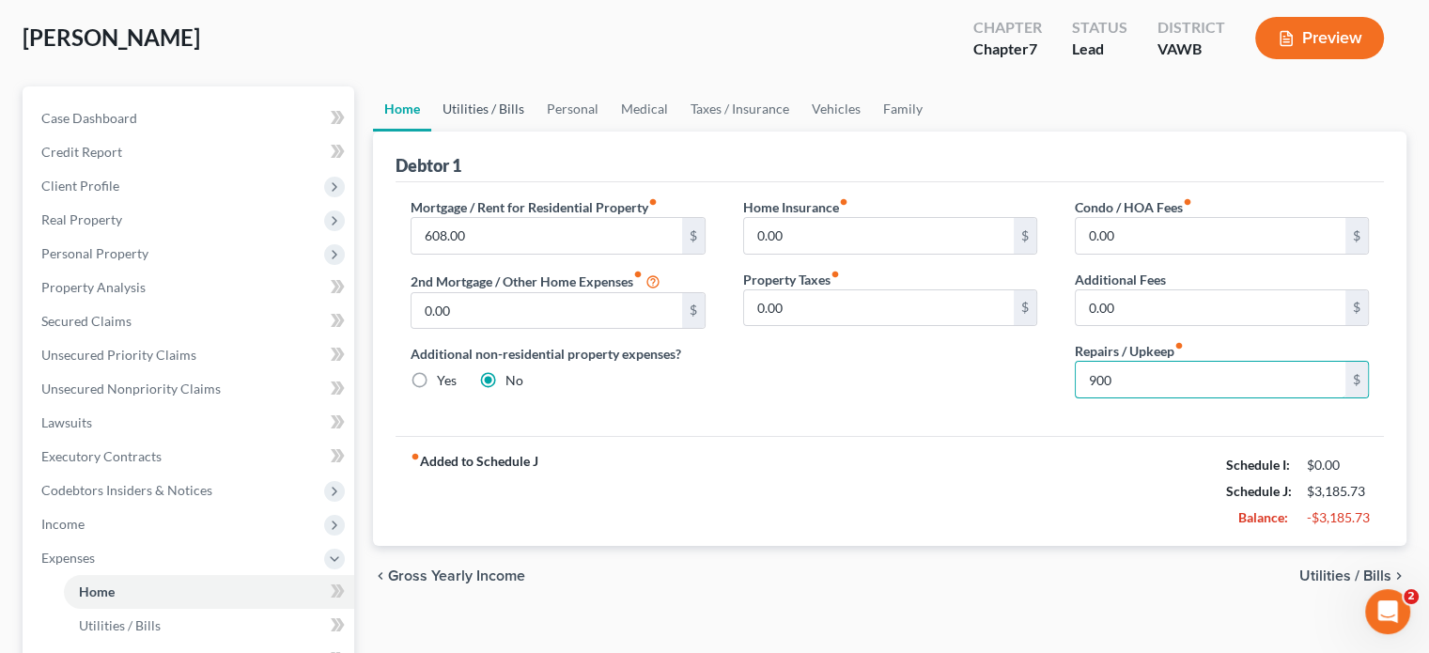
type input "900"
click at [508, 116] on link "Utilities / Bills" at bounding box center [483, 108] width 104 height 45
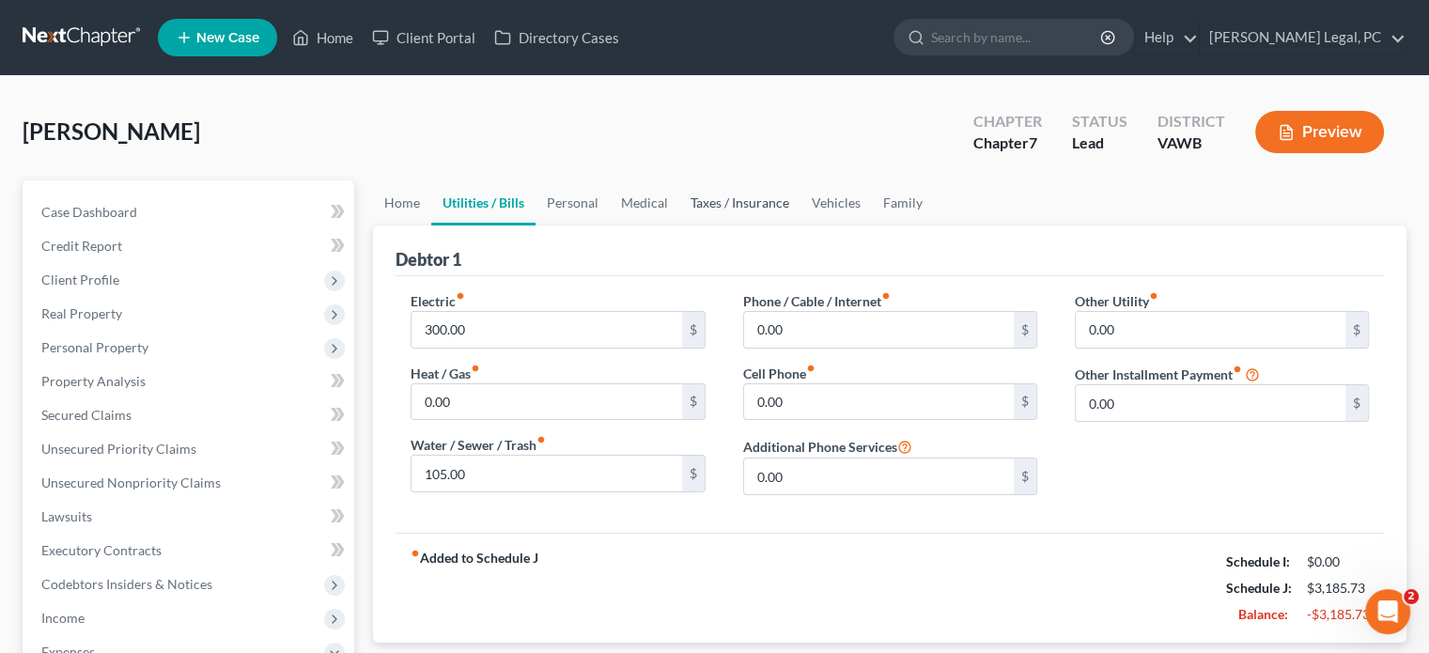
click at [778, 202] on link "Taxes / Insurance" at bounding box center [739, 202] width 121 height 45
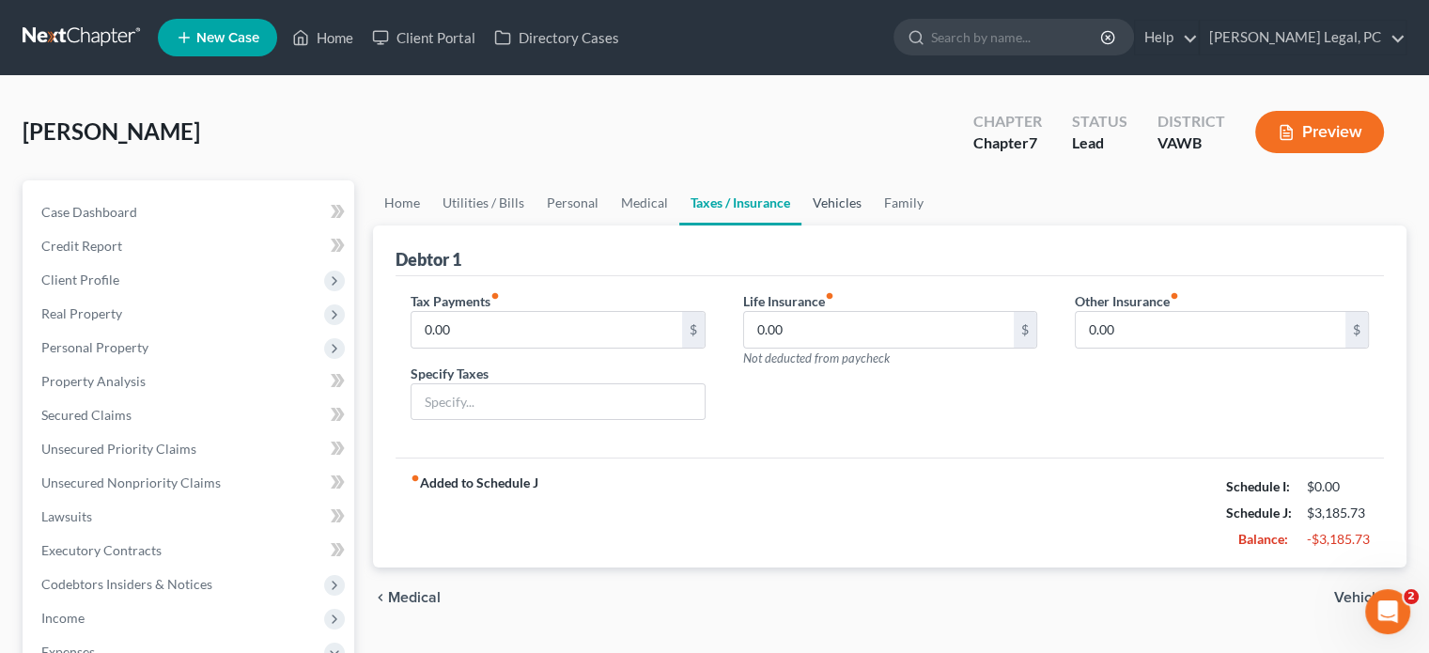
click at [817, 194] on link "Vehicles" at bounding box center [836, 202] width 71 height 45
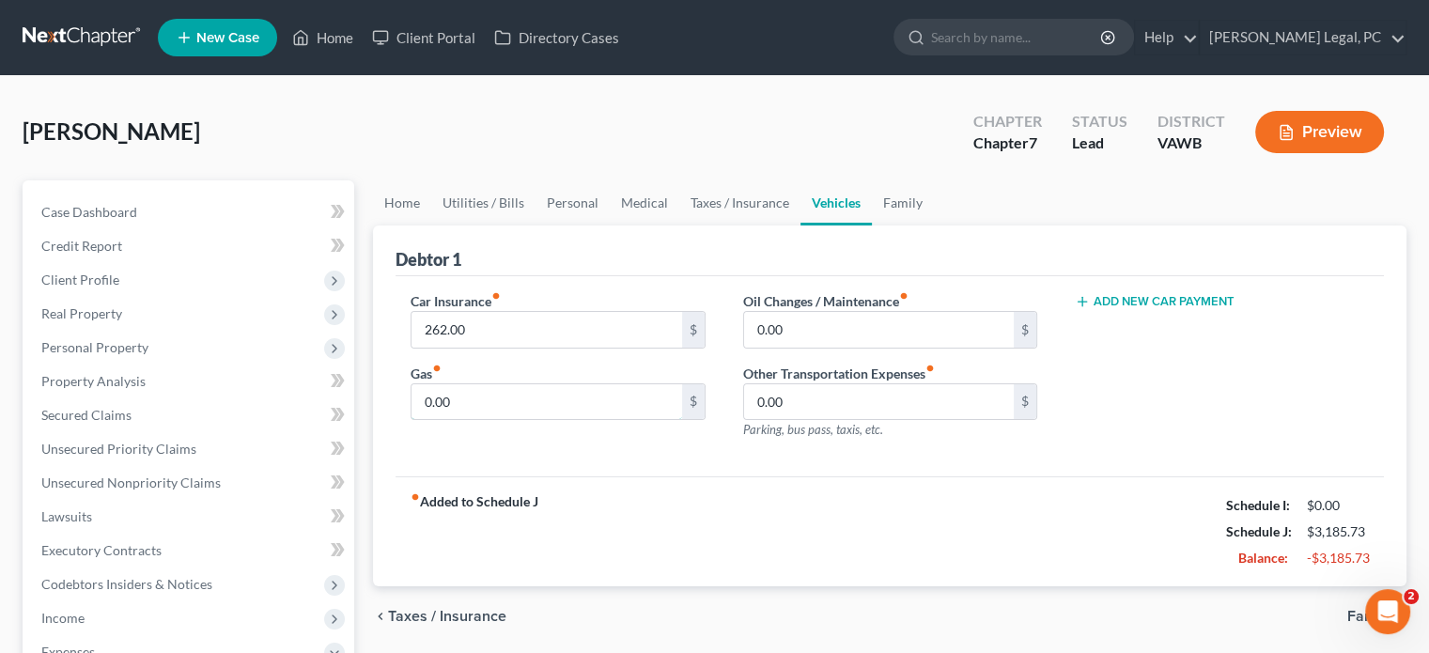
click at [425, 383] on div "0.00 $" at bounding box center [558, 402] width 294 height 38
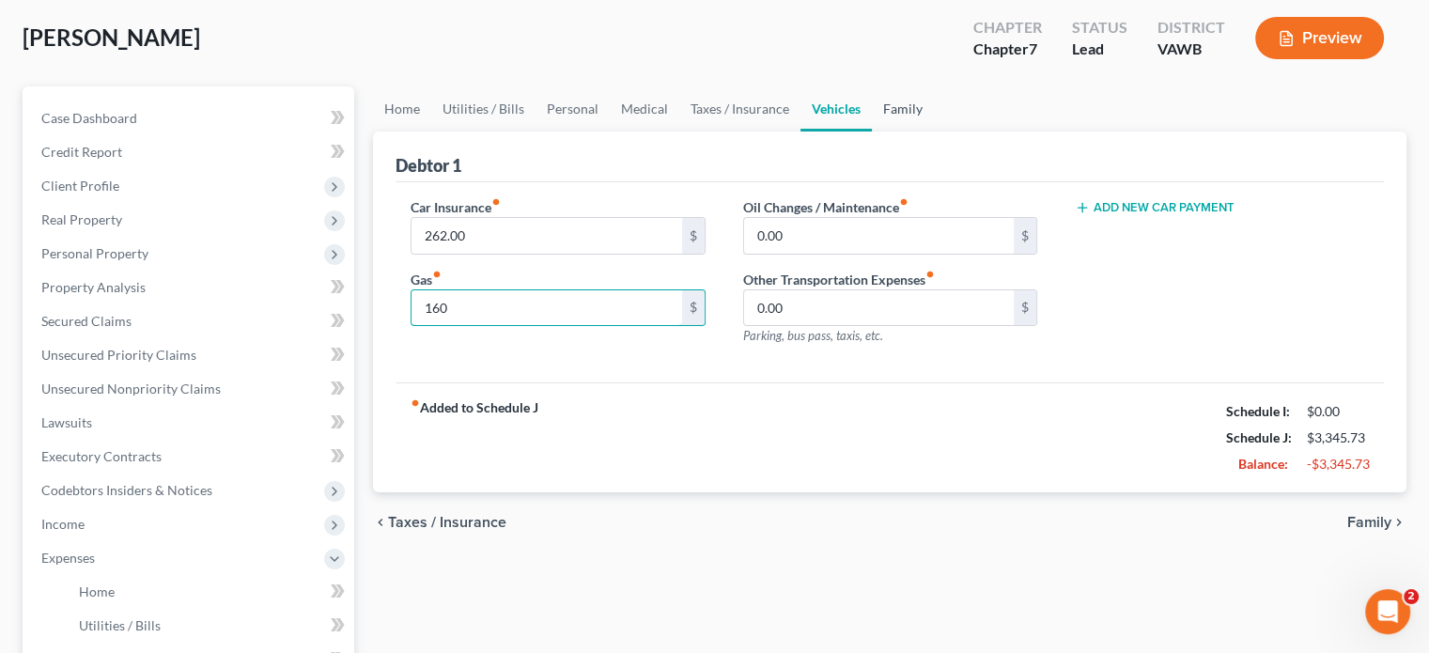
type input "160"
click at [913, 92] on link "Family" at bounding box center [903, 108] width 62 height 45
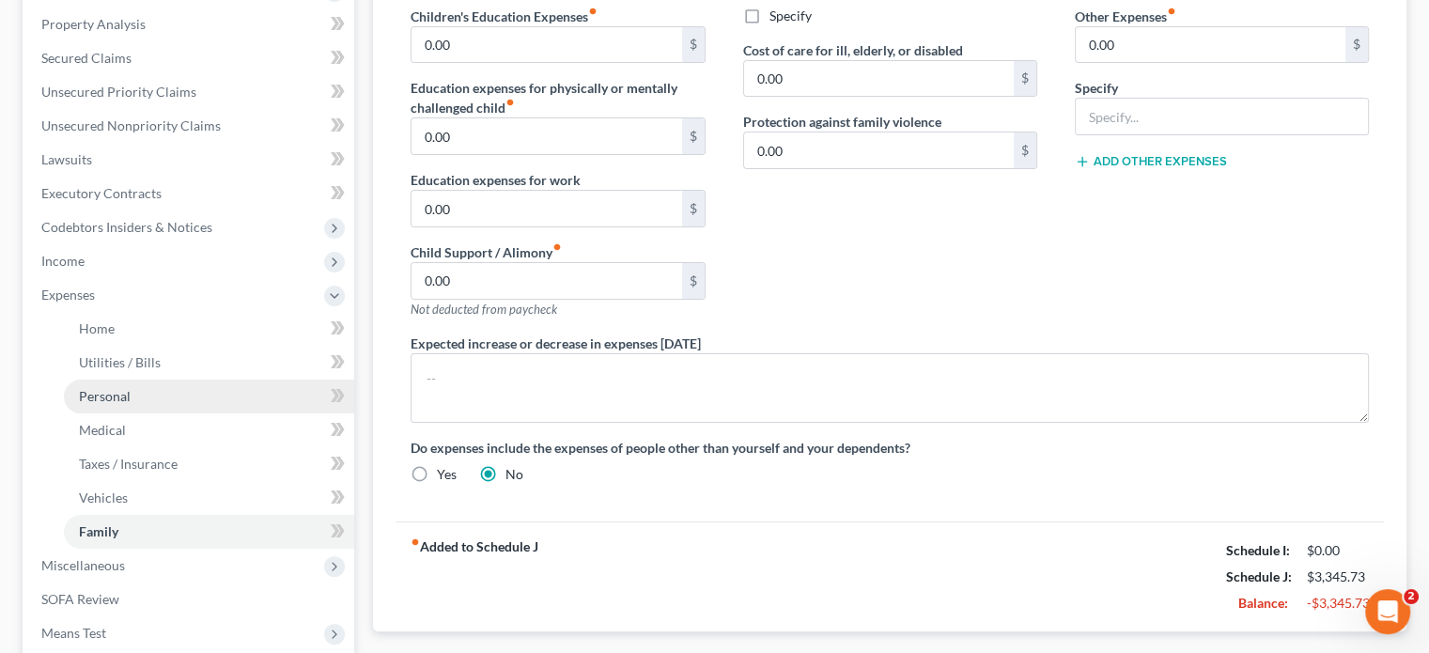
scroll to position [470, 0]
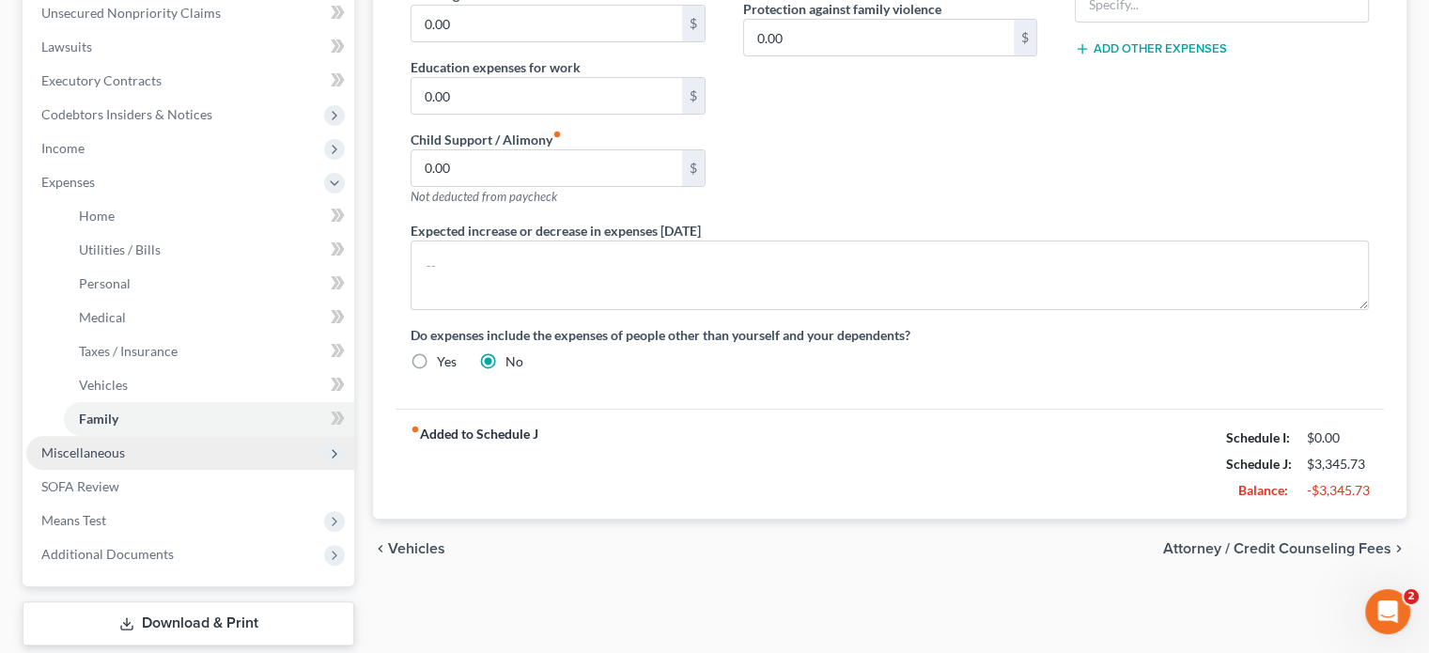
click at [106, 453] on span "Miscellaneous" at bounding box center [83, 452] width 84 height 16
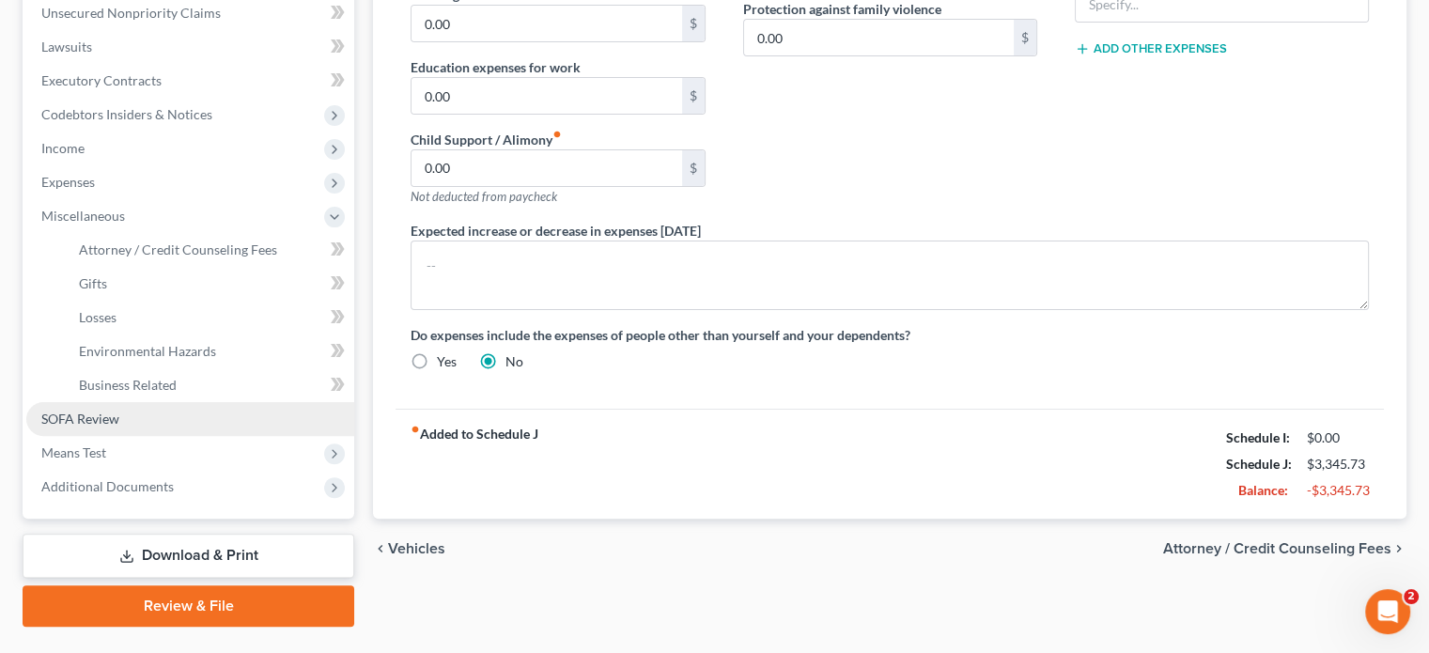
click at [75, 416] on span "SOFA Review" at bounding box center [80, 419] width 78 height 16
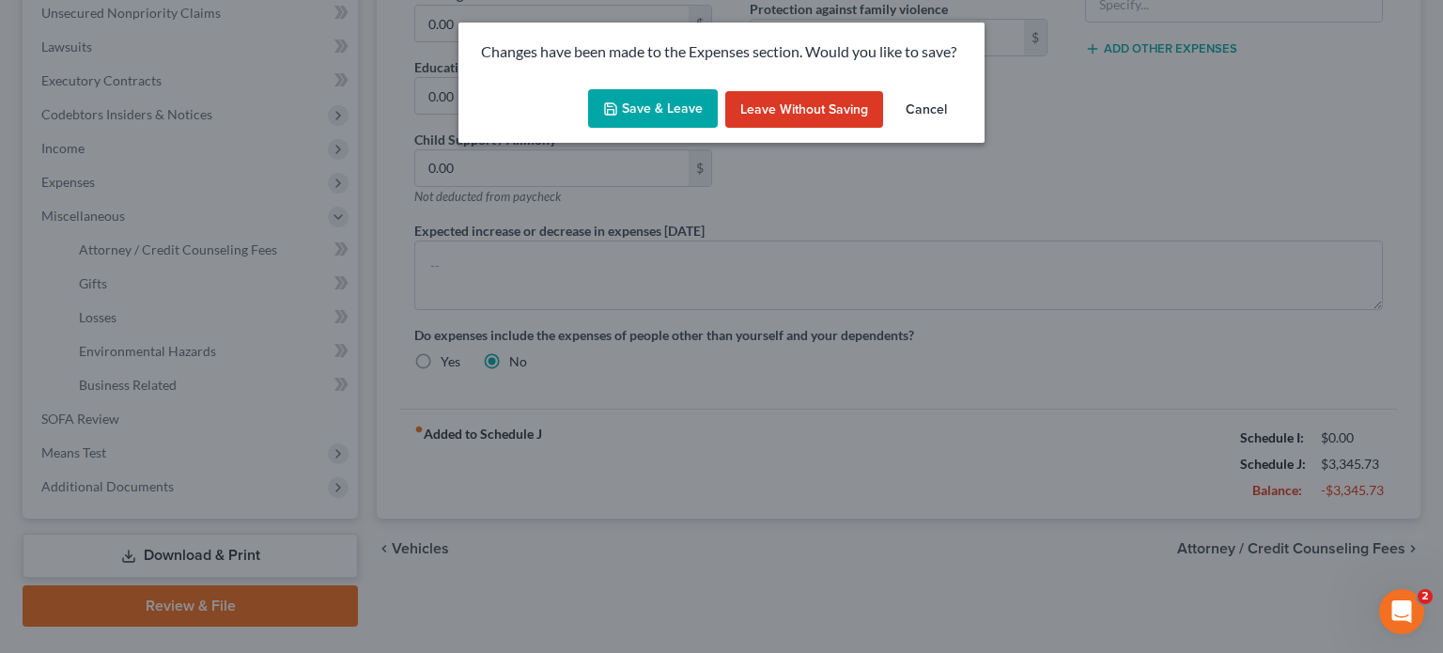
click at [920, 109] on button "Cancel" at bounding box center [926, 110] width 71 height 38
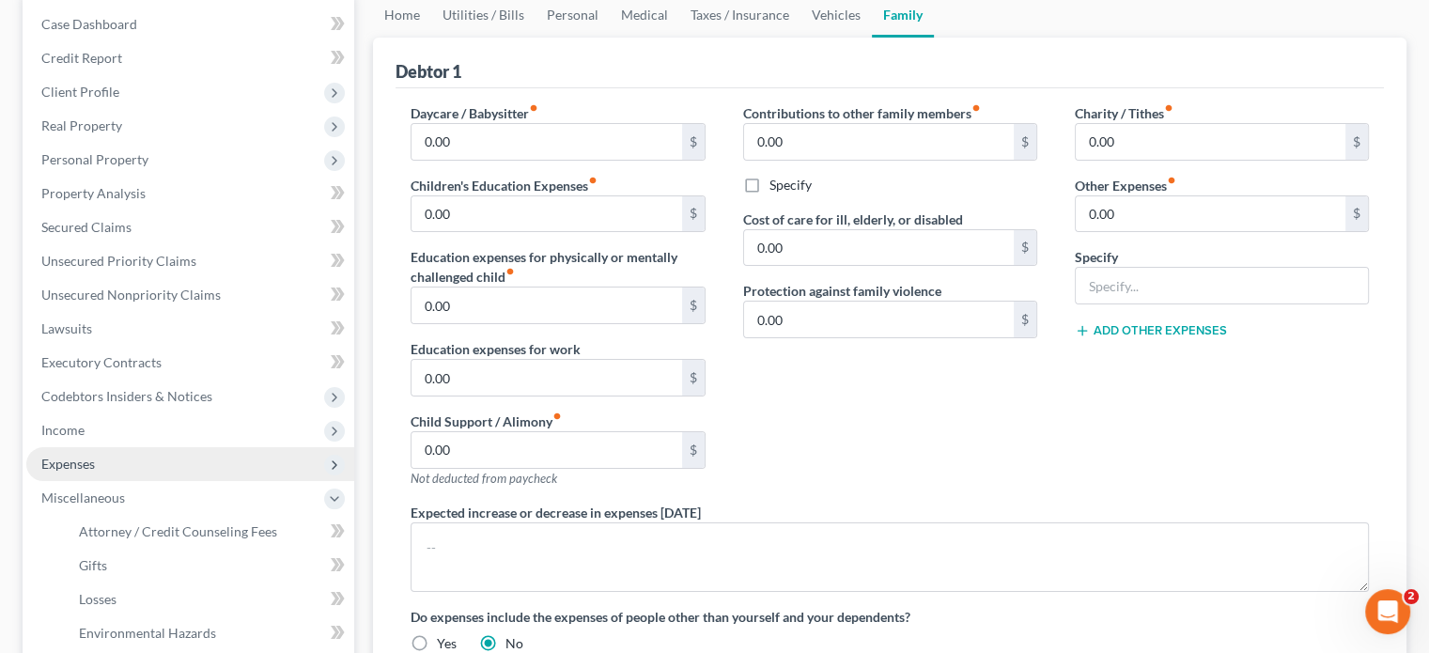
scroll to position [0, 0]
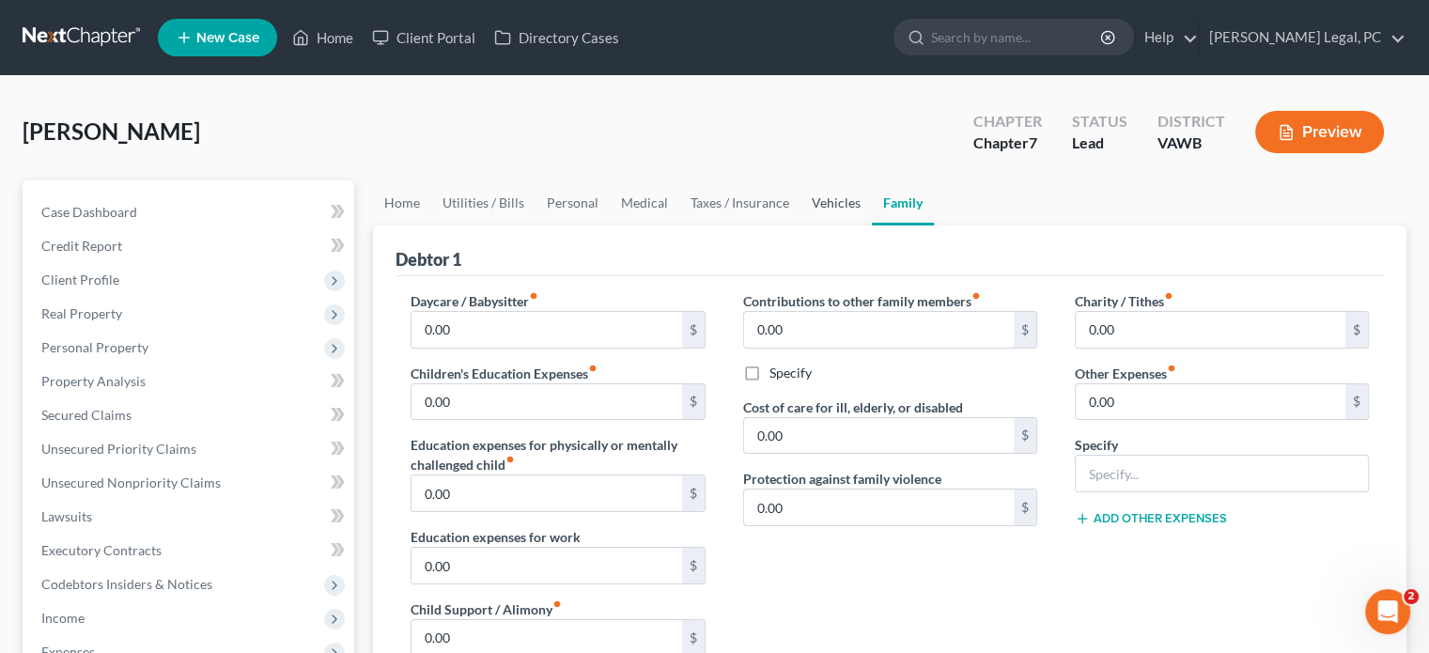
click at [818, 197] on link "Vehicles" at bounding box center [835, 202] width 71 height 45
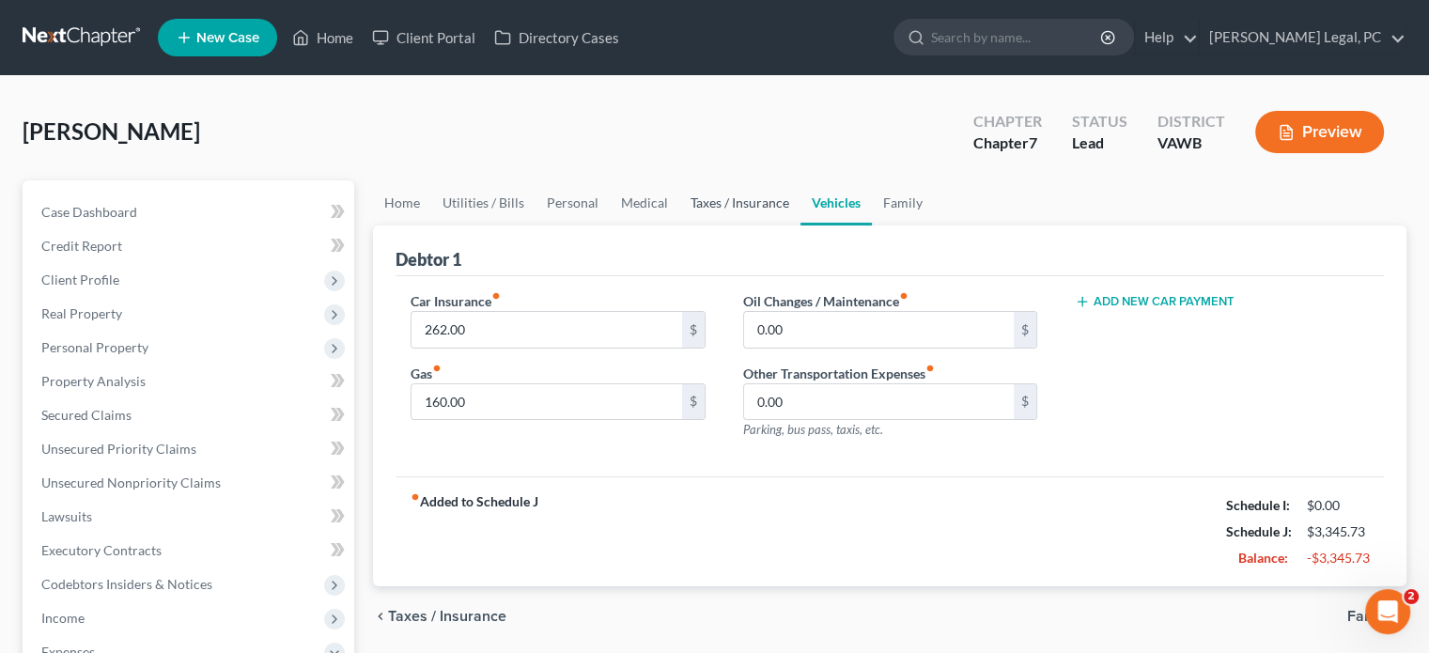
click at [748, 205] on link "Taxes / Insurance" at bounding box center [739, 202] width 121 height 45
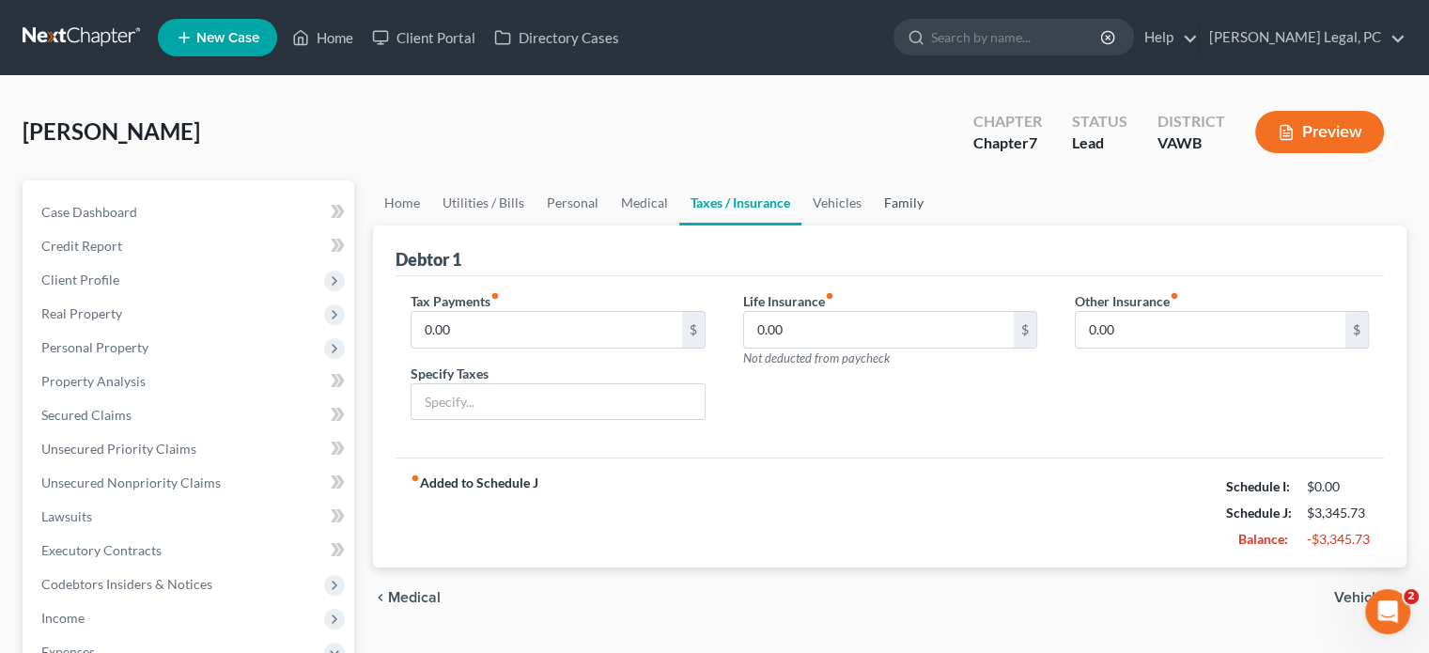
click at [891, 207] on link "Family" at bounding box center [904, 202] width 62 height 45
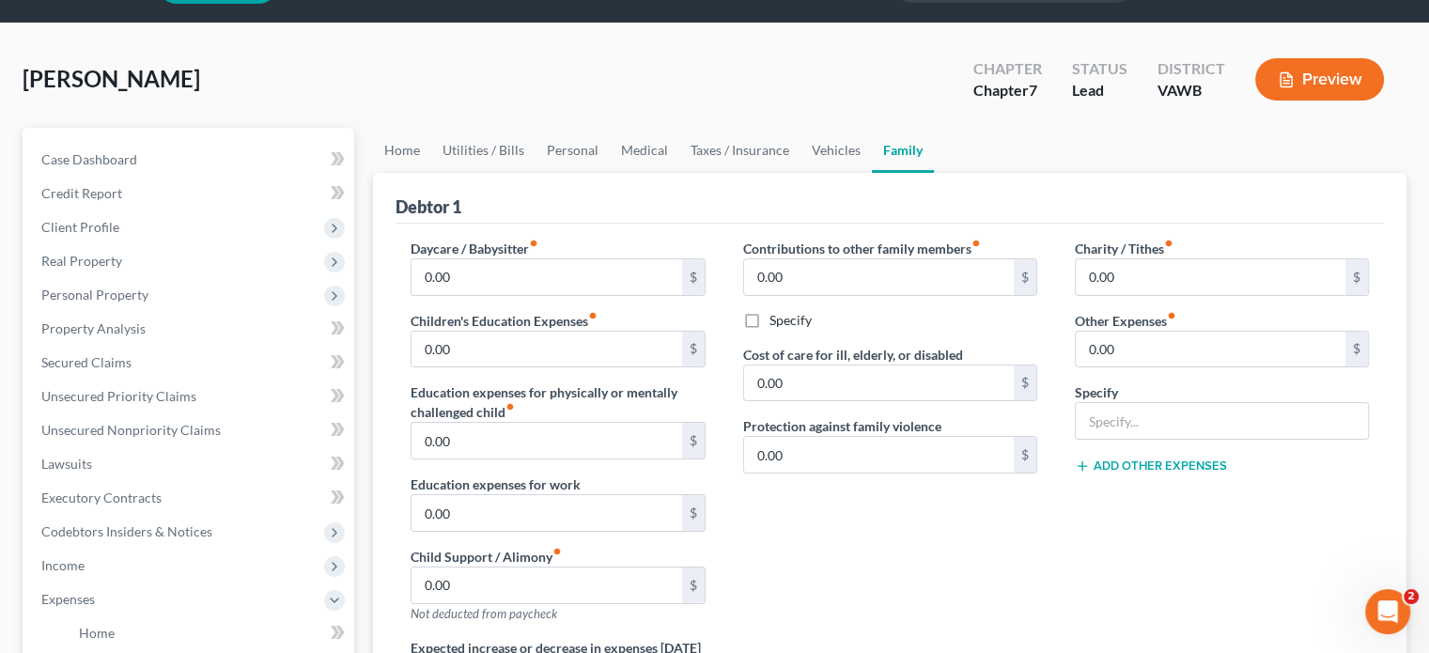
scroll to position [94, 0]
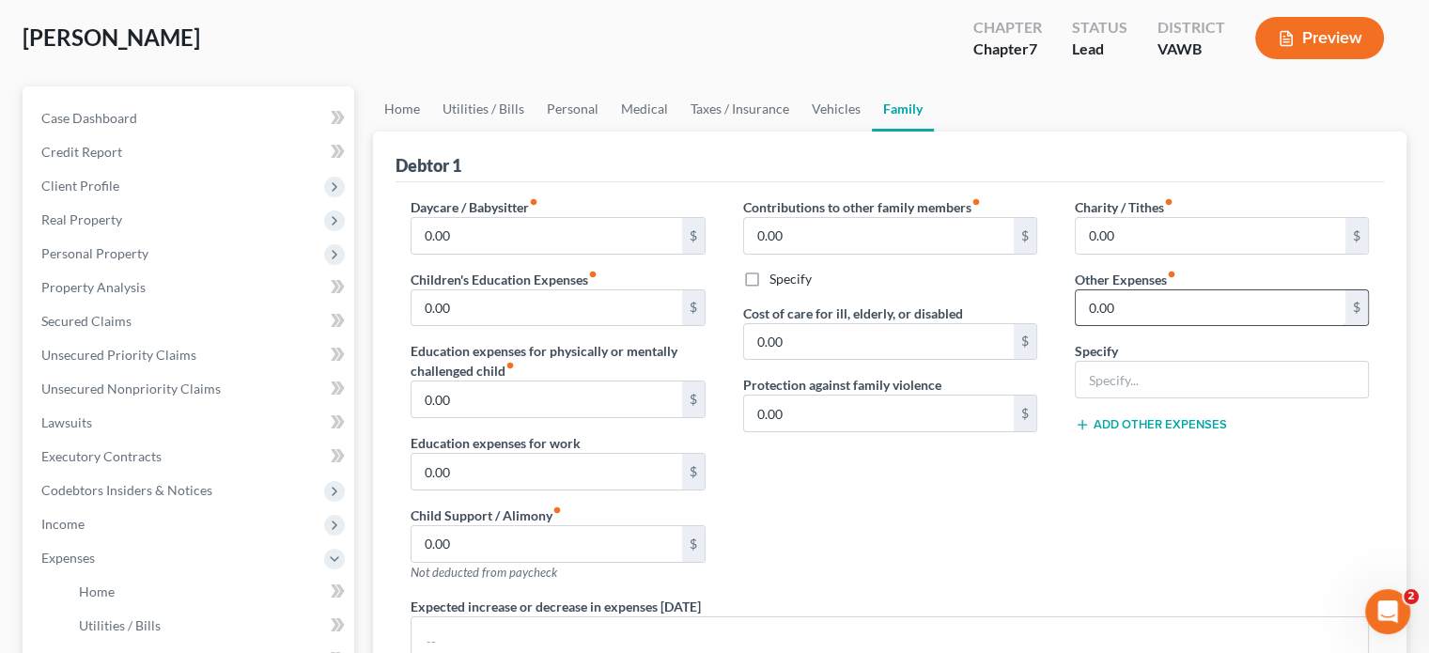
click at [1082, 299] on input "0.00" at bounding box center [1211, 308] width 270 height 36
type input "262"
click at [1189, 374] on input "text" at bounding box center [1222, 380] width 292 height 36
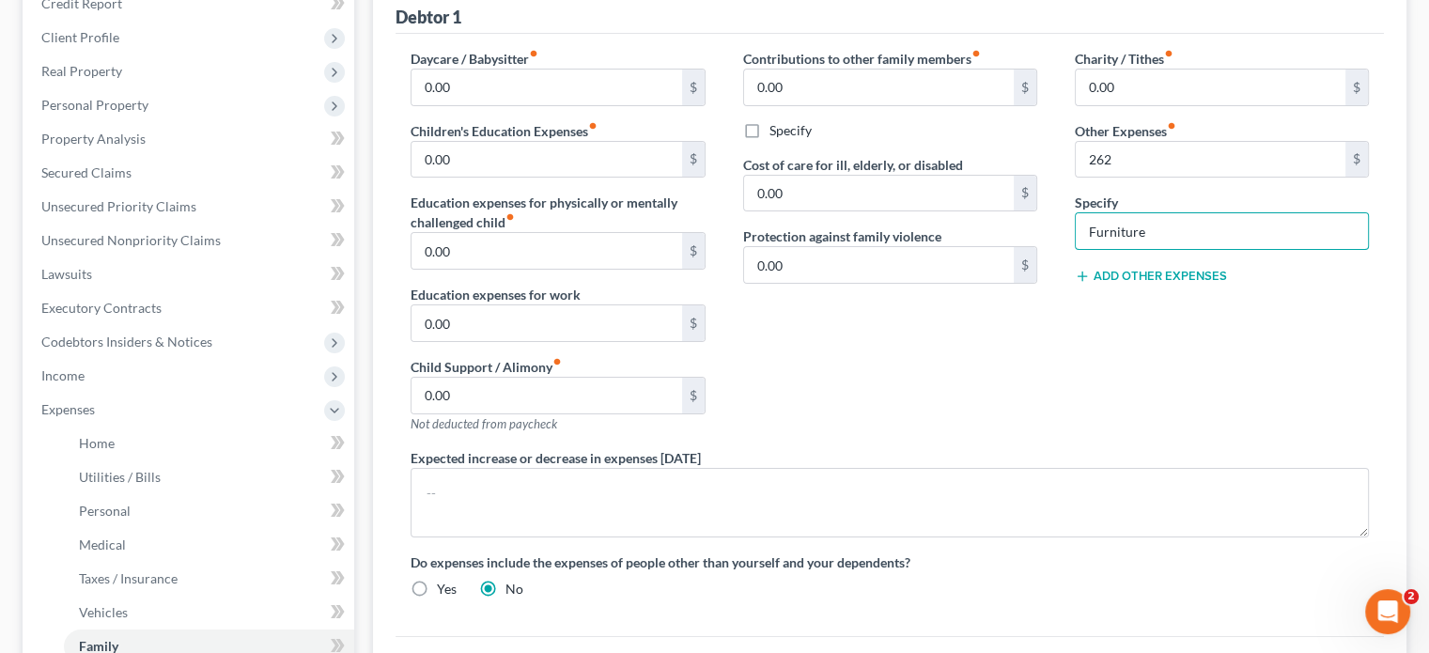
scroll to position [0, 0]
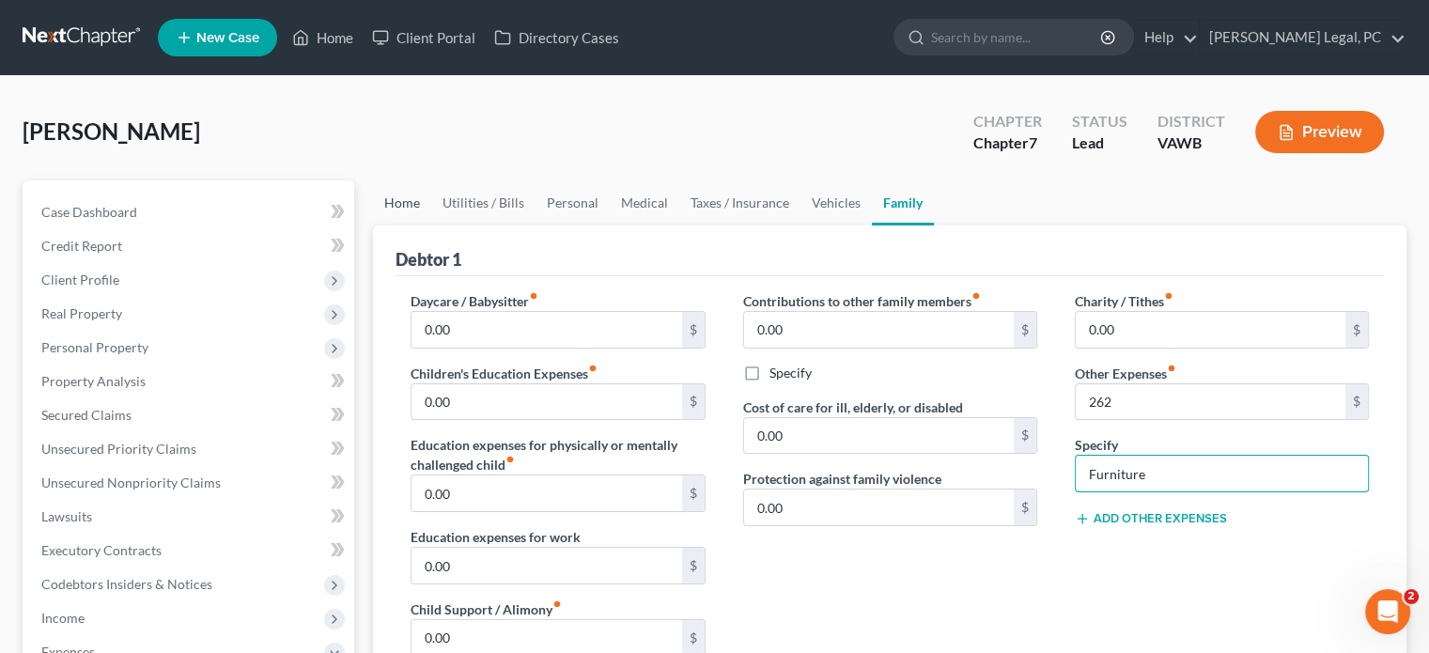
type input "Furniture"
click at [409, 200] on link "Home" at bounding box center [402, 202] width 58 height 45
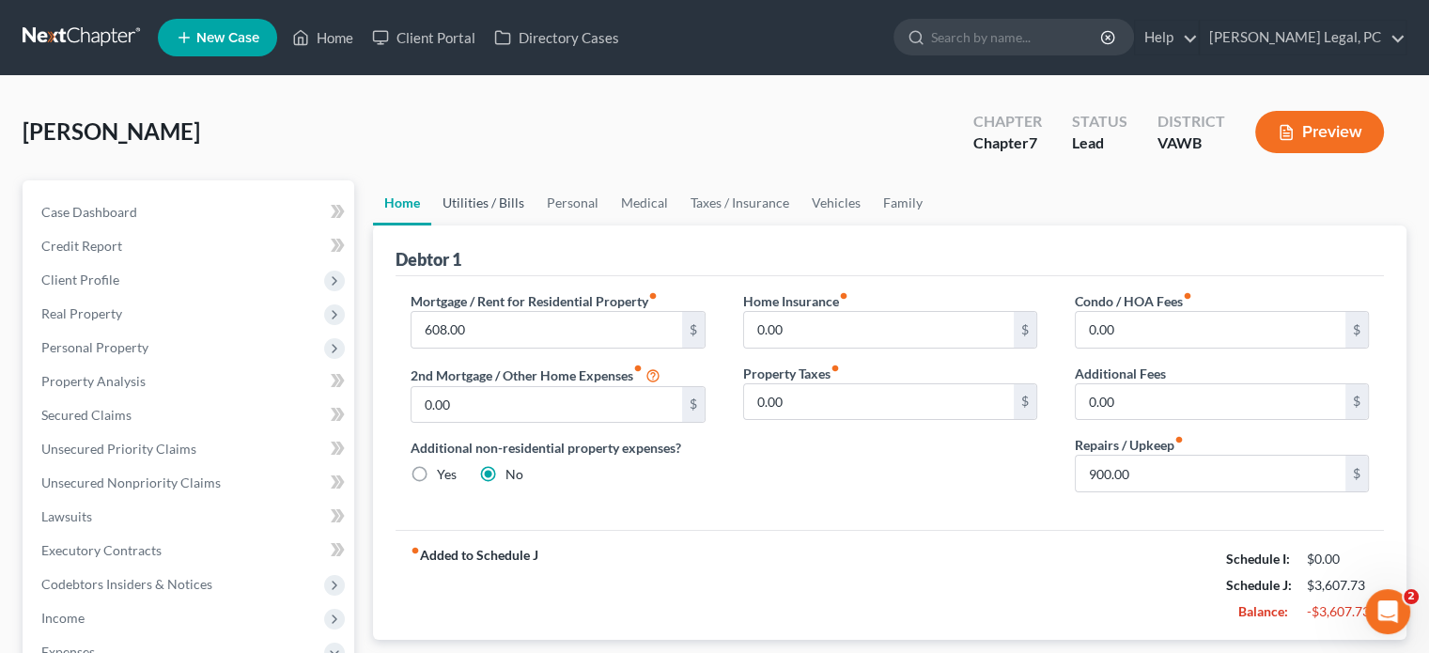
click at [455, 206] on link "Utilities / Bills" at bounding box center [483, 202] width 104 height 45
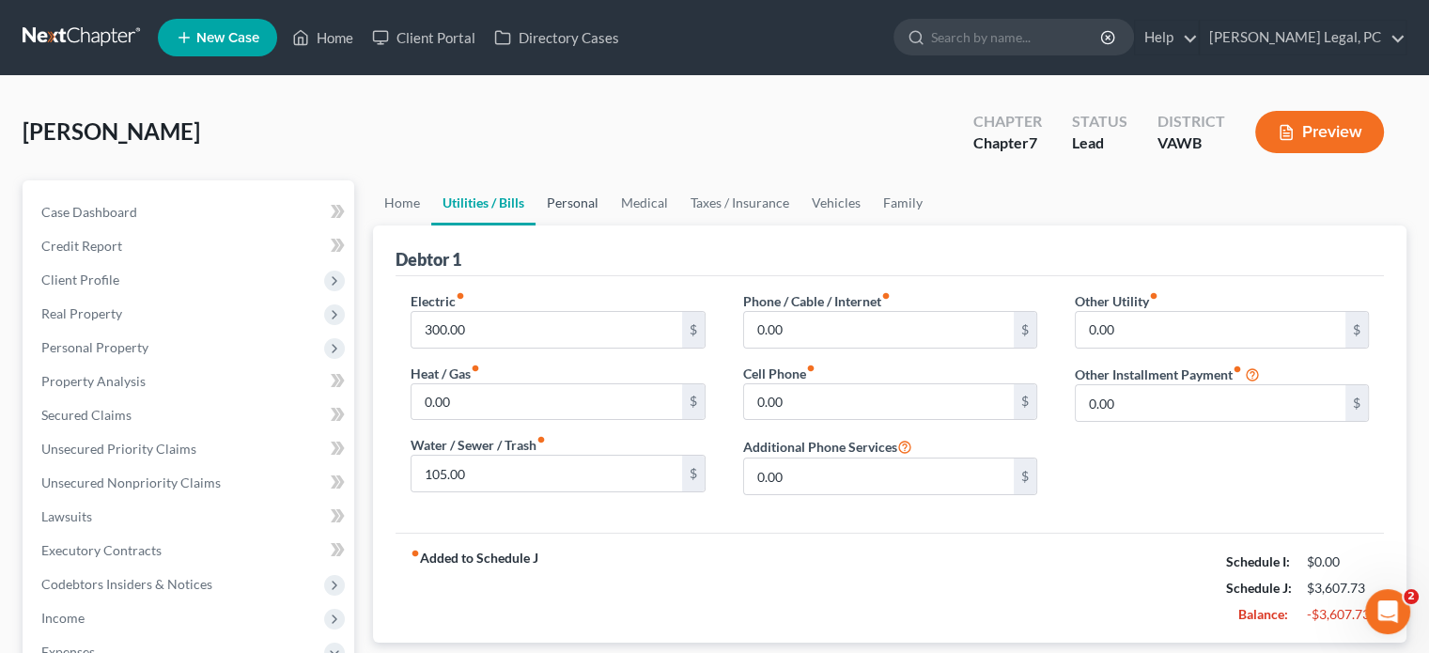
click at [582, 202] on link "Personal" at bounding box center [572, 202] width 74 height 45
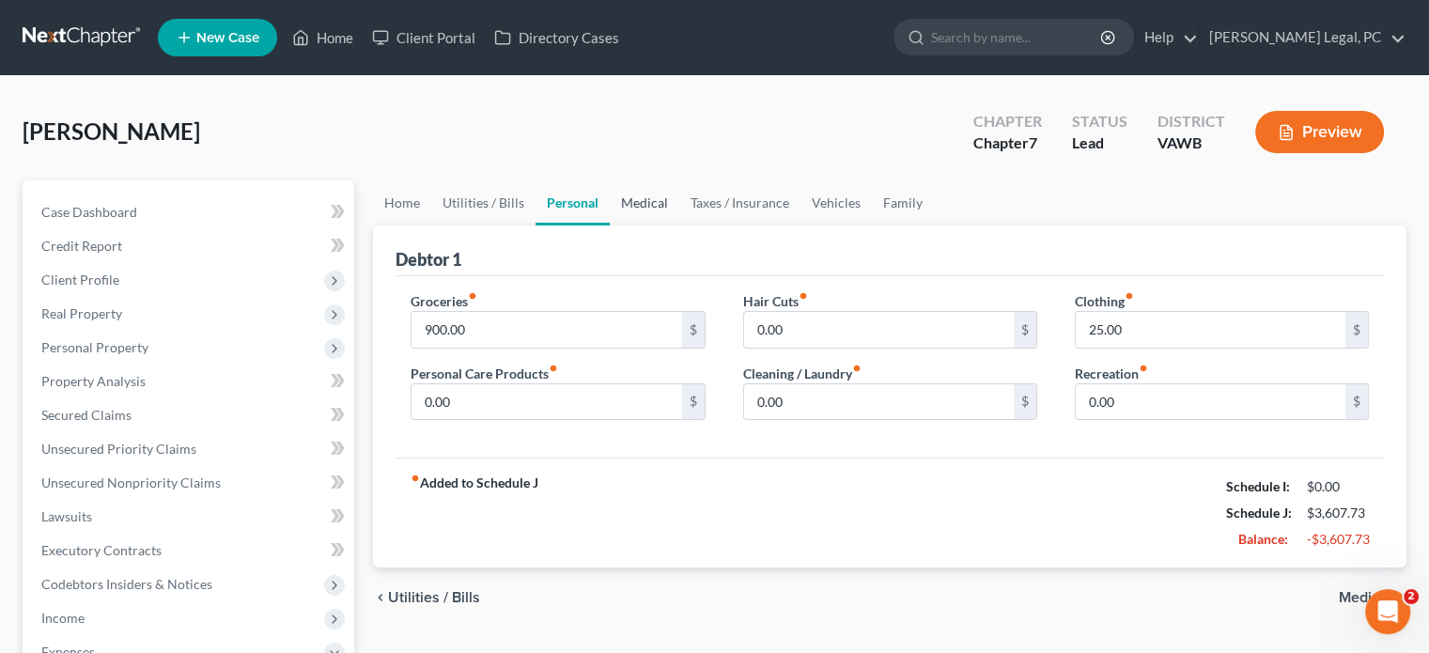
click at [635, 210] on link "Medical" at bounding box center [645, 202] width 70 height 45
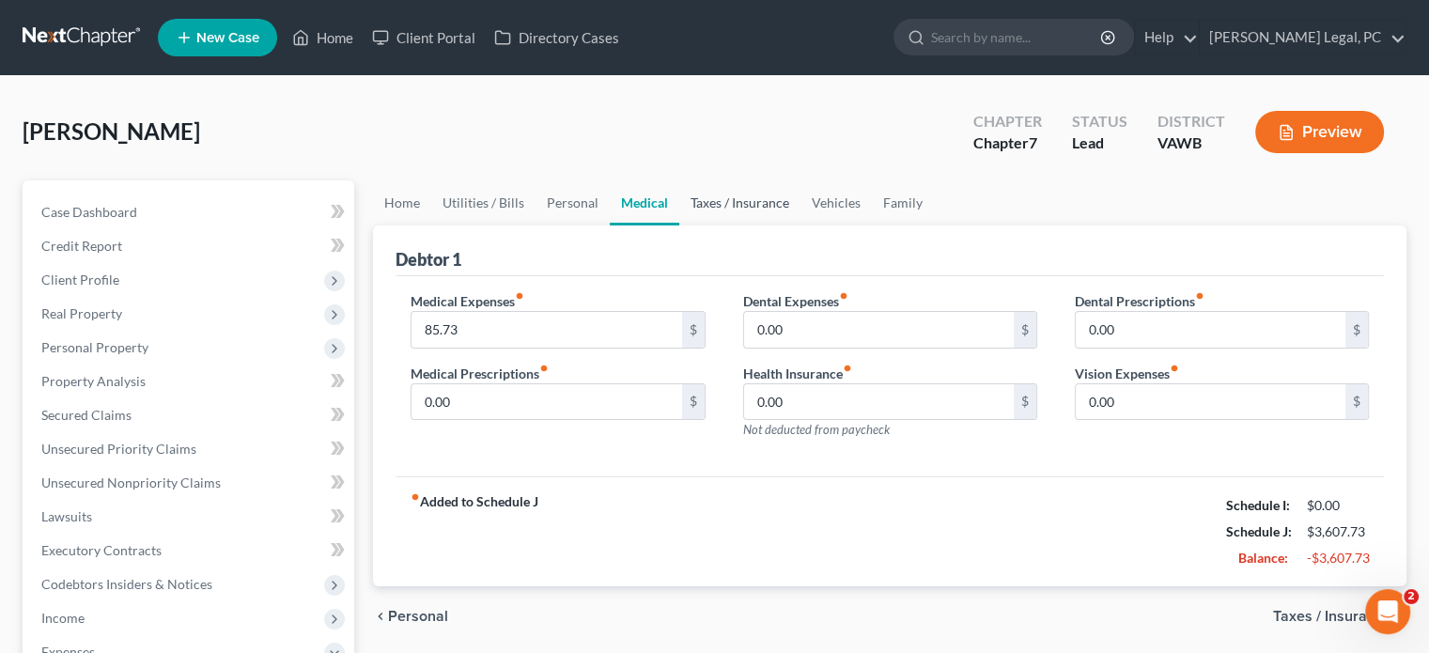
click at [692, 209] on link "Taxes / Insurance" at bounding box center [739, 202] width 121 height 45
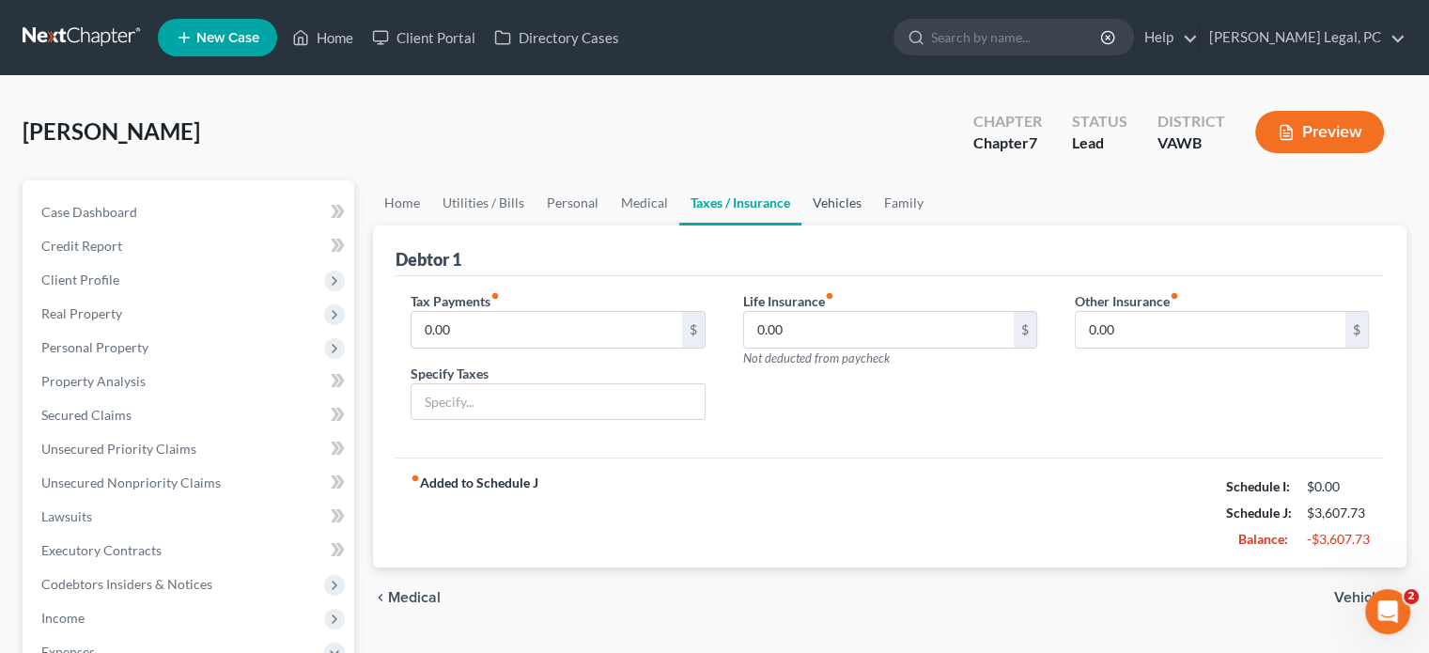
click at [851, 208] on link "Vehicles" at bounding box center [836, 202] width 71 height 45
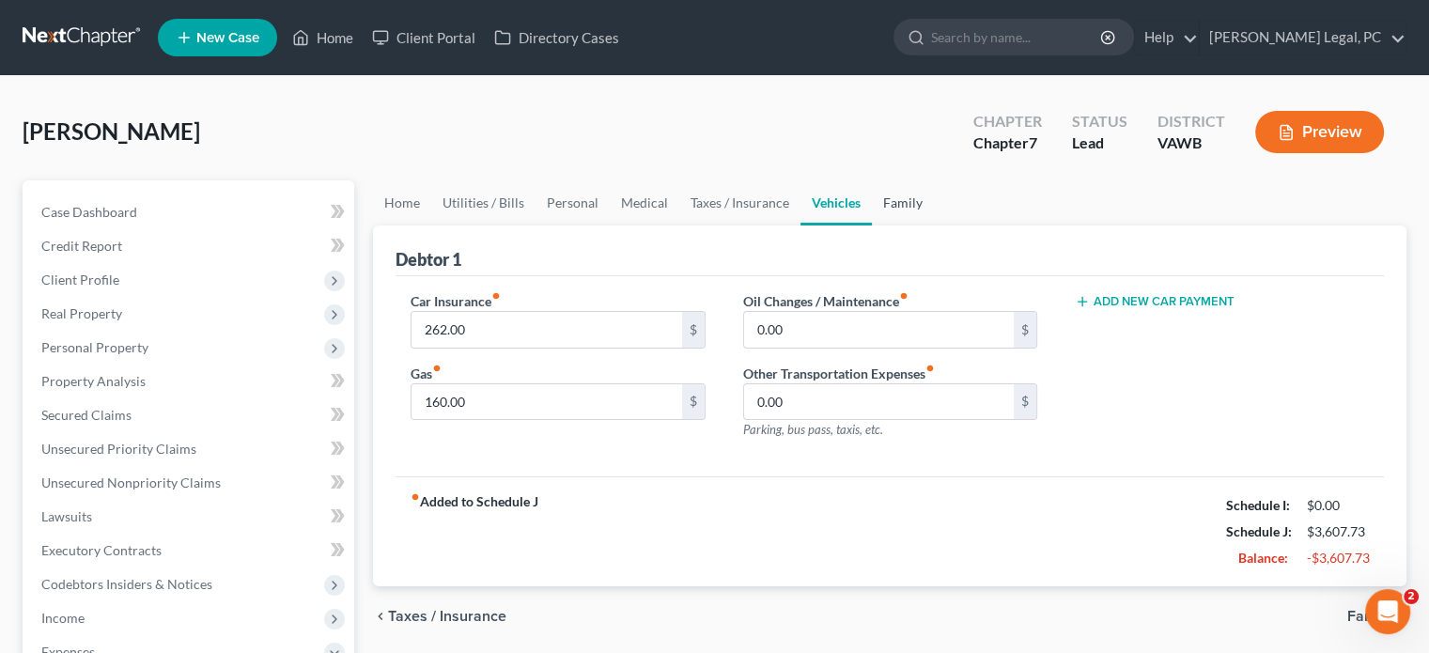
click at [913, 198] on link "Family" at bounding box center [903, 202] width 62 height 45
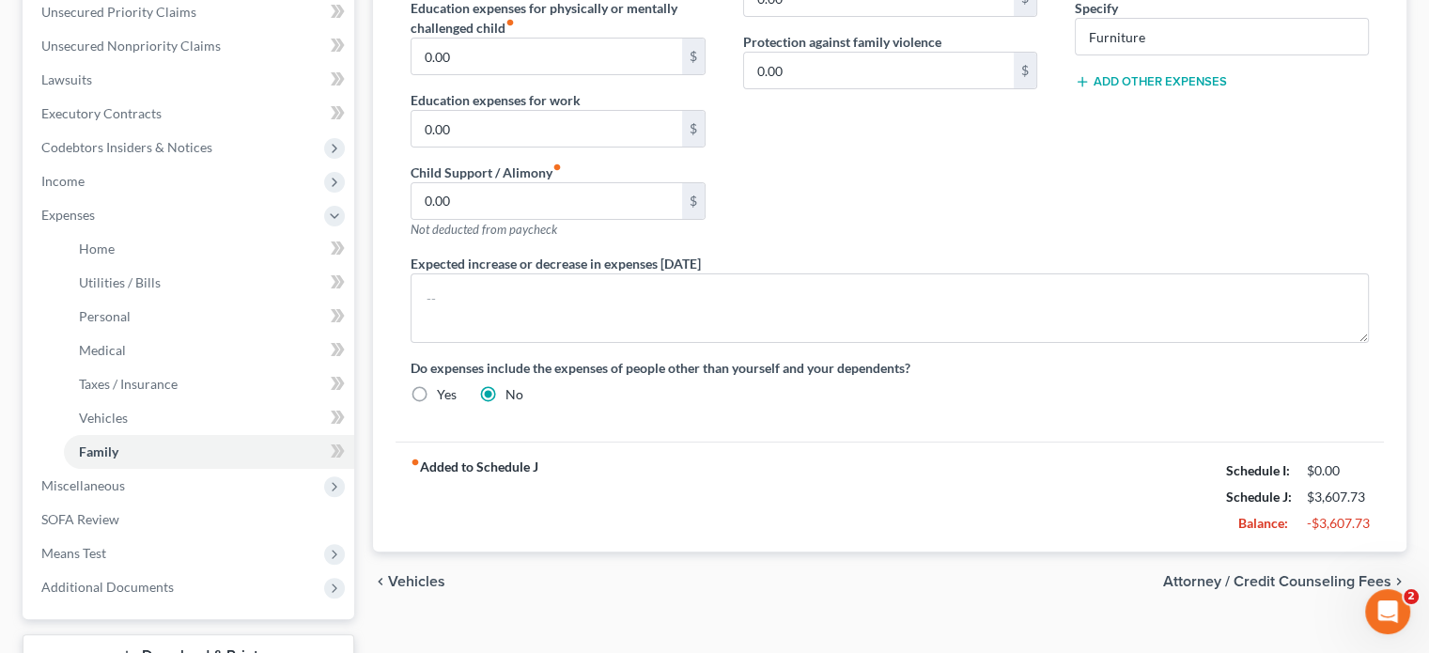
scroll to position [470, 0]
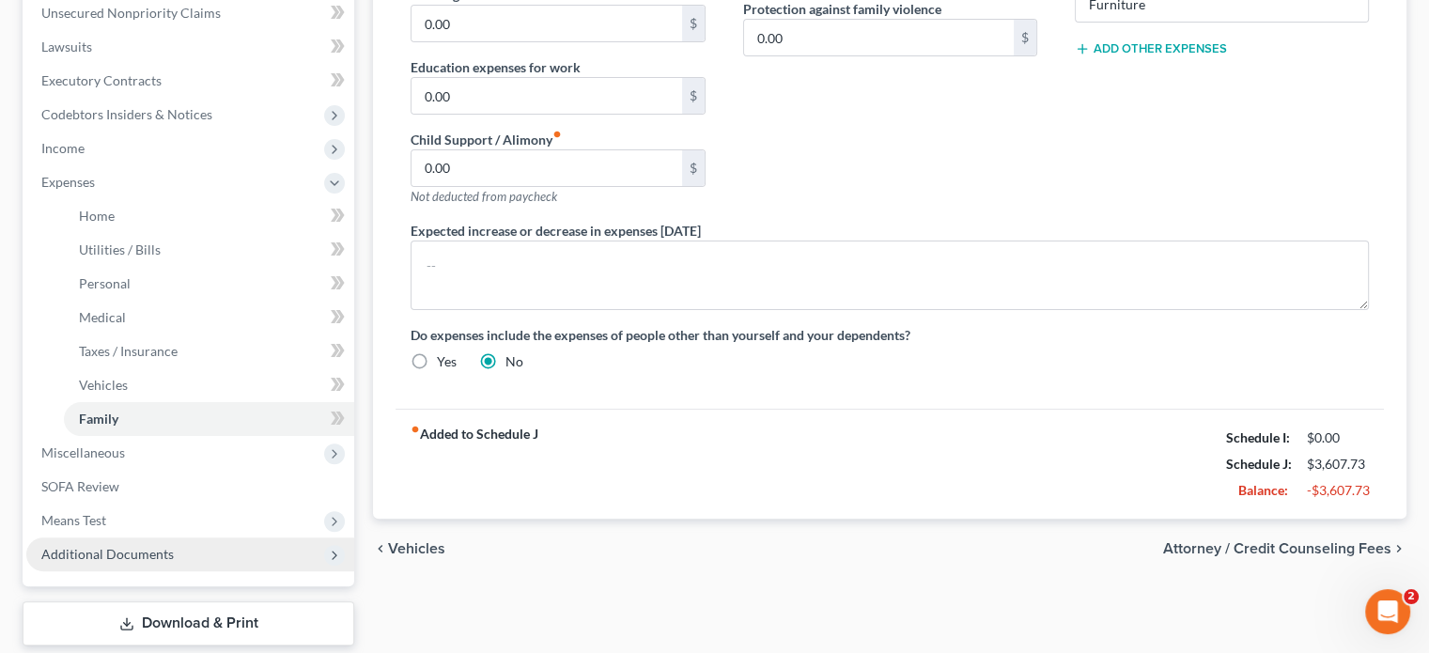
click at [135, 563] on span "Additional Documents" at bounding box center [190, 554] width 328 height 34
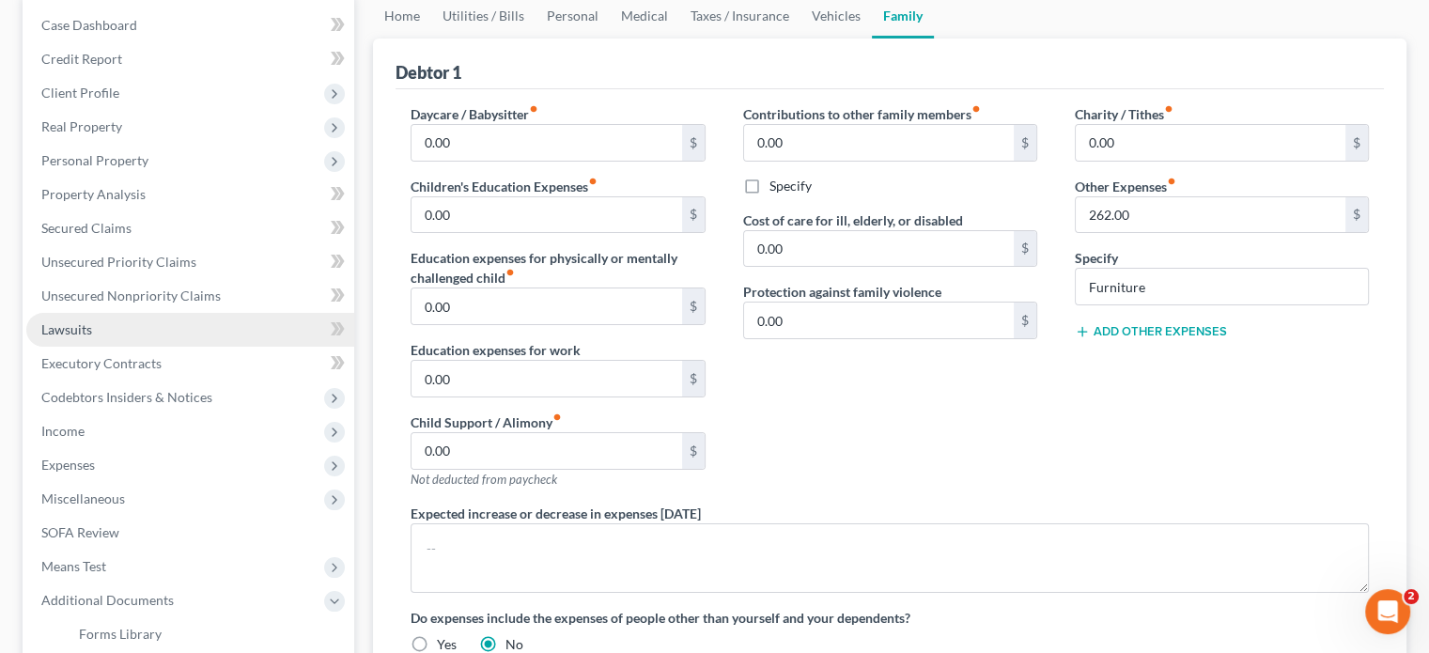
scroll to position [188, 0]
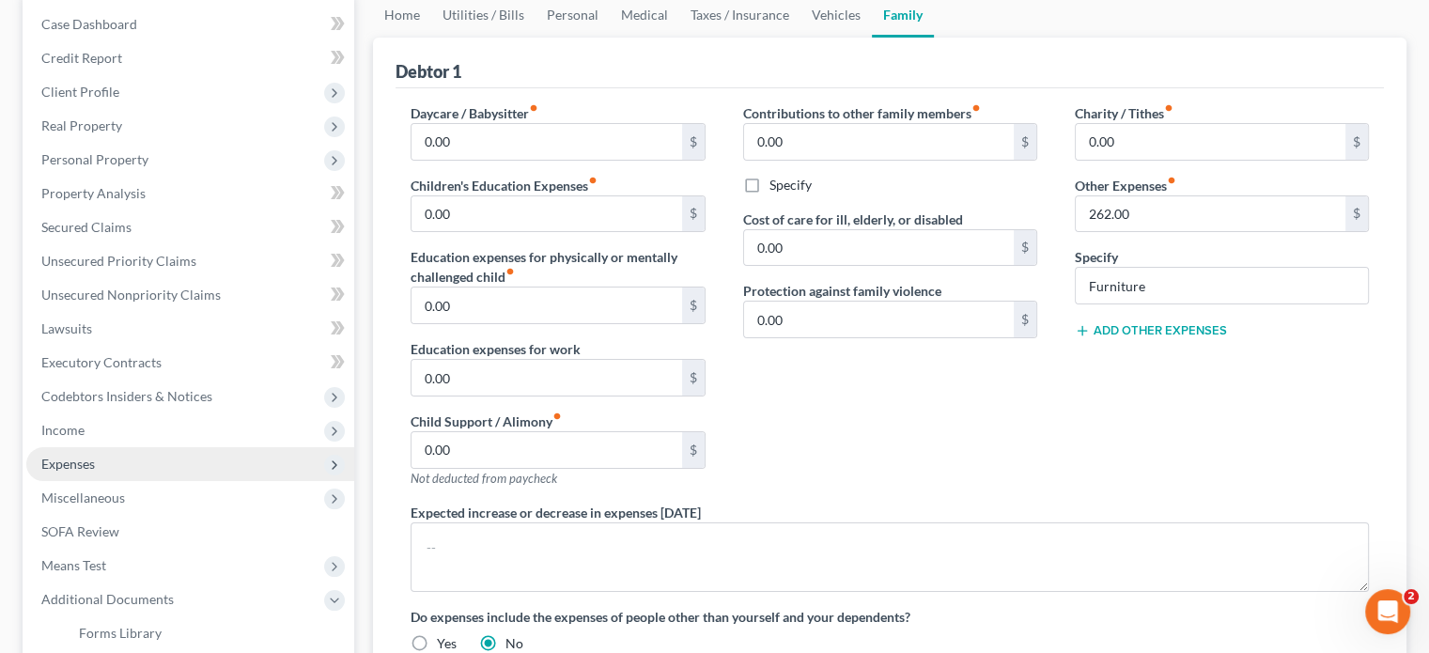
click at [163, 464] on span "Expenses" at bounding box center [190, 464] width 328 height 34
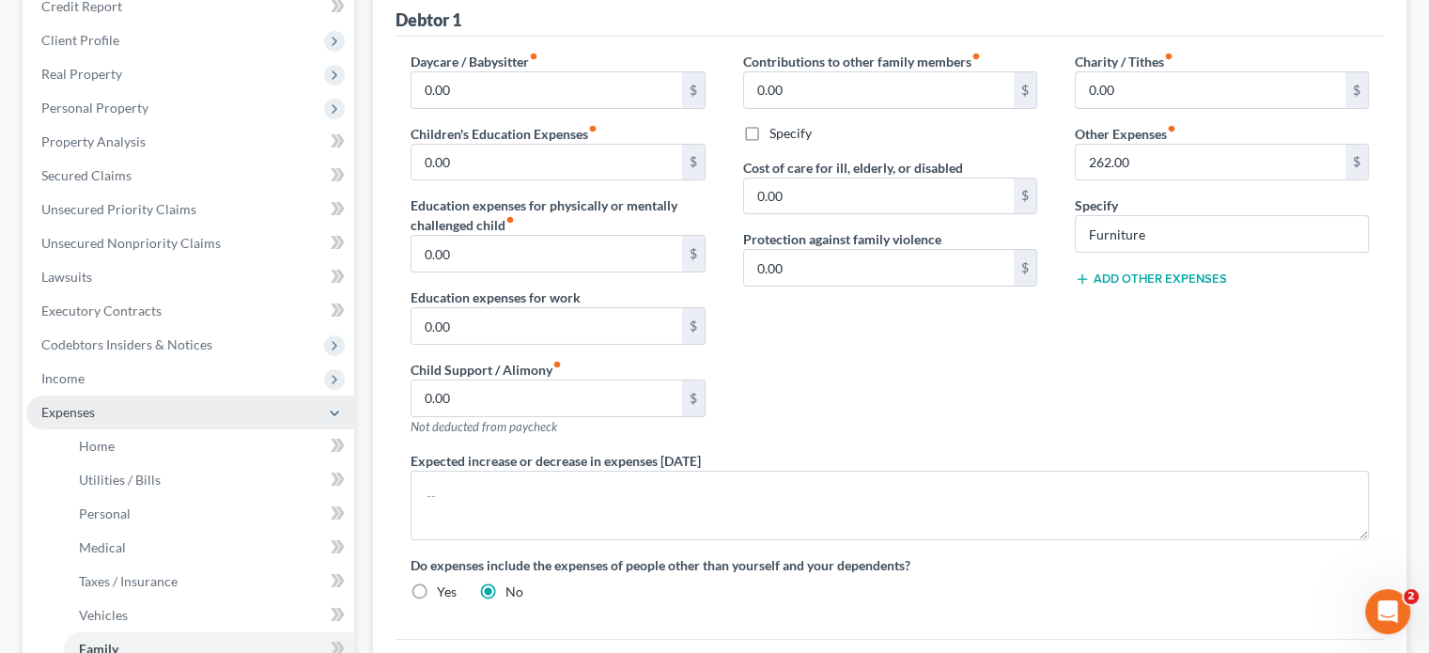
scroll to position [282, 0]
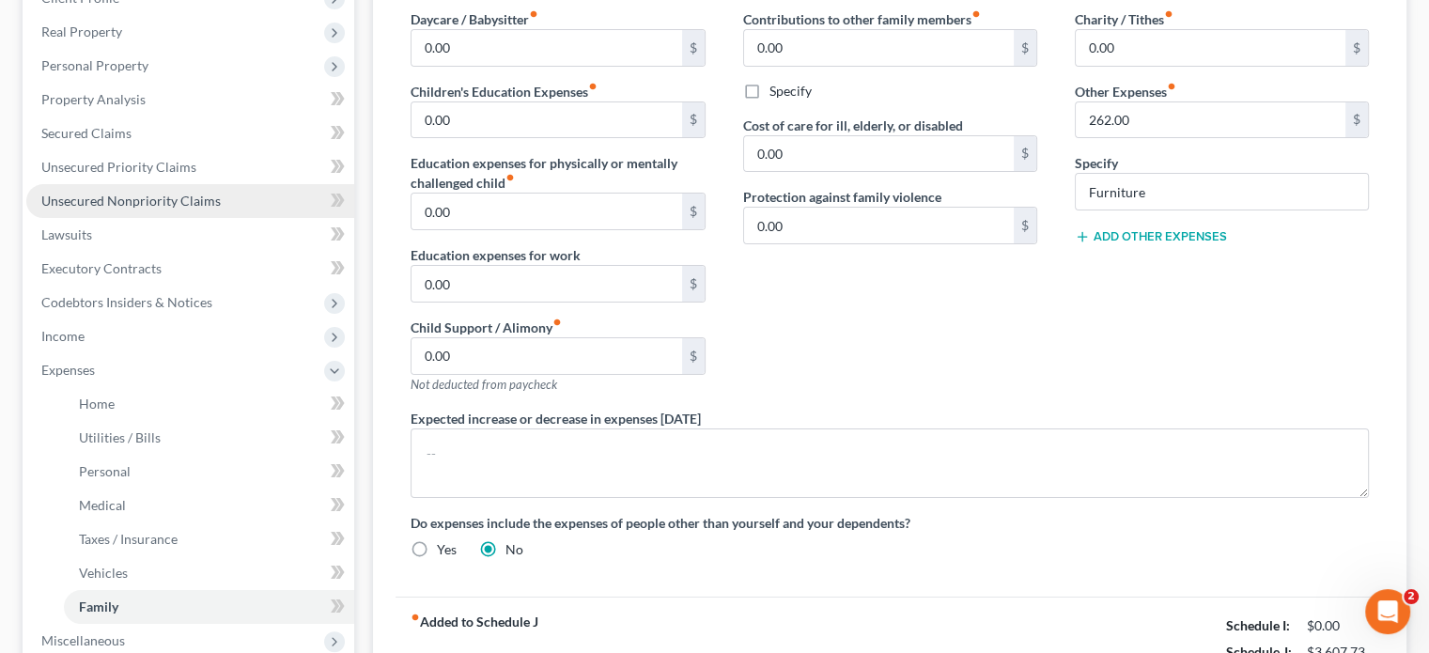
click at [161, 197] on span "Unsecured Nonpriority Claims" at bounding box center [130, 201] width 179 height 16
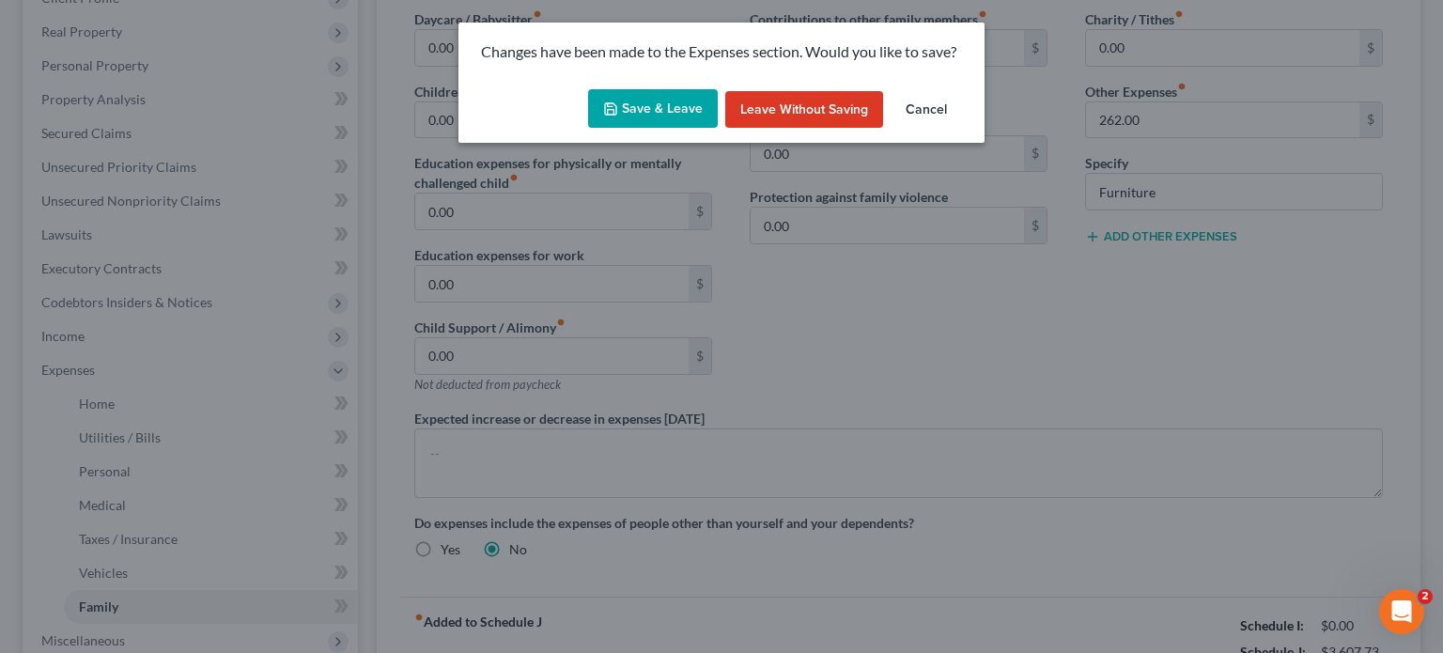
click at [658, 121] on button "Save & Leave" at bounding box center [653, 108] width 130 height 39
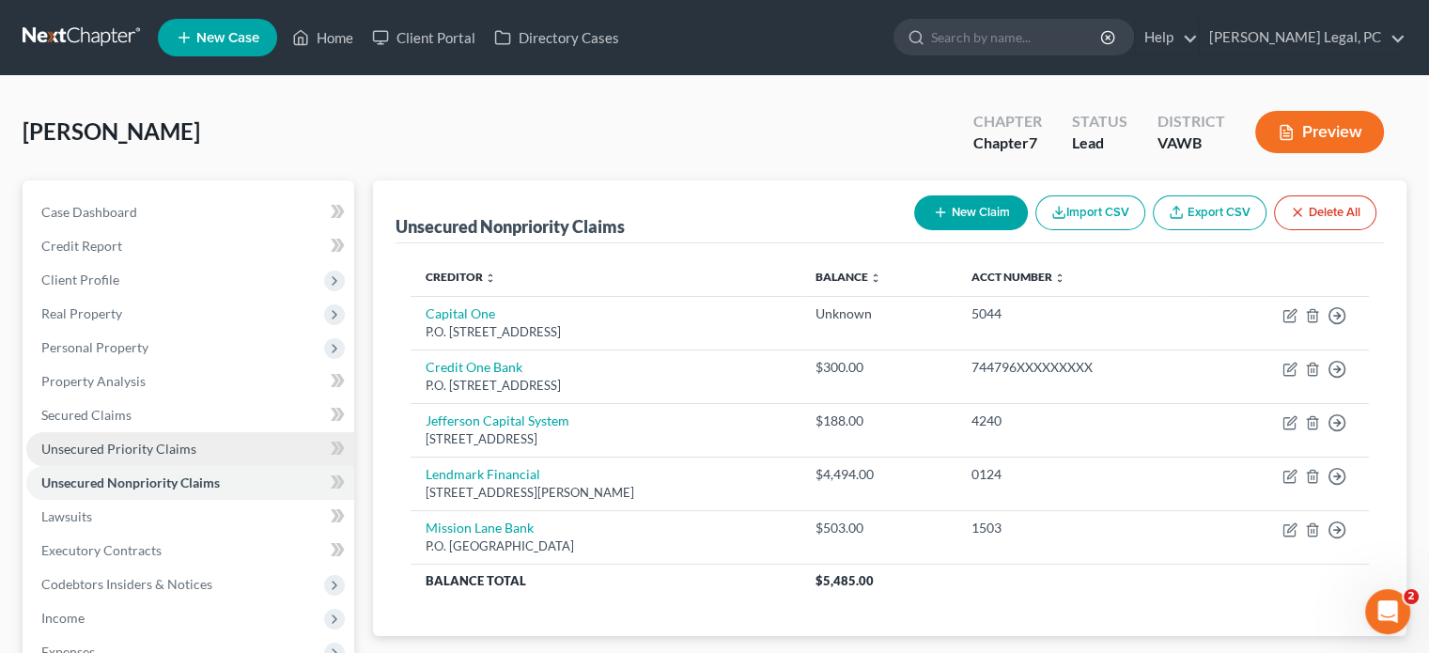
click at [164, 455] on span "Unsecured Priority Claims" at bounding box center [118, 449] width 155 height 16
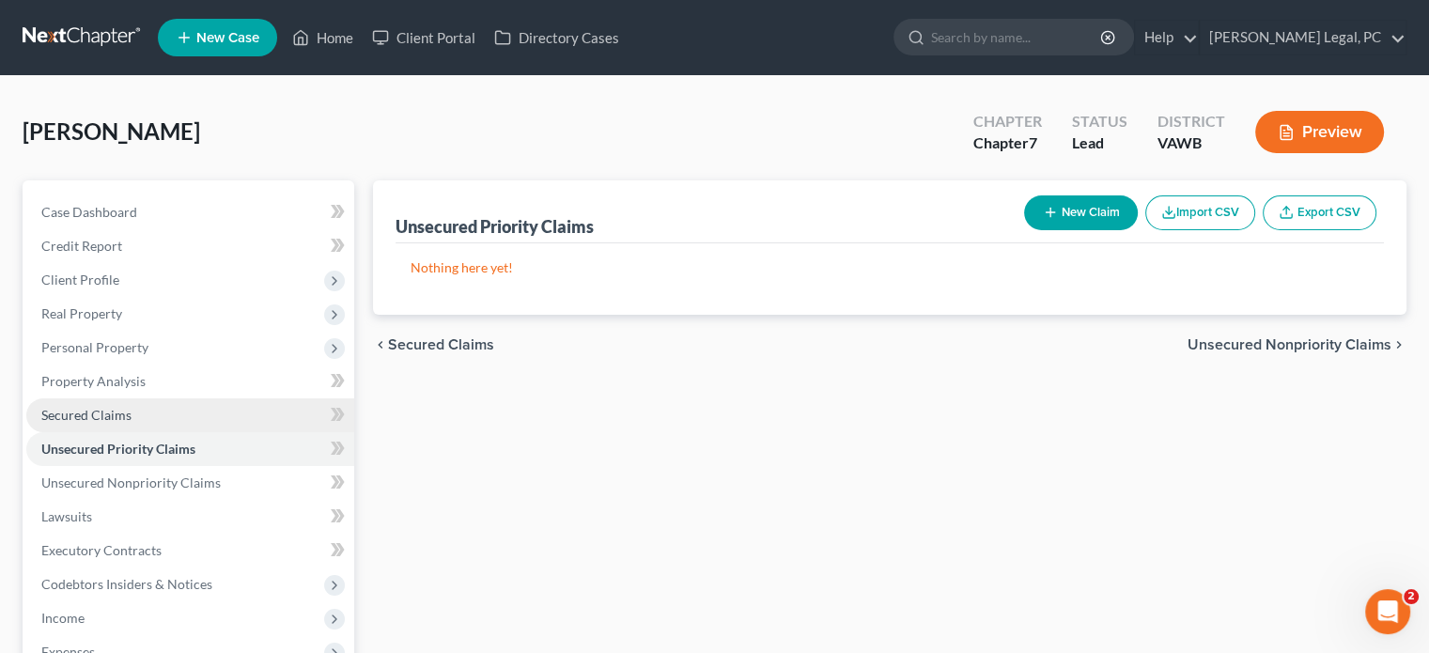
click at [127, 418] on span "Secured Claims" at bounding box center [86, 415] width 90 height 16
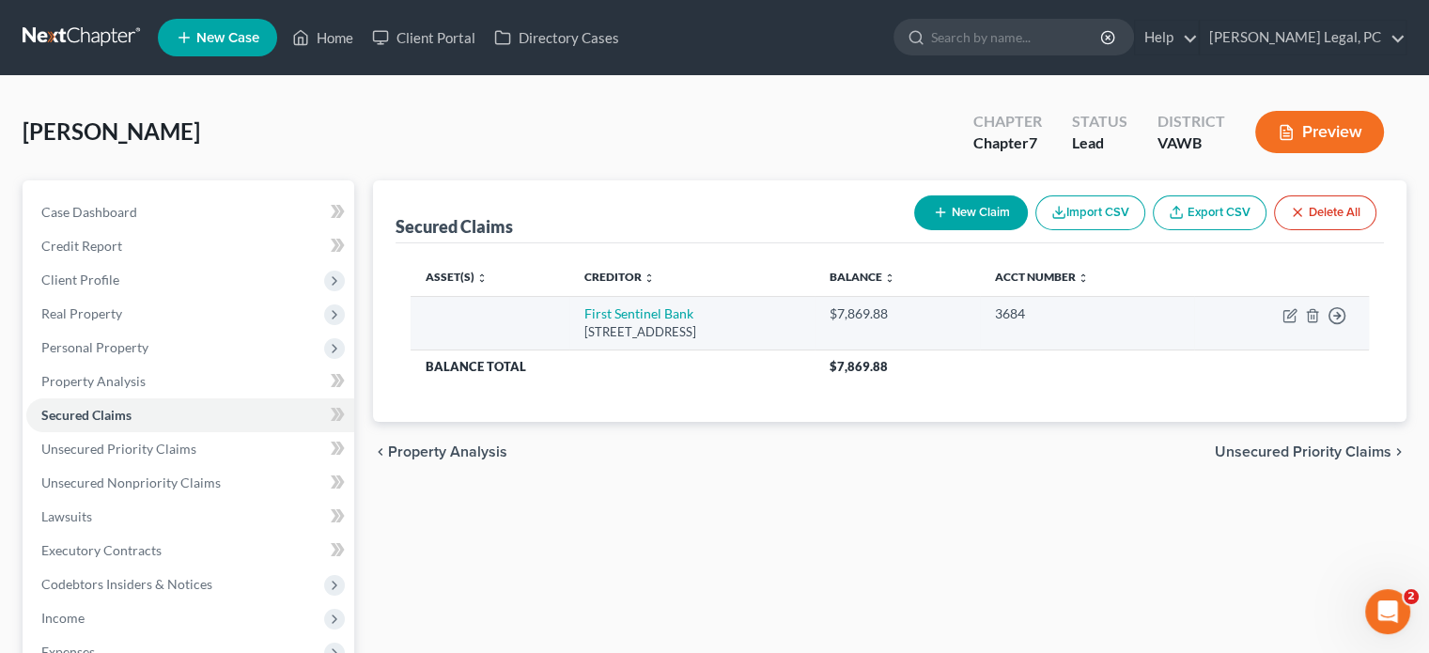
click at [1286, 322] on td "Move to E Move to F Move to G Move to Notice Only" at bounding box center [1281, 323] width 175 height 54
click at [1287, 317] on icon "button" at bounding box center [1291, 313] width 8 height 8
select select "48"
select select "0"
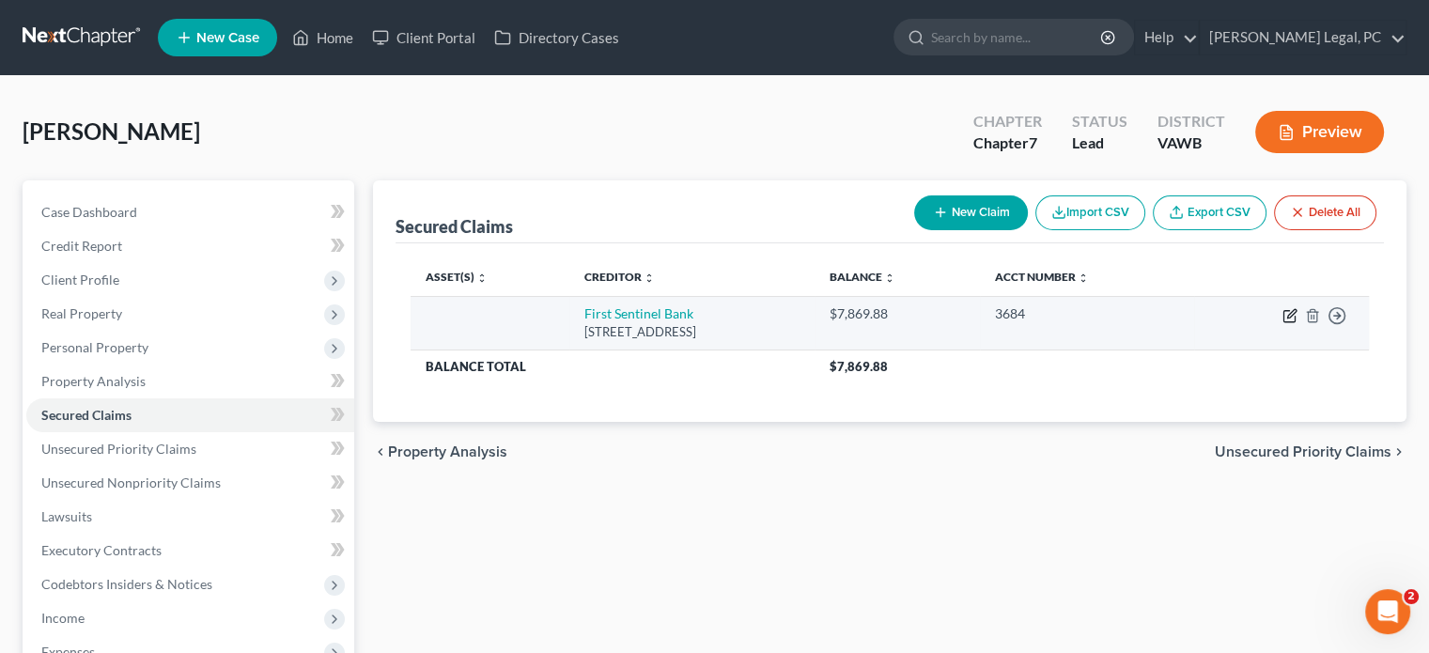
select select "0"
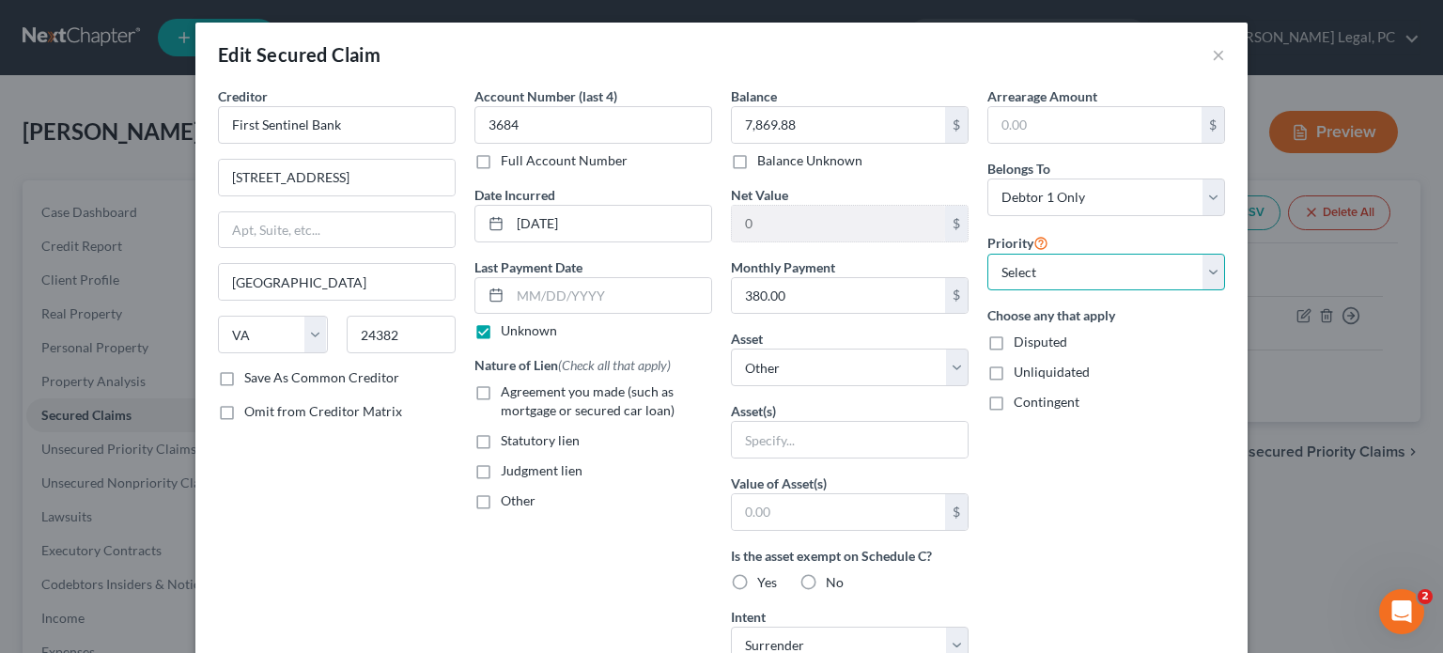
click at [1216, 270] on select "Select 1st 2nd 3rd 4th 5th 6th 7th 8th 9th 10th 11th 12th 13th 14th 15th 16th 1…" at bounding box center [1106, 273] width 238 height 38
click at [1212, 51] on button "×" at bounding box center [1218, 54] width 13 height 23
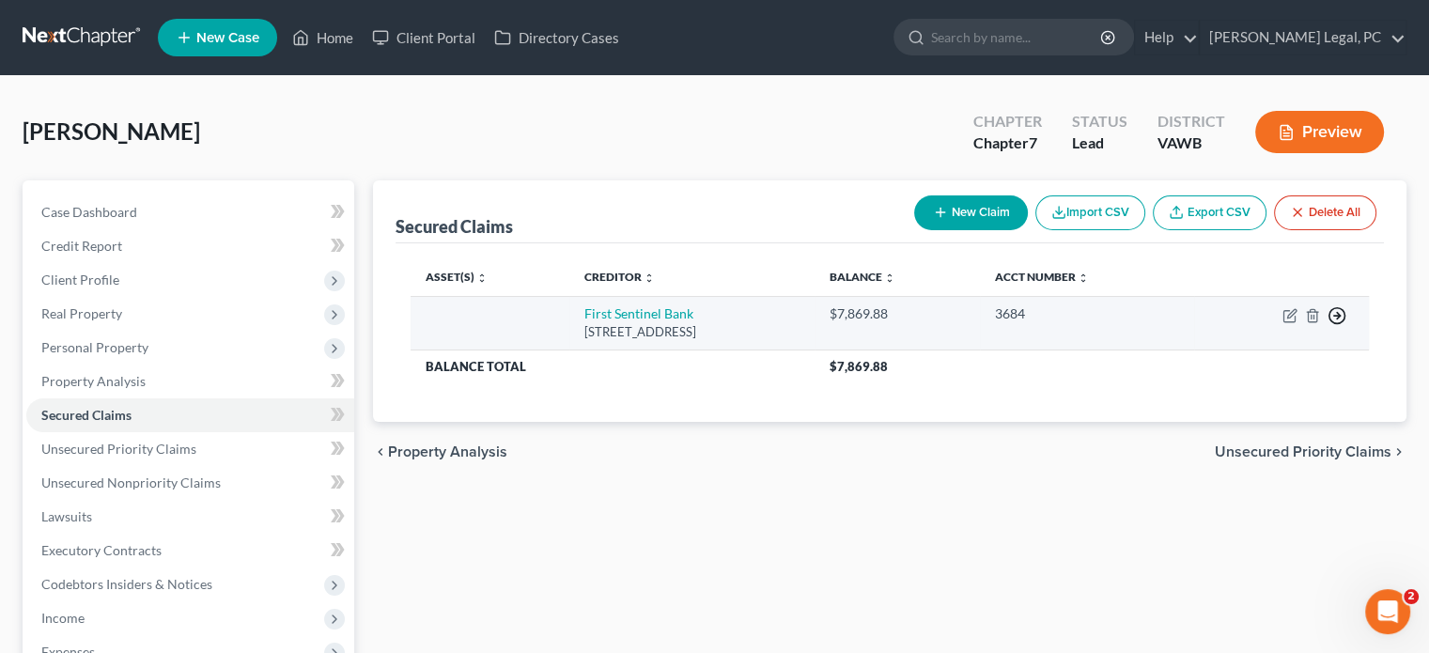
click at [1332, 315] on icon "button" at bounding box center [1336, 315] width 19 height 19
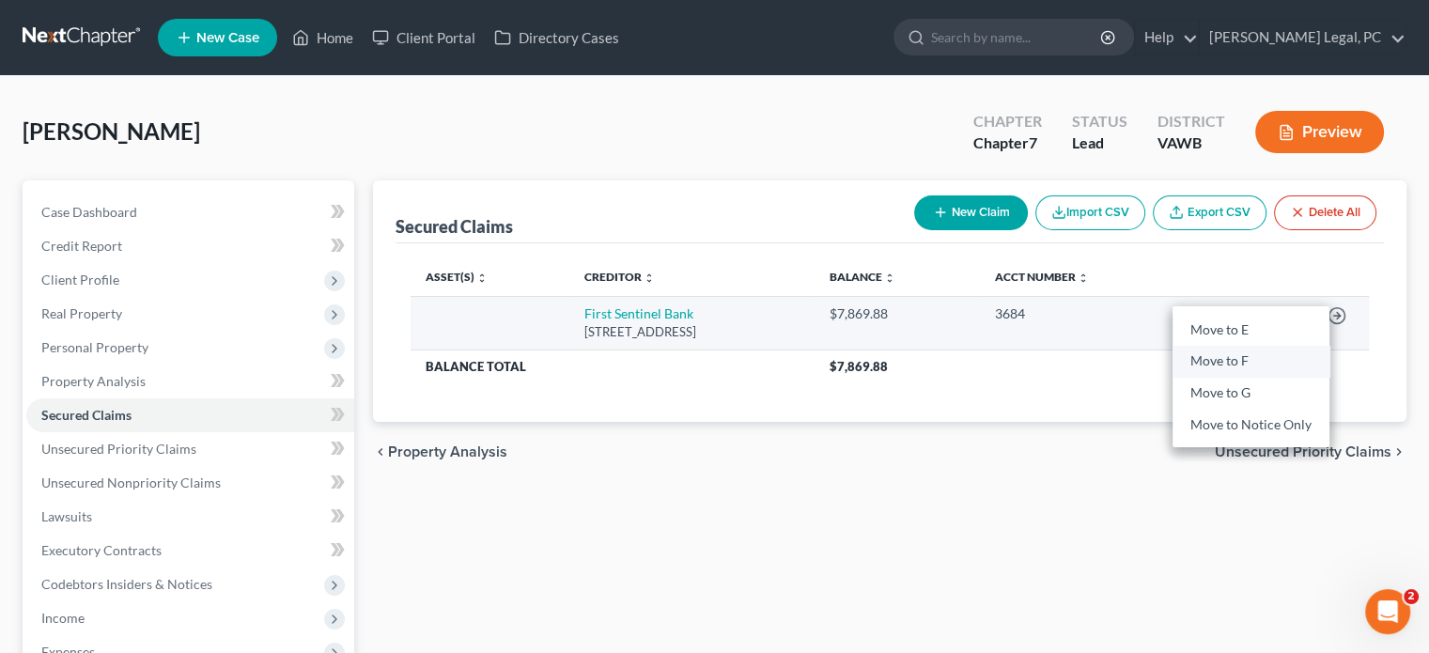
click at [1251, 358] on link "Move to F" at bounding box center [1250, 362] width 157 height 32
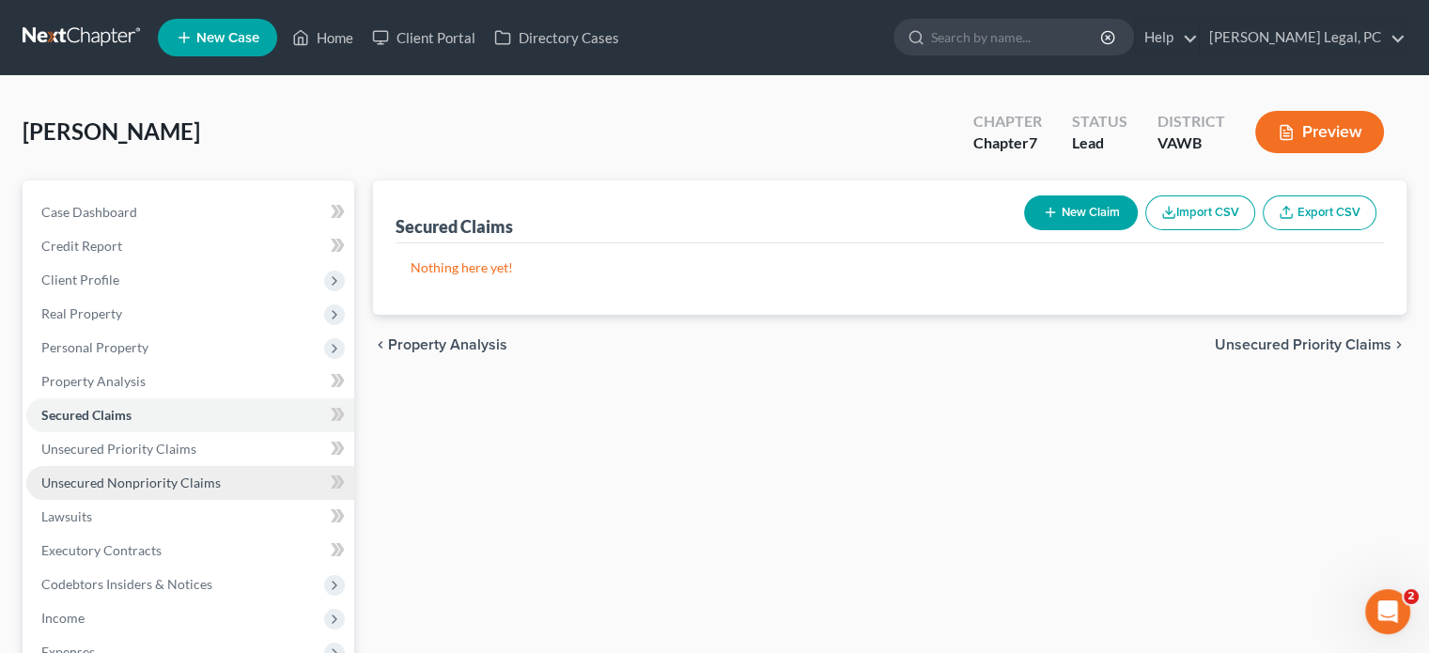
click at [112, 474] on span "Unsecured Nonpriority Claims" at bounding box center [130, 482] width 179 height 16
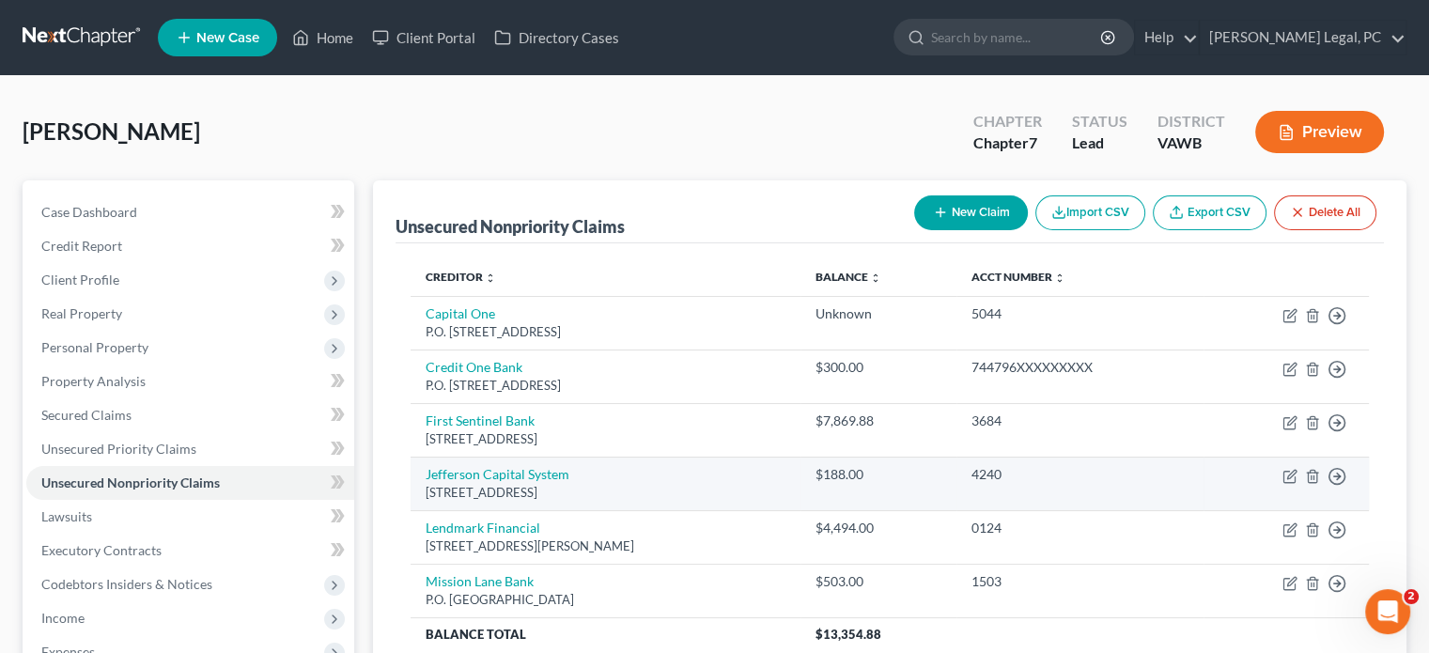
scroll to position [94, 0]
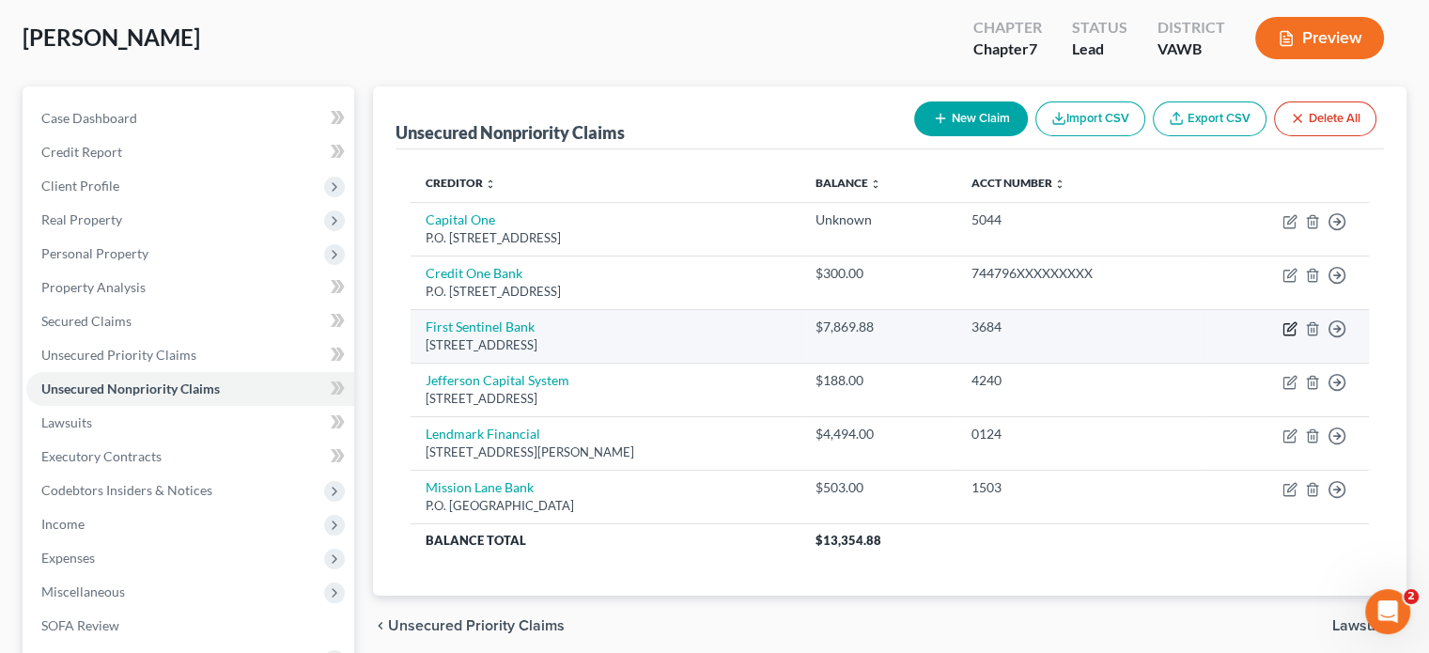
click at [1287, 324] on icon "button" at bounding box center [1289, 328] width 15 height 15
select select "48"
select select "0"
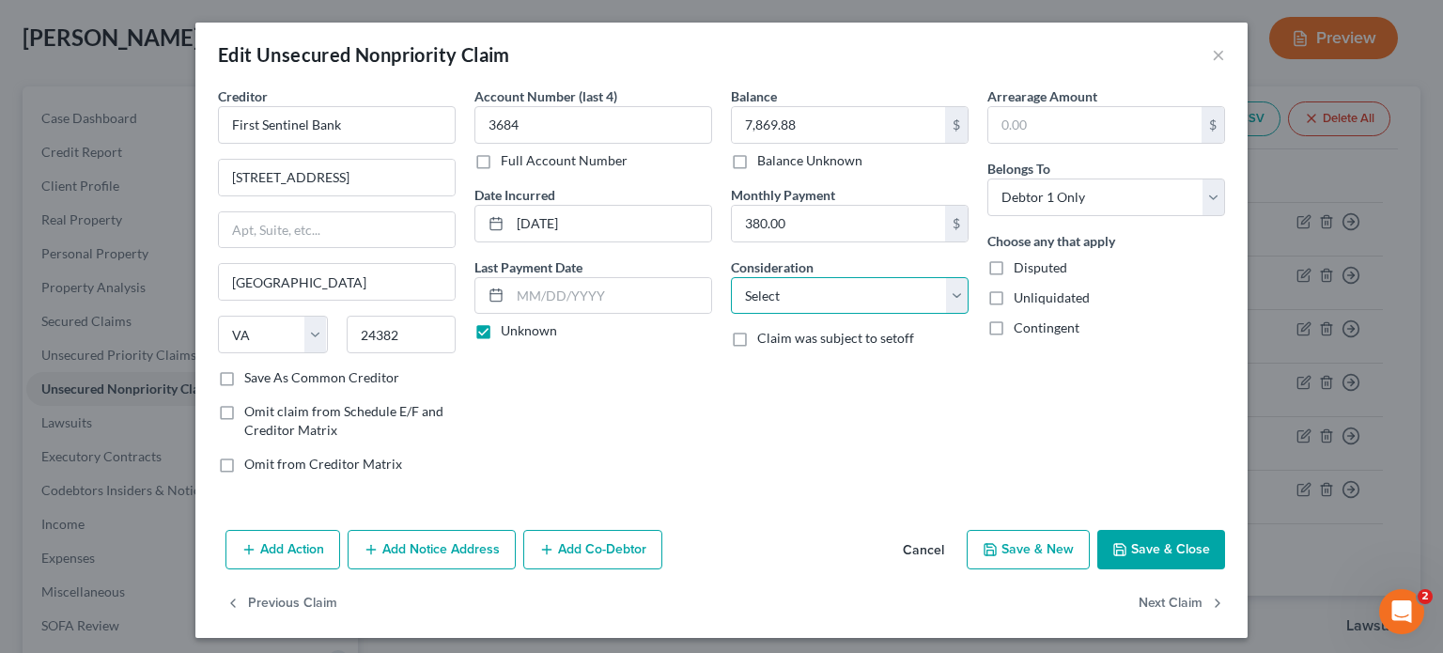
click at [954, 293] on select "Select Cable / Satellite Services Collection Agency Credit Card Debt Debt Couns…" at bounding box center [850, 296] width 238 height 38
select select "4"
click at [731, 277] on select "Select Cable / Satellite Services Collection Agency Credit Card Debt Debt Couns…" at bounding box center [850, 296] width 238 height 38
click at [1145, 446] on div "Arrearage Amount $ Belongs To * Select Debtor 1 Only Debtor 2 Only Debtor 1 And…" at bounding box center [1106, 287] width 256 height 402
click at [947, 300] on select "Select Cable / Satellite Services Collection Agency Credit Card Debt Debt Couns…" at bounding box center [850, 296] width 238 height 38
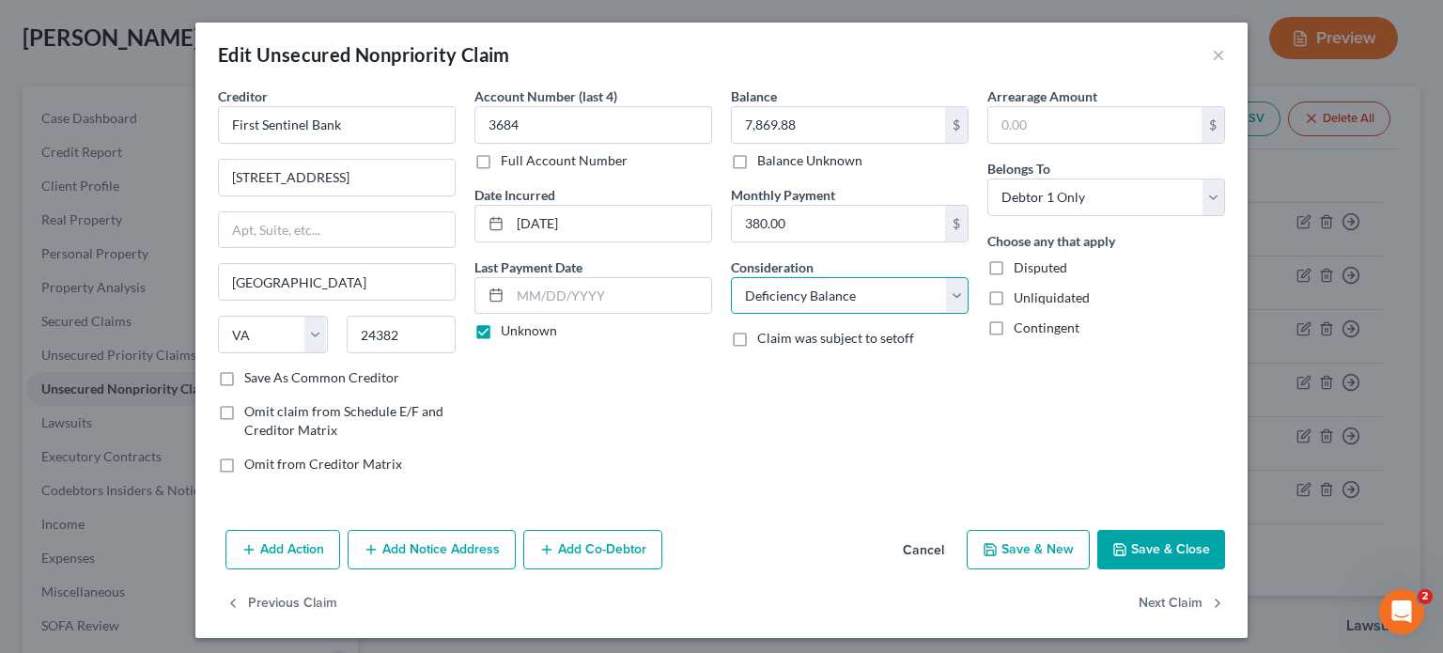
click at [731, 277] on select "Select Cable / Satellite Services Collection Agency Credit Card Debt Debt Couns…" at bounding box center [850, 296] width 238 height 38
drag, startPoint x: 1107, startPoint y: 550, endPoint x: 929, endPoint y: 540, distance: 177.8
click at [1112, 550] on icon "button" at bounding box center [1119, 549] width 15 height 15
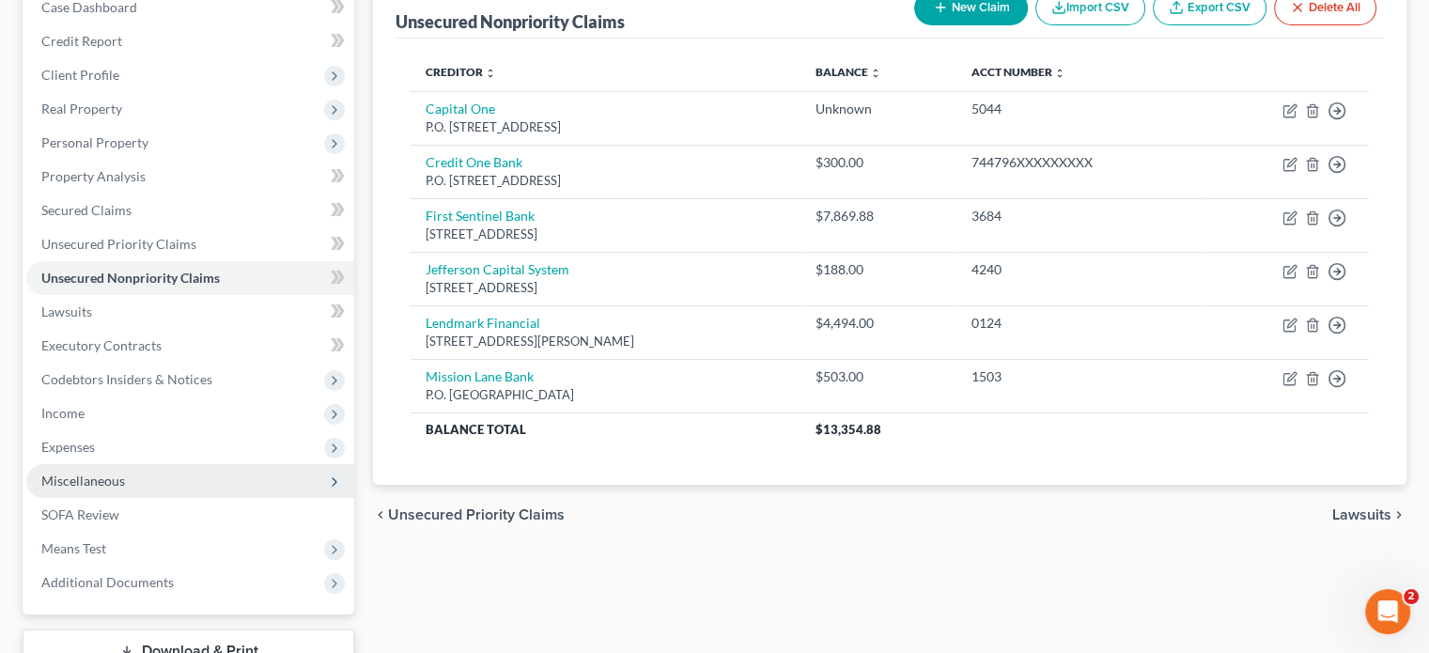
scroll to position [0, 0]
